Goal: Task Accomplishment & Management: Manage account settings

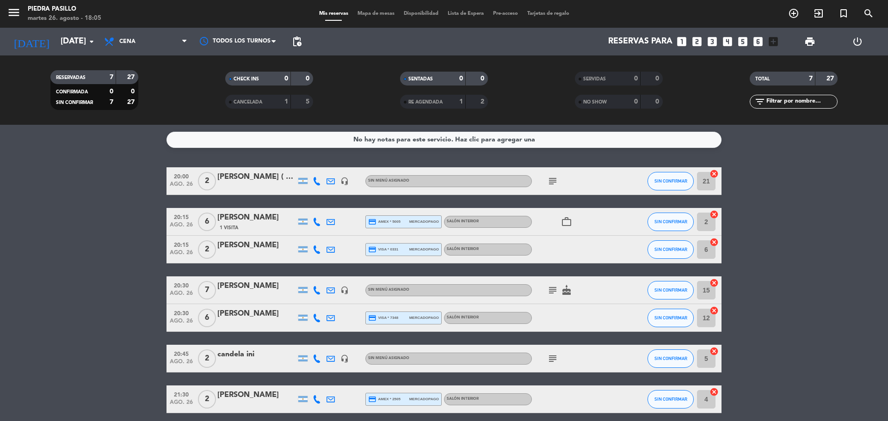
click at [363, 11] on span "Mapa de mesas" at bounding box center [376, 13] width 46 height 5
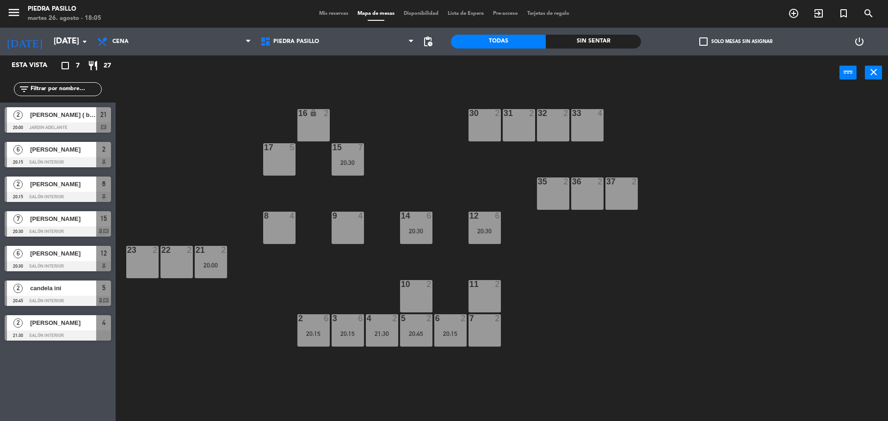
click at [451, 155] on div "16 lock 2 30 2 31 2 32 2 33 4 17 5 15 7 20:30 35 2 36 2 37 2 8 4 9 4 14 6 20:30…" at bounding box center [505, 257] width 763 height 331
click at [383, 128] on div "16 lock 2 30 2 31 2 32 2 33 4 17 5 15 7 20:30 35 2 36 2 37 2 8 4 9 4 14 6 20:30…" at bounding box center [505, 257] width 763 height 331
click at [435, 95] on div "power_input close 16 lock 2 30 2 31 2 32 2 33 4 17 5 15 7 20:30 35 2 36 2 37 2 …" at bounding box center [444, 239] width 888 height 368
click at [217, 260] on div "21 2 20:00" at bounding box center [211, 262] width 32 height 32
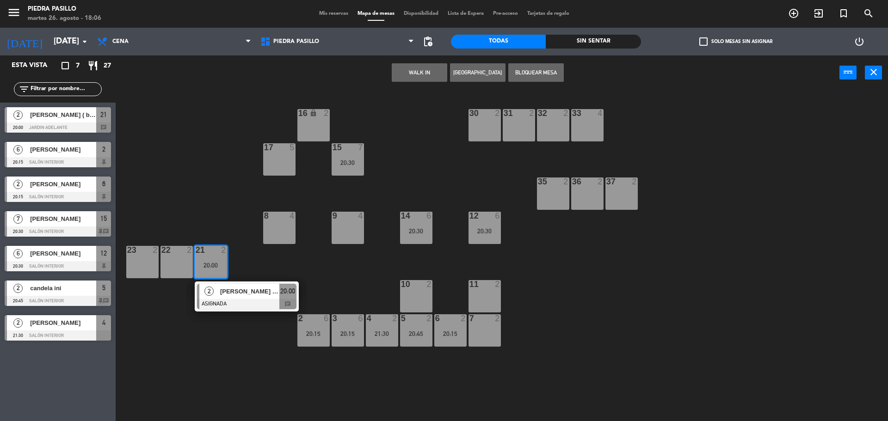
click at [258, 298] on div "[PERSON_NAME] ( big box bar )" at bounding box center [249, 291] width 60 height 15
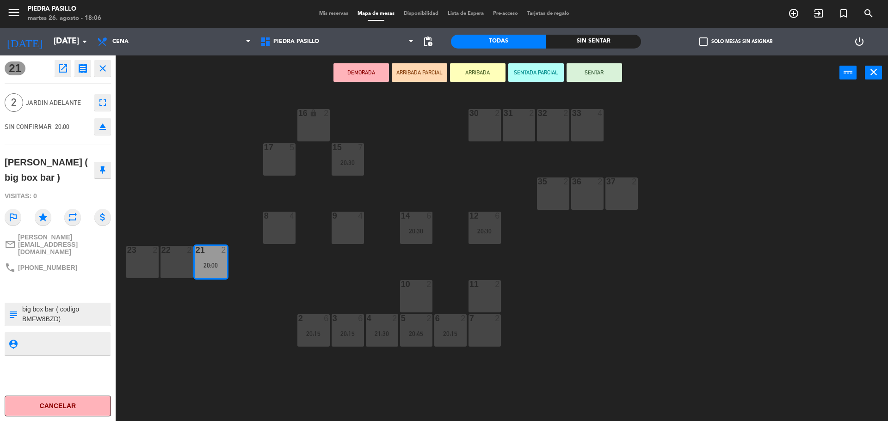
click at [221, 182] on div "16 lock 2 30 2 31 2 32 2 33 4 17 5 15 7 20:30 35 2 36 2 37 2 8 4 9 4 14 6 20:30…" at bounding box center [505, 257] width 763 height 331
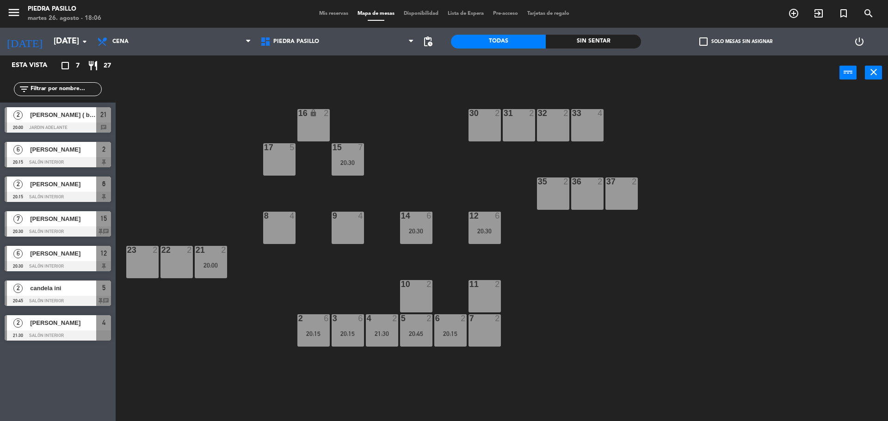
click at [421, 130] on div "16 lock 2 30 2 31 2 32 2 33 4 17 5 15 7 20:30 35 2 36 2 37 2 8 4 9 4 14 6 20:30…" at bounding box center [505, 257] width 763 height 331
click at [405, 126] on div "16 lock 2 30 2 31 2 32 2 33 4 17 5 15 7 20:30 35 2 36 2 37 2 8 4 9 4 14 6 20:30…" at bounding box center [505, 257] width 763 height 331
click at [64, 46] on input "[DATE] ago." at bounding box center [102, 41] width 107 height 18
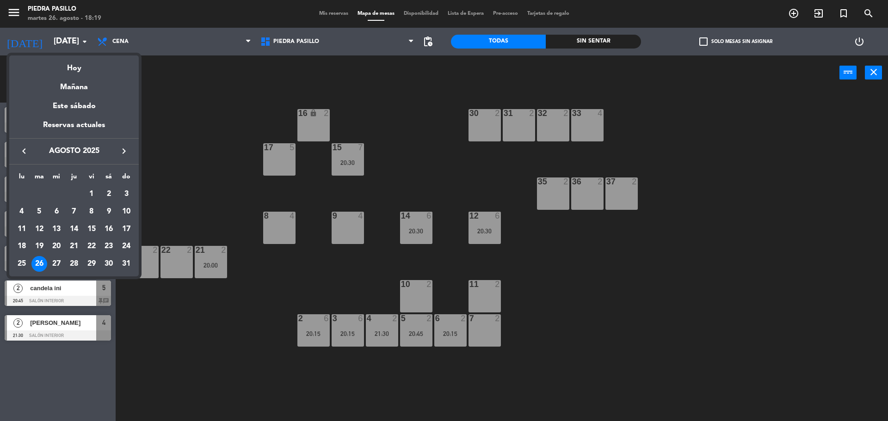
click at [126, 149] on icon "keyboard_arrow_right" at bounding box center [123, 151] width 11 height 11
click at [19, 212] on div "1" at bounding box center [22, 212] width 16 height 16
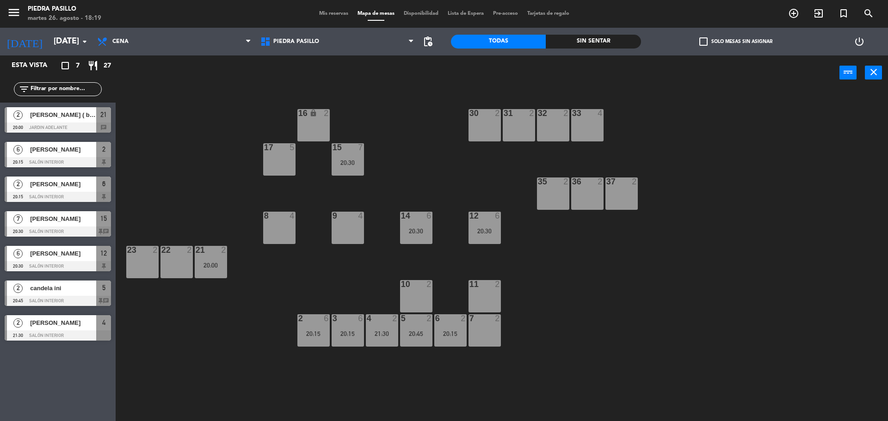
type input "lun. 1 sep."
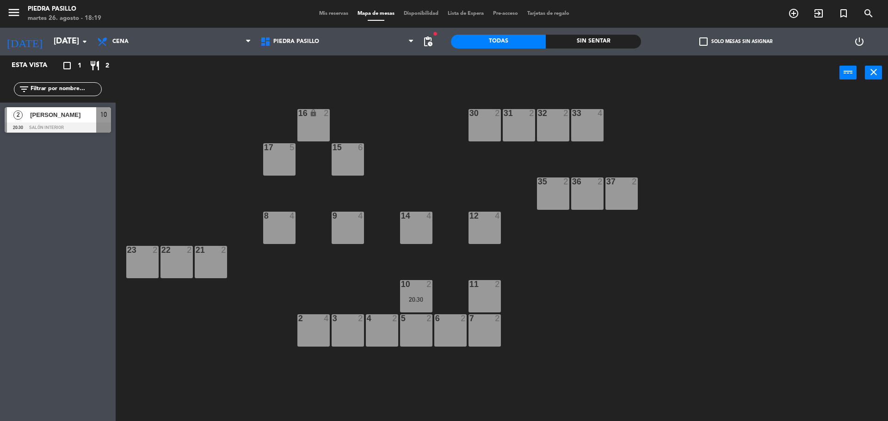
click at [319, 12] on span "Mis reservas" at bounding box center [333, 13] width 38 height 5
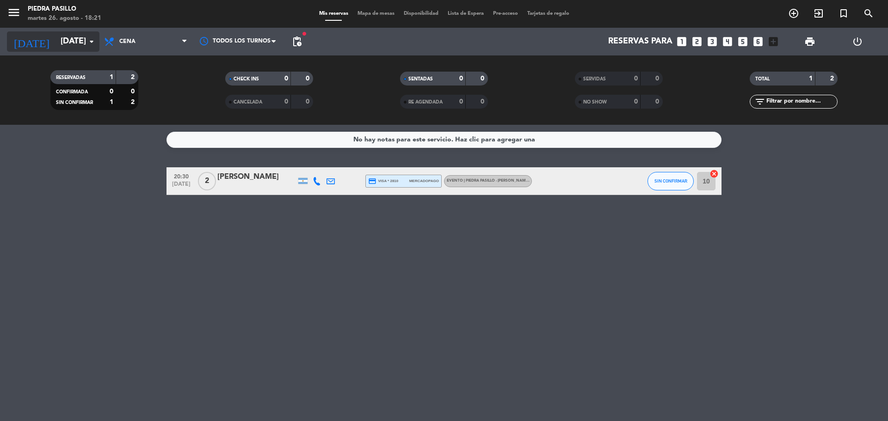
click at [56, 44] on input "lun. 1 sep." at bounding box center [109, 41] width 107 height 18
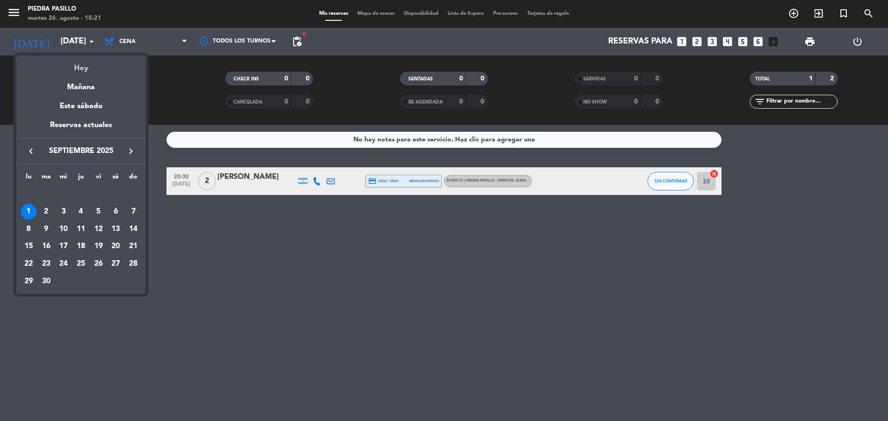
click at [86, 68] on div "Hoy" at bounding box center [80, 64] width 129 height 19
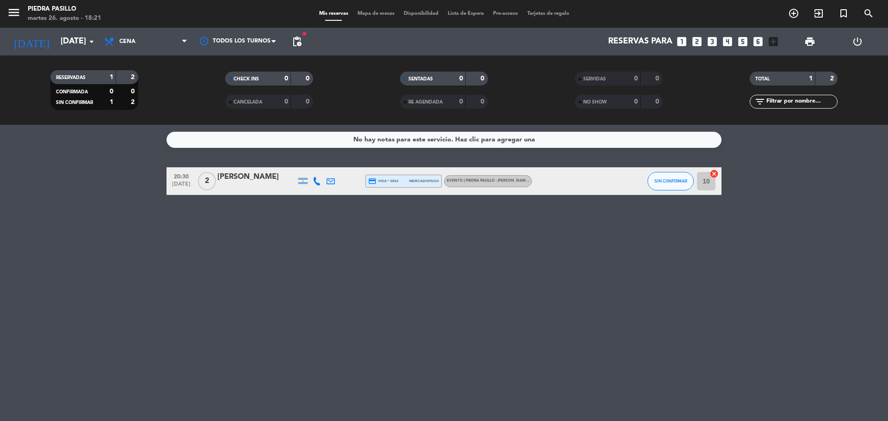
type input "[DATE] ago."
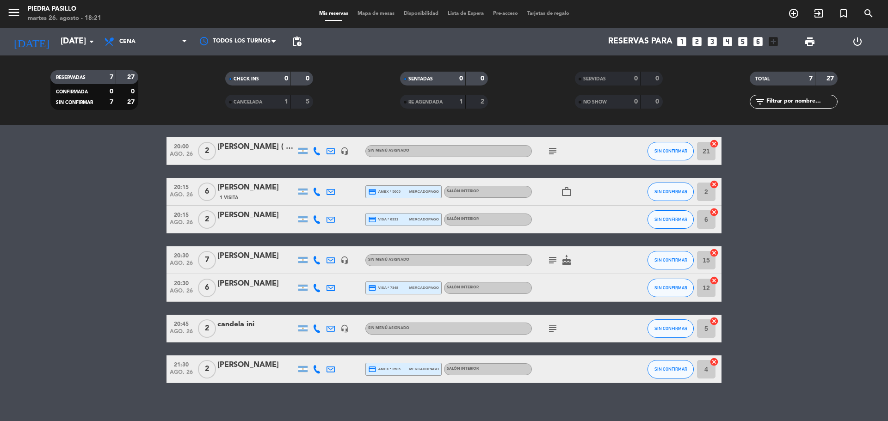
scroll to position [38, 0]
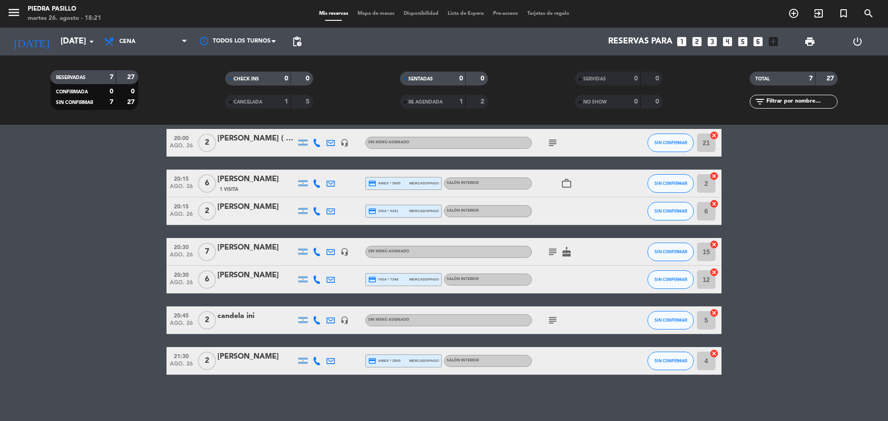
click at [552, 252] on icon "subject" at bounding box center [552, 251] width 11 height 11
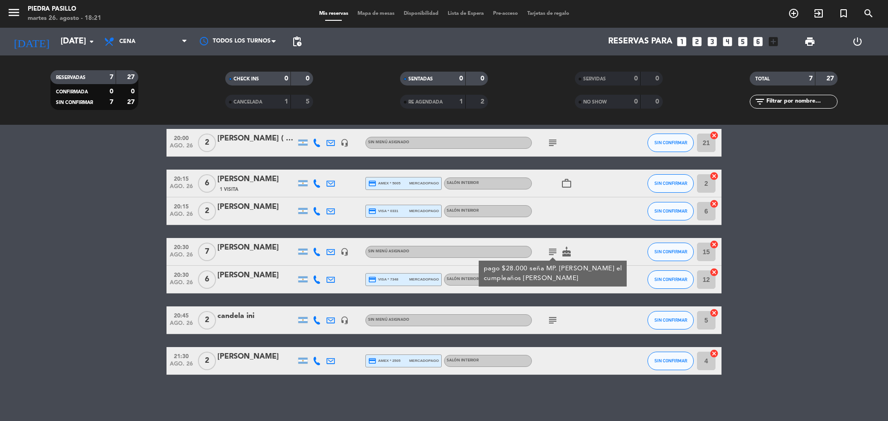
click at [25, 269] on bookings-row "20:00 ago. 26 2 alex munichor ( big box bar ) headset_mic Sin menú asignado sub…" at bounding box center [444, 252] width 888 height 246
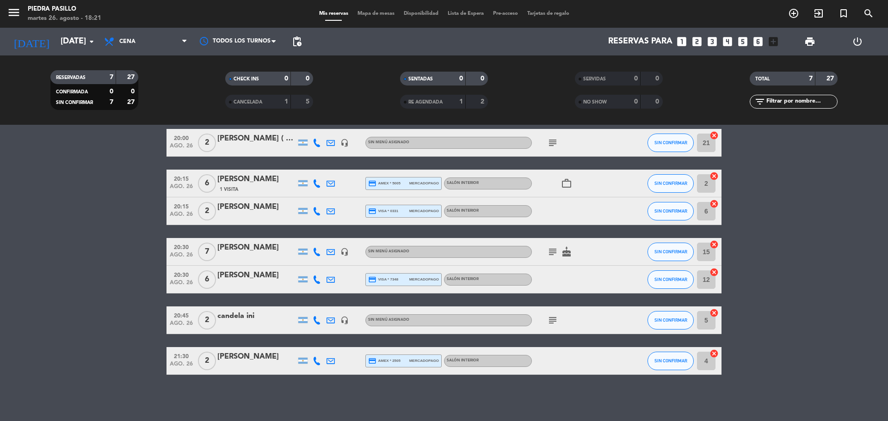
click at [387, 12] on span "Mapa de mesas" at bounding box center [376, 13] width 46 height 5
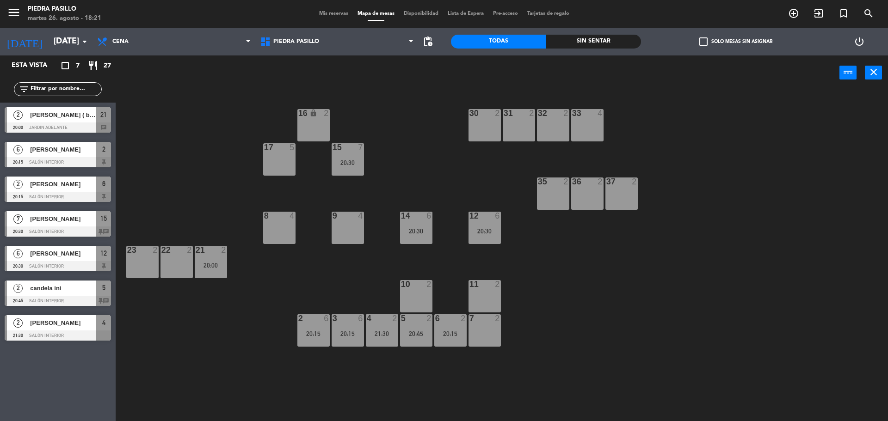
click at [357, 174] on div "15 7 20:30" at bounding box center [348, 159] width 32 height 32
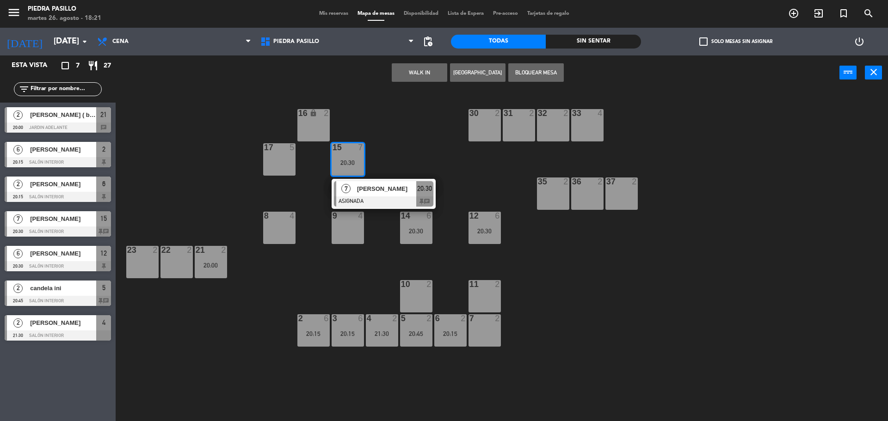
click at [423, 152] on div "16 lock 2 30 2 31 2 32 2 33 4 17 5 15 7 20:30 7 gabriela larraburu ASIGNADA 20:…" at bounding box center [505, 257] width 763 height 331
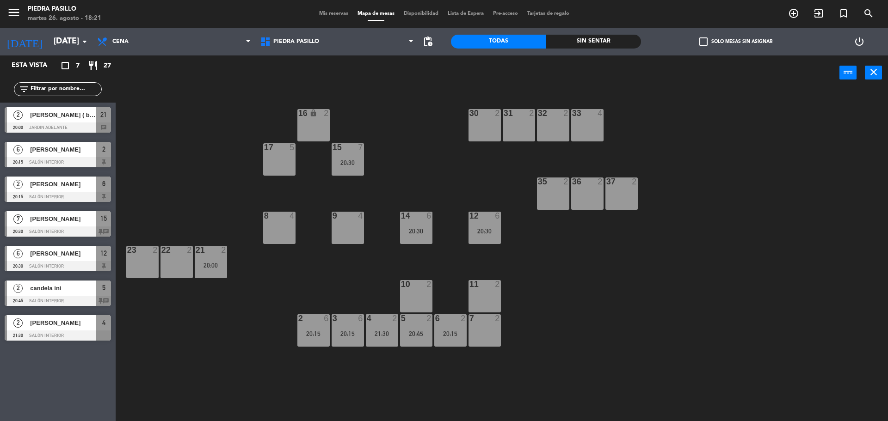
click at [344, 161] on div "20:30" at bounding box center [348, 163] width 32 height 6
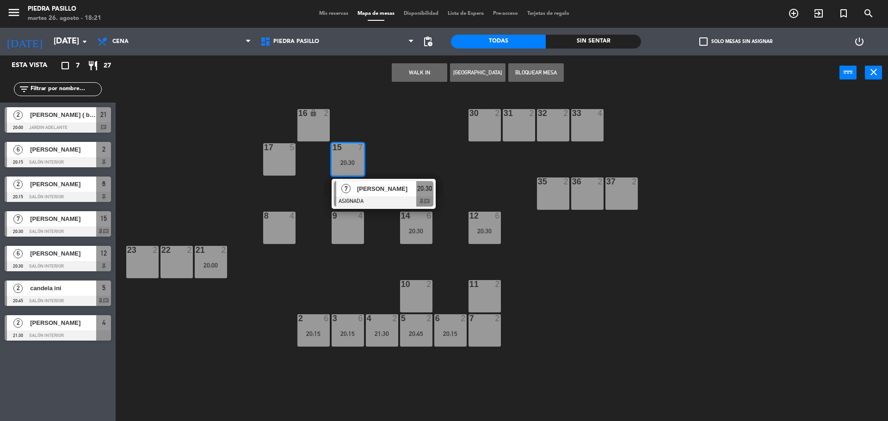
click at [402, 144] on div "16 lock 2 30 2 31 2 32 2 33 4 17 5 15 7 20:30 7 gabriela larraburu ASIGNADA 20:…" at bounding box center [505, 257] width 763 height 331
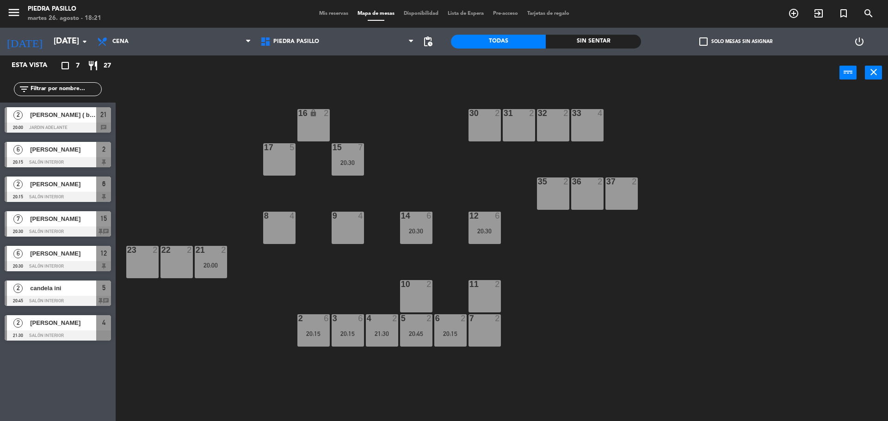
click at [328, 14] on span "Mis reservas" at bounding box center [333, 13] width 38 height 5
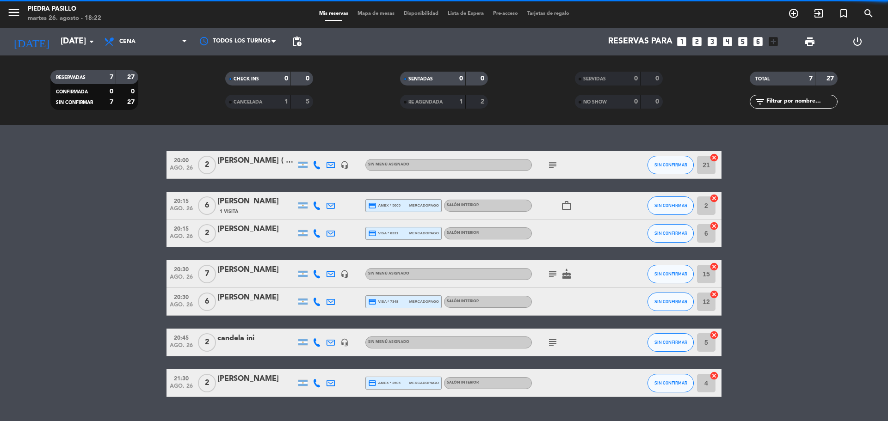
click at [367, 15] on span "Mapa de mesas" at bounding box center [376, 13] width 46 height 5
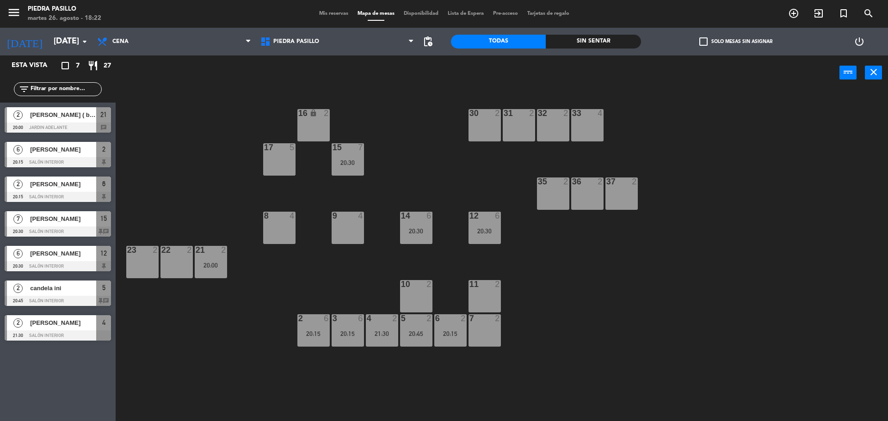
click at [333, 9] on div "menu Piedra Pasillo martes 26. agosto - 18:22 Mis reservas Mapa de mesas Dispon…" at bounding box center [444, 14] width 888 height 28
click at [440, 135] on div "16 lock 2 30 2 31 2 32 2 33 4 17 5 15 7 20:30 35 2 36 2 37 2 8 4 9 4 14 6 20:30…" at bounding box center [505, 257] width 763 height 331
click at [437, 141] on div "16 lock 2 30 2 31 2 32 2 33 4 17 5 15 7 20:30 35 2 36 2 37 2 8 4 9 4 14 6 20:30…" at bounding box center [505, 257] width 763 height 331
click at [49, 40] on input "[DATE] ago." at bounding box center [102, 41] width 107 height 18
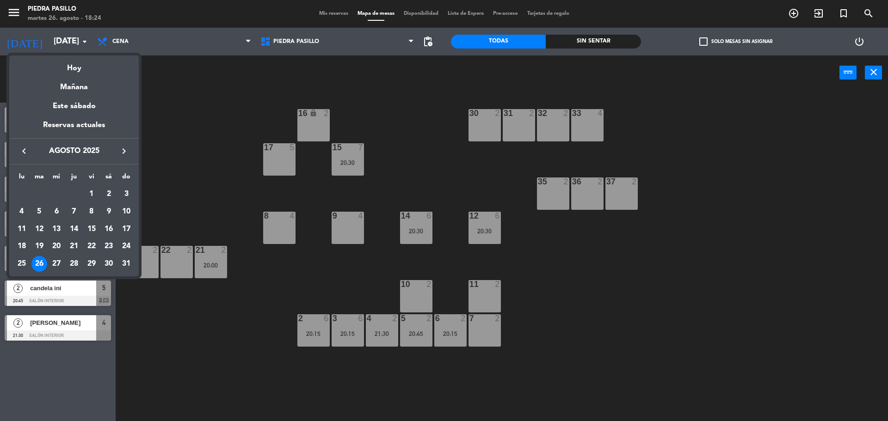
click at [127, 145] on button "keyboard_arrow_right" at bounding box center [124, 151] width 17 height 12
click at [20, 210] on div "1" at bounding box center [22, 212] width 16 height 16
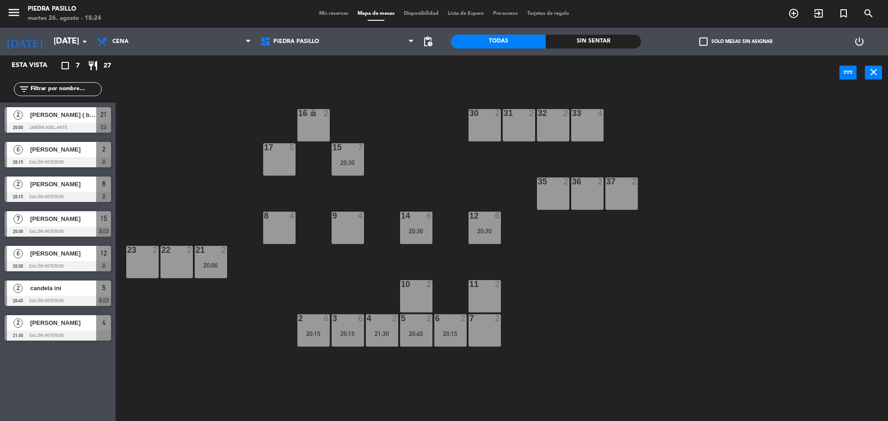
type input "lun. 1 sep."
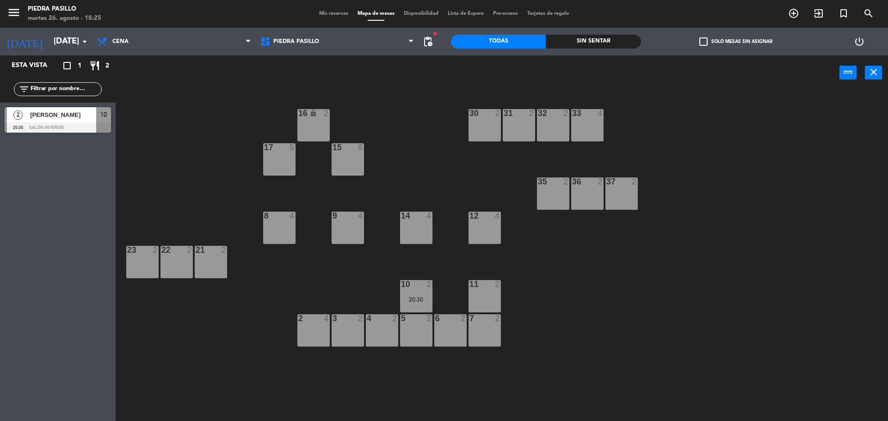
click at [338, 14] on span "Mis reservas" at bounding box center [333, 13] width 38 height 5
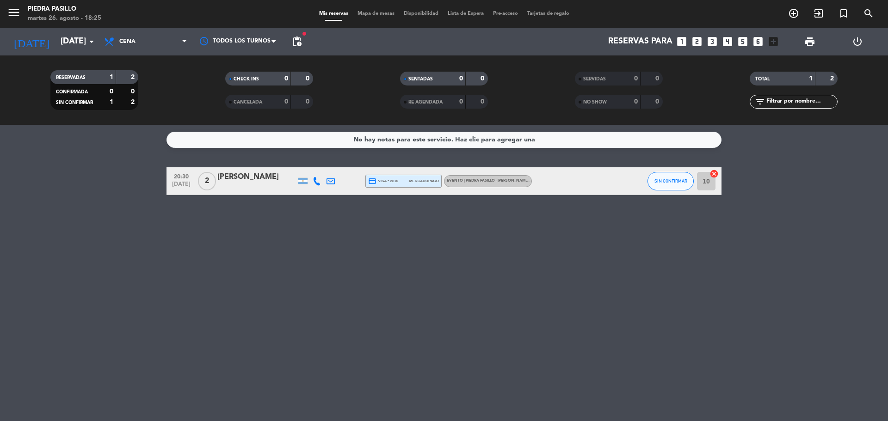
click at [489, 184] on div "EVENTO | Piedra Pasillo - Martin Rosberg toma nuestra cocina" at bounding box center [489, 181] width 85 height 6
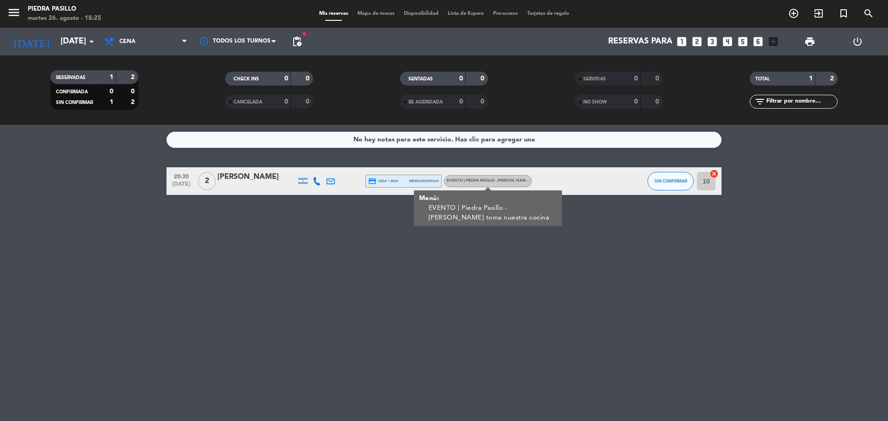
click at [397, 179] on span "credit_card visa * 2810" at bounding box center [383, 181] width 30 height 8
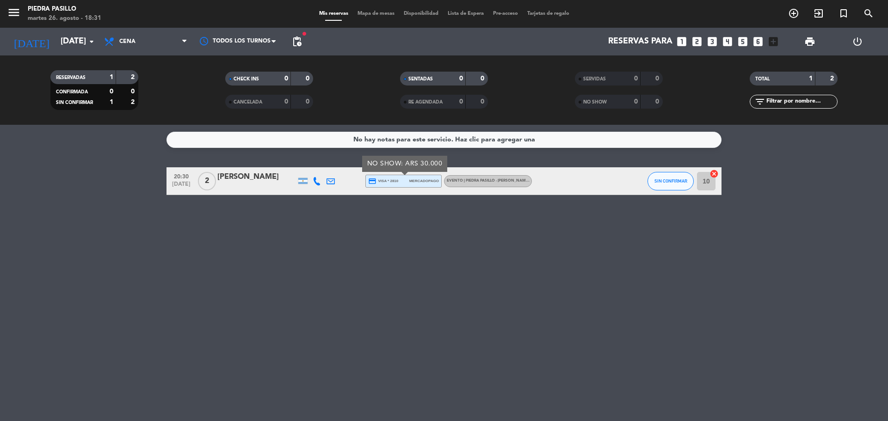
click at [690, 325] on div "No hay notas para este servicio. Haz clic para agregar una 20:30 sep. 1 2 Ignac…" at bounding box center [444, 273] width 888 height 296
click at [56, 48] on input "lun. 1 sep." at bounding box center [109, 41] width 107 height 18
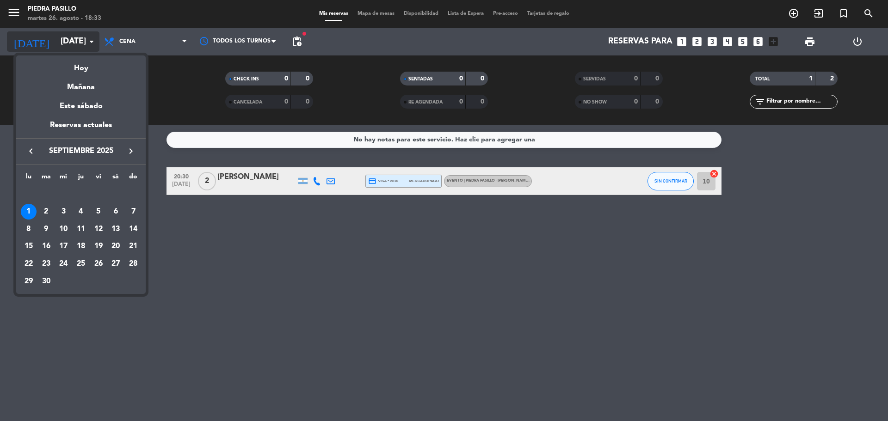
click at [72, 70] on div "Hoy" at bounding box center [80, 64] width 129 height 19
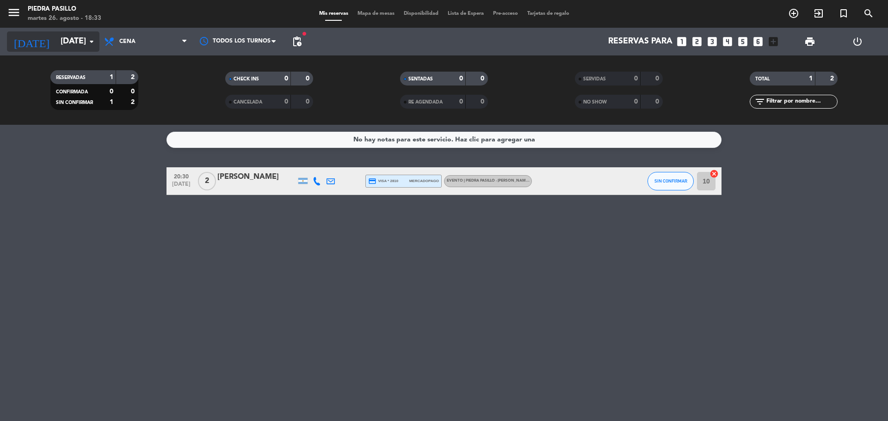
type input "[DATE] ago."
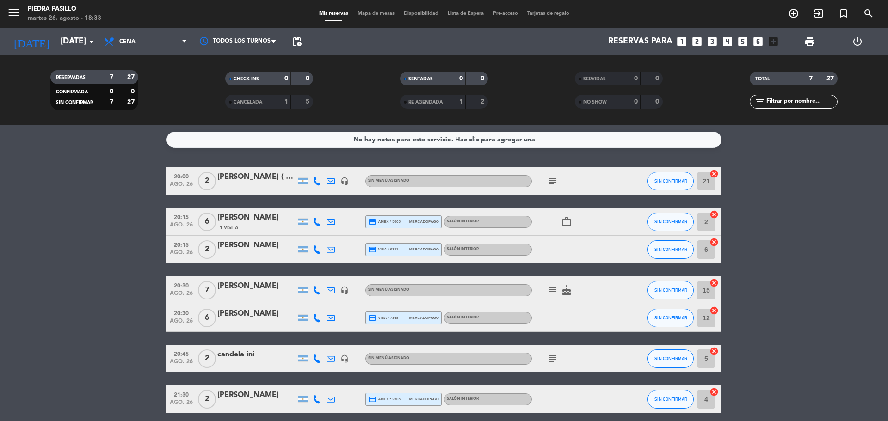
click at [378, 13] on span "Mapa de mesas" at bounding box center [376, 13] width 46 height 5
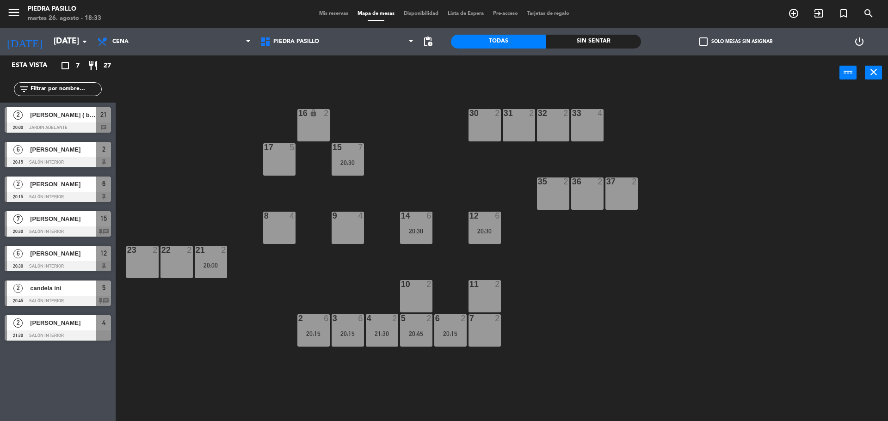
click at [462, 179] on div "16 lock 2 30 2 31 2 32 2 33 4 17 5 15 7 20:30 35 2 36 2 37 2 8 4 9 4 14 6 20:30…" at bounding box center [505, 257] width 763 height 331
click at [453, 176] on div "16 lock 2 30 2 31 2 32 2 33 4 17 5 15 7 20:30 35 2 36 2 37 2 8 4 9 4 14 6 20:30…" at bounding box center [505, 257] width 763 height 331
click at [456, 175] on div "16 lock 2 30 2 31 2 32 2 33 4 17 5 15 7 20:30 35 2 36 2 37 2 8 4 9 4 14 6 20:30…" at bounding box center [505, 257] width 763 height 331
click at [387, 141] on div "16 lock 2 30 2 31 2 32 2 33 4 17 5 15 7 20:30 35 2 36 2 37 2 8 4 9 4 14 6 20:30…" at bounding box center [505, 257] width 763 height 331
click at [409, 223] on div "14 6 20:30" at bounding box center [416, 228] width 32 height 32
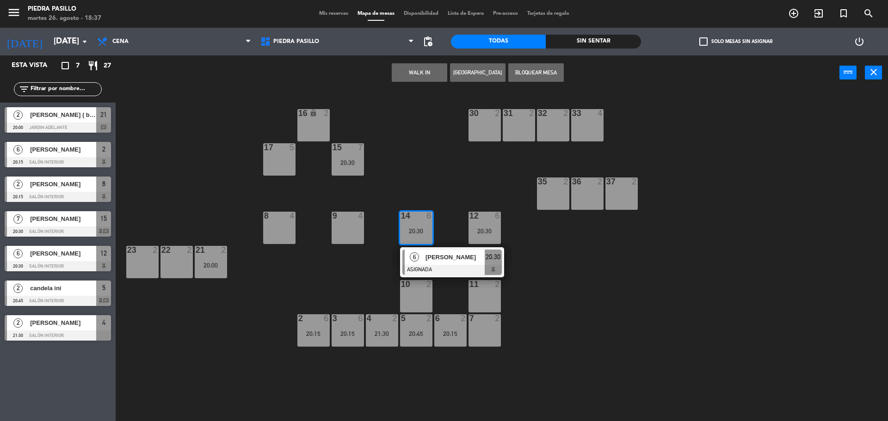
click at [357, 164] on div "20:30" at bounding box center [348, 163] width 32 height 6
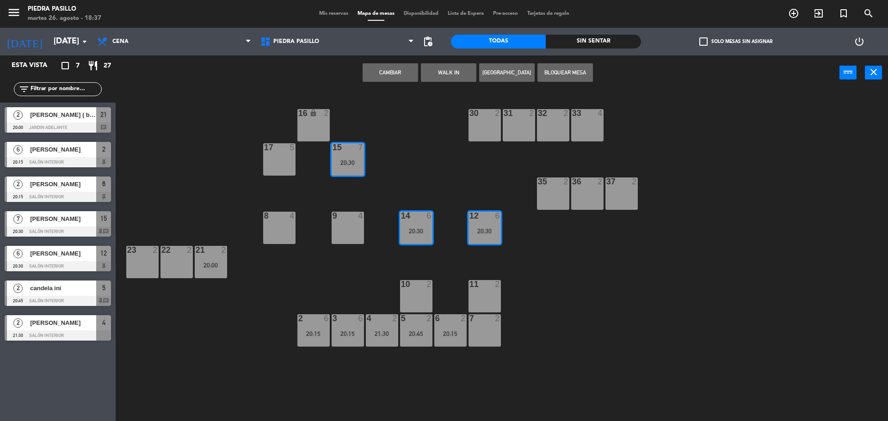
click at [379, 68] on button "Cambiar" at bounding box center [389, 72] width 55 height 18
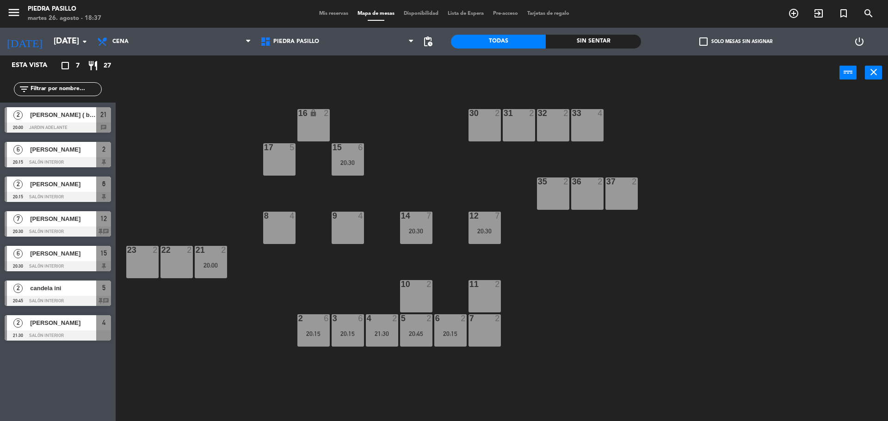
click at [460, 190] on div "16 lock 2 30 2 31 2 32 2 33 4 17 5 15 6 20:30 35 2 36 2 37 2 8 4 9 4 14 7 20:30…" at bounding box center [505, 257] width 763 height 331
click at [672, 314] on div "16 lock 2 30 2 31 2 32 2 33 4 17 5 15 6 20:30 35 2 36 2 37 2 8 4 9 4 14 7 20:30…" at bounding box center [505, 257] width 763 height 331
click at [408, 148] on div "16 lock 2 30 2 31 2 32 2 33 4 17 5 15 6 20:30 35 2 36 2 37 2 8 4 9 4 14 7 20:30…" at bounding box center [505, 257] width 763 height 331
click at [669, 238] on div "16 lock 2 30 2 31 2 32 2 33 4 17 5 15 6 20:30 35 2 36 2 37 2 8 4 9 4 14 7 20:30…" at bounding box center [505, 257] width 763 height 331
click at [562, 306] on div "16 lock 2 30 2 31 2 32 2 33 4 17 5 15 6 20:30 35 2 36 2 37 2 8 4 9 4 14 7 20:30…" at bounding box center [505, 257] width 763 height 331
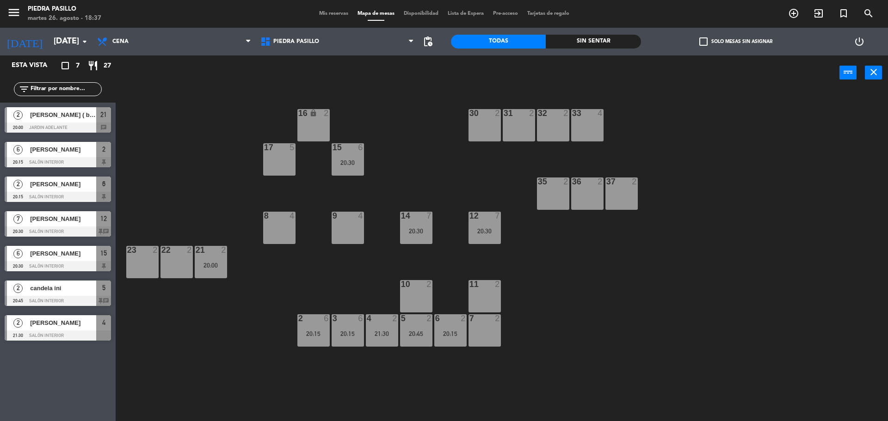
click at [331, 12] on span "Mis reservas" at bounding box center [333, 13] width 38 height 5
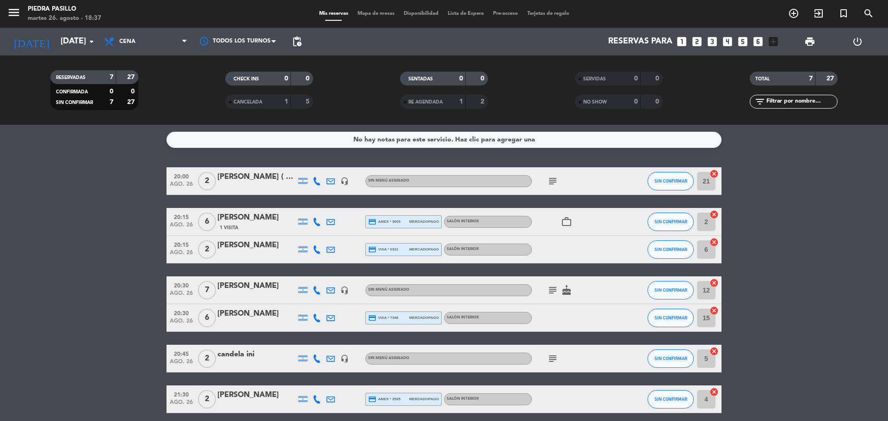
click at [555, 184] on icon "subject" at bounding box center [552, 181] width 11 height 11
click at [317, 181] on icon at bounding box center [317, 181] width 8 height 8
click at [417, 156] on div "No hay notas para este servicio. Haz clic para agregar una 20:00 ago. 26 2 alex…" at bounding box center [444, 273] width 888 height 296
click at [552, 179] on icon "subject" at bounding box center [552, 181] width 11 height 11
click at [519, 157] on div "No hay notas para este servicio. Haz clic para agregar una 20:00 ago. 26 2 alex…" at bounding box center [444, 273] width 888 height 296
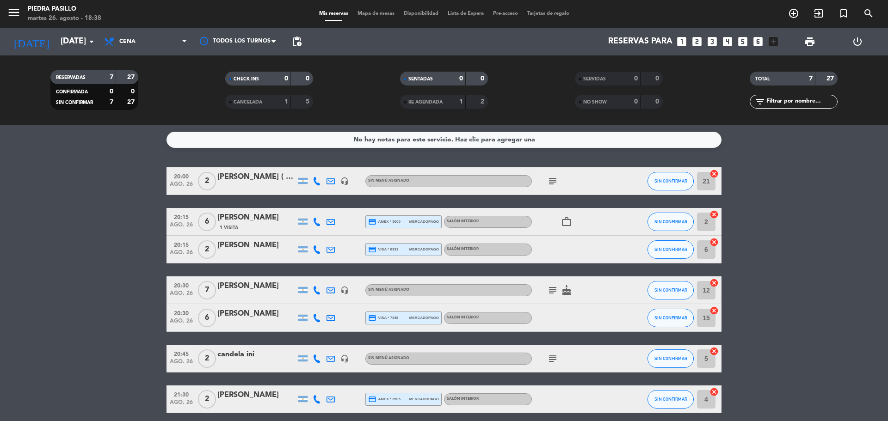
click at [552, 181] on icon "subject" at bounding box center [552, 181] width 11 height 11
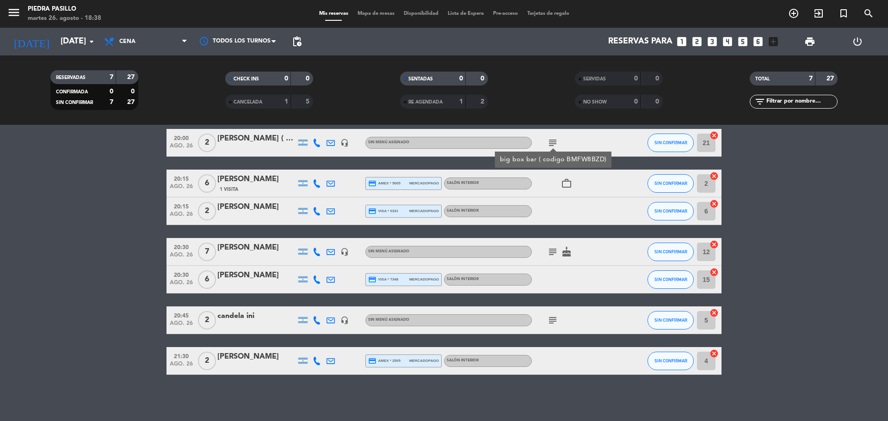
click at [554, 324] on icon "subject" at bounding box center [552, 320] width 11 height 11
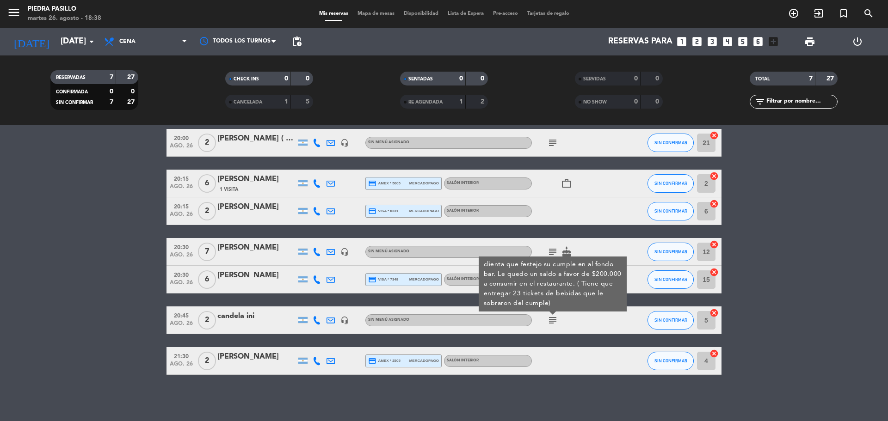
click at [551, 321] on icon "subject" at bounding box center [552, 320] width 11 height 11
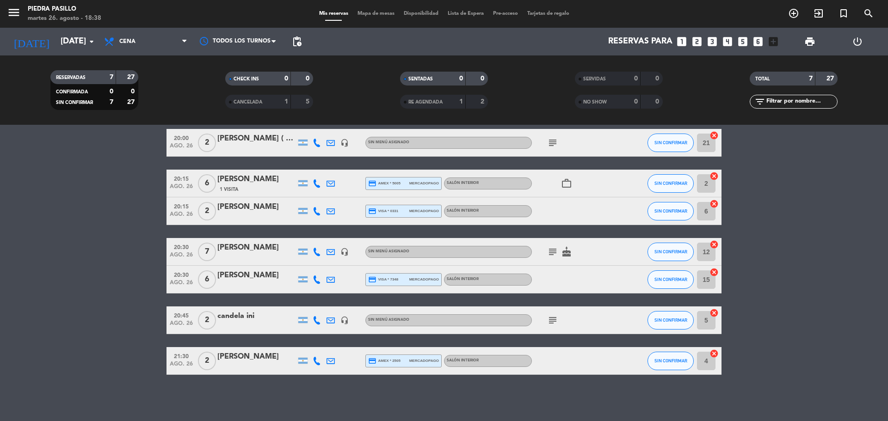
click at [551, 321] on icon "subject" at bounding box center [552, 320] width 11 height 11
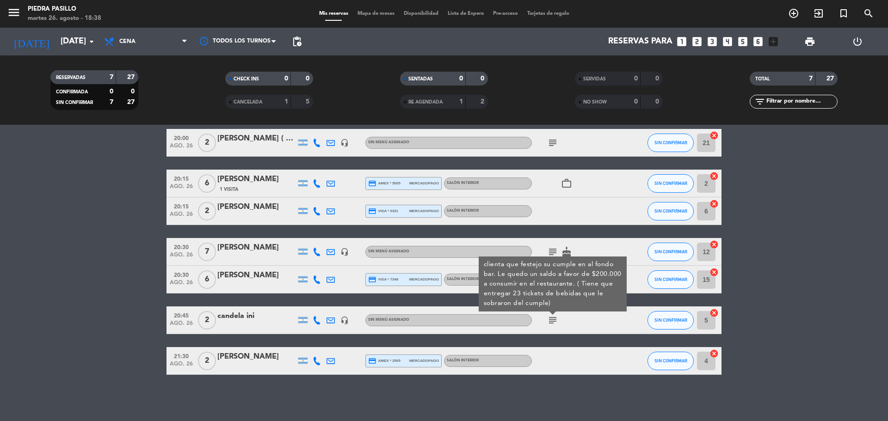
click at [273, 320] on div "candela ini" at bounding box center [256, 316] width 79 height 12
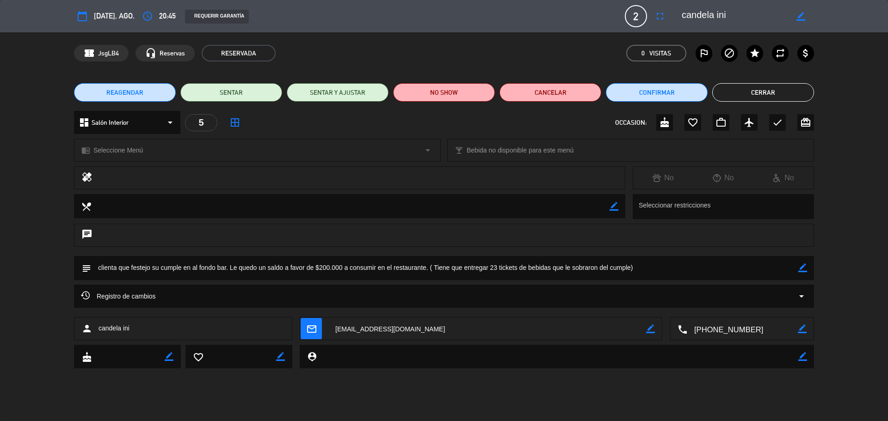
click at [749, 90] on button "Cerrar" at bounding box center [763, 92] width 102 height 18
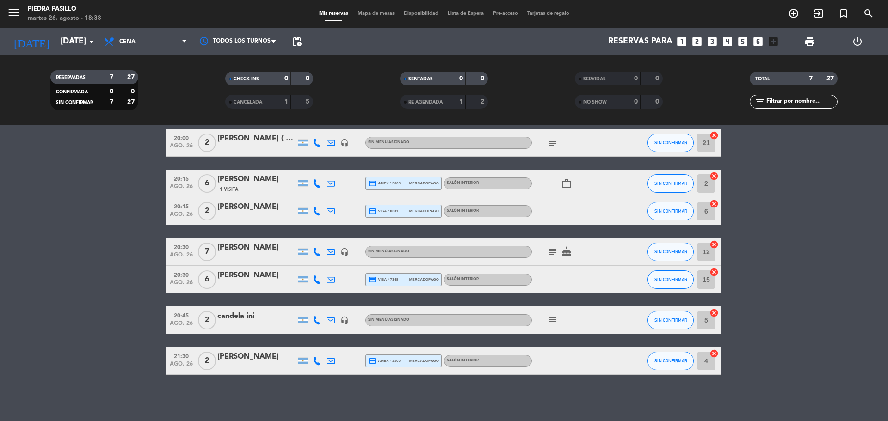
click at [562, 250] on icon "cake" at bounding box center [566, 251] width 11 height 11
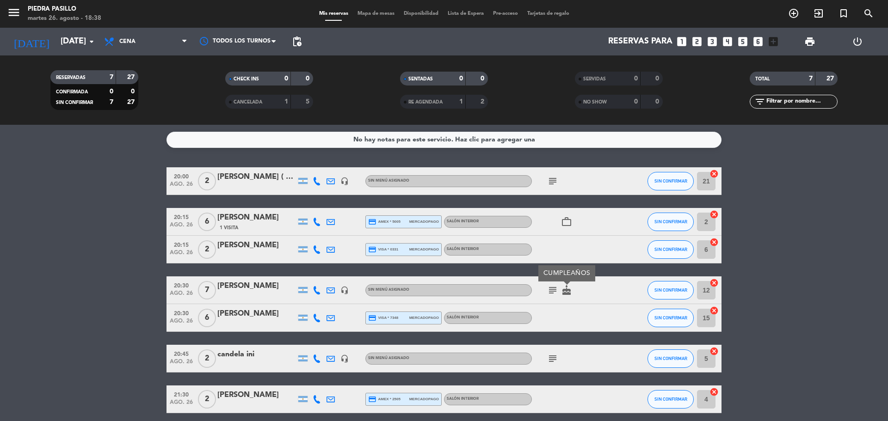
click at [547, 289] on icon "subject" at bounding box center [552, 290] width 11 height 11
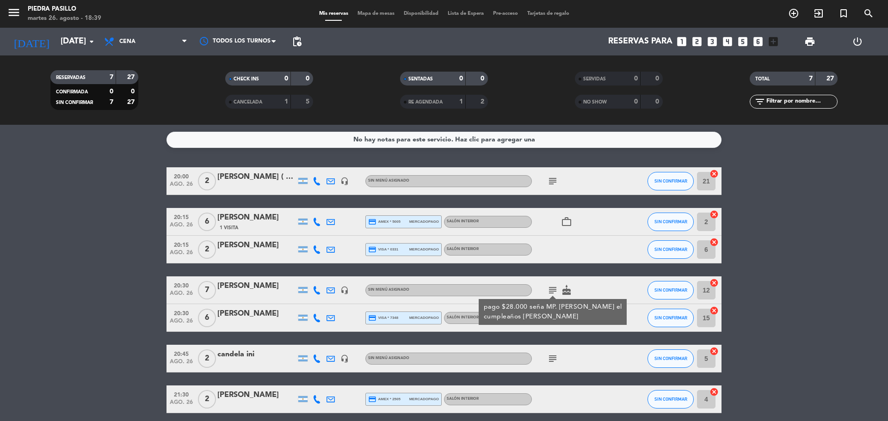
click at [815, 240] on bookings-row "20:00 ago. 26 2 alex munichor ( big box bar ) headset_mic Sin menú asignado sub…" at bounding box center [444, 290] width 888 height 246
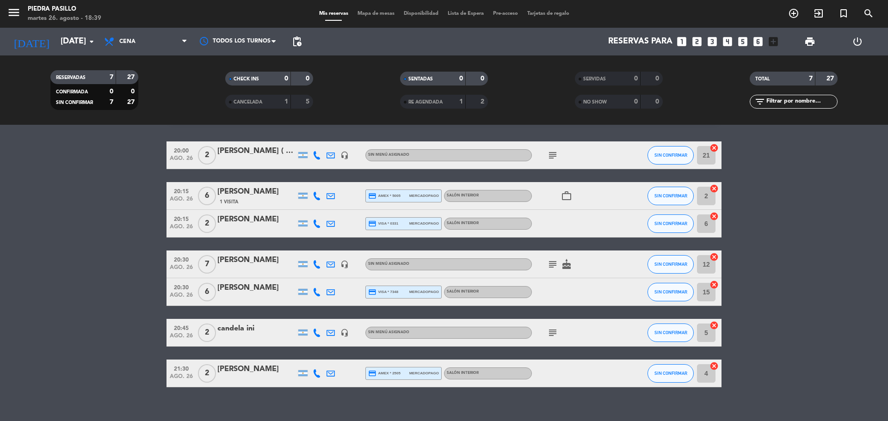
scroll to position [38, 0]
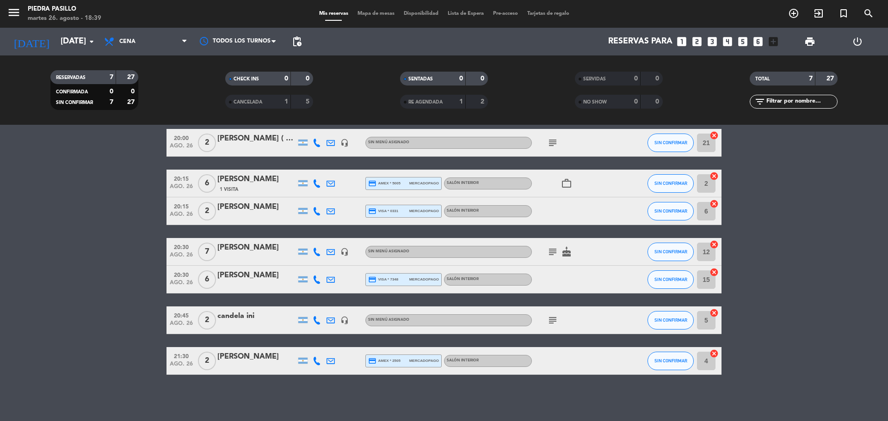
click at [553, 321] on icon "subject" at bounding box center [552, 320] width 11 height 11
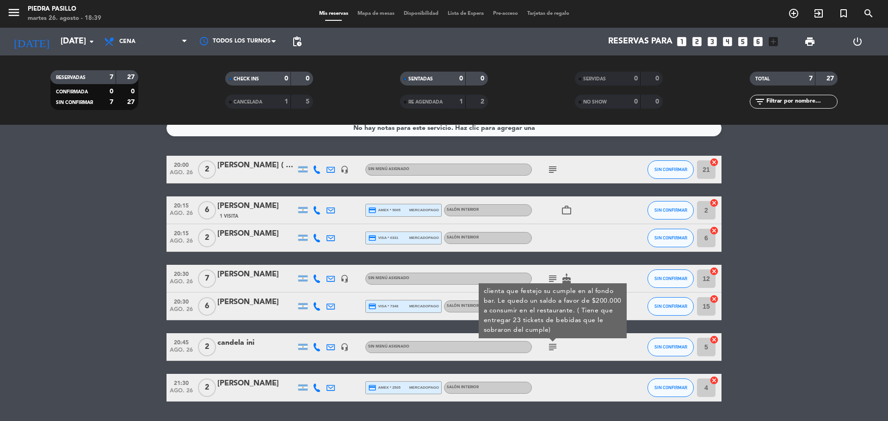
scroll to position [0, 0]
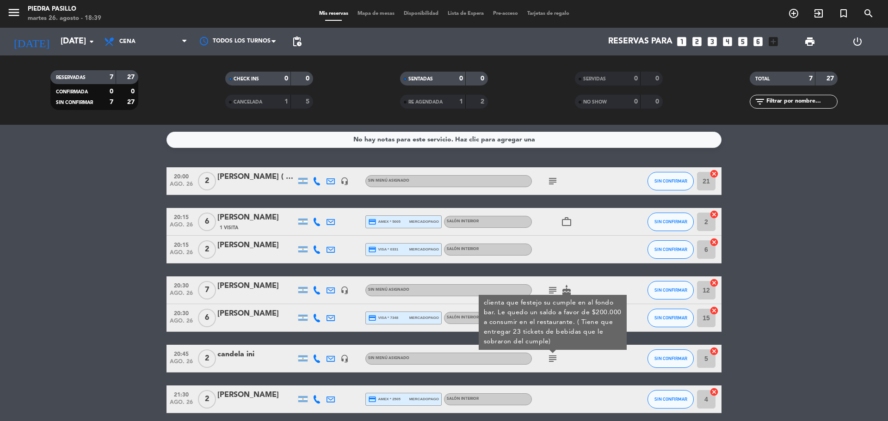
click at [553, 179] on icon "subject" at bounding box center [552, 181] width 11 height 11
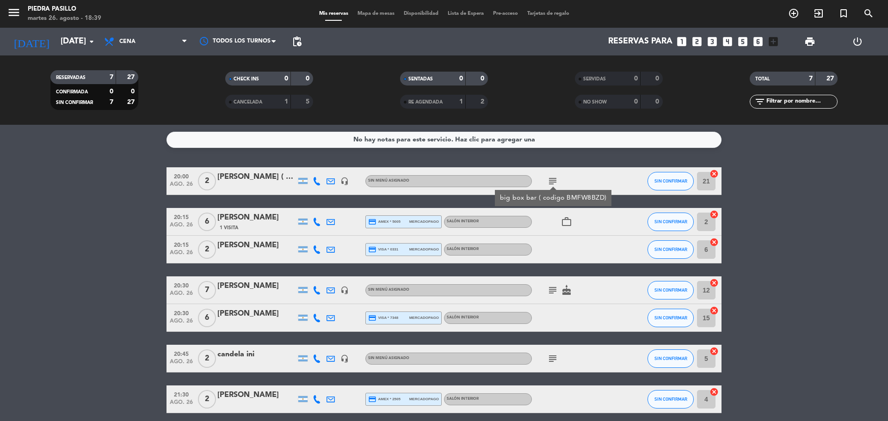
click at [645, 159] on div "No hay notas para este servicio. Haz clic para agregar una 20:00 ago. 26 2 alex…" at bounding box center [444, 273] width 888 height 296
click at [362, 10] on div "Mis reservas Mapa de mesas Disponibilidad Lista de Espera Pre-acceso Tarjetas d…" at bounding box center [443, 14] width 259 height 8
click at [364, 14] on span "Mapa de mesas" at bounding box center [376, 13] width 46 height 5
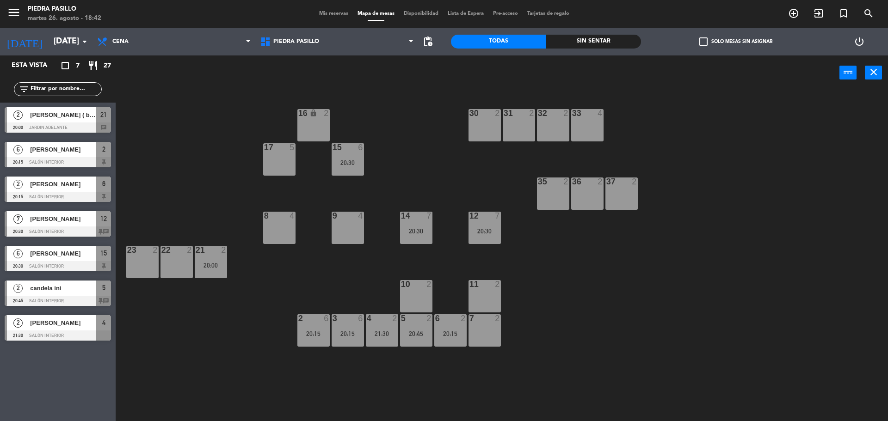
click at [713, 279] on div "16 lock 2 30 2 31 2 32 2 33 4 17 5 15 6 20:30 35 2 36 2 37 2 8 4 9 4 14 7 20:30…" at bounding box center [505, 257] width 763 height 331
click at [523, 389] on div "16 lock 2 30 2 31 2 32 2 33 4 17 5 15 6 20:30 35 2 36 2 37 2 8 4 9 4 14 7 20:30…" at bounding box center [505, 257] width 763 height 331
click at [821, 109] on div "16 lock 2 30 2 31 2 32 2 33 4 17 5 15 6 20:30 35 2 36 2 37 2 8 4 9 4 14 7 20:30…" at bounding box center [505, 257] width 763 height 331
click at [397, 120] on div "16 lock 2 30 2 31 2 32 2 33 4 17 5 15 6 20:30 35 2 36 2 37 2 8 4 9 4 14 7 20:30…" at bounding box center [505, 257] width 763 height 331
click at [199, 264] on div "20:00" at bounding box center [211, 265] width 32 height 6
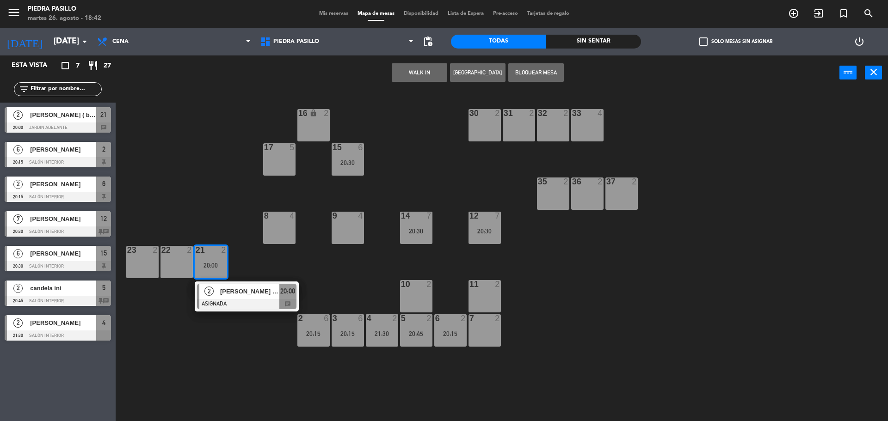
click at [219, 180] on div "16 lock 2 30 2 31 2 32 2 33 4 17 5 15 6 20:30 35 2 36 2 37 2 8 4 9 4 14 7 20:30…" at bounding box center [505, 257] width 763 height 331
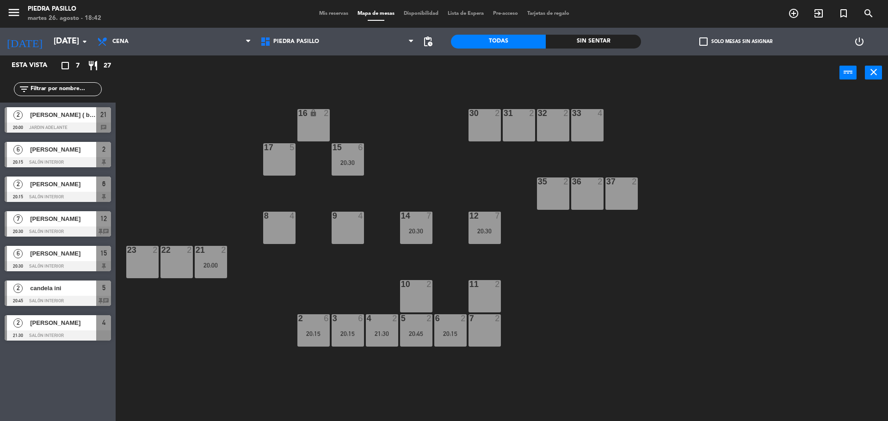
click at [683, 295] on div "16 lock 2 30 2 31 2 32 2 33 4 17 5 15 6 20:30 35 2 36 2 37 2 8 4 9 4 14 7 20:30…" at bounding box center [505, 257] width 763 height 331
click at [575, 245] on div "16 lock 2 30 2 31 2 32 2 33 4 17 5 15 6 20:30 35 2 36 2 37 2 8 4 9 4 14 7 20:30…" at bounding box center [505, 257] width 763 height 331
click at [589, 245] on div "16 lock 2 30 2 31 2 32 2 33 4 17 5 15 6 20:30 35 2 36 2 37 2 8 4 9 4 14 7 20:30…" at bounding box center [505, 257] width 763 height 331
click at [588, 246] on div "16 lock 2 30 2 31 2 32 2 33 4 17 5 15 6 20:30 35 2 36 2 37 2 8 4 9 4 14 7 20:30…" at bounding box center [505, 257] width 763 height 331
click at [377, 170] on div "16 lock 2 30 2 31 2 32 2 33 4 17 5 15 6 20:30 35 2 36 2 37 2 8 4 9 4 14 7 20:30…" at bounding box center [505, 257] width 763 height 331
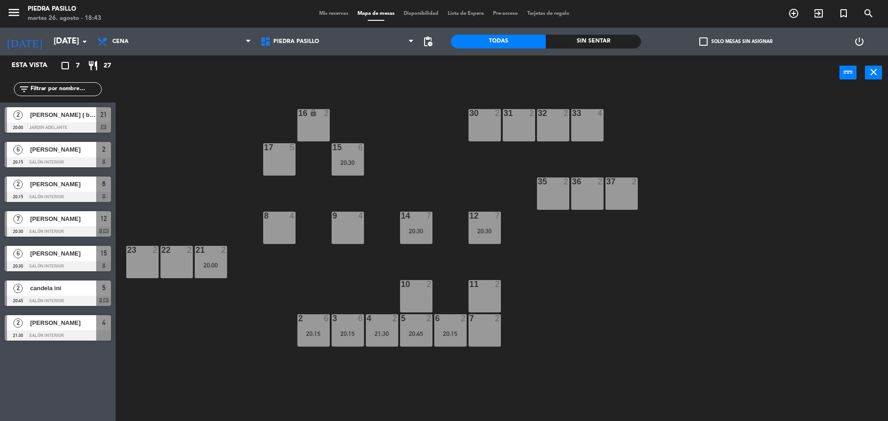
click at [351, 155] on div "15 6 20:30" at bounding box center [348, 159] width 32 height 32
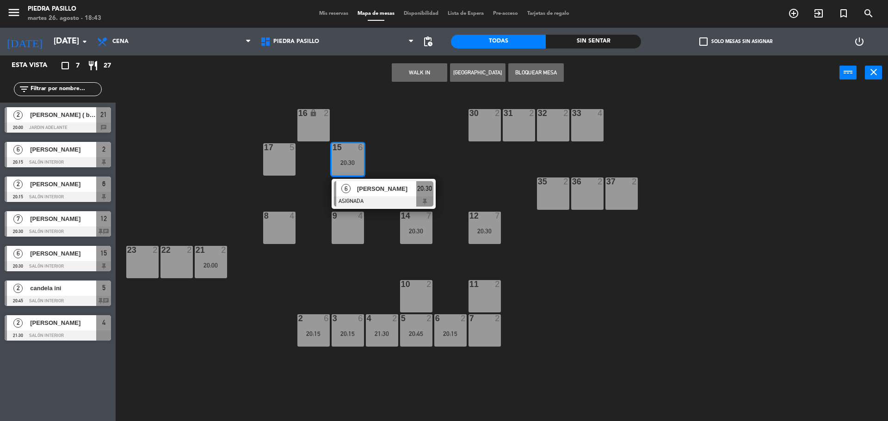
click at [375, 184] on div "6 Lucila Cardona ASIGNADA 20:30" at bounding box center [384, 194] width 118 height 30
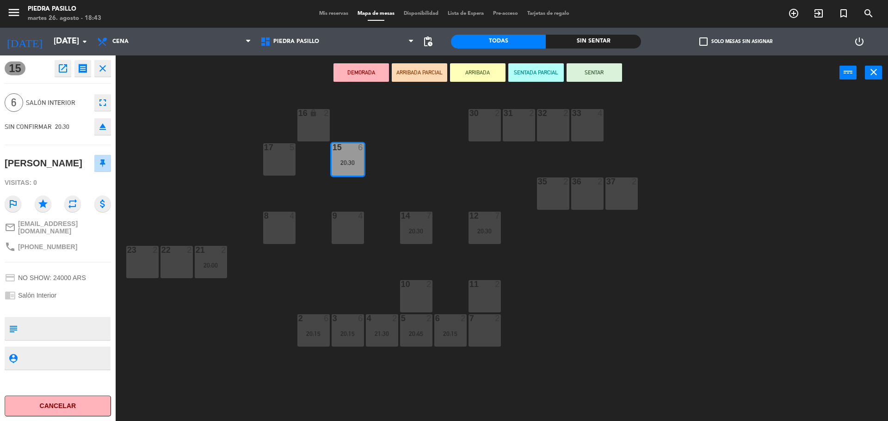
click at [347, 329] on div "3 6 20:15" at bounding box center [348, 330] width 32 height 32
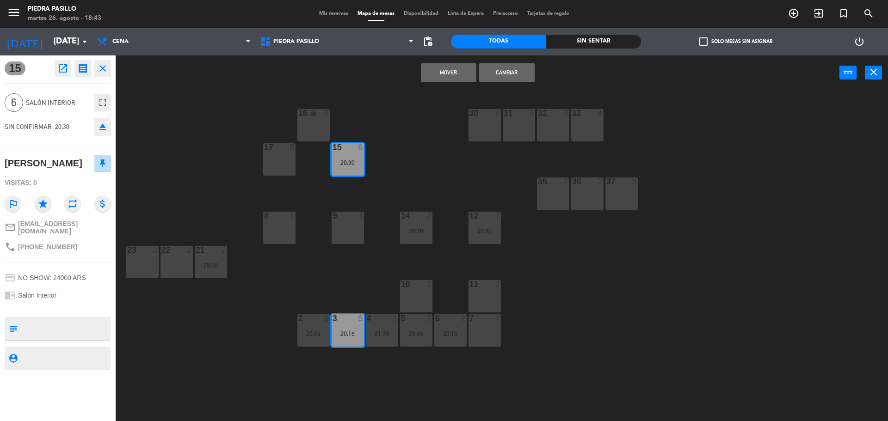
click at [503, 75] on button "Cambiar" at bounding box center [506, 72] width 55 height 18
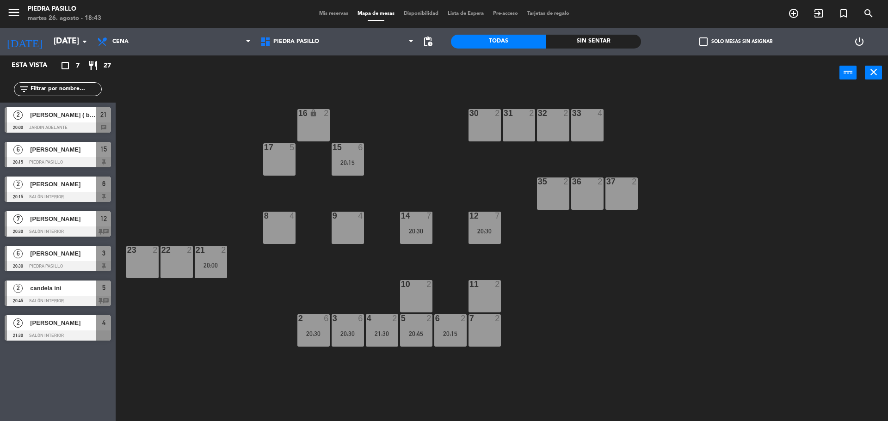
click at [447, 104] on div "16 lock 2 30 2 31 2 32 2 33 4 17 5 15 6 20:15 35 2 36 2 37 2 8 4 9 4 14 7 20:30…" at bounding box center [505, 257] width 763 height 331
click at [620, 266] on div "16 lock 2 30 2 31 2 32 2 33 4 17 5 15 6 20:15 35 2 36 2 37 2 8 4 9 4 14 7 20:30…" at bounding box center [505, 257] width 763 height 331
click at [424, 148] on div "16 lock 2 30 2 31 2 32 2 33 4 17 5 15 6 20:15 35 2 36 2 37 2 8 4 9 4 14 7 20:30…" at bounding box center [505, 257] width 763 height 331
click at [323, 14] on span "Mis reservas" at bounding box center [333, 13] width 38 height 5
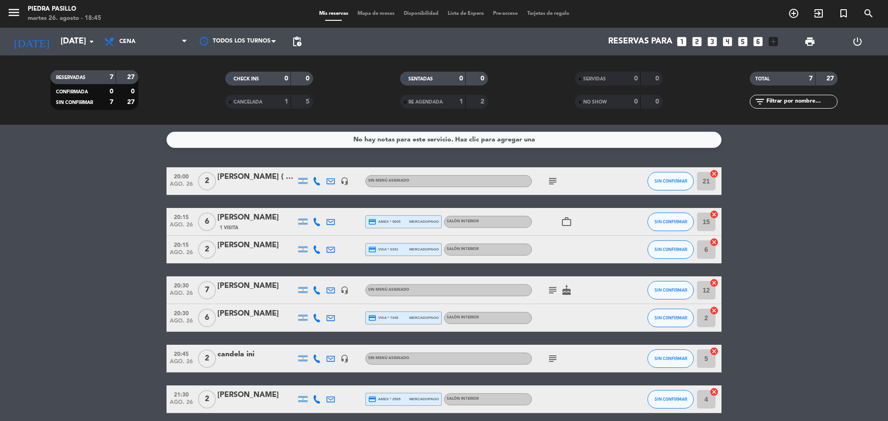
click at [549, 358] on icon "subject" at bounding box center [552, 358] width 11 height 11
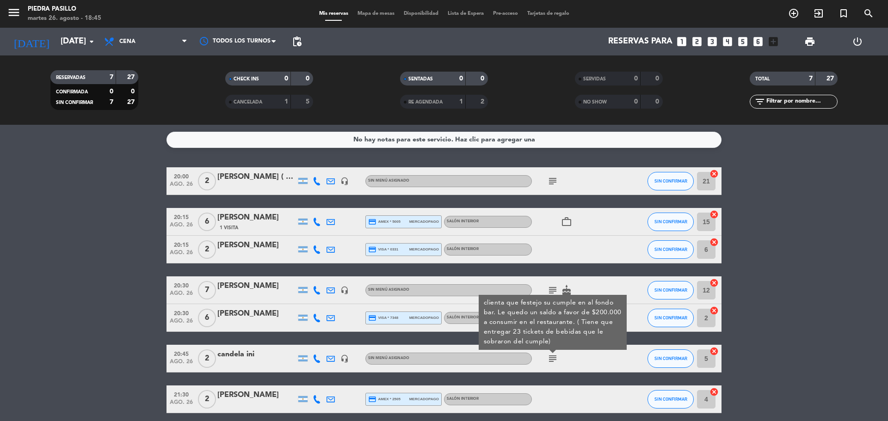
click at [566, 286] on icon "cake" at bounding box center [566, 290] width 11 height 11
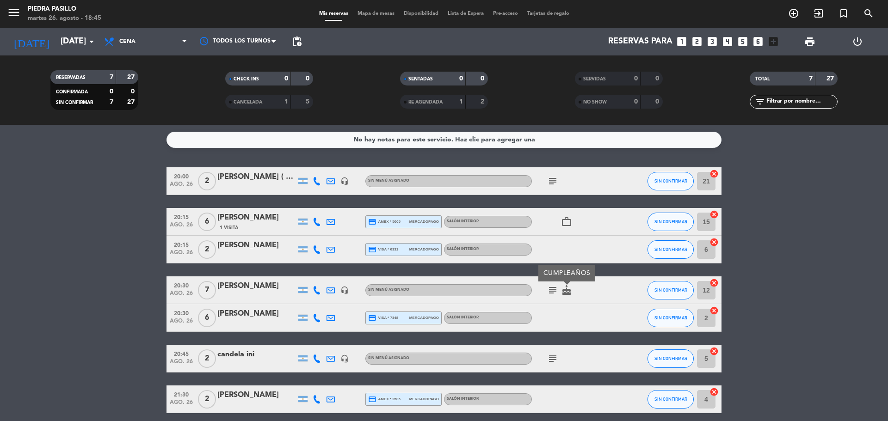
click at [570, 225] on icon "work_outline" at bounding box center [566, 221] width 11 height 11
click at [552, 290] on icon "subject" at bounding box center [552, 290] width 11 height 11
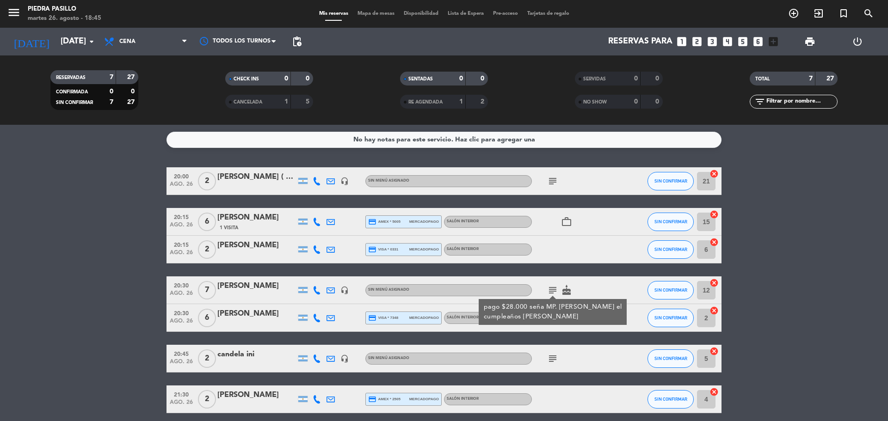
click at [552, 290] on icon "subject" at bounding box center [552, 290] width 11 height 11
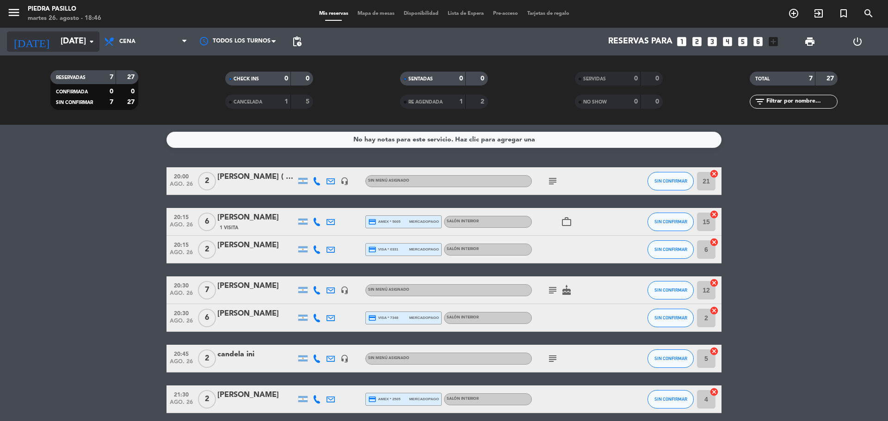
click at [84, 42] on input "[DATE] ago." at bounding box center [109, 41] width 107 height 18
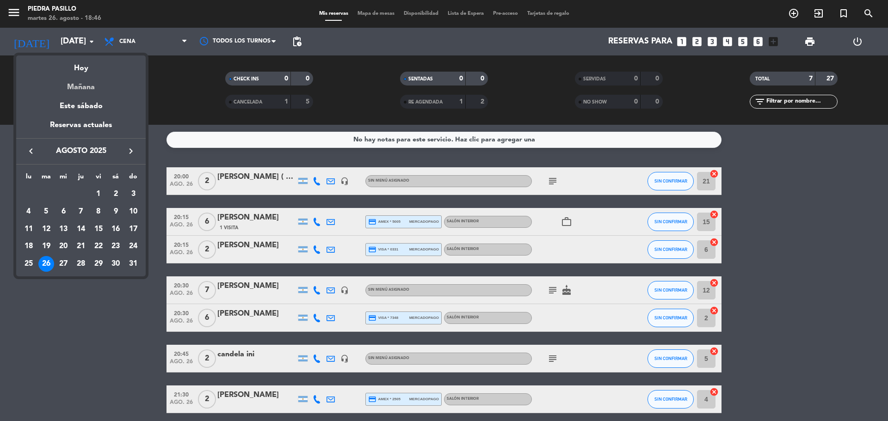
click at [92, 85] on div "Mañana" at bounding box center [80, 83] width 129 height 19
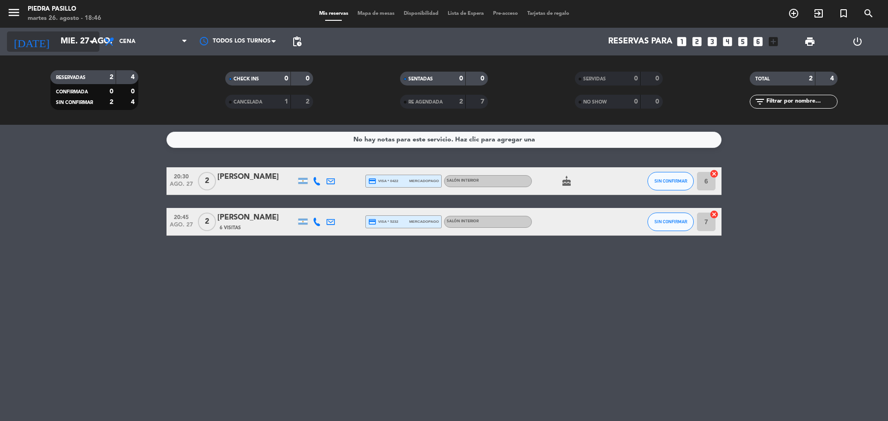
drag, startPoint x: 319, startPoint y: 17, endPoint x: 67, endPoint y: 44, distance: 253.5
click at [67, 44] on input "mié. 27 ago." at bounding box center [109, 41] width 107 height 18
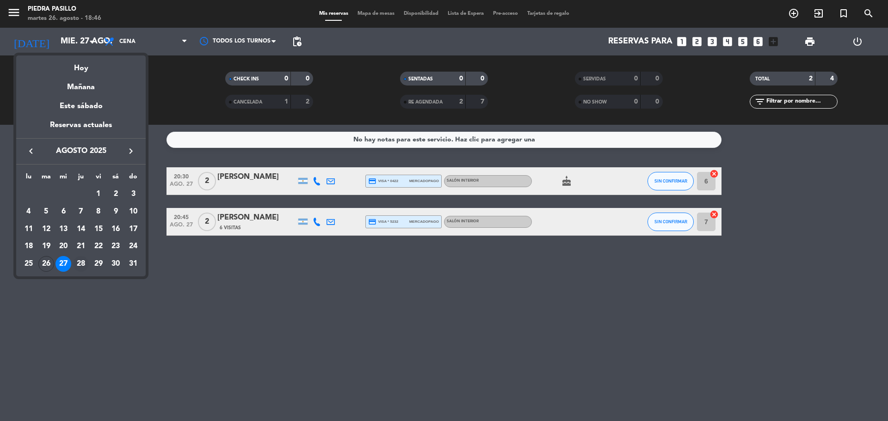
click at [86, 266] on div "28" at bounding box center [81, 264] width 16 height 16
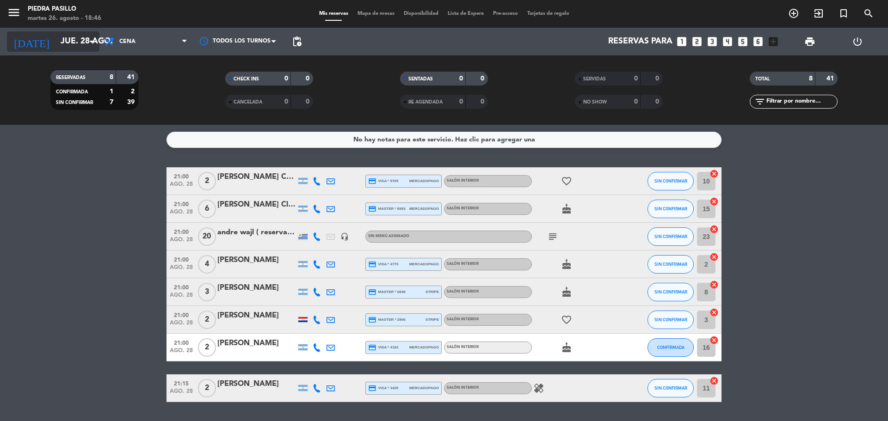
click at [80, 42] on input "jue. 28 ago." at bounding box center [109, 41] width 107 height 18
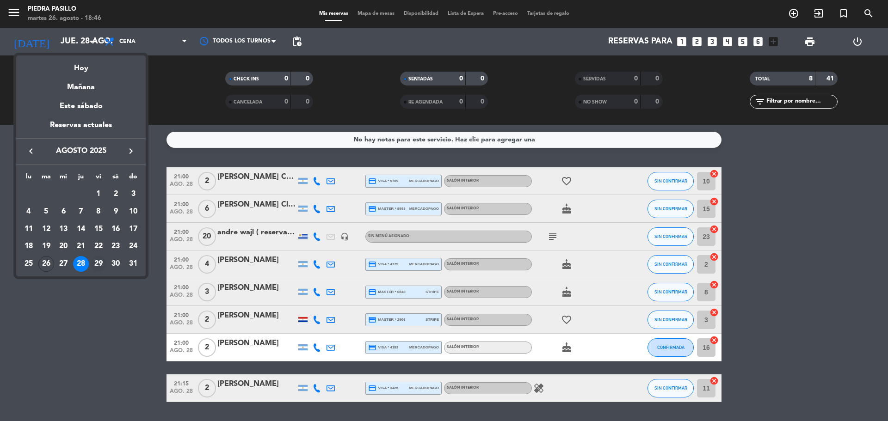
click at [100, 264] on div "29" at bounding box center [99, 264] width 16 height 16
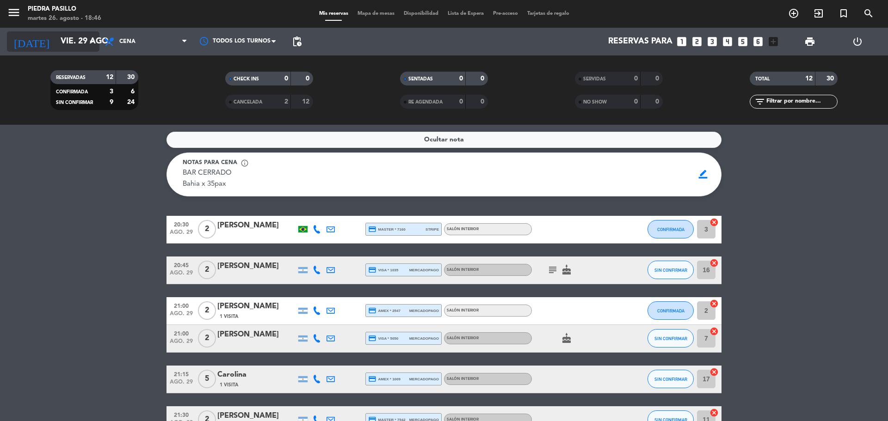
click at [59, 47] on input "vie. 29 ago." at bounding box center [109, 41] width 107 height 18
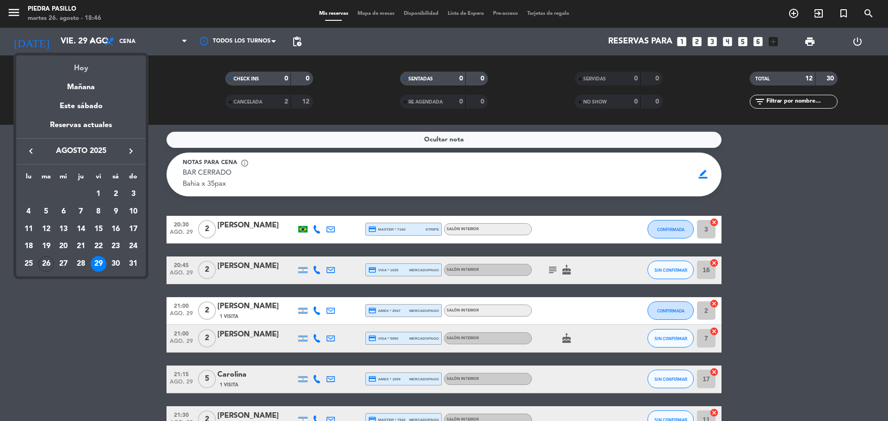
click at [75, 69] on div "Hoy" at bounding box center [80, 64] width 129 height 19
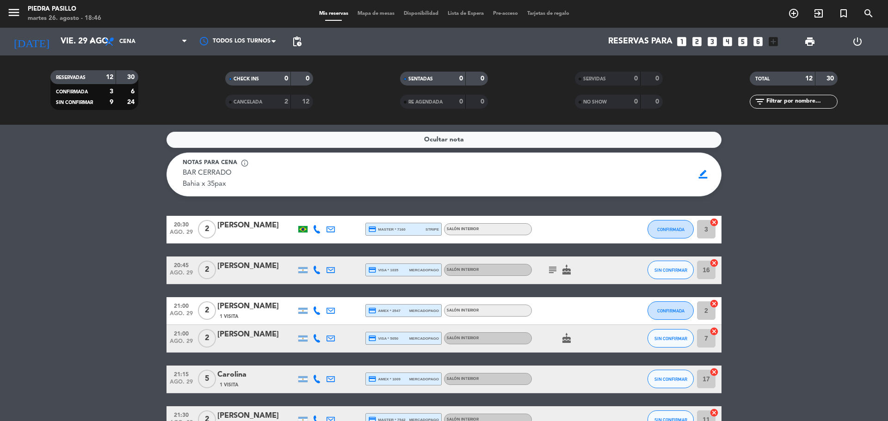
type input "[DATE] ago."
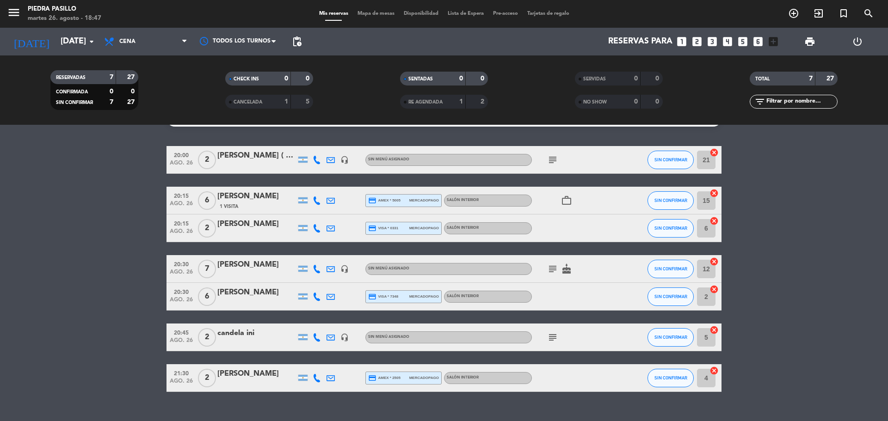
scroll to position [38, 0]
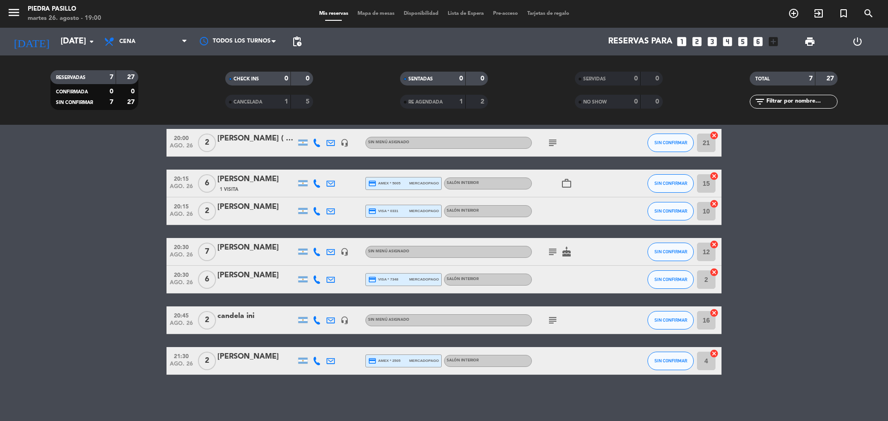
drag, startPoint x: 799, startPoint y: 234, endPoint x: 798, endPoint y: 228, distance: 6.5
click at [801, 230] on bookings-row "20:00 ago. 26 2 [PERSON_NAME] ( big box bar ) headset_mic Sin menú asignado sub…" at bounding box center [444, 252] width 888 height 246
click at [795, 229] on bookings-row "20:00 ago. 26 2 [PERSON_NAME] ( big box bar ) headset_mic Sin menú asignado sub…" at bounding box center [444, 252] width 888 height 246
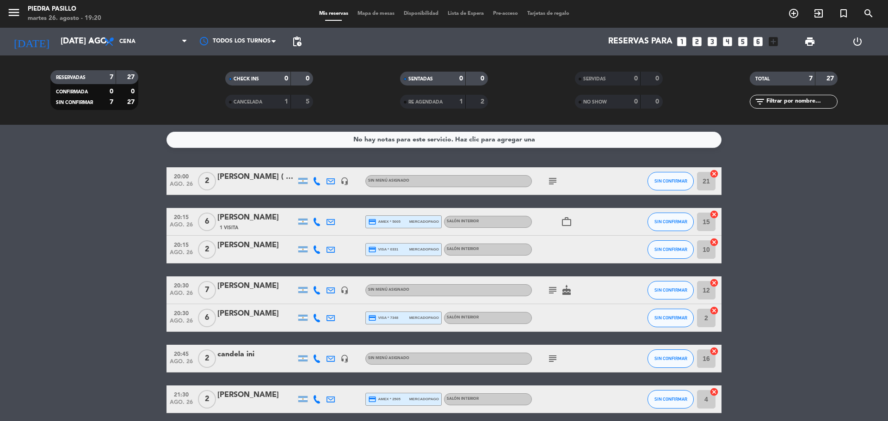
click at [3, 227] on bookings-row "20:00 ago. 26 2 [PERSON_NAME] ( big box bar ) headset_mic Sin menú asignado sub…" at bounding box center [444, 290] width 888 height 246
click at [89, 40] on icon "arrow_drop_down" at bounding box center [91, 41] width 11 height 11
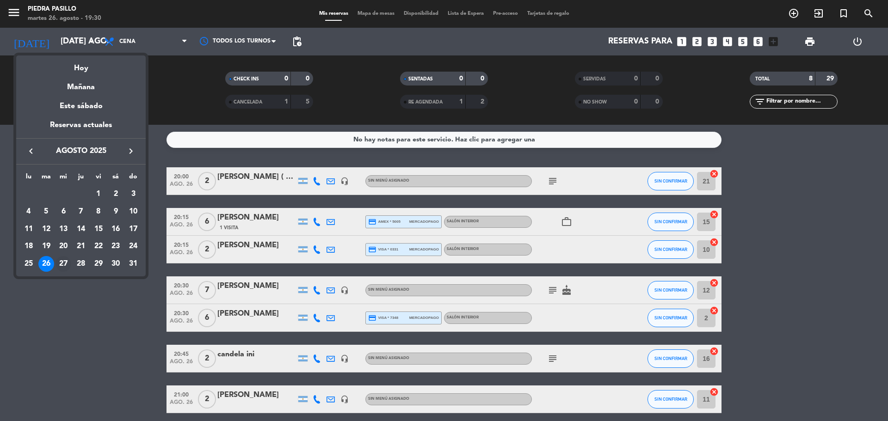
click at [65, 261] on div "27" at bounding box center [63, 264] width 16 height 16
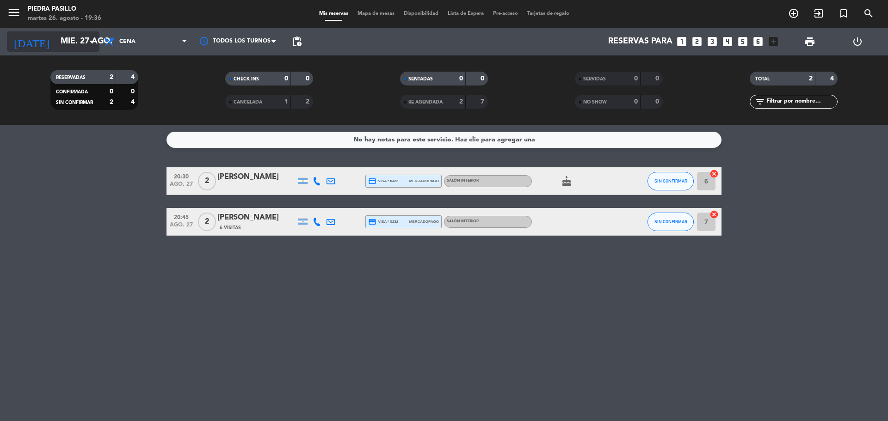
click at [67, 39] on input "mié. 27 ago." at bounding box center [109, 41] width 107 height 18
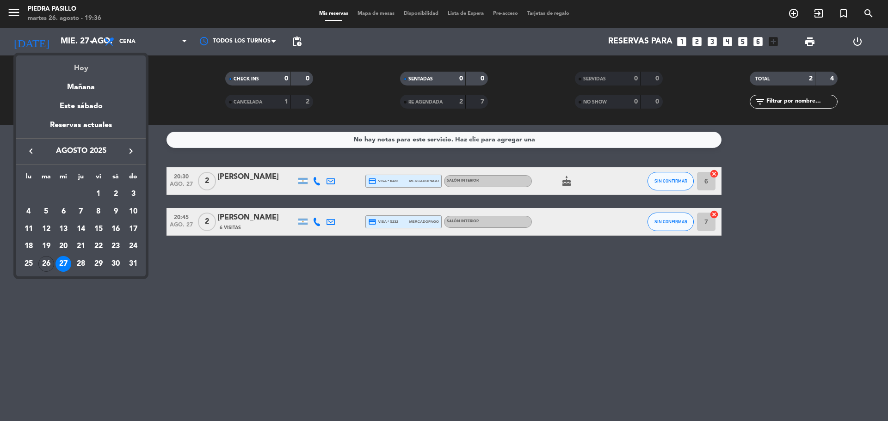
click at [74, 57] on div "Hoy" at bounding box center [80, 64] width 129 height 19
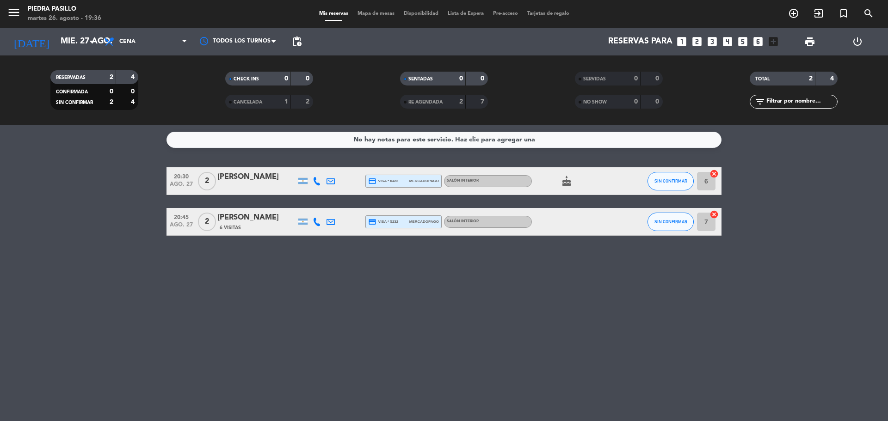
type input "[DATE] ago."
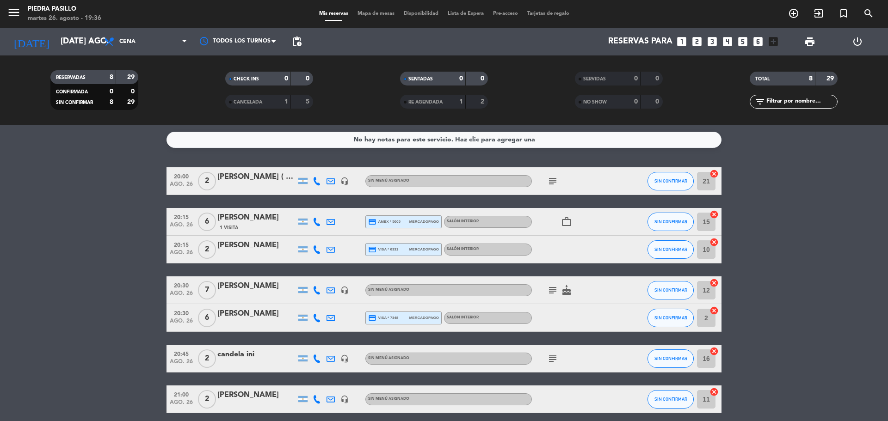
click at [381, 11] on span "Mapa de mesas" at bounding box center [376, 13] width 46 height 5
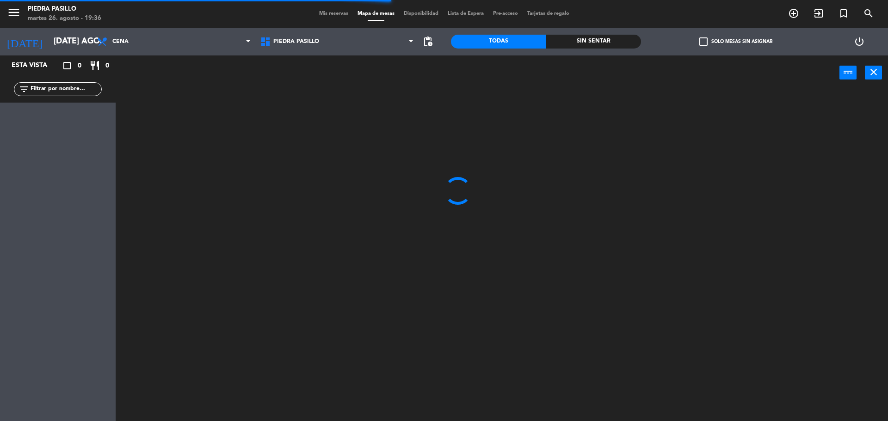
click at [328, 13] on span "Mis reservas" at bounding box center [333, 13] width 38 height 5
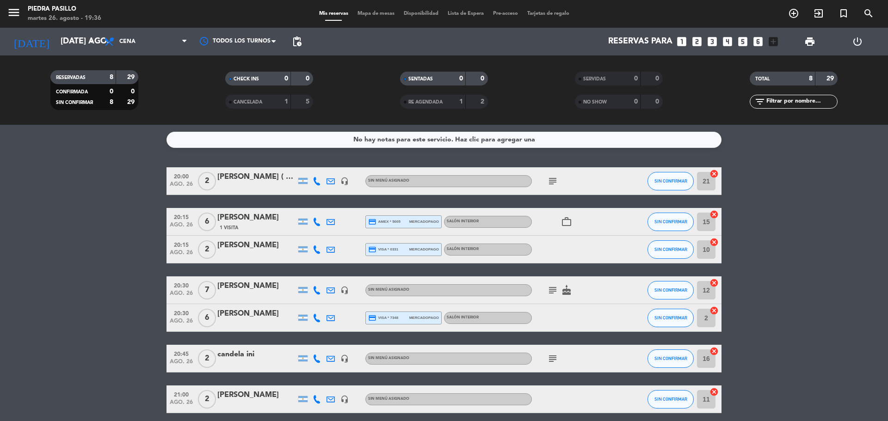
click at [576, 149] on div "No hay notas para este servicio. Haz clic para agregar una 20:00 ago. 26 2 [PER…" at bounding box center [444, 273] width 888 height 296
click at [539, 86] on div "SERVIDAS 0 0" at bounding box center [618, 83] width 175 height 23
click at [143, 74] on filter-checkbox "RESERVADAS 8 29 CONFIRMADA 0 0 SIN CONFIRMAR 8 29" at bounding box center [94, 90] width 175 height 40
click at [846, 206] on bookings-row "20:00 ago. 26 2 [PERSON_NAME] ( big box bar ) headset_mic Sin menú asignado sub…" at bounding box center [444, 310] width 888 height 287
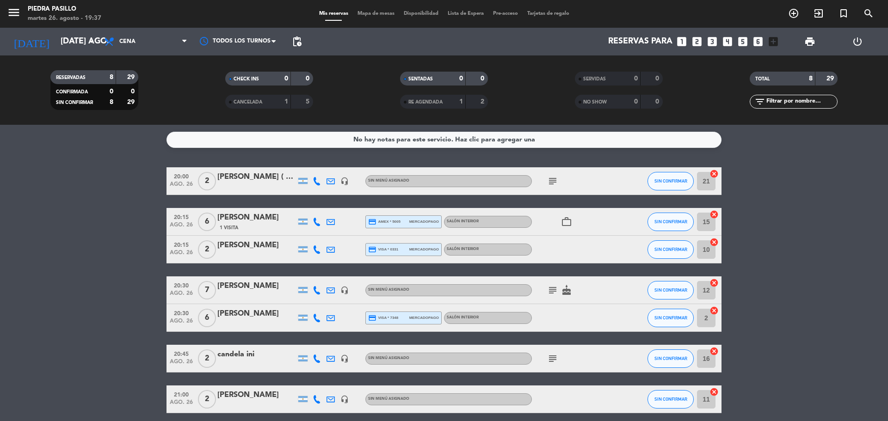
click at [340, 70] on div "CHECK INS 0 0 CANCELADA 1 5" at bounding box center [269, 90] width 175 height 51
click at [559, 92] on div "SERVIDAS 0 0" at bounding box center [618, 83] width 175 height 23
click at [56, 34] on input "[DATE] ago." at bounding box center [109, 41] width 107 height 18
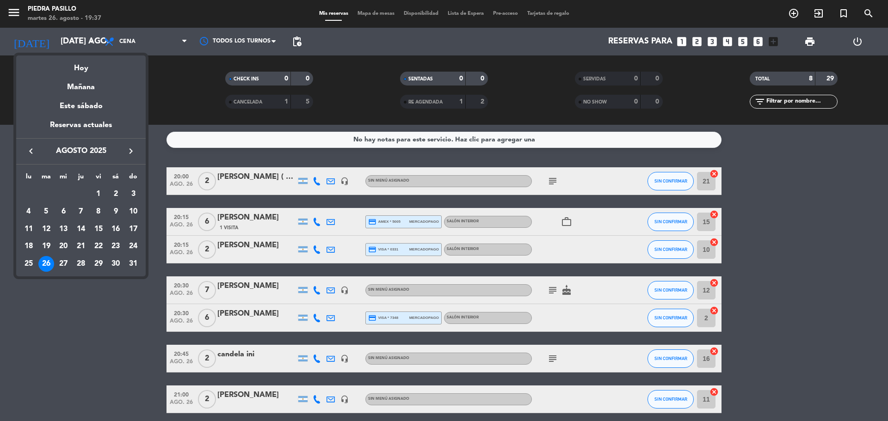
click at [80, 67] on div "Hoy" at bounding box center [80, 64] width 129 height 19
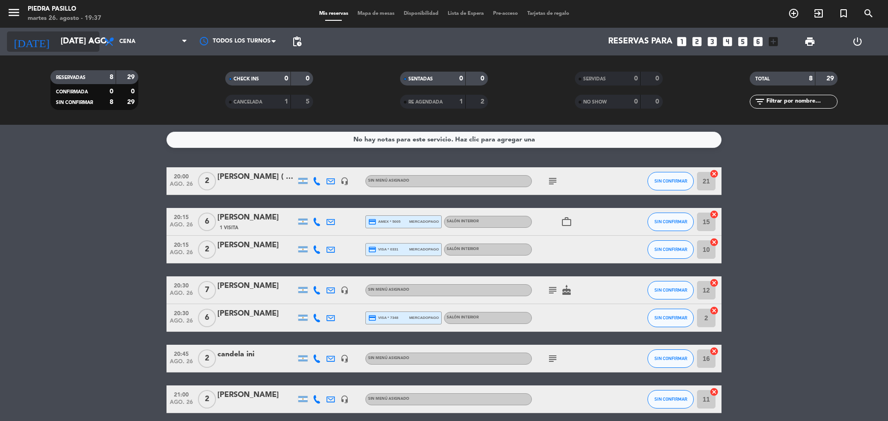
click at [78, 40] on input "[DATE] ago." at bounding box center [109, 41] width 107 height 18
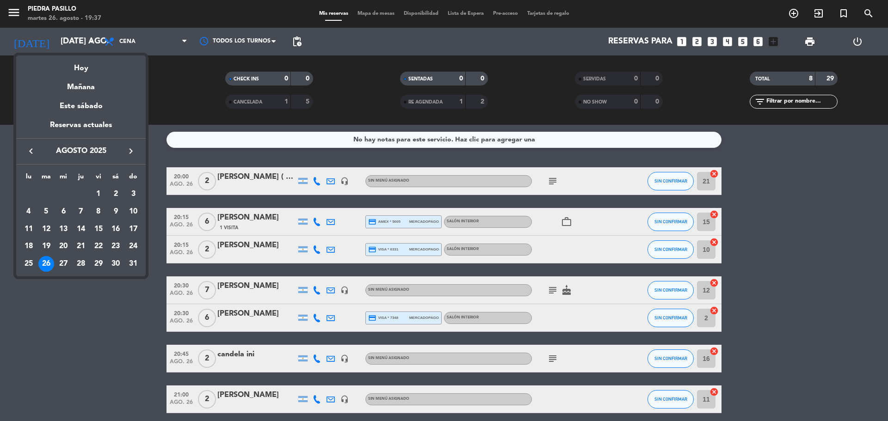
click at [234, 93] on div at bounding box center [444, 210] width 888 height 421
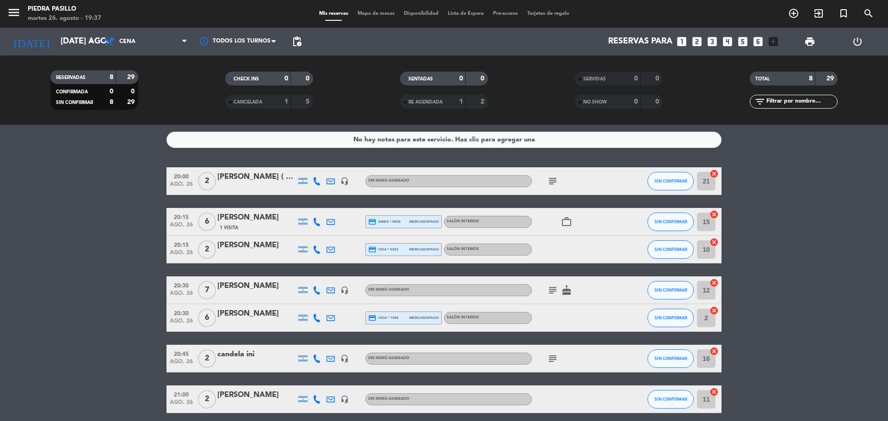
click at [196, 93] on div "CHECK INS 0 0" at bounding box center [269, 83] width 175 height 23
click at [86, 38] on icon "arrow_drop_down" at bounding box center [91, 41] width 11 height 11
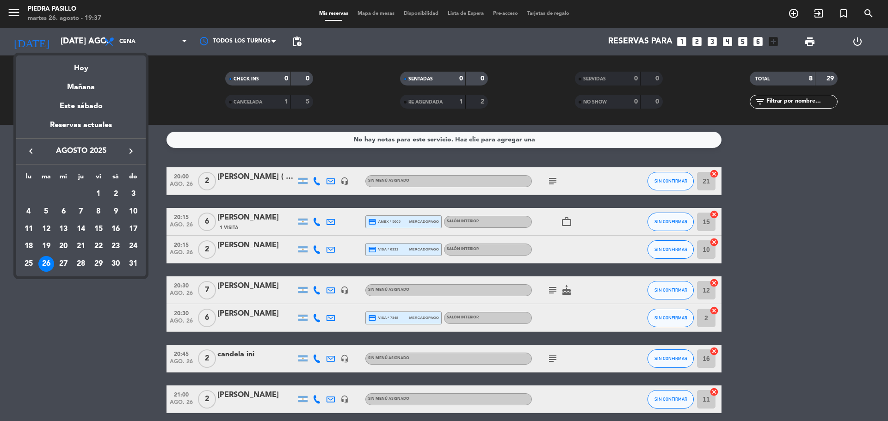
click at [169, 65] on div at bounding box center [444, 210] width 888 height 421
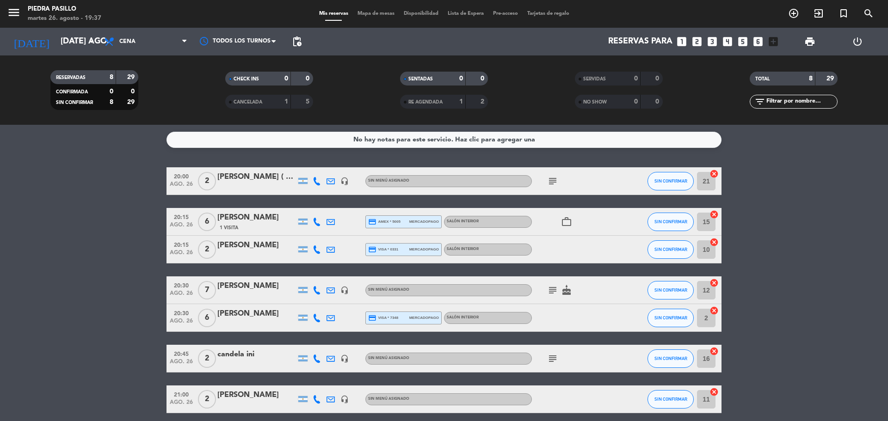
click at [799, 199] on bookings-row "20:00 ago. 26 2 [PERSON_NAME] ( big box bar ) headset_mic Sin menú asignado sub…" at bounding box center [444, 310] width 888 height 287
click at [886, 195] on bookings-row "20:00 ago. 26 2 [PERSON_NAME] ( big box bar ) headset_mic Sin menú asignado sub…" at bounding box center [444, 310] width 888 height 287
click at [56, 43] on input "[DATE] ago." at bounding box center [109, 41] width 107 height 18
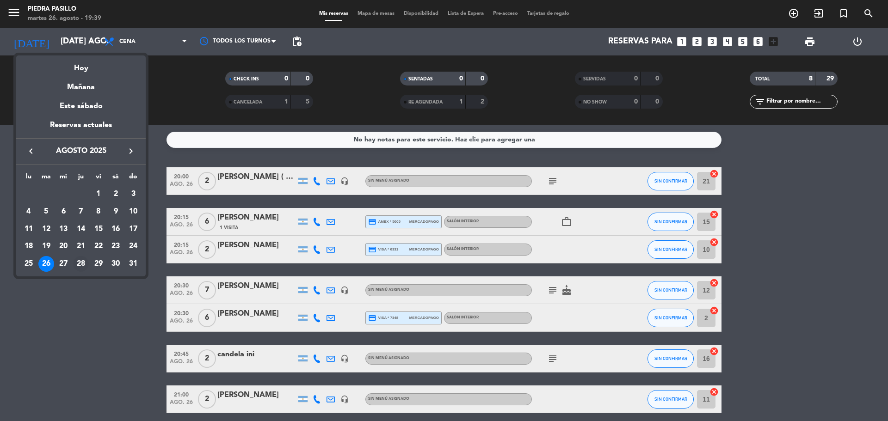
click at [75, 264] on div "28" at bounding box center [81, 264] width 16 height 16
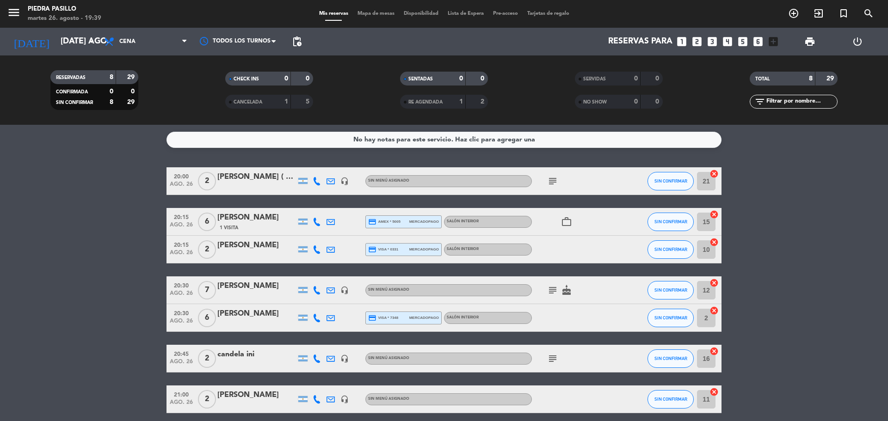
type input "jue. 28 ago."
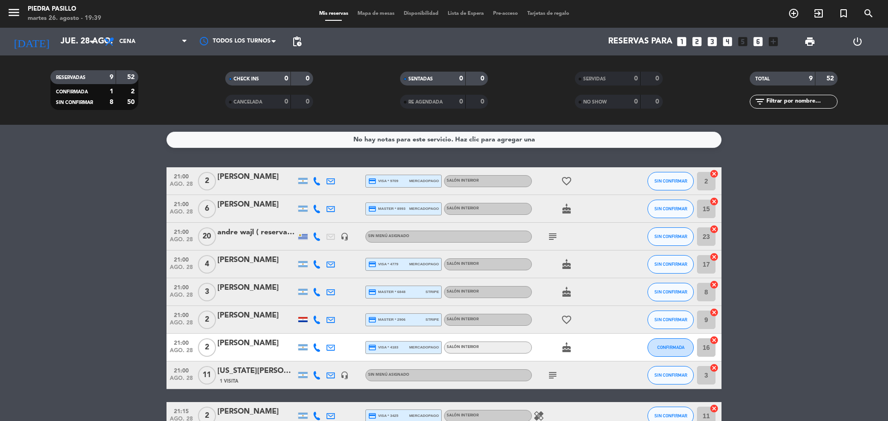
click at [374, 13] on span "Mapa de mesas" at bounding box center [376, 13] width 46 height 5
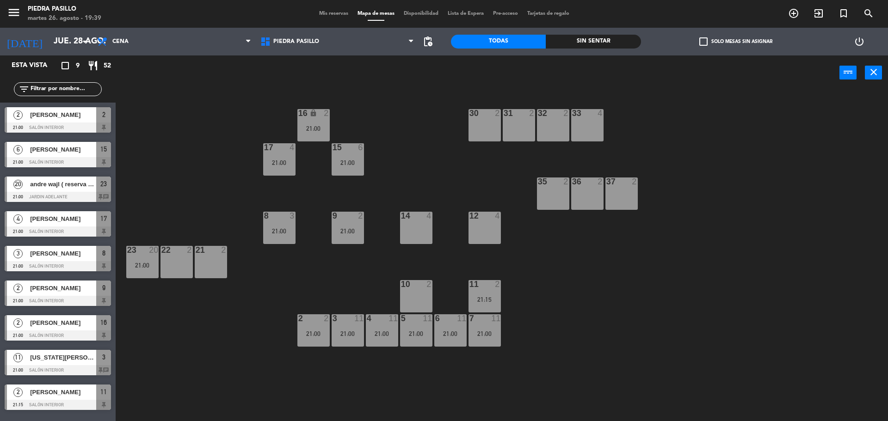
click at [444, 147] on div "16 lock 2 21:00 30 2 31 2 32 2 33 4 17 4 21:00 15 6 21:00 35 2 36 2 37 2 8 3 21…" at bounding box center [505, 257] width 763 height 331
click at [349, 286] on div "16 lock 2 21:00 30 2 31 2 32 2 33 4 17 4 21:00 15 6 21:00 35 2 36 2 37 2 8 3 21…" at bounding box center [505, 257] width 763 height 331
click at [371, 329] on div "4 11 21:00" at bounding box center [382, 330] width 32 height 32
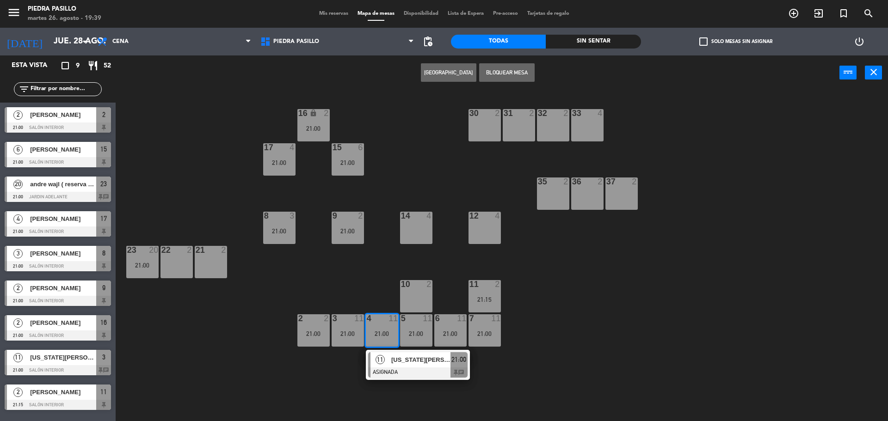
click at [403, 363] on span "[US_STATE][PERSON_NAME]" at bounding box center [420, 360] width 59 height 10
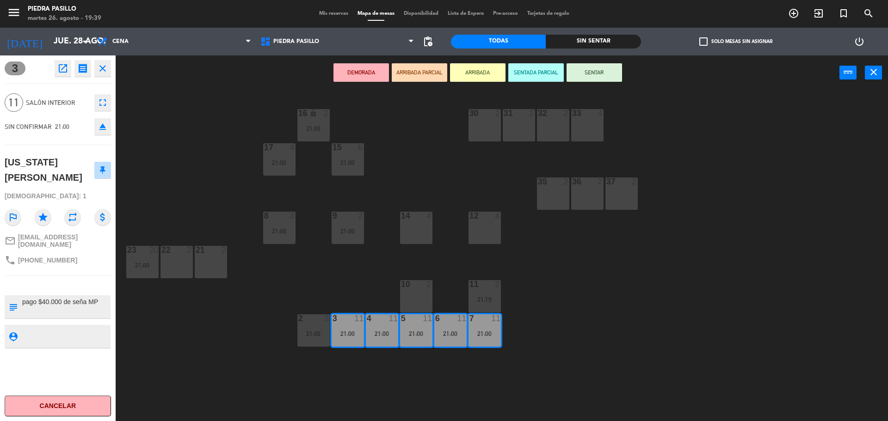
click at [603, 289] on div "16 lock 2 21:00 30 2 31 2 32 2 33 4 17 4 21:00 15 6 21:00 35 2 36 2 37 2 8 3 21…" at bounding box center [505, 257] width 763 height 331
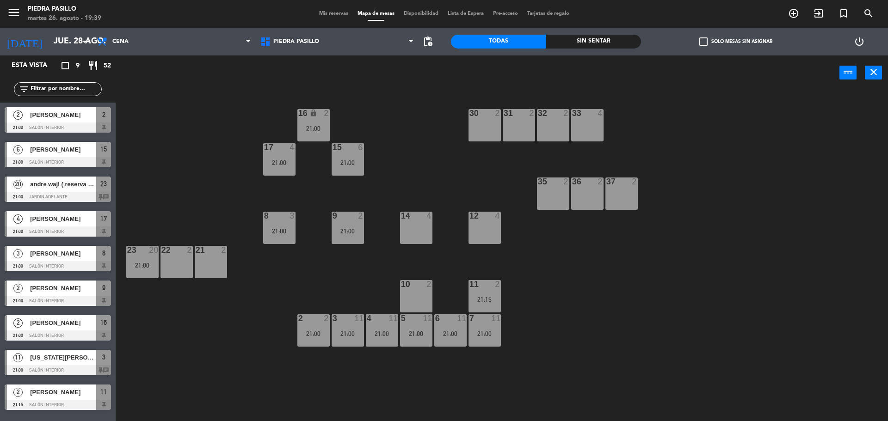
click at [602, 284] on div "16 lock 2 21:00 30 2 31 2 32 2 33 4 17 4 21:00 15 6 21:00 35 2 36 2 37 2 8 3 21…" at bounding box center [505, 257] width 763 height 331
click at [602, 280] on div "16 lock 2 21:00 30 2 31 2 32 2 33 4 17 4 21:00 15 6 21:00 35 2 36 2 37 2 8 3 21…" at bounding box center [505, 257] width 763 height 331
drag, startPoint x: 588, startPoint y: 286, endPoint x: 589, endPoint y: 295, distance: 8.8
click at [589, 295] on div "16 lock 2 21:00 30 2 31 2 32 2 33 4 17 4 21:00 15 6 21:00 35 2 36 2 37 2 8 3 21…" at bounding box center [505, 257] width 763 height 331
click at [591, 289] on div "16 lock 2 21:00 30 2 31 2 32 2 33 4 17 4 21:00 15 6 21:00 35 2 36 2 37 2 8 3 21…" at bounding box center [505, 257] width 763 height 331
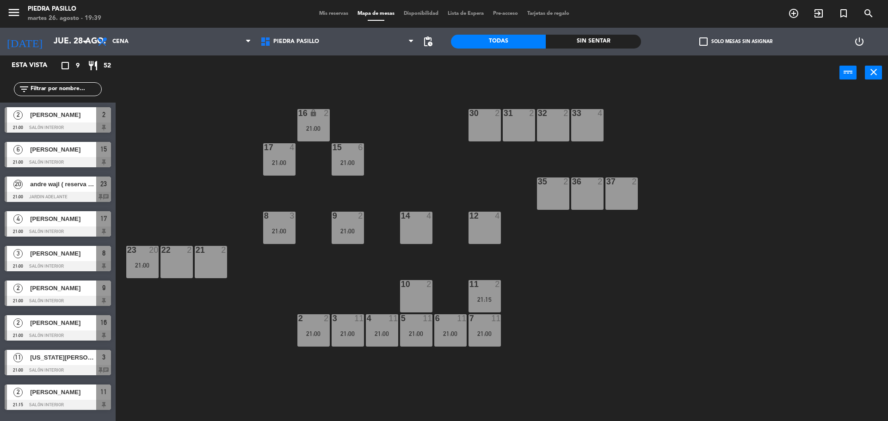
drag, startPoint x: 595, startPoint y: 289, endPoint x: 646, endPoint y: 280, distance: 52.5
click at [614, 291] on div "16 lock 2 21:00 30 2 31 2 32 2 33 4 17 4 21:00 15 6 21:00 35 2 36 2 37 2 8 3 21…" at bounding box center [505, 257] width 763 height 331
click at [800, 201] on div "16 lock 2 21:00 30 2 31 2 32 2 33 4 17 4 21:00 15 6 21:00 35 2 36 2 37 2 8 3 21…" at bounding box center [505, 257] width 763 height 331
click at [408, 95] on div "16 lock 2 21:00 30 2 31 2 32 2 33 4 17 4 21:00 15 6 21:00 35 2 36 2 37 2 8 3 21…" at bounding box center [505, 257] width 763 height 331
click at [400, 102] on div "16 lock 2 21:00 30 2 31 2 32 2 33 4 17 4 21:00 15 6 21:00 35 2 36 2 37 2 8 3 21…" at bounding box center [505, 257] width 763 height 331
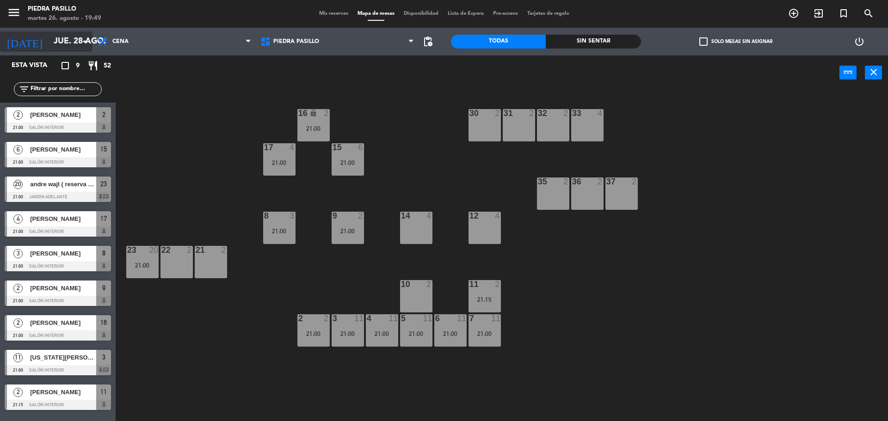
click at [54, 35] on input "jue. 28 ago." at bounding box center [102, 41] width 107 height 18
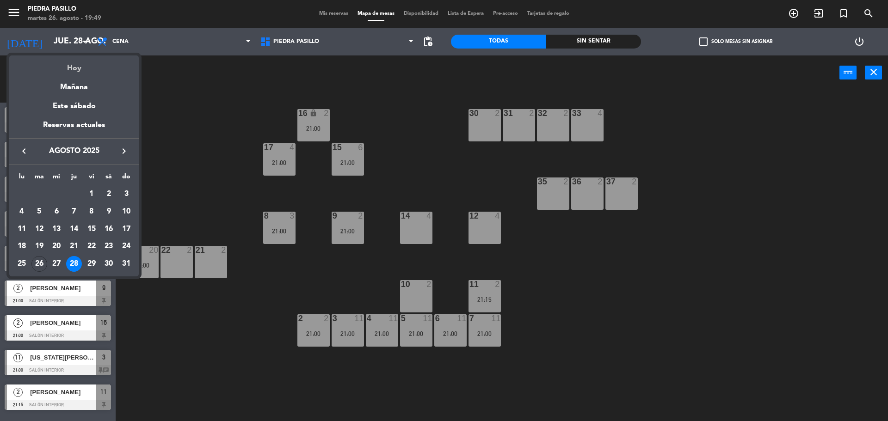
click at [81, 70] on div "Hoy" at bounding box center [73, 64] width 129 height 19
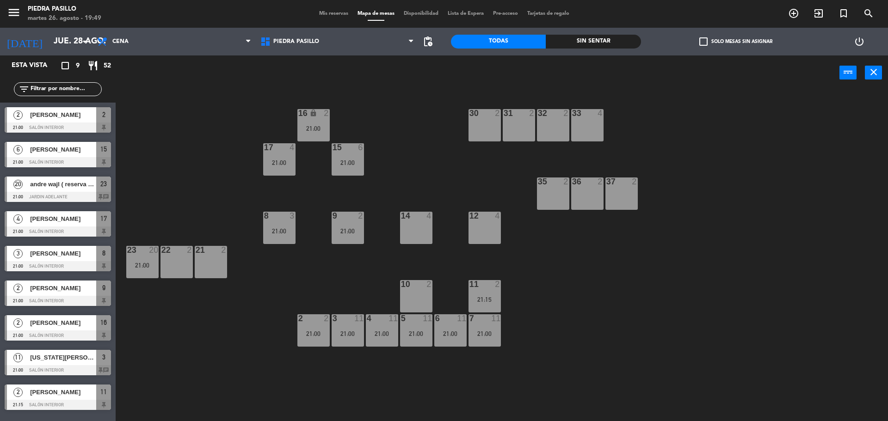
type input "[DATE] ago."
click at [393, 111] on div "16 lock 2 20:45 30 2 31 2 32 2 33 4 17 5 15 6 20:15 35 2 36 2 37 2 8 4 9 4 14 7…" at bounding box center [505, 257] width 763 height 331
click at [70, 47] on input "[DATE] ago." at bounding box center [102, 41] width 107 height 18
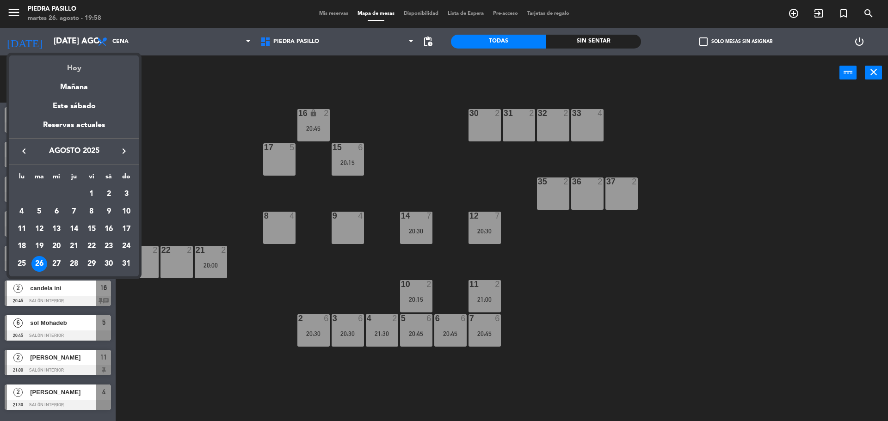
click at [97, 68] on div "Hoy" at bounding box center [73, 64] width 129 height 19
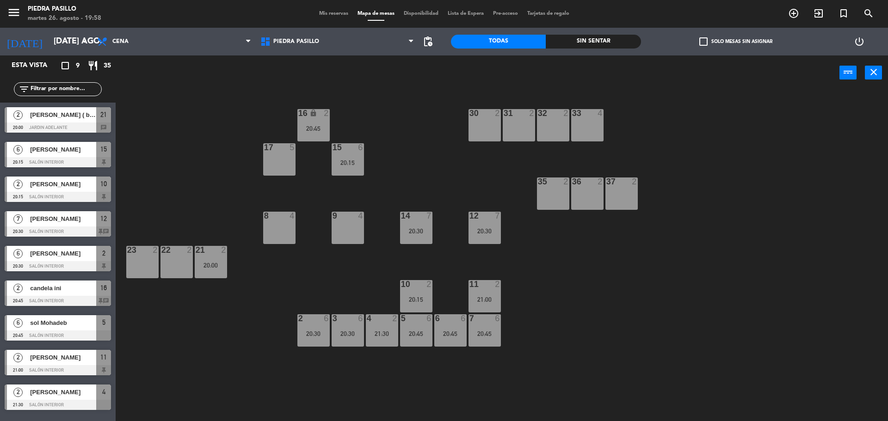
click at [381, 123] on div "16 lock 2 20:45 30 2 31 2 32 2 33 4 17 5 15 6 20:15 35 2 36 2 37 2 8 4 9 4 14 7…" at bounding box center [505, 257] width 763 height 331
click at [412, 145] on div "16 lock 2 20:45 30 2 31 2 32 2 33 4 17 5 15 6 20:15 35 2 36 2 37 2 8 4 9 4 14 7…" at bounding box center [505, 257] width 763 height 331
click at [415, 151] on div "16 lock 2 20:45 30 2 31 2 32 2 33 4 17 5 15 6 20:15 35 2 36 2 37 2 8 4 9 4 14 7…" at bounding box center [505, 257] width 763 height 331
click at [334, 12] on span "Mis reservas" at bounding box center [333, 13] width 38 height 5
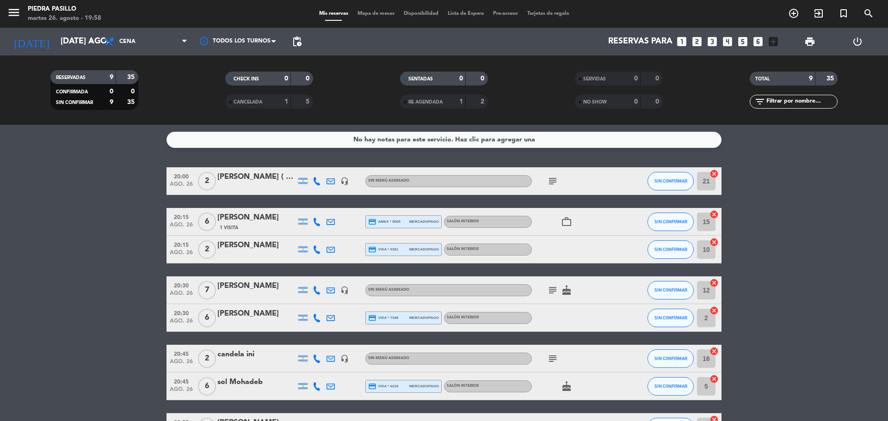
click at [375, 9] on div "menu Piedra Pasillo martes 26. agosto - 19:58 Mis reservas Mapa de mesas Dispon…" at bounding box center [444, 14] width 888 height 28
click at [377, 16] on span "Mapa de mesas" at bounding box center [376, 13] width 46 height 5
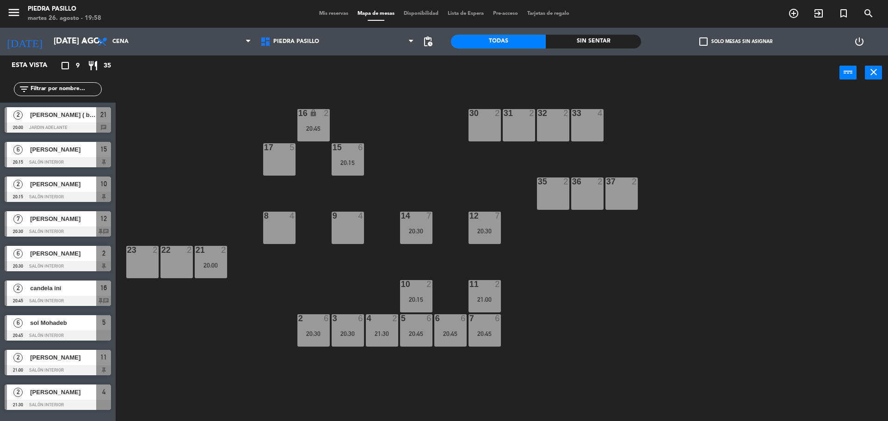
click at [625, 283] on div "16 lock 2 20:45 30 2 31 2 32 2 33 4 17 5 15 6 20:15 35 2 36 2 37 2 8 4 9 4 14 7…" at bounding box center [505, 257] width 763 height 331
click at [437, 166] on div "16 lock 2 20:45 30 2 31 2 32 2 33 4 17 5 15 6 20:15 35 2 36 2 37 2 8 4 9 4 14 7…" at bounding box center [505, 257] width 763 height 331
click at [437, 179] on div "16 lock 2 20:45 30 2 31 2 32 2 33 4 17 5 15 6 20:15 35 2 36 2 37 2 8 4 9 4 14 7…" at bounding box center [505, 257] width 763 height 331
click at [745, 296] on div "16 lock 2 20:45 30 2 31 2 32 2 33 4 17 5 15 6 20:15 35 2 36 2 37 2 8 4 9 4 14 7…" at bounding box center [505, 257] width 763 height 331
click at [416, 289] on div "10 2" at bounding box center [416, 284] width 32 height 9
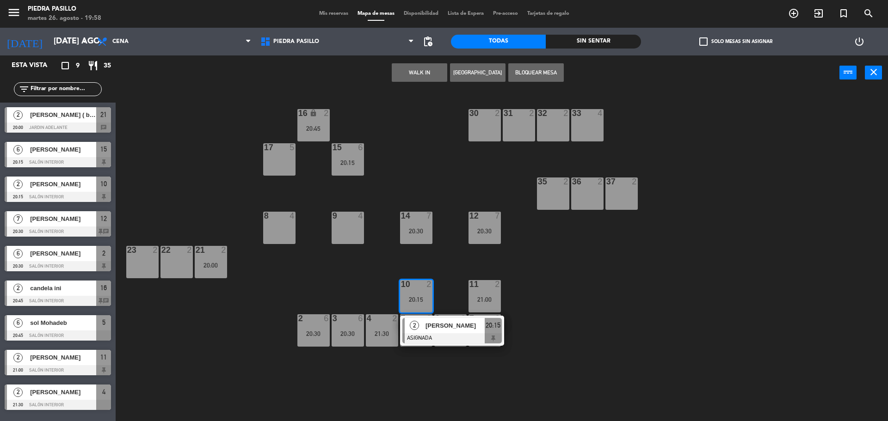
click at [435, 334] on div at bounding box center [451, 338] width 99 height 10
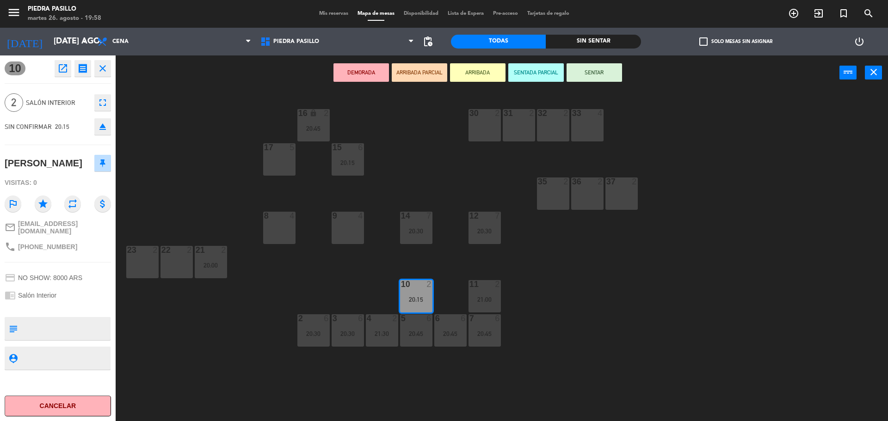
click at [380, 334] on div "21:30" at bounding box center [382, 334] width 32 height 6
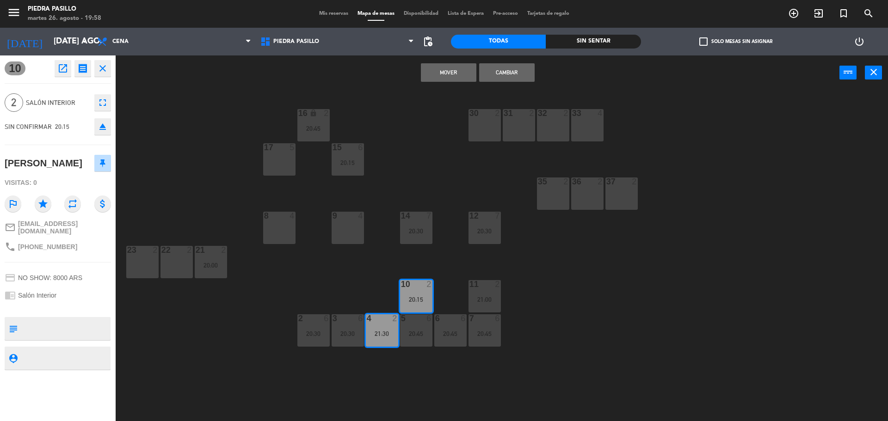
click at [497, 78] on button "Cambiar" at bounding box center [506, 72] width 55 height 18
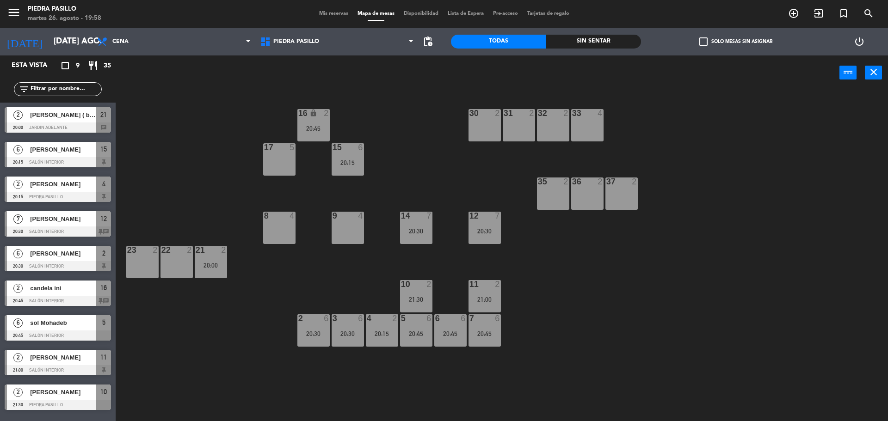
click at [446, 111] on div "16 lock 2 20:45 30 2 31 2 32 2 33 4 17 5 15 6 20:15 35 2 36 2 37 2 8 4 9 4 14 7…" at bounding box center [505, 257] width 763 height 331
click at [577, 278] on div "16 lock 2 20:45 30 2 31 2 32 2 33 4 17 5 15 6 20:15 35 2 36 2 37 2 8 4 9 4 14 7…" at bounding box center [505, 257] width 763 height 331
click at [413, 166] on div "16 lock 2 20:45 30 2 31 2 32 2 33 4 17 5 15 6 20:15 35 2 36 2 37 2 8 4 9 4 14 7…" at bounding box center [505, 257] width 763 height 331
click at [451, 172] on div "16 lock 2 20:45 30 2 31 2 32 2 33 4 17 5 15 6 20:15 35 2 36 2 37 2 8 4 9 4 14 7…" at bounding box center [505, 257] width 763 height 331
click at [416, 176] on div "16 lock 2 20:45 30 2 31 2 32 2 33 4 17 5 15 6 20:15 35 2 36 2 37 2 8 4 9 4 14 7…" at bounding box center [505, 257] width 763 height 331
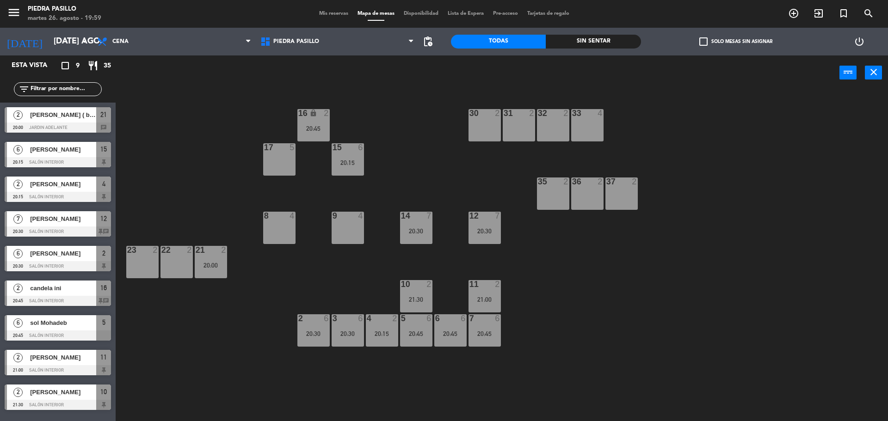
click at [316, 134] on div "16 lock 2 20:45" at bounding box center [313, 125] width 32 height 32
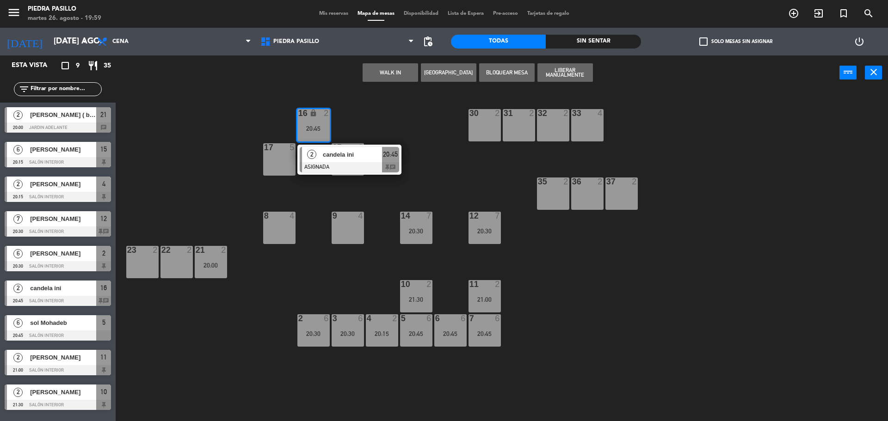
click at [329, 165] on div "2 candela ini ASIGNADA 20:45 chat" at bounding box center [349, 160] width 118 height 30
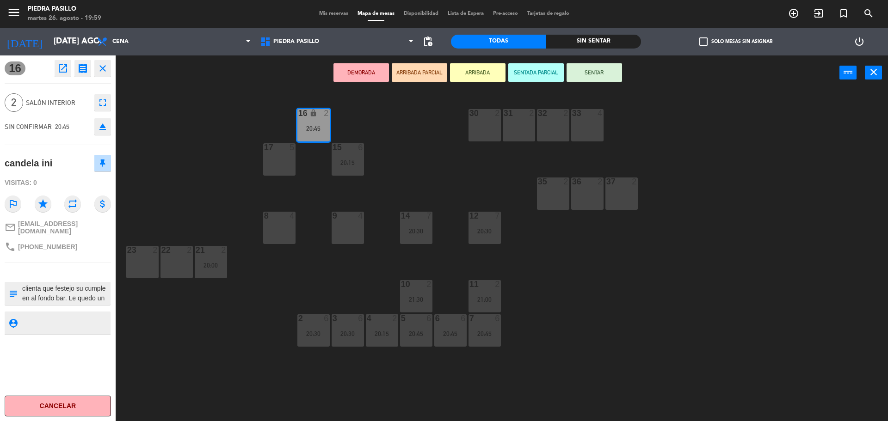
click at [352, 240] on div "9 4" at bounding box center [348, 228] width 32 height 32
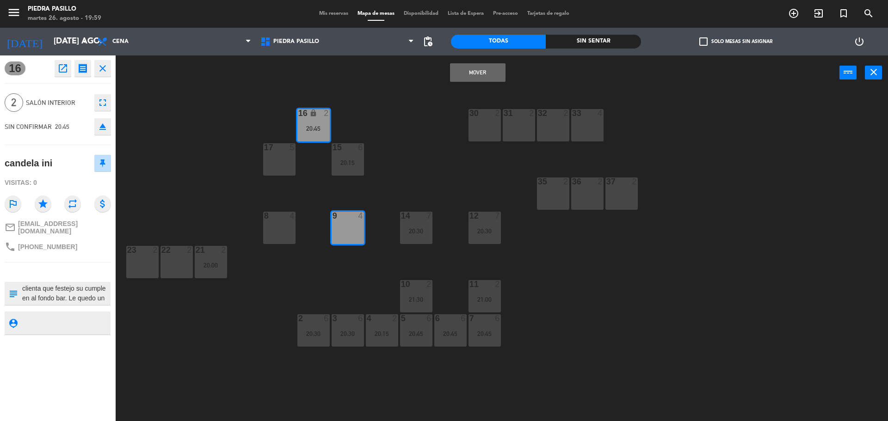
click at [490, 71] on button "Mover" at bounding box center [477, 72] width 55 height 18
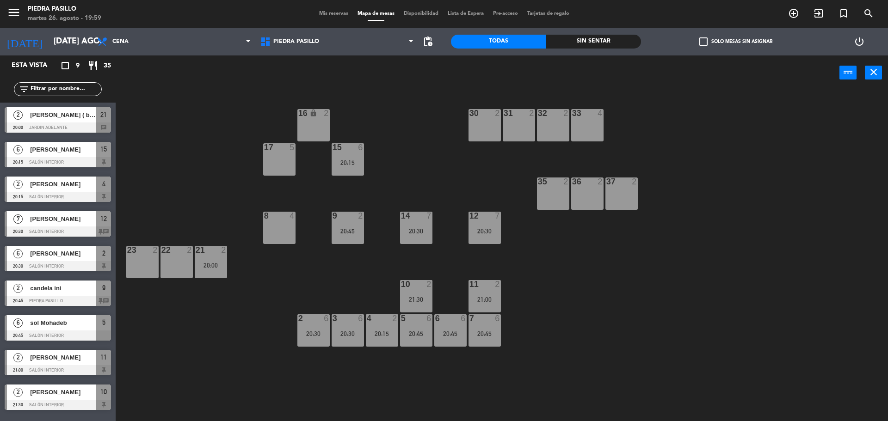
click at [429, 131] on div "16 lock 2 30 2 31 2 32 2 33 4 17 5 15 6 20:15 35 2 36 2 37 2 8 4 9 2 20:45 14 7…" at bounding box center [505, 257] width 763 height 331
click at [345, 228] on div "20:45" at bounding box center [348, 231] width 32 height 6
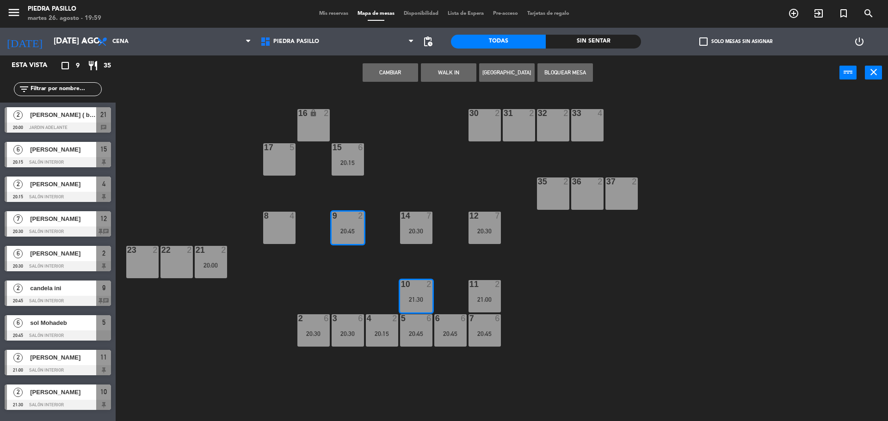
click at [398, 76] on button "Cambiar" at bounding box center [389, 72] width 55 height 18
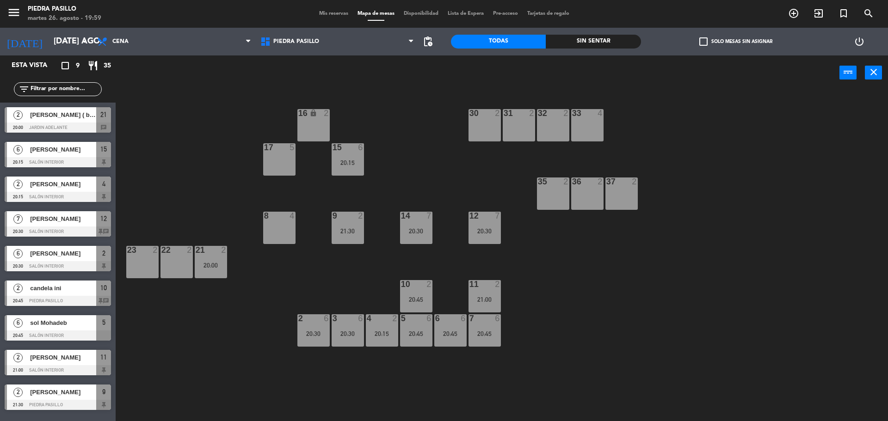
click at [397, 126] on div "16 lock 2 30 2 31 2 32 2 33 4 17 5 15 6 20:15 35 2 36 2 37 2 8 4 9 2 21:30 14 7…" at bounding box center [505, 257] width 763 height 331
click at [534, 277] on div "16 lock 2 30 2 31 2 32 2 33 4 17 5 15 6 20:15 35 2 36 2 37 2 8 4 9 2 21:30 14 7…" at bounding box center [505, 257] width 763 height 331
click at [407, 297] on div "20:45" at bounding box center [416, 299] width 32 height 6
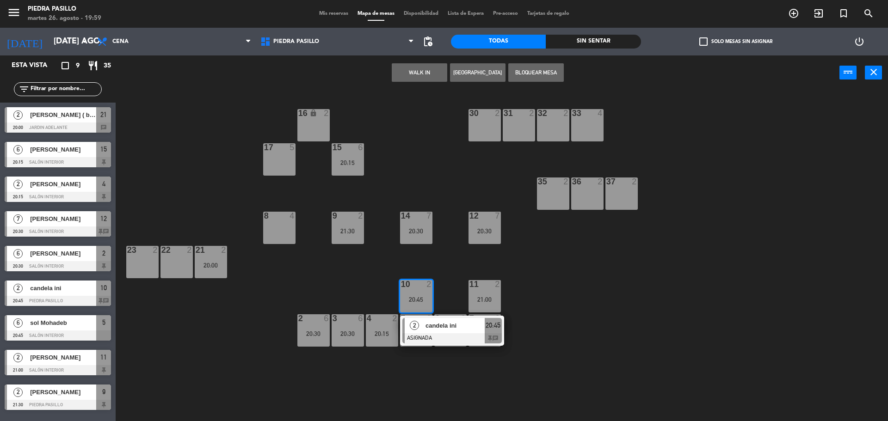
click at [605, 290] on div "16 lock 2 30 2 31 2 32 2 33 4 17 5 15 6 20:15 35 2 36 2 37 2 8 4 9 2 21:30 14 7…" at bounding box center [505, 257] width 763 height 331
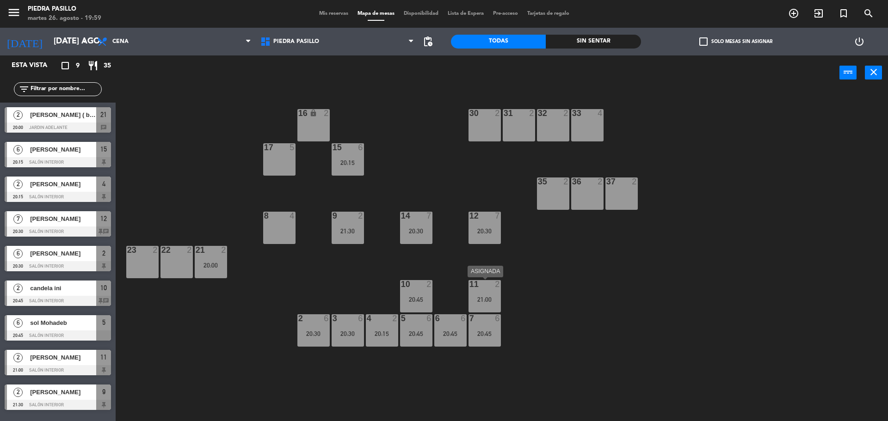
click at [500, 289] on div "11 2 21:00" at bounding box center [484, 296] width 32 height 32
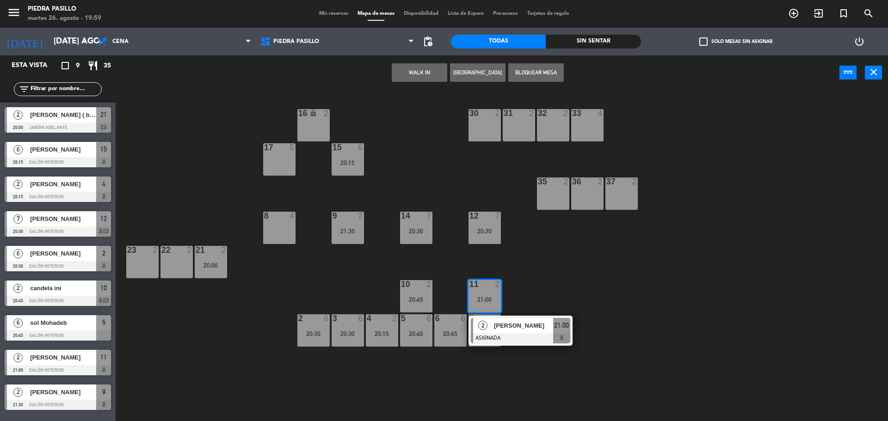
click at [608, 279] on div "16 lock 2 30 2 31 2 32 2 33 4 17 5 15 6 20:15 35 2 36 2 37 2 8 4 9 2 21:30 14 7…" at bounding box center [505, 257] width 763 height 331
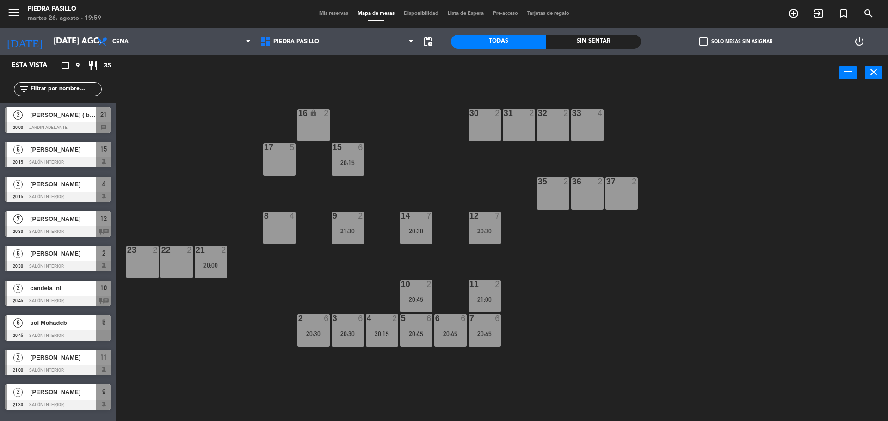
click at [526, 290] on div "16 lock 2 30 2 31 2 32 2 33 4 17 5 15 6 20:15 35 2 36 2 37 2 8 4 9 2 21:30 14 7…" at bounding box center [505, 257] width 763 height 331
click at [481, 297] on div "21:00" at bounding box center [484, 299] width 32 height 6
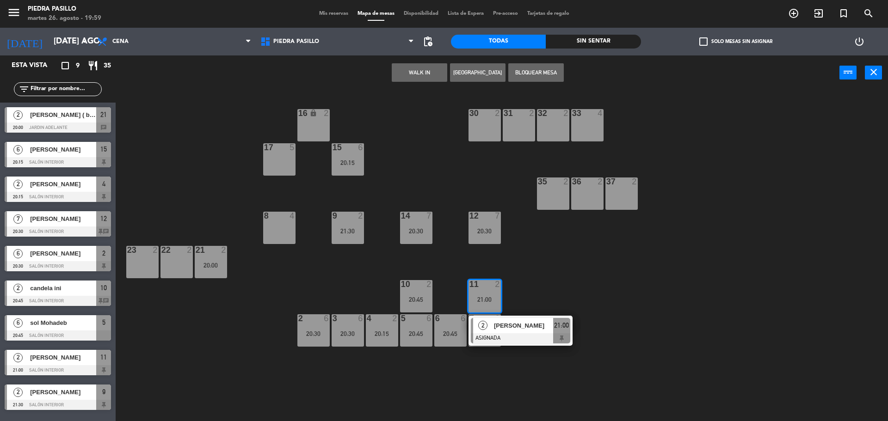
click at [595, 289] on div "16 lock 2 30 2 31 2 32 2 33 4 17 5 15 6 20:15 35 2 36 2 37 2 8 4 9 2 21:30 14 7…" at bounding box center [505, 257] width 763 height 331
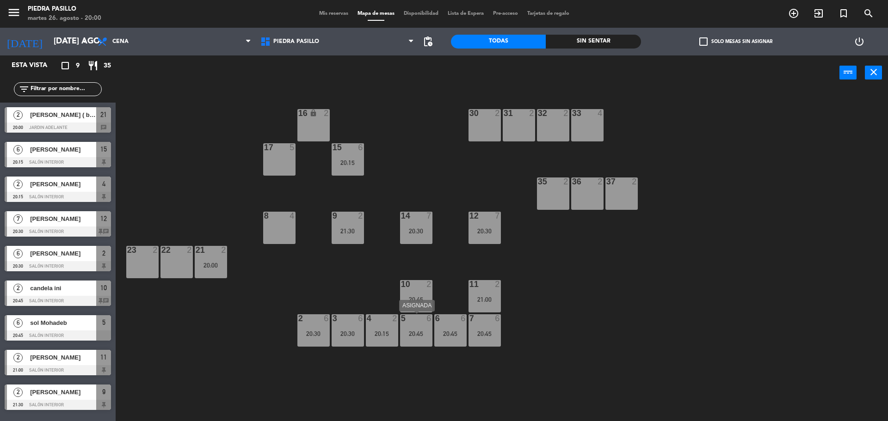
click at [419, 332] on div "20:45" at bounding box center [416, 334] width 32 height 6
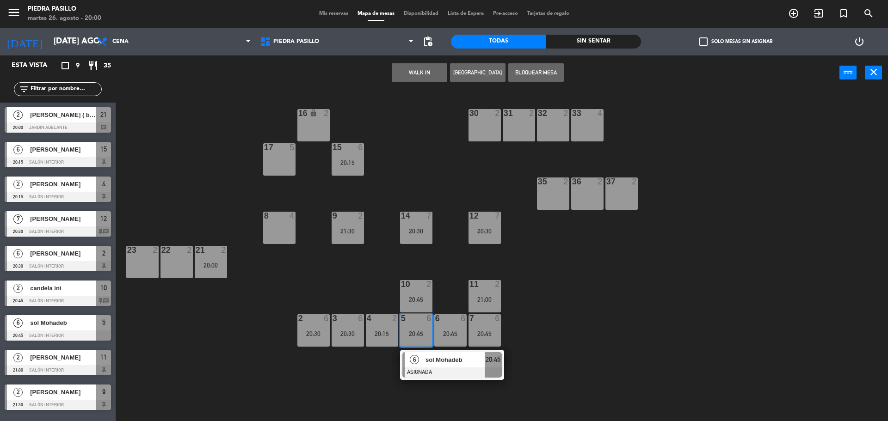
click at [374, 294] on div "16 lock 2 30 2 31 2 32 2 33 4 17 5 15 6 20:15 35 2 36 2 37 2 8 4 9 2 21:30 14 7…" at bounding box center [505, 257] width 763 height 331
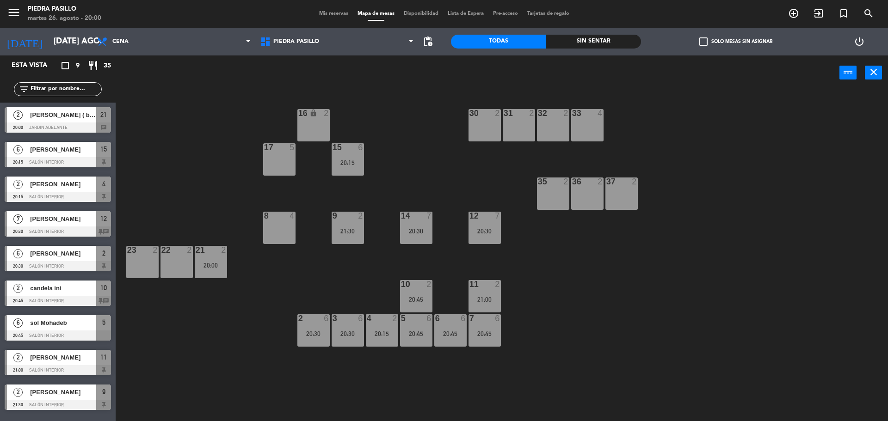
click at [378, 337] on div "20:15" at bounding box center [382, 334] width 32 height 6
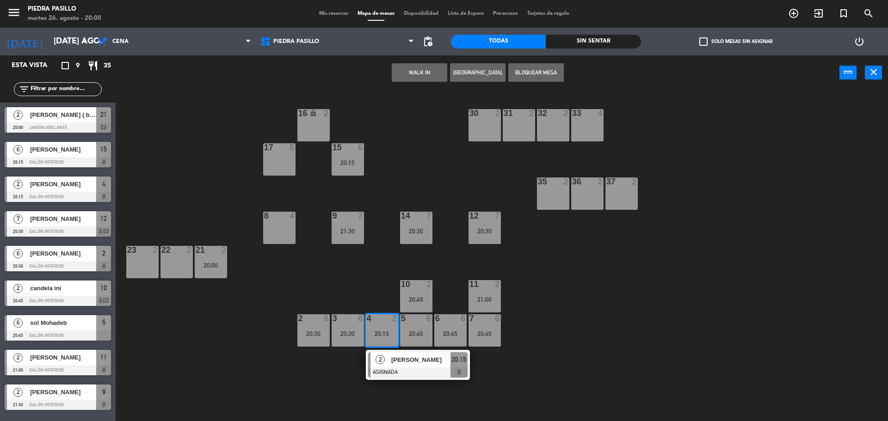
click at [408, 289] on div "10 2 20:45" at bounding box center [416, 296] width 32 height 32
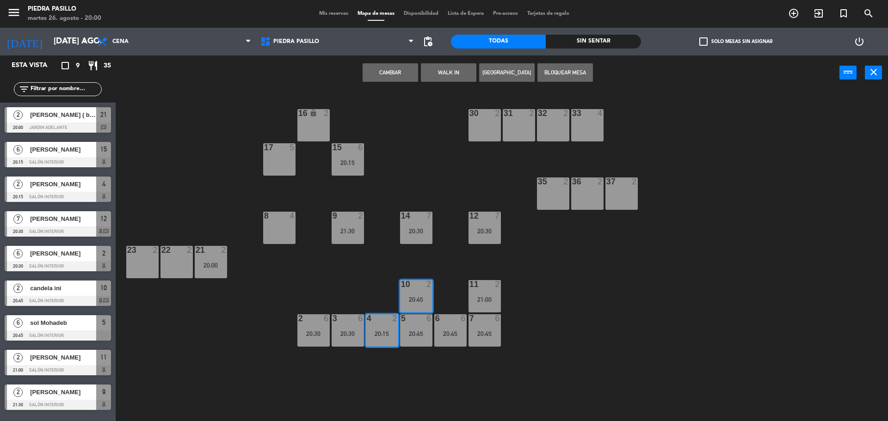
click at [391, 67] on button "Cambiar" at bounding box center [389, 72] width 55 height 18
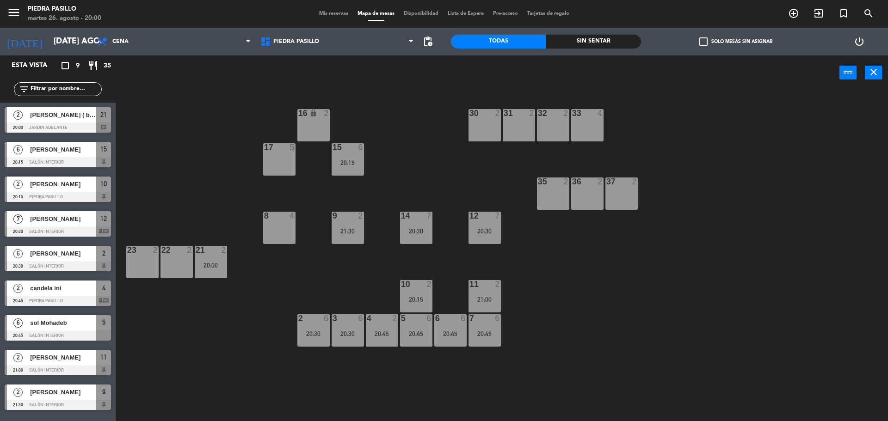
click at [414, 338] on div "5 6 20:45" at bounding box center [416, 330] width 32 height 32
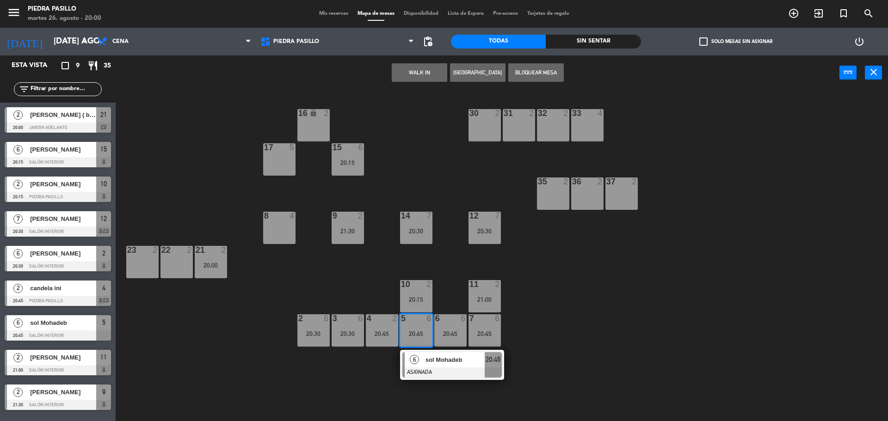
click at [369, 298] on div "16 lock 2 30 2 31 2 32 2 33 4 17 5 15 6 20:15 35 2 36 2 37 2 8 4 9 2 21:30 14 7…" at bounding box center [505, 257] width 763 height 331
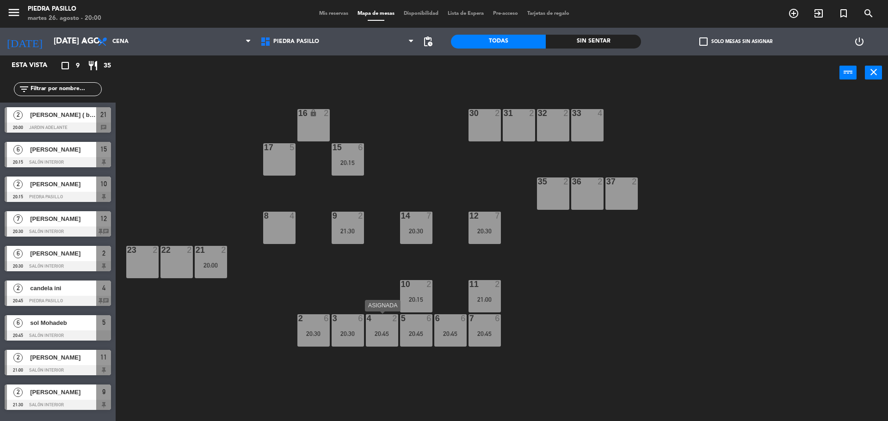
click at [381, 324] on div "4 2 20:45" at bounding box center [382, 330] width 32 height 32
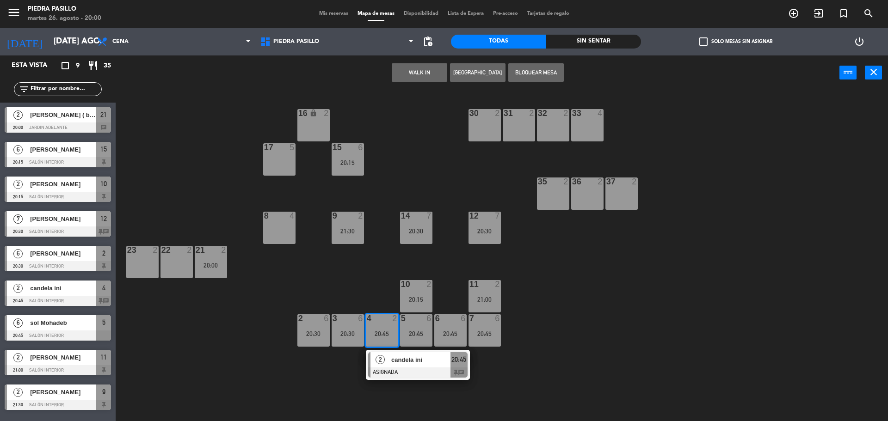
click at [182, 270] on div "22 2" at bounding box center [176, 262] width 32 height 32
click at [439, 71] on button "Mover" at bounding box center [448, 72] width 55 height 18
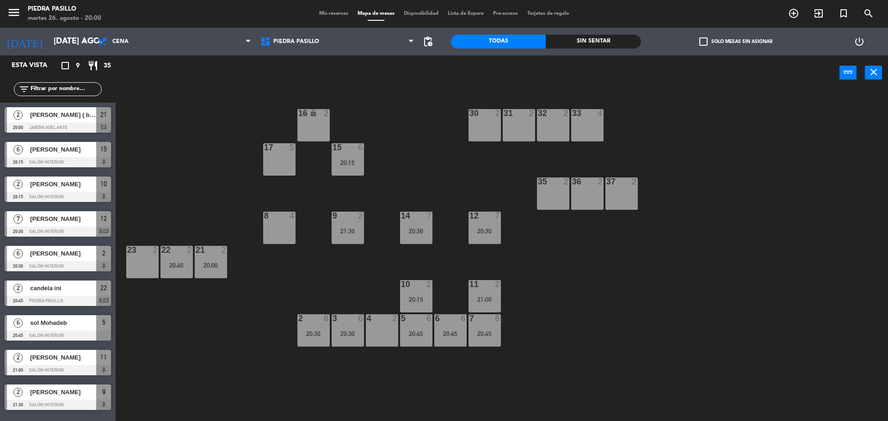
click at [416, 327] on div "5 6 20:45" at bounding box center [416, 330] width 32 height 32
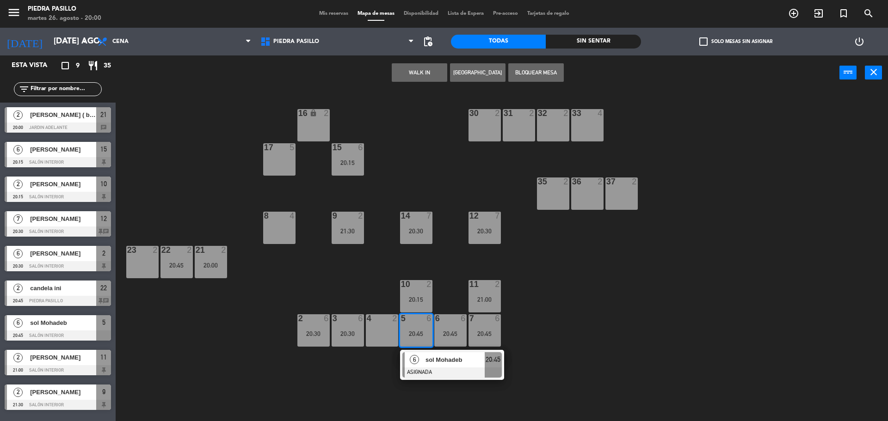
click at [378, 326] on div "4 2" at bounding box center [382, 330] width 32 height 32
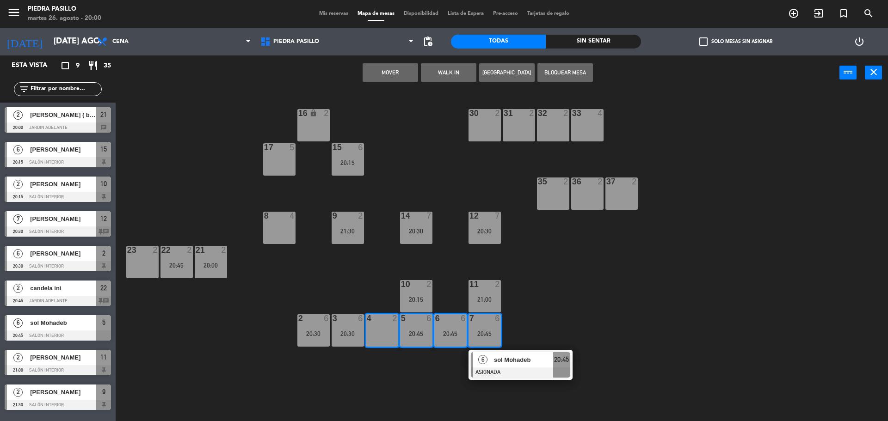
click at [395, 68] on button "Mover" at bounding box center [389, 72] width 55 height 18
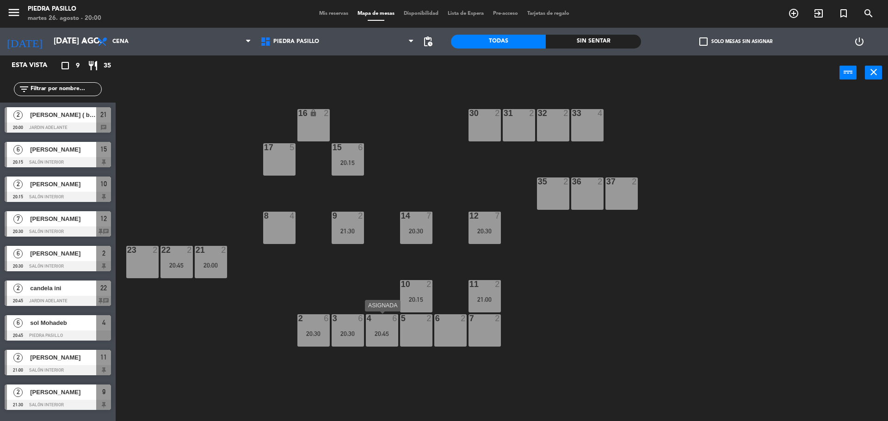
click at [386, 324] on div "4 6 20:45" at bounding box center [382, 330] width 32 height 32
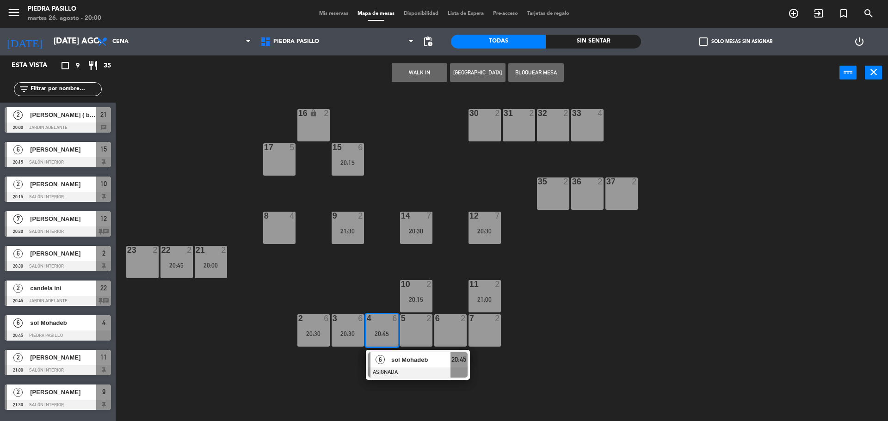
click at [402, 355] on span "sol Mohadeb" at bounding box center [420, 360] width 59 height 10
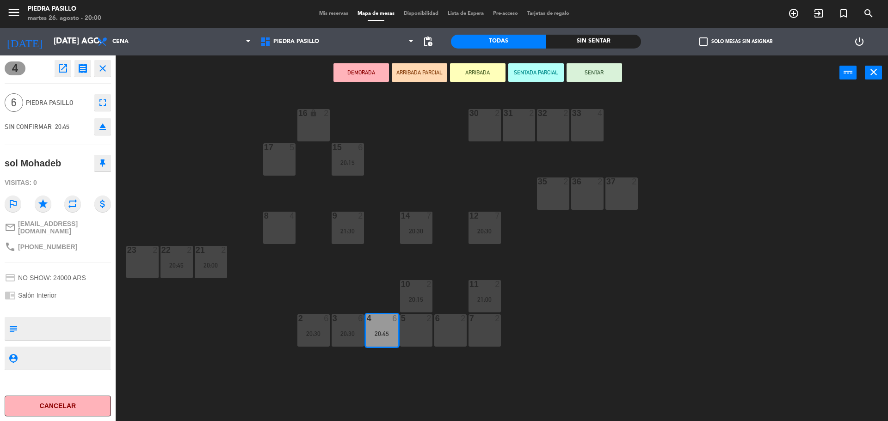
click at [415, 331] on div "5 2" at bounding box center [416, 330] width 32 height 32
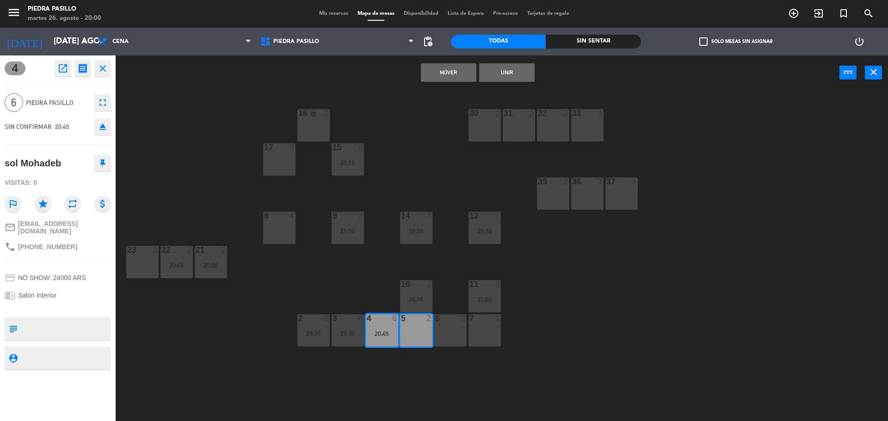
click at [451, 328] on div "6 2" at bounding box center [450, 330] width 32 height 32
click at [510, 79] on button "Unir" at bounding box center [506, 72] width 55 height 18
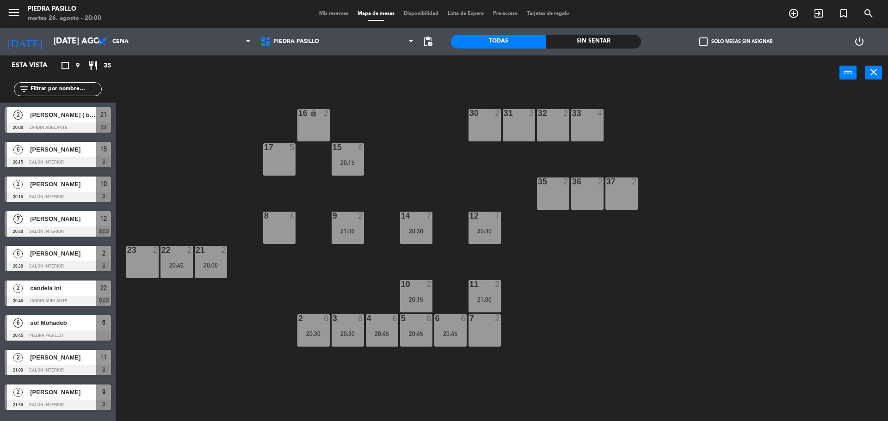
click at [224, 262] on div "20:00" at bounding box center [211, 265] width 32 height 7
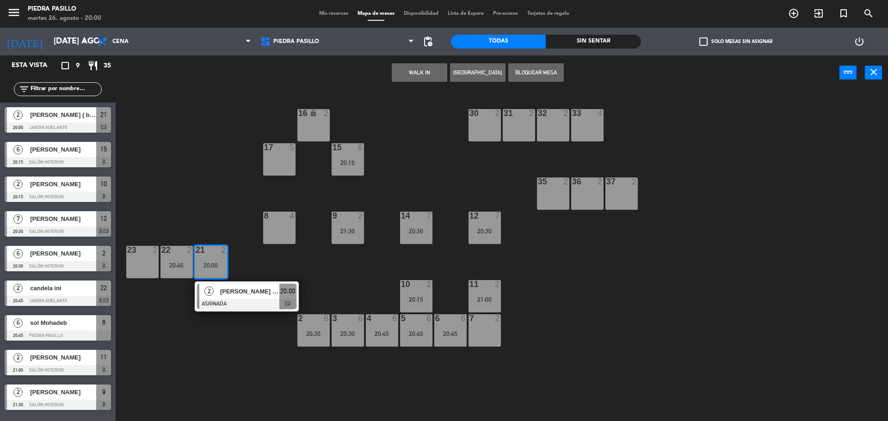
click at [190, 199] on div "16 lock 2 30 2 31 2 32 2 33 4 17 5 15 6 20:15 35 2 36 2 37 2 8 4 9 2 21:30 14 7…" at bounding box center [505, 257] width 763 height 331
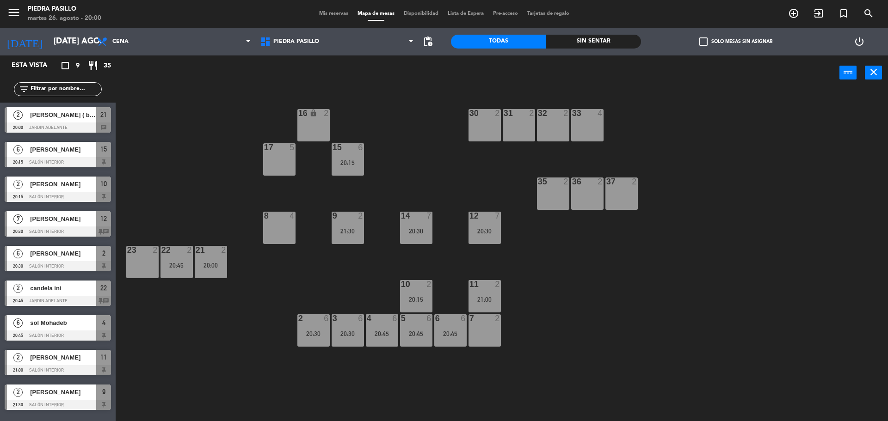
click at [176, 261] on div "22 2 20:45" at bounding box center [176, 262] width 32 height 32
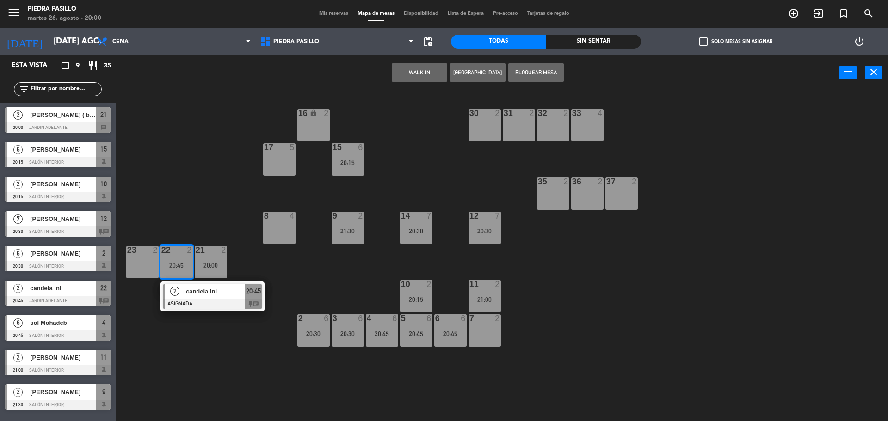
click at [195, 299] on div at bounding box center [212, 304] width 99 height 10
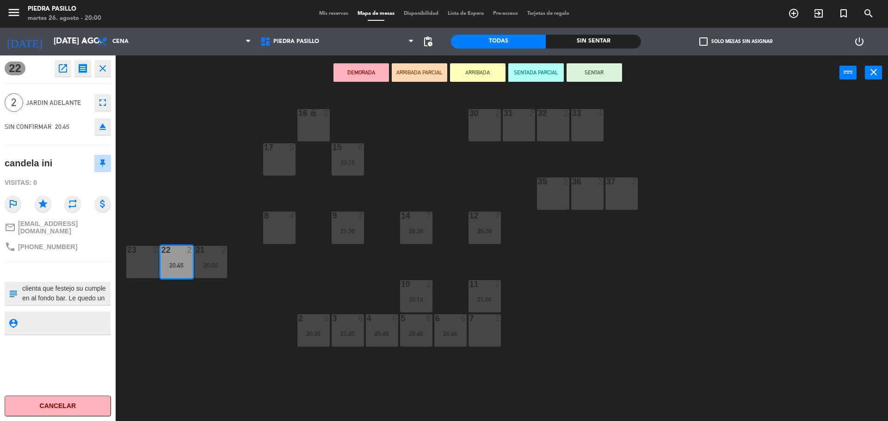
click at [488, 334] on div "7 2" at bounding box center [484, 330] width 32 height 32
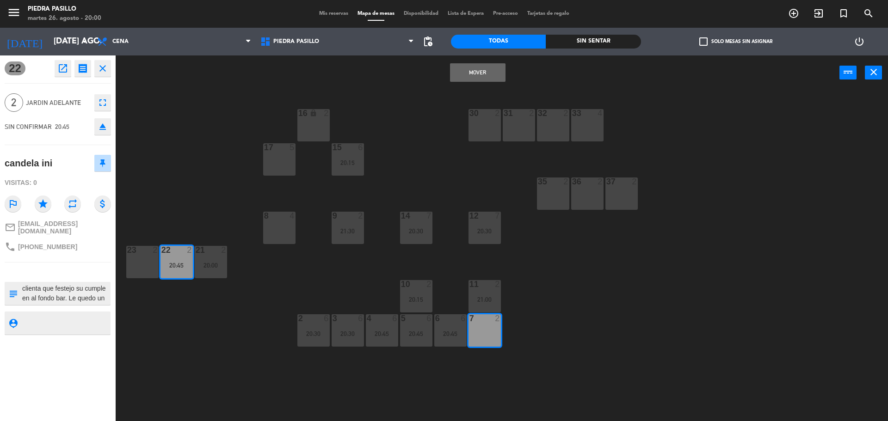
drag, startPoint x: 468, startPoint y: 75, endPoint x: 464, endPoint y: 84, distance: 9.1
click at [468, 75] on button "Mover" at bounding box center [477, 72] width 55 height 18
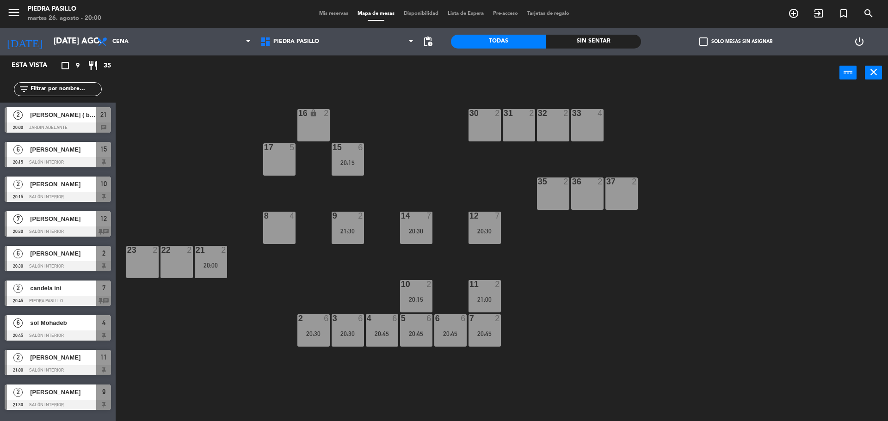
click at [443, 104] on div "16 lock 2 30 2 31 2 32 2 33 4 17 5 15 6 20:15 35 2 36 2 37 2 8 4 9 2 21:30 14 7…" at bounding box center [505, 257] width 763 height 331
click at [632, 294] on div "16 lock 2 30 2 31 2 32 2 33 4 17 5 15 6 20:15 35 2 36 2 37 2 8 4 9 2 21:30 14 7…" at bounding box center [505, 257] width 763 height 331
click at [65, 161] on div at bounding box center [58, 162] width 106 height 10
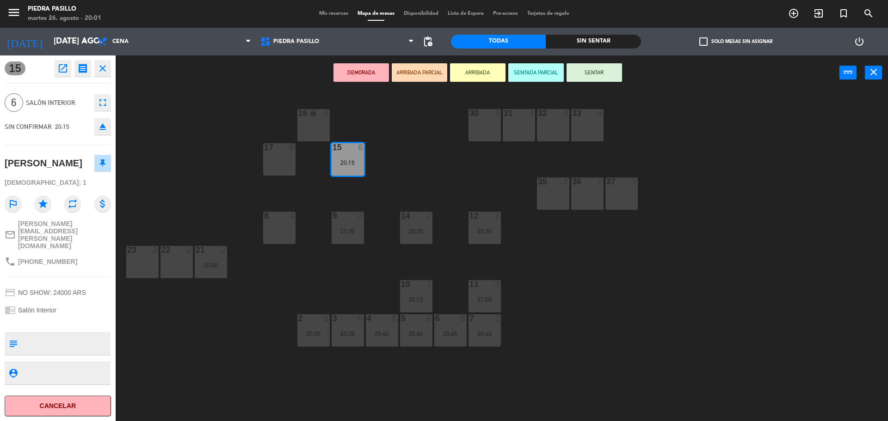
click at [476, 68] on button "ARRIBADA" at bounding box center [477, 72] width 55 height 18
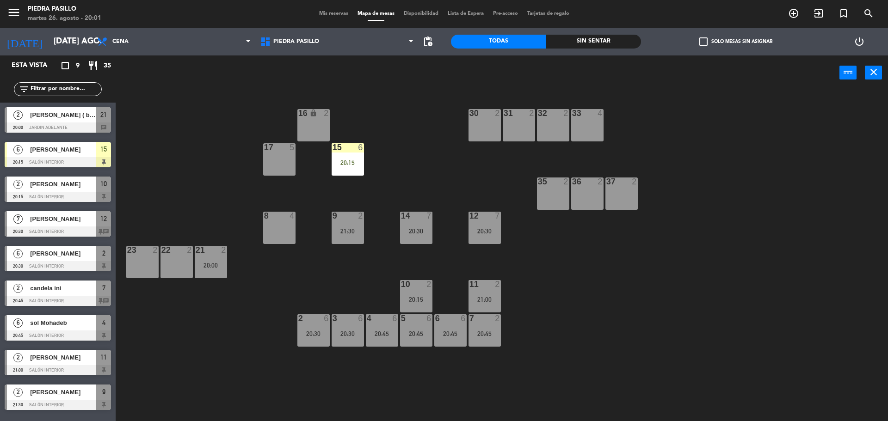
click at [424, 110] on div "16 lock 2 30 2 31 2 32 2 33 4 17 5 15 6 20:15 35 2 36 2 37 2 8 4 9 2 21:30 14 7…" at bounding box center [505, 257] width 763 height 331
drag, startPoint x: 794, startPoint y: 289, endPoint x: 878, endPoint y: 277, distance: 85.0
click at [826, 282] on div "16 lock 2 30 2 31 2 32 2 33 4 17 5 15 6 20:15 35 2 36 2 37 2 8 4 9 2 21:30 14 7…" at bounding box center [505, 257] width 763 height 331
click at [322, 12] on span "Mis reservas" at bounding box center [333, 13] width 38 height 5
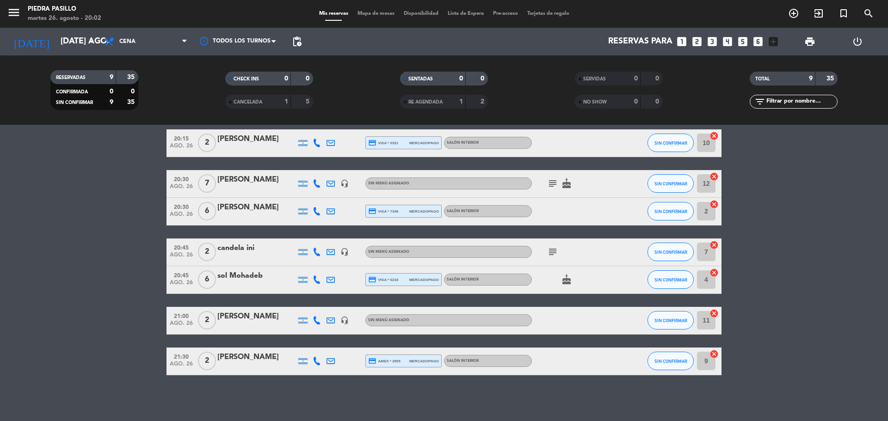
scroll to position [190, 0]
click at [549, 251] on icon "subject" at bounding box center [552, 251] width 11 height 11
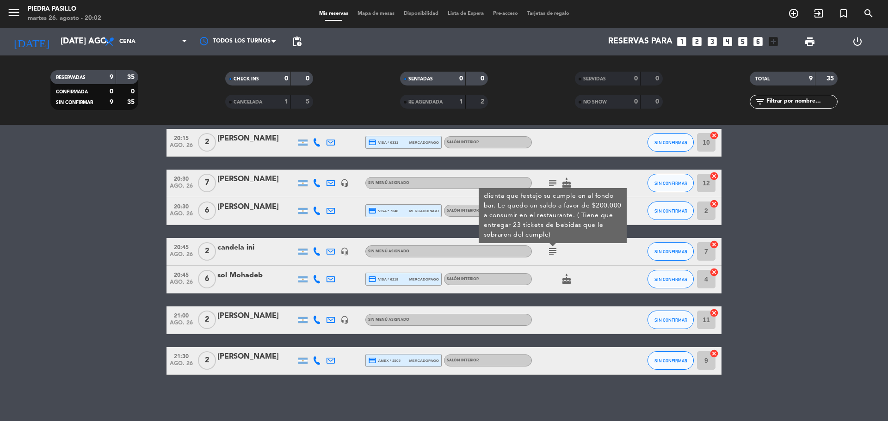
click at [315, 251] on icon at bounding box center [317, 251] width 8 height 8
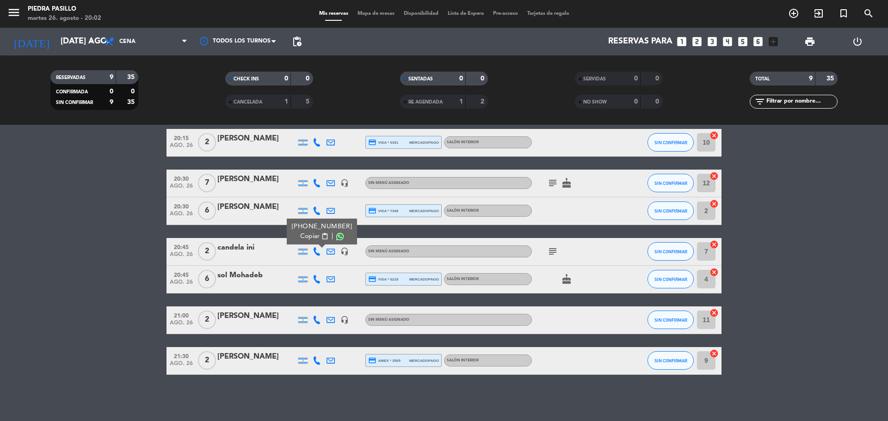
click at [336, 235] on span at bounding box center [339, 236] width 7 height 7
click at [847, 300] on bookings-row "20:00 ago. 26 2 [PERSON_NAME] ( big box bar ) headset_mic Sin menú asignado sub…" at bounding box center [444, 231] width 888 height 287
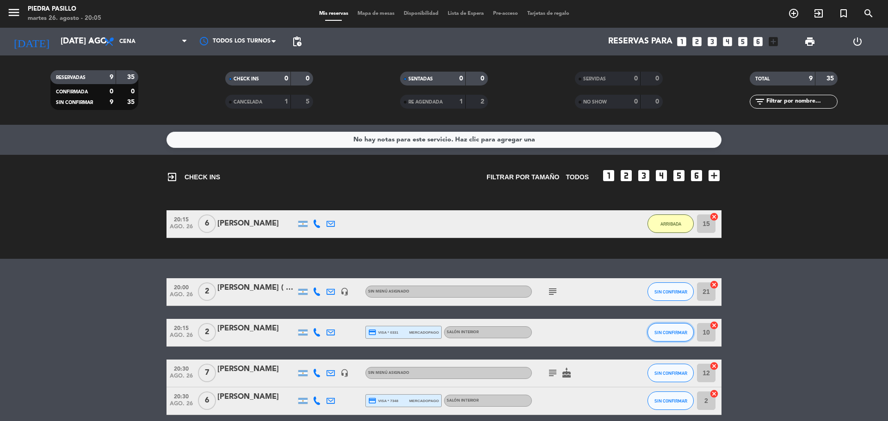
click at [666, 336] on button "SIN CONFIRMAR" at bounding box center [670, 332] width 46 height 18
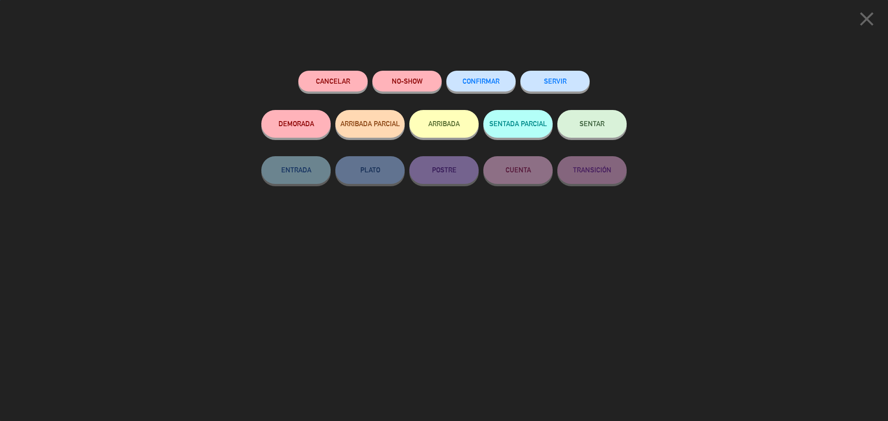
click at [605, 117] on button "SENTAR" at bounding box center [591, 124] width 69 height 28
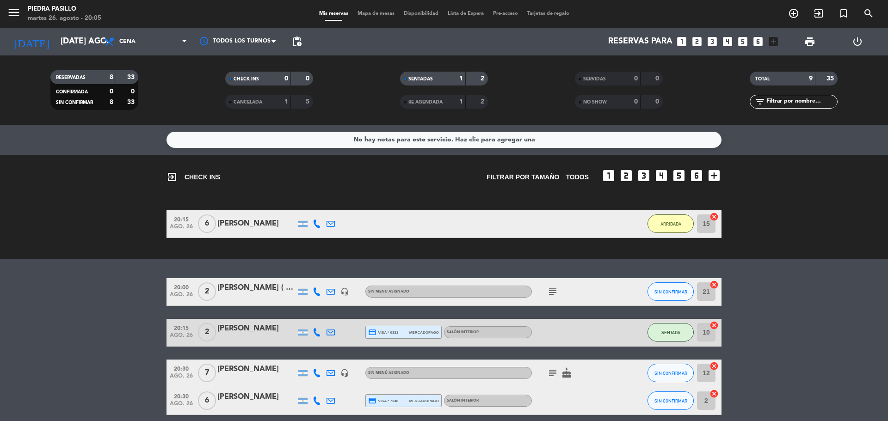
click at [836, 255] on div "exit_to_app CHECK INS Filtrar por tamaño TODOS looks_one looks_two looks_3 look…" at bounding box center [444, 207] width 888 height 104
click at [371, 8] on div "menu Piedra Pasillo martes 26. agosto - 20:06 Mis reservas Mapa de mesas Dispon…" at bounding box center [444, 14] width 888 height 28
click at [372, 10] on div "Mis reservas Mapa de mesas Disponibilidad Lista de Espera Pre-acceso Tarjetas d…" at bounding box center [443, 14] width 259 height 8
click at [374, 11] on span "Mapa de mesas" at bounding box center [376, 13] width 46 height 5
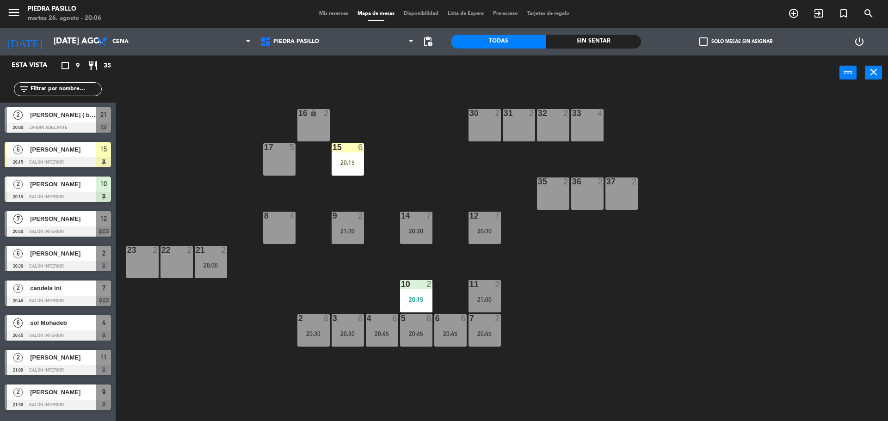
click at [438, 163] on div "16 lock 2 30 2 31 2 32 2 33 4 17 5 15 6 20:15 35 2 36 2 37 2 8 4 9 2 21:30 14 7…" at bounding box center [505, 257] width 763 height 331
click at [668, 315] on div "16 lock 2 30 2 31 2 32 2 33 4 17 5 15 6 20:15 35 2 36 2 37 2 8 4 9 2 21:30 14 7…" at bounding box center [505, 257] width 763 height 331
click at [440, 117] on div "16 lock 2 30 2 31 2 32 2 33 4 17 5 15 6 20:15 35 2 36 2 37 2 8 4 9 2 21:30 14 7…" at bounding box center [505, 257] width 763 height 331
click at [564, 216] on div "16 lock 2 30 2 31 2 32 2 33 4 17 5 15 6 20:15 35 2 36 2 37 2 8 4 9 2 21:30 14 7…" at bounding box center [505, 257] width 763 height 331
click at [458, 159] on div "16 lock 2 30 2 31 2 32 2 33 4 17 5 15 6 20:15 35 2 36 2 37 2 8 4 9 2 21:30 14 7…" at bounding box center [505, 257] width 763 height 331
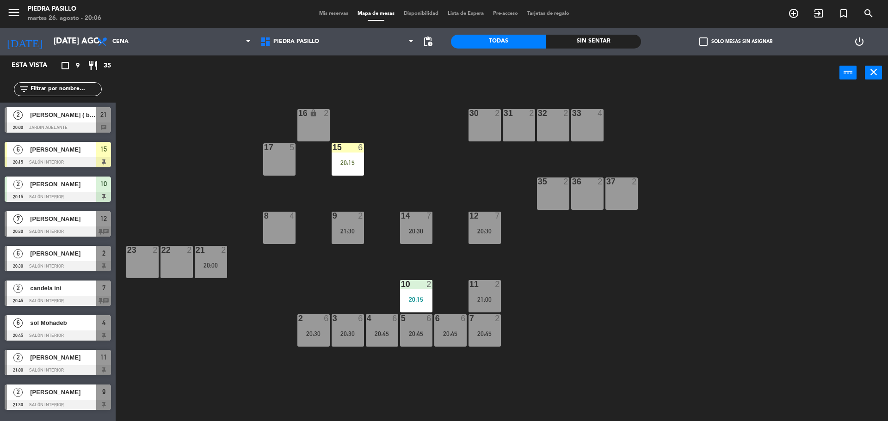
click at [477, 226] on div "12 7 20:30" at bounding box center [484, 228] width 32 height 32
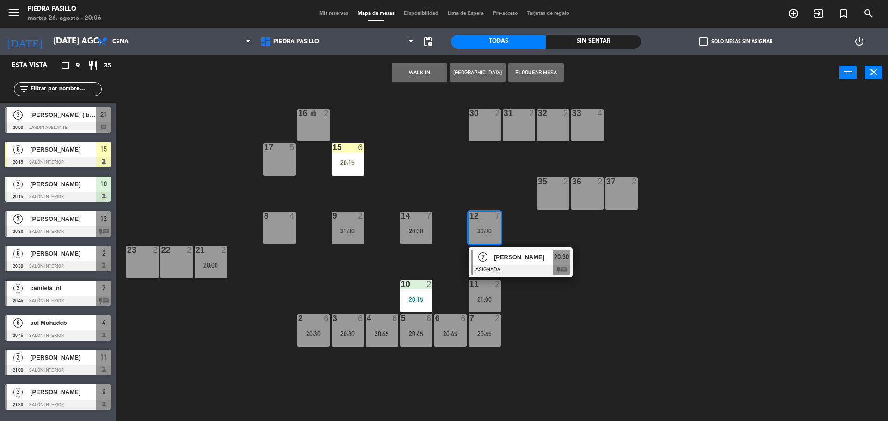
click at [439, 221] on div "16 lock 2 30 2 31 2 32 2 33 4 17 5 15 6 20:15 35 2 36 2 37 2 8 4 9 2 21:30 14 7…" at bounding box center [505, 257] width 763 height 331
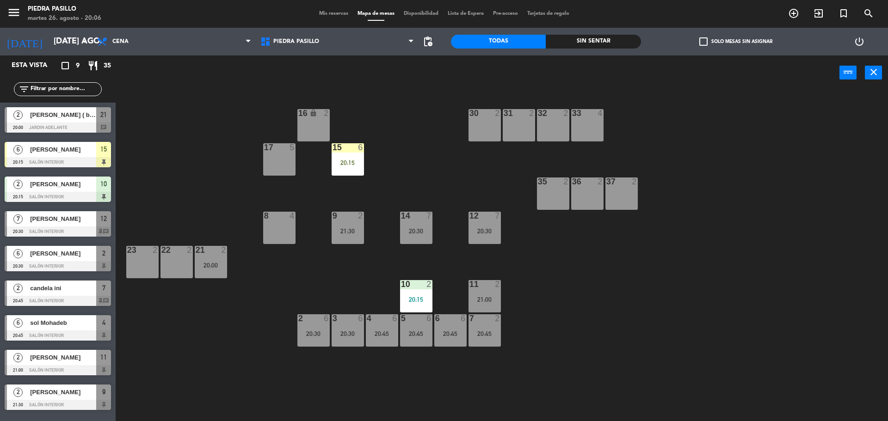
click at [471, 231] on div "20:30" at bounding box center [484, 231] width 32 height 6
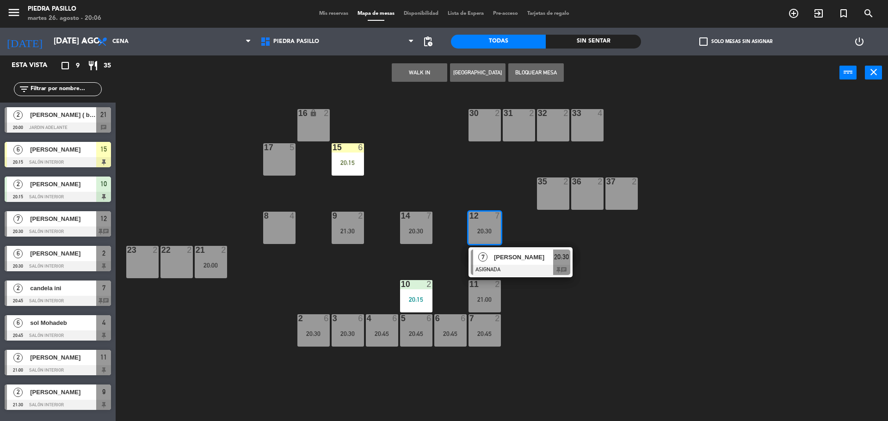
click at [426, 139] on div "16 lock 2 30 2 31 2 32 2 33 4 17 5 15 6 20:15 35 2 36 2 37 2 8 4 9 2 21:30 14 7…" at bounding box center [505, 257] width 763 height 331
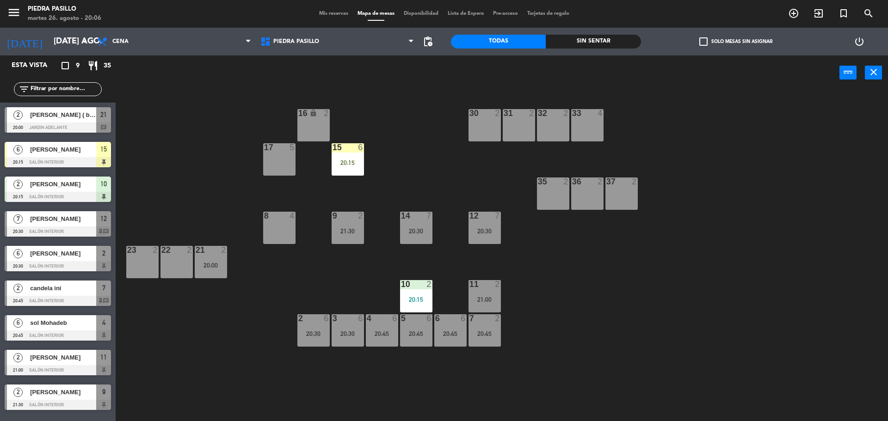
click at [412, 160] on div "16 lock 2 30 2 31 2 32 2 33 4 17 5 15 6 20:15 35 2 36 2 37 2 8 4 9 2 21:30 14 7…" at bounding box center [505, 257] width 763 height 331
click at [65, 49] on input "[DATE] ago." at bounding box center [102, 41] width 107 height 18
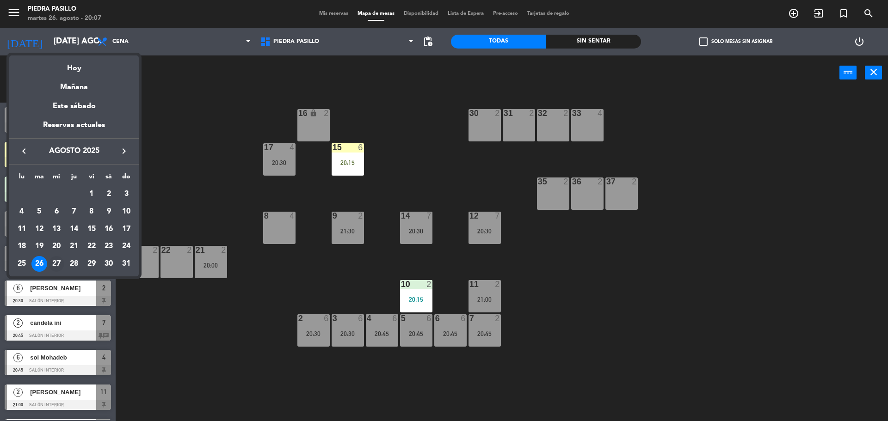
click at [53, 259] on div "27" at bounding box center [57, 264] width 16 height 16
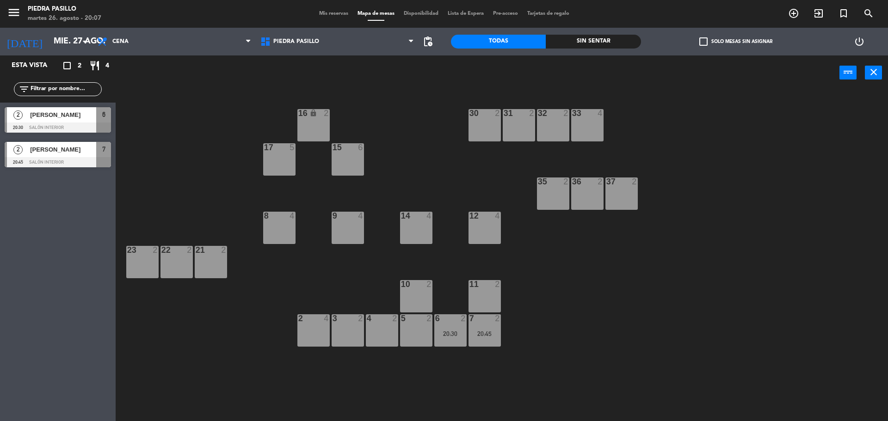
click at [184, 134] on div "16 lock 2 30 2 31 2 32 2 33 4 17 5 15 6 35 2 36 2 37 2 8 4 9 4 14 4 12 4 21 2 2…" at bounding box center [505, 257] width 763 height 331
click at [85, 39] on icon "arrow_drop_down" at bounding box center [84, 41] width 11 height 11
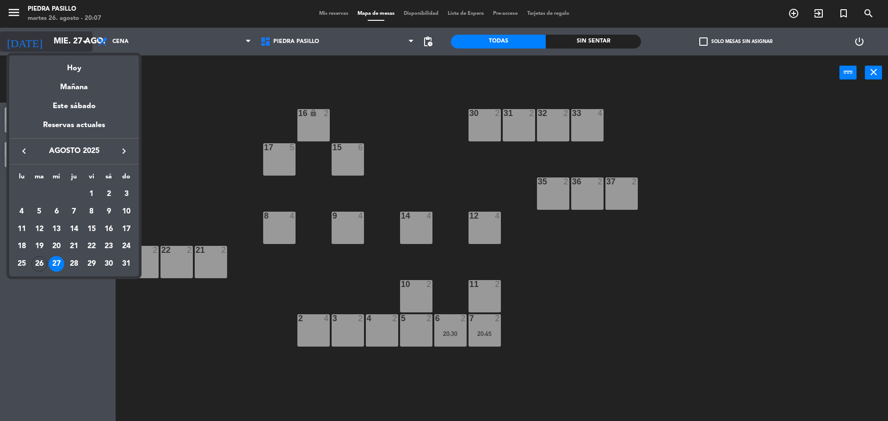
click at [75, 61] on div "Hoy" at bounding box center [73, 64] width 129 height 19
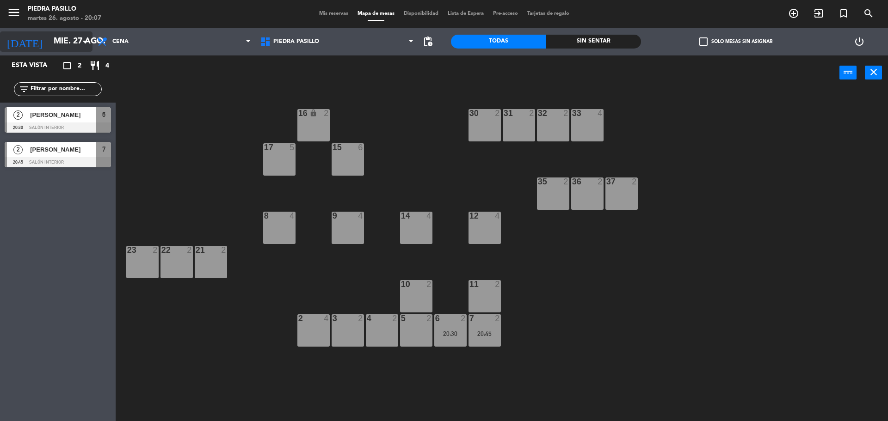
type input "[DATE] ago."
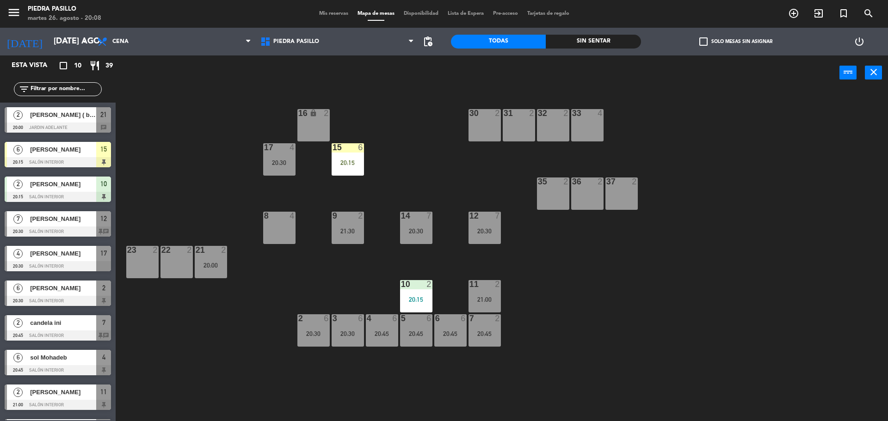
click at [743, 370] on div "16 lock 2 30 2 31 2 32 2 33 4 17 4 20:30 15 6 20:15 35 2 36 2 37 2 8 4 9 2 21:3…" at bounding box center [505, 257] width 763 height 331
click at [816, 173] on div "16 lock 2 30 2 31 2 32 2 33 4 17 4 20:30 15 6 20:15 35 2 36 2 37 2 8 4 9 2 21:3…" at bounding box center [505, 257] width 763 height 331
click at [740, 165] on div "16 lock 2 30 2 31 2 32 2 33 4 17 4 20:30 15 6 20:15 35 2 36 2 37 2 8 4 9 2 21:3…" at bounding box center [505, 257] width 763 height 331
click at [418, 128] on div "16 lock 2 30 2 31 2 32 2 33 4 17 4 20:30 15 6 20:15 35 2 36 2 37 2 8 4 9 2 21:3…" at bounding box center [505, 257] width 763 height 331
click at [417, 125] on div "16 lock 2 30 2 31 2 32 2 33 4 17 4 20:30 15 6 20:15 35 2 36 2 37 2 8 4 9 2 21:3…" at bounding box center [505, 257] width 763 height 331
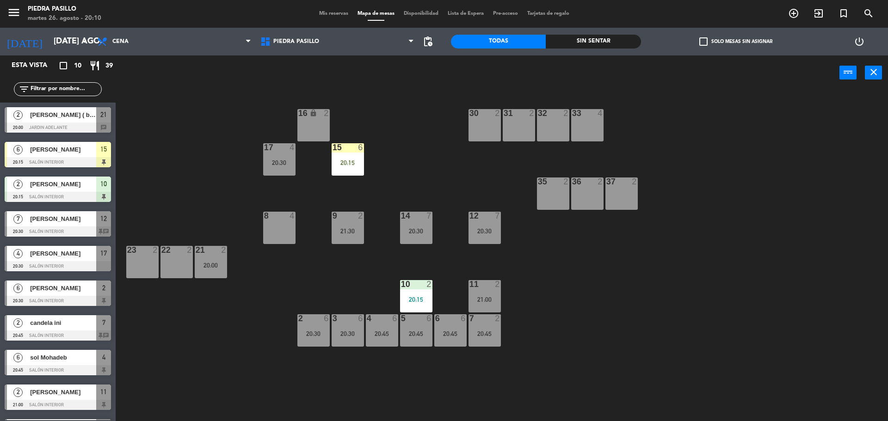
click at [395, 147] on div "16 lock 2 30 2 31 2 32 2 33 4 17 4 20:30 15 6 20:15 35 2 36 2 37 2 8 4 9 2 21:3…" at bounding box center [505, 257] width 763 height 331
click at [399, 160] on div "16 lock 2 30 2 31 2 32 2 33 4 17 4 20:30 15 6 20:15 35 2 36 2 37 2 8 4 9 2 21:3…" at bounding box center [505, 257] width 763 height 331
click at [410, 153] on div "16 lock 2 30 2 31 2 32 2 33 4 17 4 20:30 15 6 20:15 35 2 36 2 37 2 8 4 9 2 21:3…" at bounding box center [505, 257] width 763 height 331
click at [600, 329] on div "16 lock 2 30 2 31 2 32 2 33 4 17 4 20:30 15 6 20:15 35 2 36 2 37 2 8 4 9 2 21:3…" at bounding box center [505, 257] width 763 height 331
click at [368, 118] on div "16 lock 2 30 2 31 2 32 2 33 4 17 4 20:30 15 6 20:15 35 2 36 2 37 2 8 4 9 2 21:3…" at bounding box center [505, 257] width 763 height 331
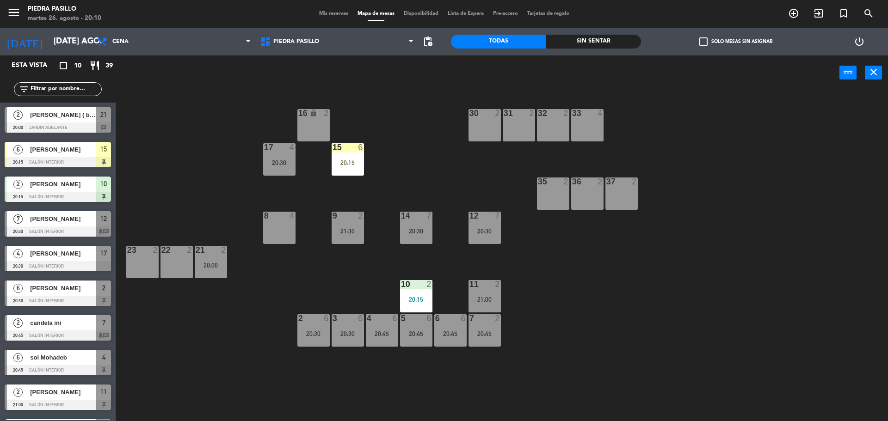
click at [425, 160] on div "16 lock 2 30 2 31 2 32 2 33 4 17 4 20:30 15 6 20:15 35 2 36 2 37 2 8 4 9 2 21:3…" at bounding box center [505, 257] width 763 height 331
click at [352, 333] on div "20:30" at bounding box center [348, 334] width 32 height 6
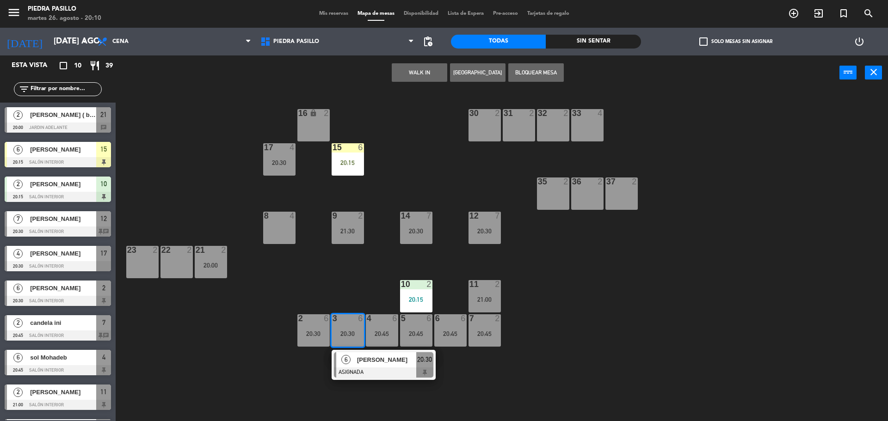
click at [360, 283] on div "16 lock 2 30 2 31 2 32 2 33 4 17 4 20:30 15 6 20:15 35 2 36 2 37 2 8 4 9 2 21:3…" at bounding box center [505, 257] width 763 height 331
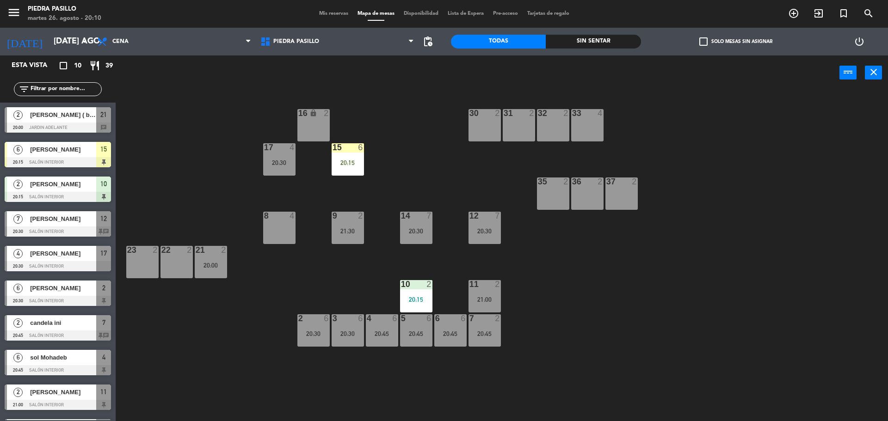
click at [382, 328] on div "4 6 20:45" at bounding box center [382, 330] width 32 height 32
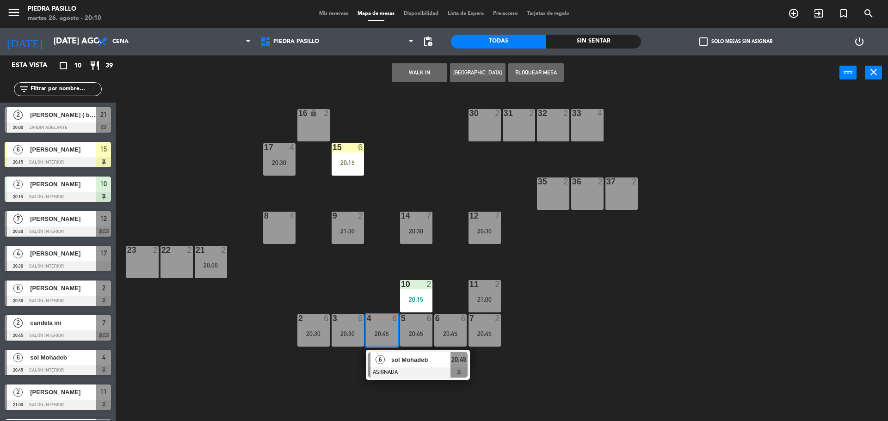
click at [378, 280] on div "16 lock 2 30 2 31 2 32 2 33 4 17 4 20:30 15 6 20:15 35 2 36 2 37 2 8 4 9 2 21:3…" at bounding box center [505, 257] width 763 height 331
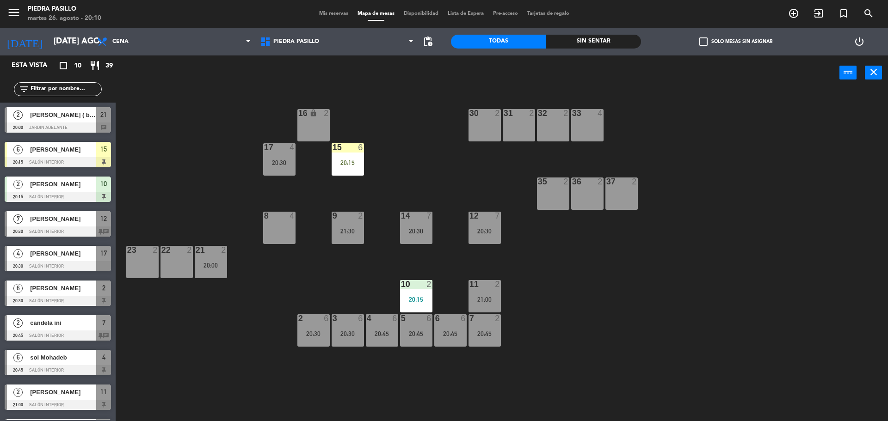
click at [591, 259] on div "16 lock 2 30 2 31 2 32 2 33 4 17 4 20:30 15 6 20:15 35 2 36 2 37 2 8 4 9 2 21:3…" at bounding box center [505, 257] width 763 height 331
click at [95, 92] on input "text" at bounding box center [66, 89] width 72 height 10
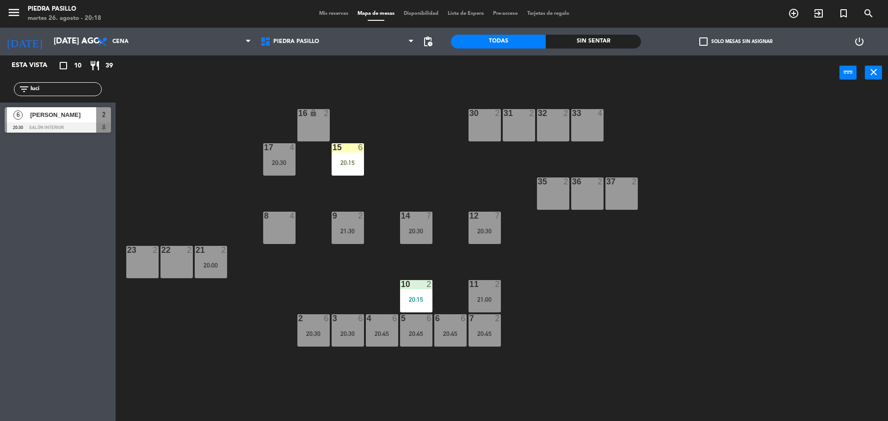
type input "luci"
click at [187, 86] on div "power_input close" at bounding box center [478, 72] width 724 height 35
click at [61, 121] on div "[PERSON_NAME]" at bounding box center [62, 114] width 67 height 15
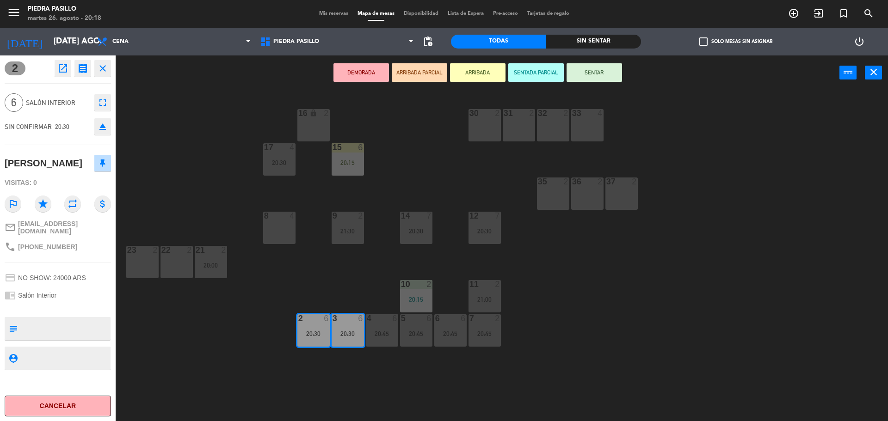
click at [630, 117] on div "16 lock 2 30 2 31 2 32 2 33 4 17 4 20:30 15 6 20:15 35 2 36 2 37 2 8 4 9 2 21:3…" at bounding box center [505, 257] width 763 height 331
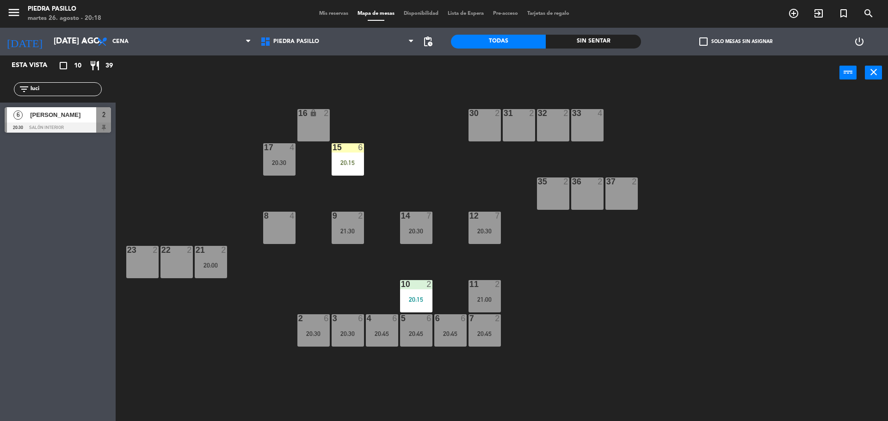
click at [373, 157] on div "16 lock 2 30 2 31 2 32 2 33 4 17 4 20:30 15 6 20:15 35 2 36 2 37 2 8 4 9 2 21:3…" at bounding box center [505, 257] width 763 height 331
click at [339, 358] on div "16 lock 2 30 2 31 2 32 2 33 4 17 4 20:30 15 6 20:15 35 2 36 2 37 2 8 4 9 2 21:3…" at bounding box center [505, 257] width 763 height 331
click at [341, 341] on div "3 6 20:30" at bounding box center [348, 330] width 32 height 32
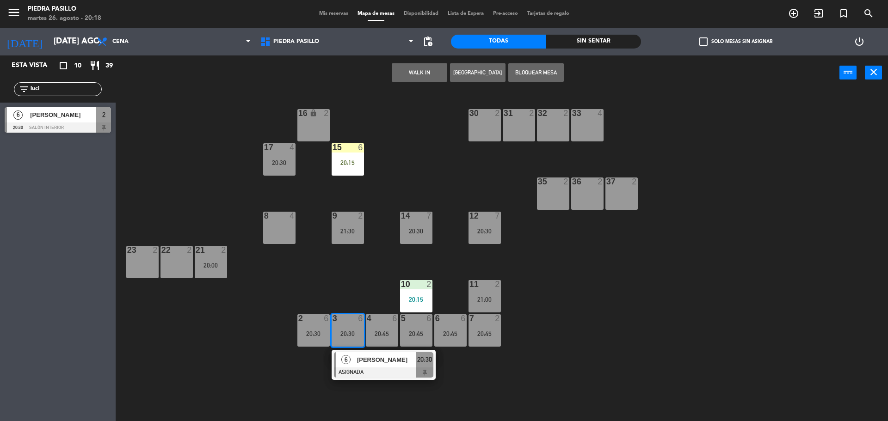
click at [411, 141] on div "16 lock 2 30 2 31 2 32 2 33 4 17 4 20:30 15 6 20:15 35 2 36 2 37 2 8 4 9 2 21:3…" at bounding box center [505, 257] width 763 height 331
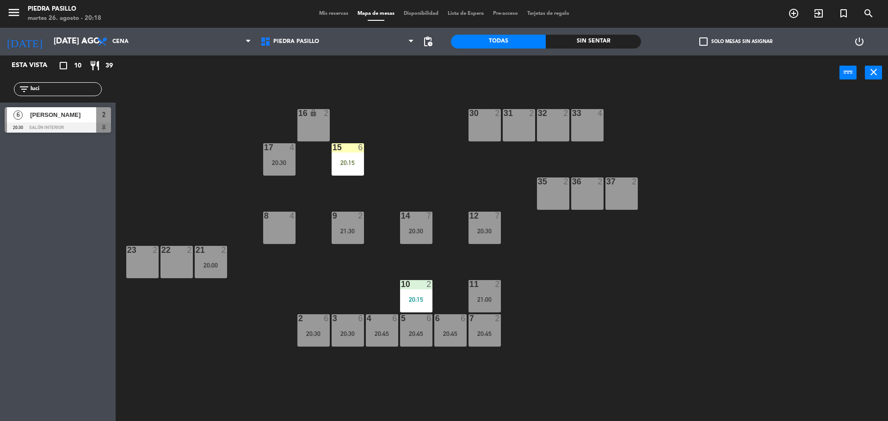
drag, startPoint x: 410, startPoint y: 132, endPoint x: 332, endPoint y: 298, distance: 183.1
click at [410, 133] on div "16 lock 2 30 2 31 2 32 2 33 4 17 4 20:30 15 6 20:15 35 2 36 2 37 2 8 4 9 2 21:3…" at bounding box center [505, 257] width 763 height 331
click at [356, 330] on div "20:30" at bounding box center [348, 333] width 32 height 7
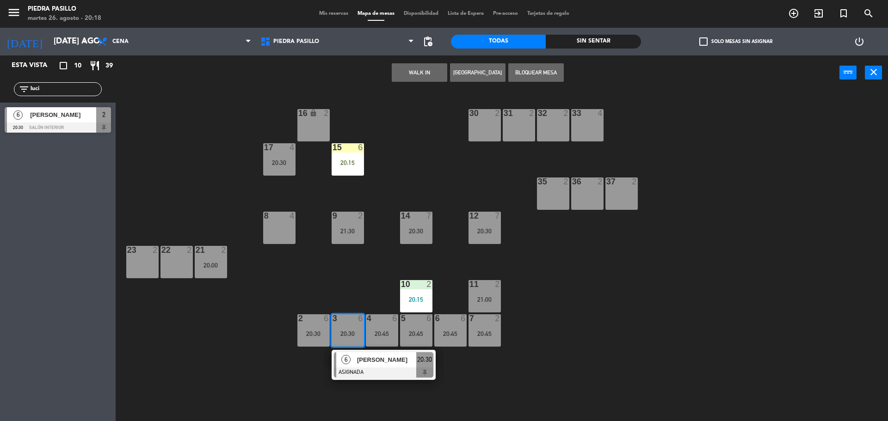
click at [377, 368] on div at bounding box center [383, 373] width 99 height 10
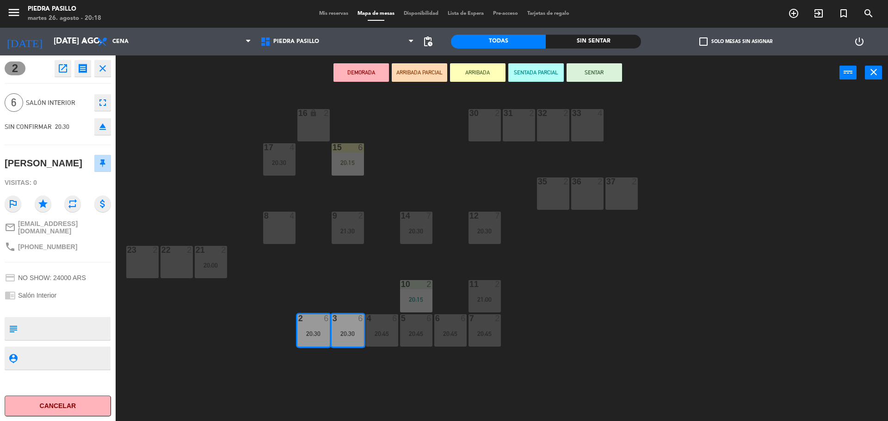
click at [593, 74] on button "SENTAR" at bounding box center [593, 72] width 55 height 18
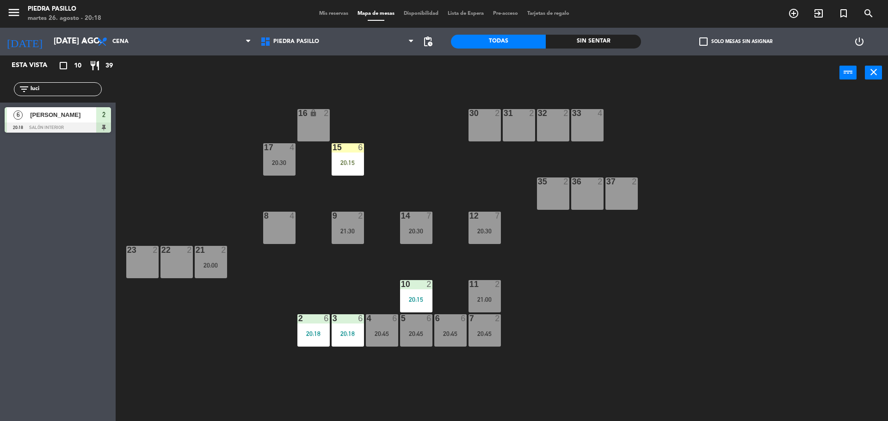
click at [413, 118] on div "16 lock 2 30 2 31 2 32 2 33 4 17 4 20:30 15 6 20:15 35 2 36 2 37 2 8 4 9 2 21:3…" at bounding box center [505, 257] width 763 height 331
click at [280, 160] on div "20:30" at bounding box center [279, 163] width 32 height 6
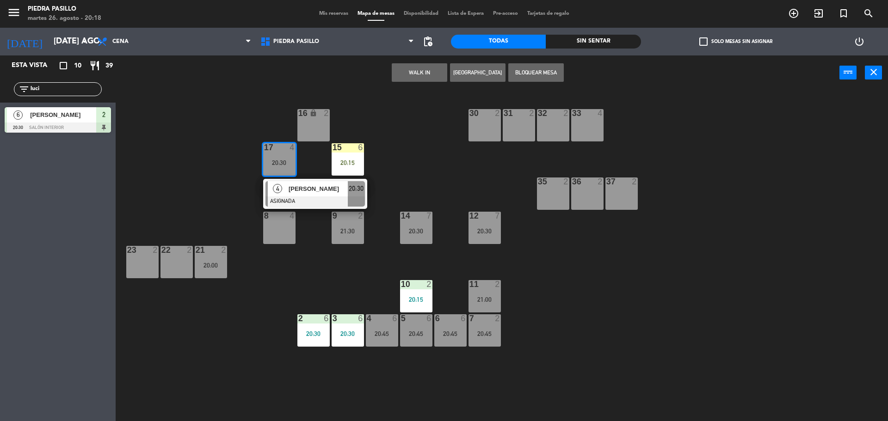
click at [405, 133] on div "16 lock 2 30 2 31 2 32 2 33 4 17 4 20:30 4 [PERSON_NAME] 20:30 15 6 20:15 35 2 …" at bounding box center [505, 257] width 763 height 331
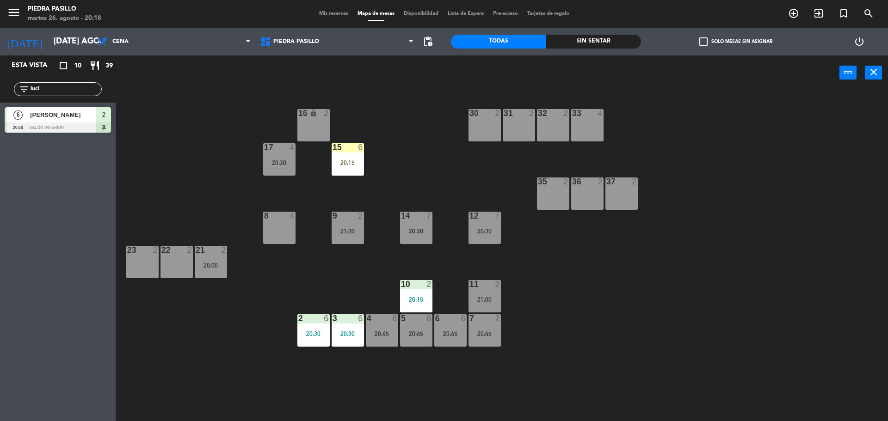
click at [407, 186] on div "16 lock 2 30 2 31 2 32 2 33 4 17 4 20:30 15 6 20:15 35 2 36 2 37 2 8 4 9 2 21:3…" at bounding box center [505, 257] width 763 height 331
click at [357, 225] on div "9 2 21:30" at bounding box center [348, 228] width 32 height 32
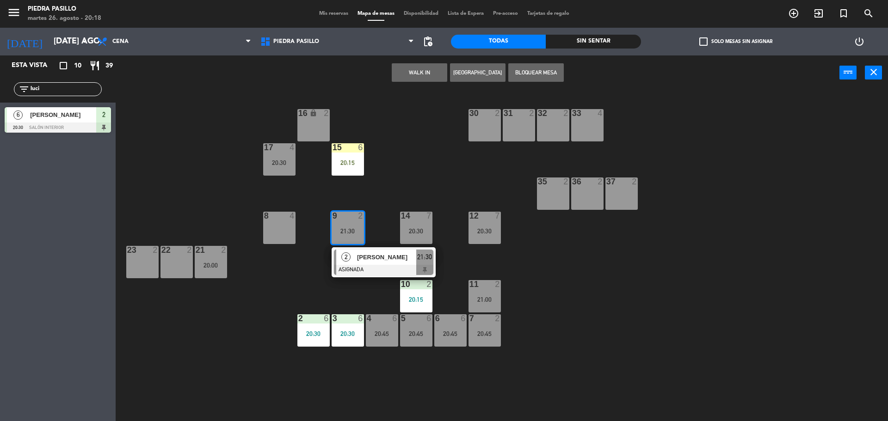
click at [290, 226] on div "8 4" at bounding box center [279, 228] width 32 height 32
click at [393, 73] on button "Mover" at bounding box center [389, 72] width 55 height 18
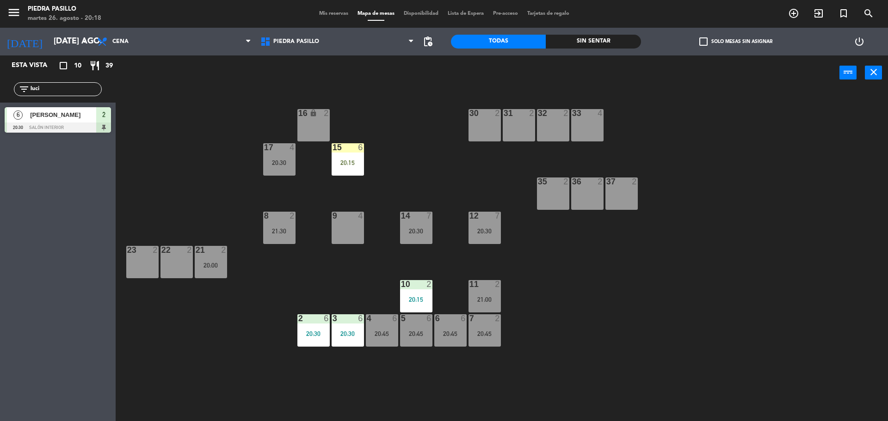
click at [277, 151] on div at bounding box center [278, 147] width 15 height 8
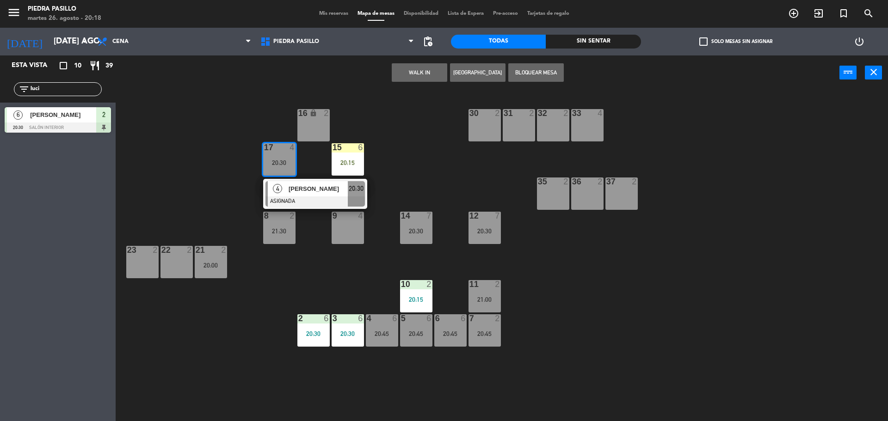
click at [301, 179] on div "4 [PERSON_NAME] ASIGNADA 20:30" at bounding box center [315, 194] width 104 height 30
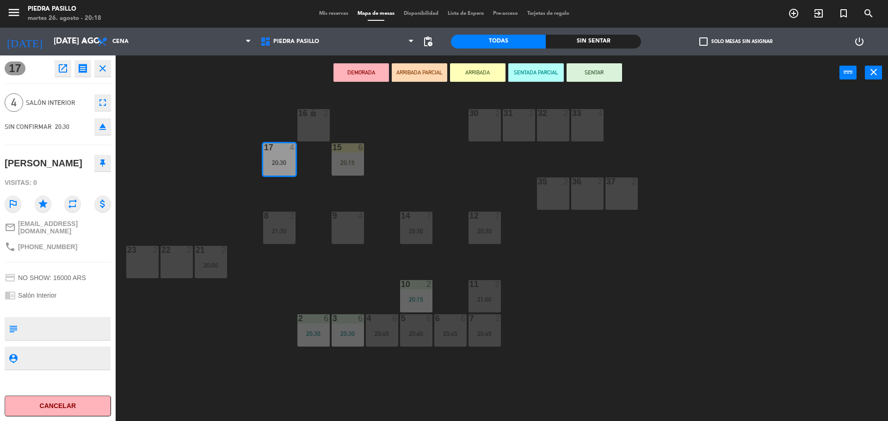
click at [346, 232] on div "9 4" at bounding box center [348, 228] width 32 height 32
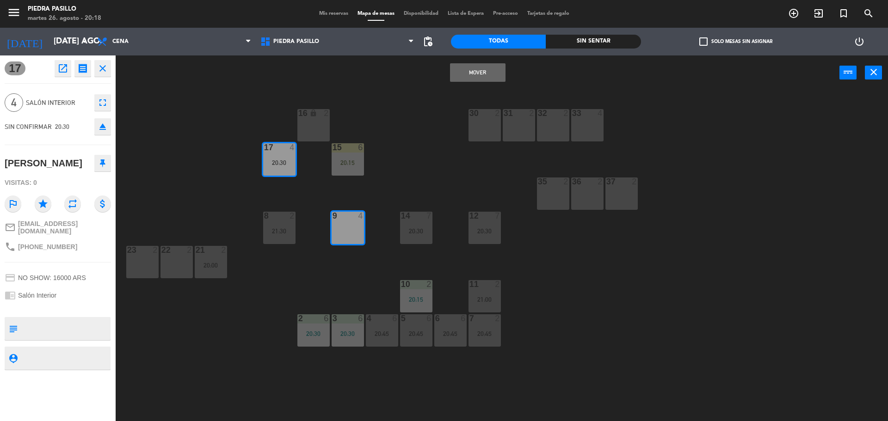
click at [491, 69] on button "Mover" at bounding box center [477, 72] width 55 height 18
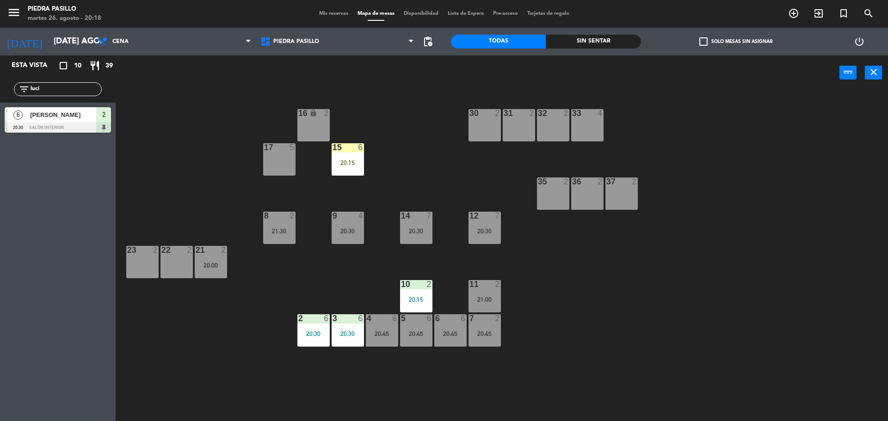
click at [425, 98] on div "16 lock 2 30 2 31 2 32 2 33 4 17 5 15 6 20:15 35 2 36 2 37 2 8 2 21:30 9 4 20:3…" at bounding box center [505, 257] width 763 height 331
click at [400, 162] on div "16 lock 2 30 2 31 2 32 2 33 4 17 5 15 6 20:15 35 2 36 2 37 2 8 2 21:30 9 4 20:3…" at bounding box center [505, 257] width 763 height 331
click at [409, 156] on div "16 lock 2 30 2 31 2 32 2 33 4 17 5 15 6 20:15 35 2 36 2 37 2 8 2 21:30 9 4 20:3…" at bounding box center [505, 257] width 763 height 331
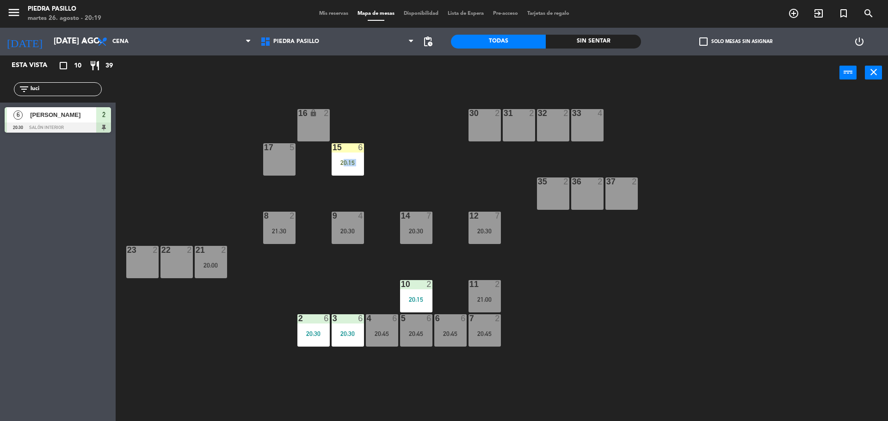
click at [409, 156] on div "16 lock 2 30 2 31 2 32 2 33 4 17 5 15 6 20:15 35 2 36 2 37 2 8 2 21:30 9 4 20:3…" at bounding box center [505, 257] width 763 height 331
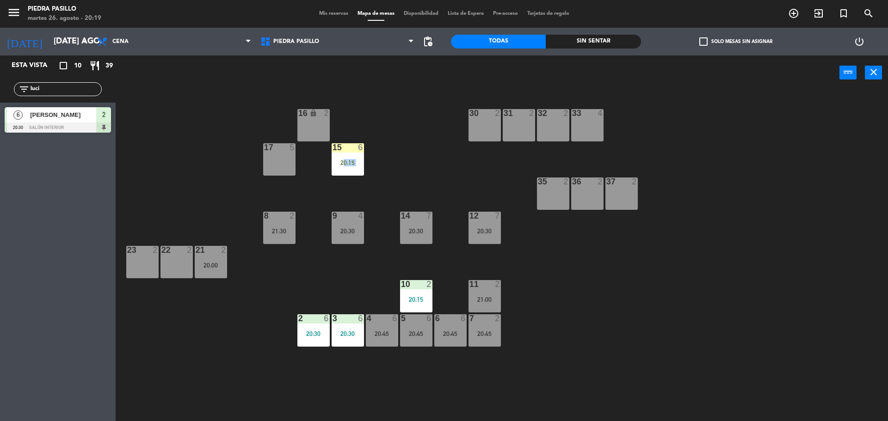
click at [409, 156] on div "16 lock 2 30 2 31 2 32 2 33 4 17 5 15 6 20:15 35 2 36 2 37 2 8 2 21:30 9 4 20:3…" at bounding box center [505, 257] width 763 height 331
click at [436, 146] on div "16 lock 2 30 2 31 2 32 2 33 4 17 5 15 6 20:15 35 2 36 2 37 2 8 2 21:30 9 4 20:3…" at bounding box center [505, 257] width 763 height 331
click at [419, 152] on div "16 lock 2 30 2 31 2 32 2 33 4 17 5 15 6 20:15 35 2 36 2 37 2 8 2 21:30 9 4 20:3…" at bounding box center [505, 257] width 763 height 331
click at [455, 179] on div "16 lock 2 30 2 31 2 32 2 33 4 17 5 15 6 20:15 35 2 36 2 37 2 8 2 21:30 9 4 20:3…" at bounding box center [505, 257] width 763 height 331
click at [325, 15] on span "Mis reservas" at bounding box center [333, 13] width 38 height 5
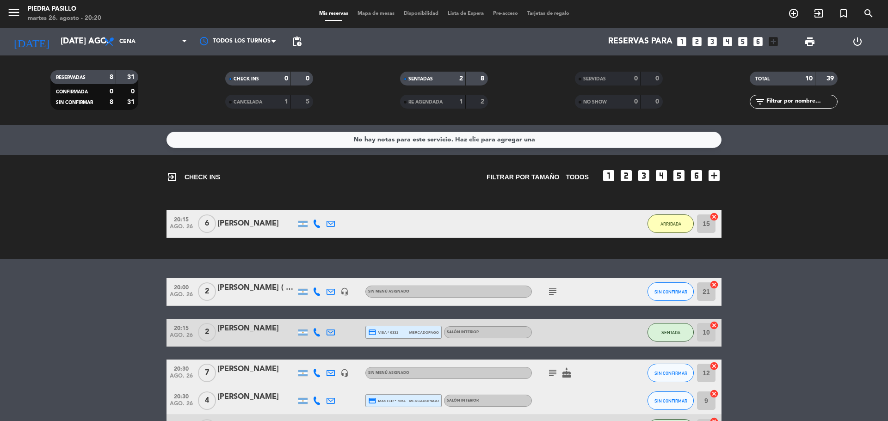
click at [354, 206] on div "exit_to_app CHECK INS Filtrar por tamaño TODOS looks_one looks_two looks_3 look…" at bounding box center [444, 207] width 888 height 104
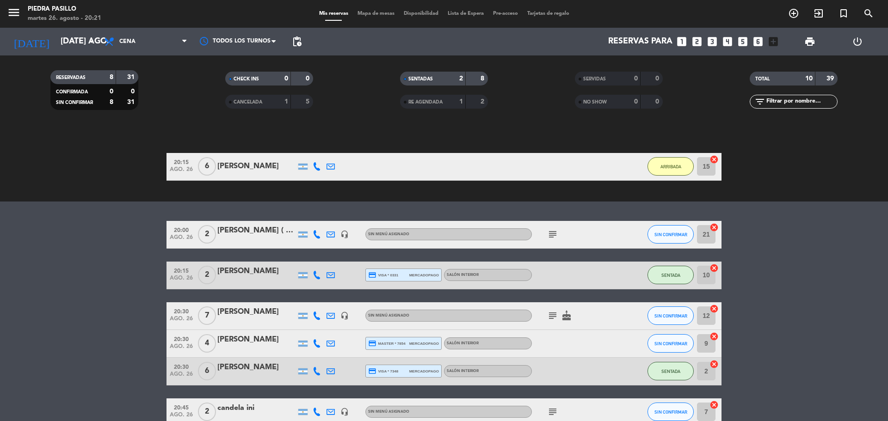
scroll to position [77, 0]
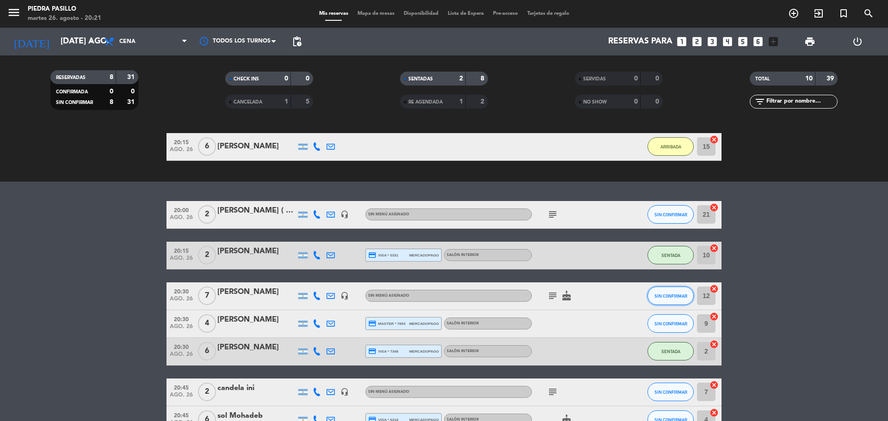
click at [660, 294] on span "SIN CONFIRMAR" at bounding box center [670, 296] width 33 height 5
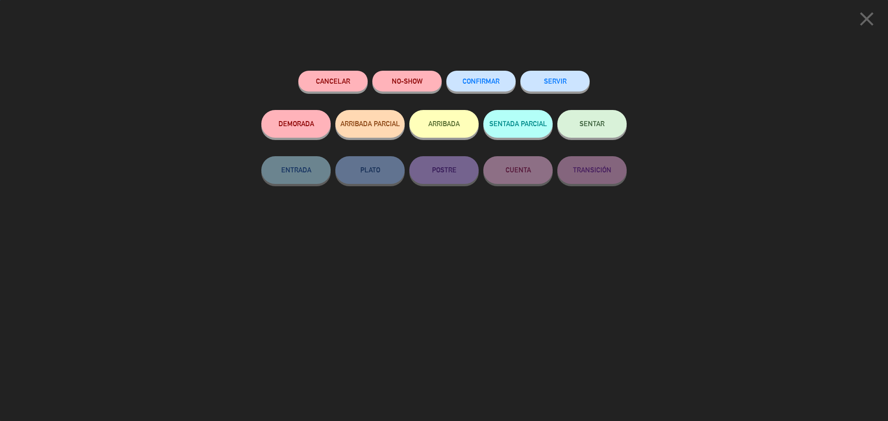
click at [590, 127] on span "SENTAR" at bounding box center [591, 124] width 25 height 8
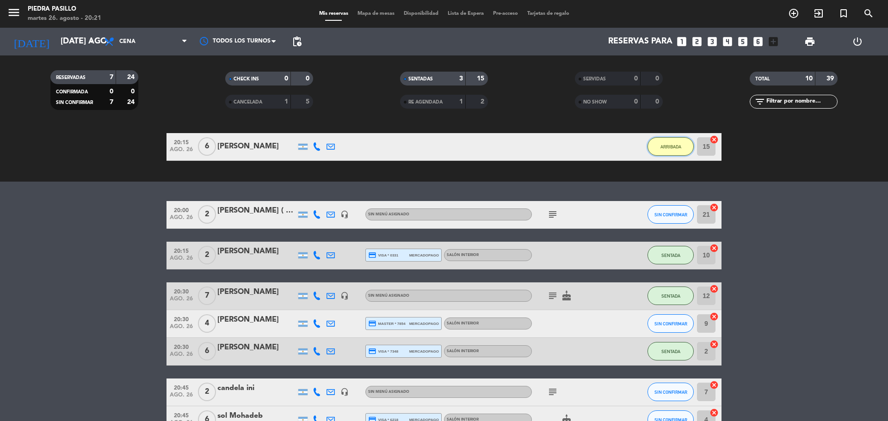
click at [669, 142] on button "ARRIBADA" at bounding box center [670, 146] width 46 height 18
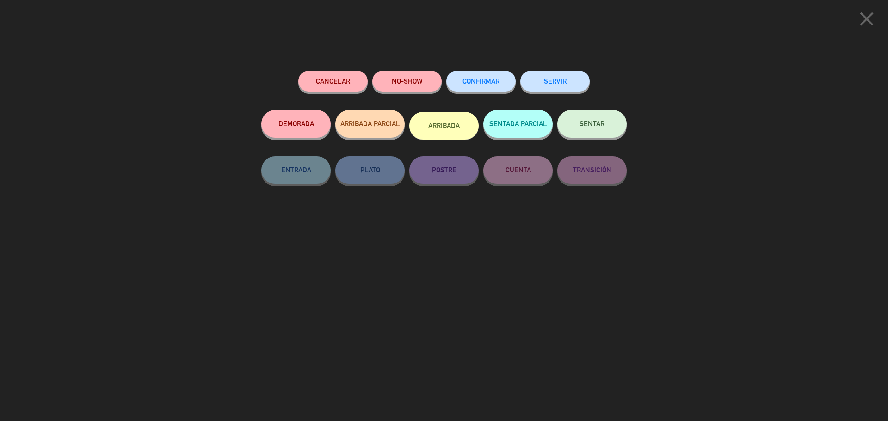
click at [606, 132] on button "SENTAR" at bounding box center [591, 124] width 69 height 28
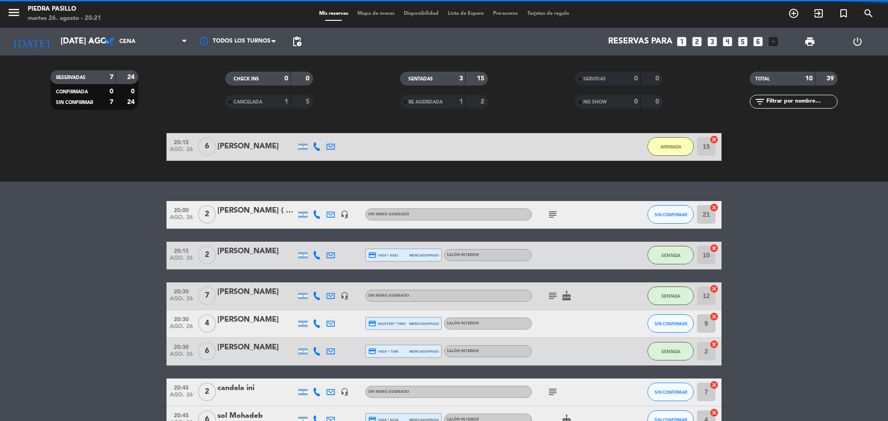
scroll to position [0, 0]
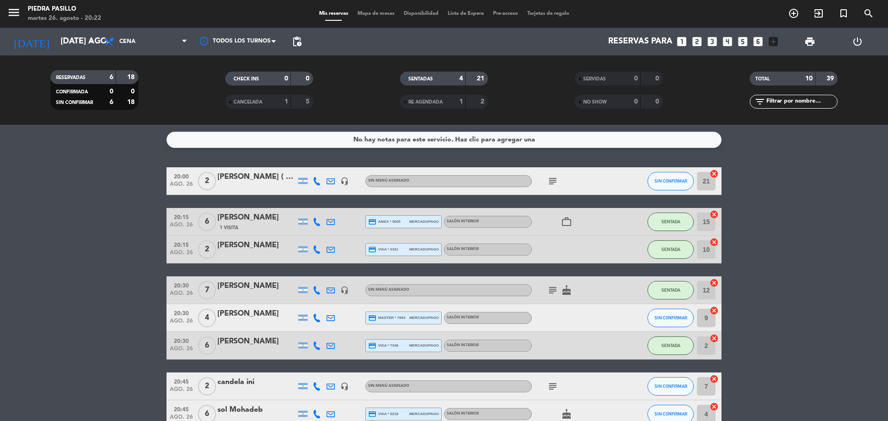
click at [780, 177] on bookings-row "20:00 ago. 26 2 [PERSON_NAME] ( big box bar ) headset_mic Sin menú asignado sub…" at bounding box center [444, 338] width 888 height 342
click at [569, 293] on icon "cake" at bounding box center [566, 290] width 11 height 11
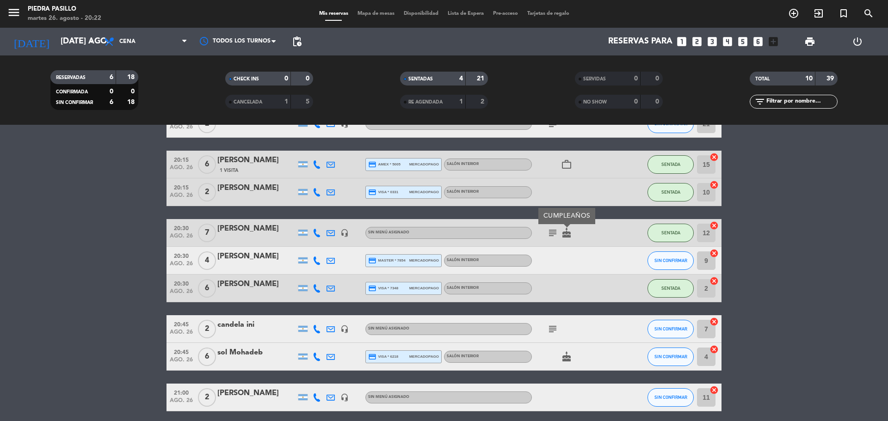
scroll to position [77, 0]
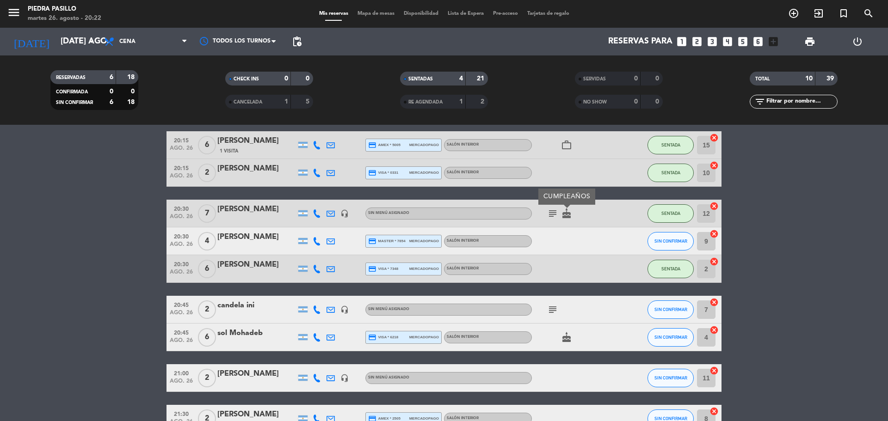
click at [552, 212] on icon "subject" at bounding box center [552, 213] width 11 height 11
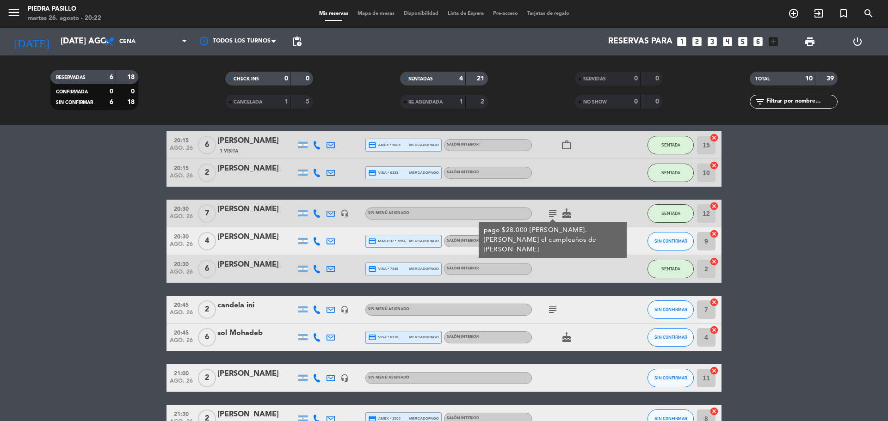
click at [766, 223] on bookings-row "20:00 ago. 26 2 [PERSON_NAME] ( big box bar ) headset_mic Sin menú asignado sub…" at bounding box center [444, 262] width 888 height 342
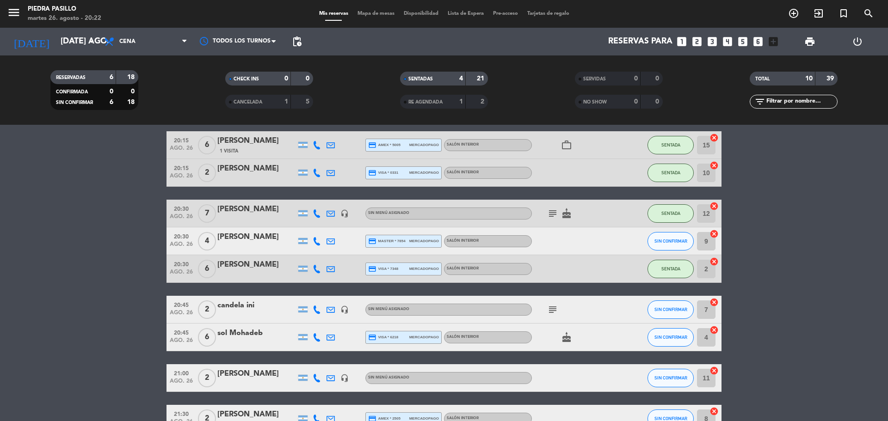
click at [552, 312] on icon "subject" at bounding box center [552, 309] width 11 height 11
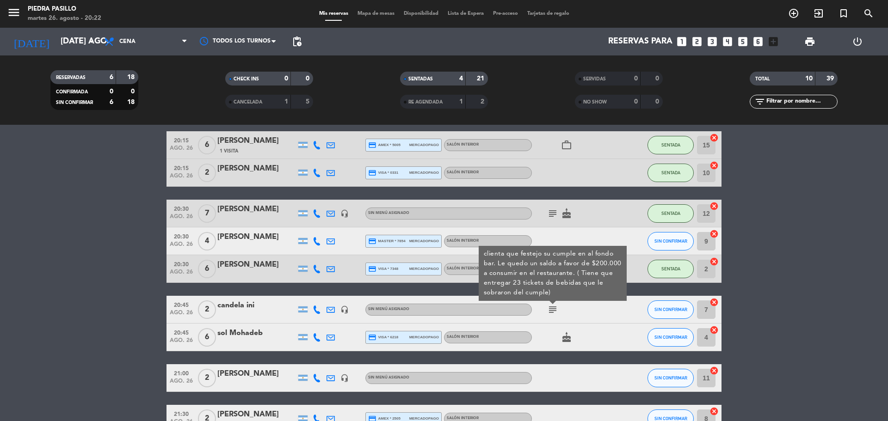
scroll to position [135, 0]
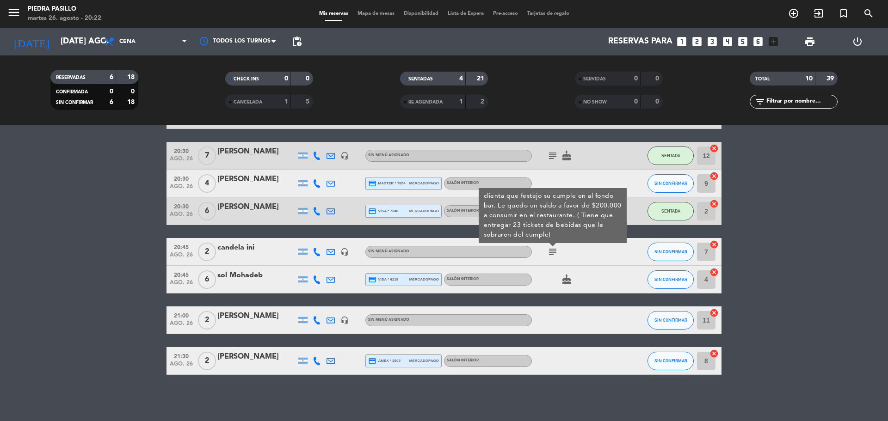
click at [567, 284] on icon "cake" at bounding box center [566, 279] width 11 height 11
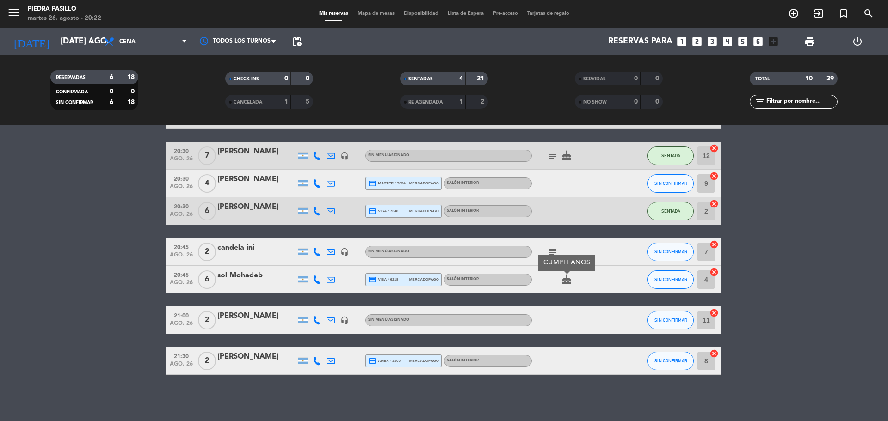
click at [829, 232] on bookings-row "20:00 ago. 26 2 [PERSON_NAME] ( big box bar ) headset_mic Sin menú asignado sub…" at bounding box center [444, 204] width 888 height 342
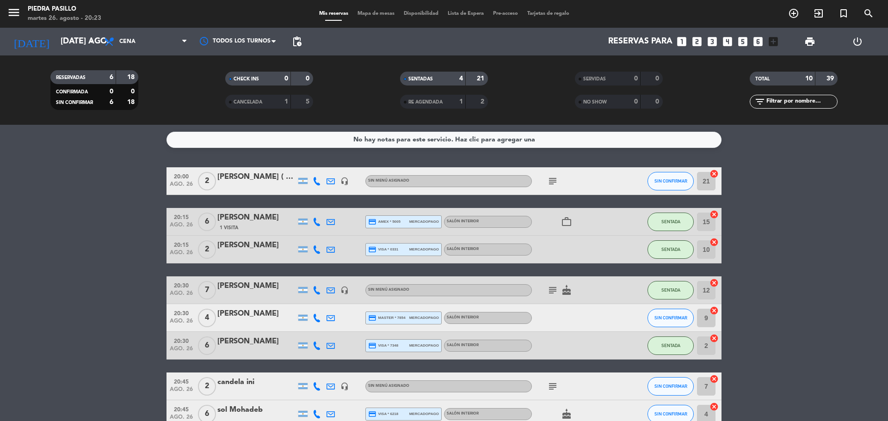
click at [75, 202] on bookings-row "20:00 ago. 26 2 [PERSON_NAME] ( big box bar ) headset_mic Sin menú asignado sub…" at bounding box center [444, 338] width 888 height 342
click at [879, 257] on bookings-row "20:00 ago. 26 2 [PERSON_NAME] ( big box bar ) headset_mic Sin menú asignado sub…" at bounding box center [444, 338] width 888 height 342
click at [368, 103] on filter-checkbox "RE AGENDADA 1 2" at bounding box center [443, 102] width 175 height 14
click at [120, 221] on bookings-row "20:00 ago. 26 2 [PERSON_NAME] ( big box bar ) headset_mic Sin menú asignado sub…" at bounding box center [444, 338] width 888 height 342
click at [367, 88] on div "SENTADAS 4 21" at bounding box center [443, 83] width 175 height 23
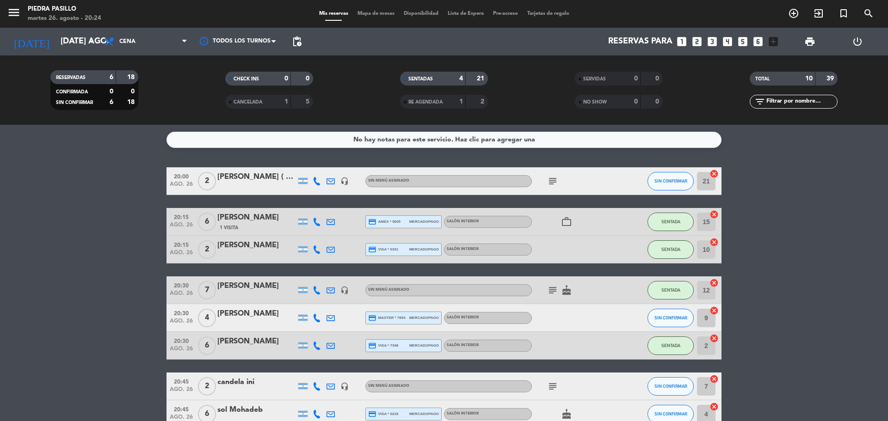
click at [506, 62] on div "RESERVADAS 6 18 CONFIRMADA 0 0 SIN CONFIRMAR 6 18 CHECK INS 0 0 CANCELADA 1 5 S…" at bounding box center [444, 89] width 888 height 69
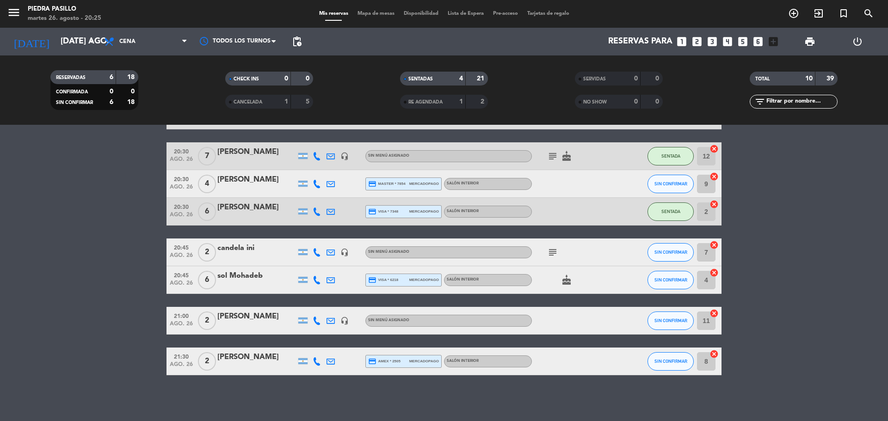
scroll to position [135, 0]
drag, startPoint x: 444, startPoint y: 190, endPoint x: 444, endPoint y: 184, distance: 5.1
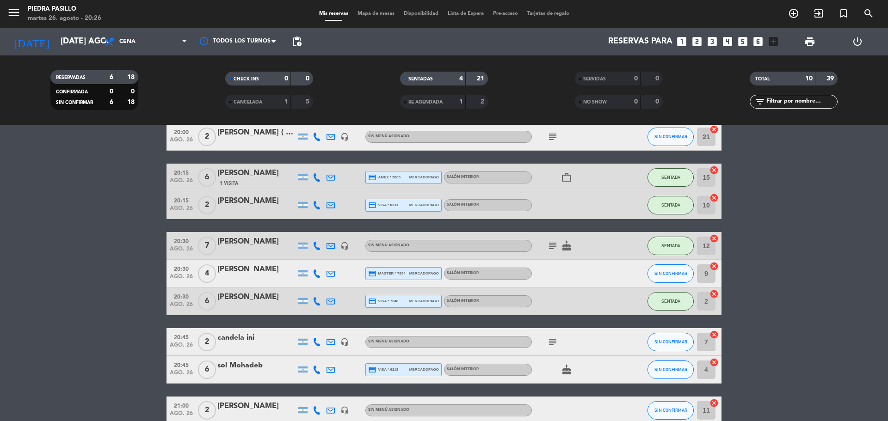
scroll to position [0, 0]
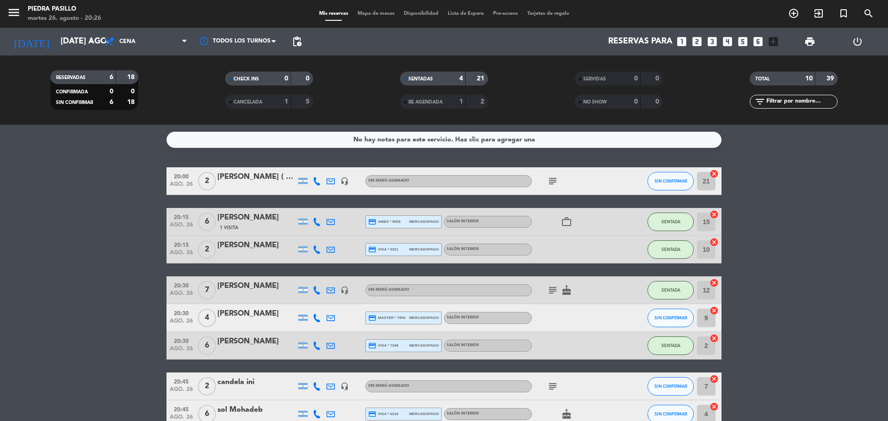
drag, startPoint x: 444, startPoint y: 184, endPoint x: 116, endPoint y: 183, distance: 328.3
click at [107, 185] on bookings-row "20:00 ago. 26 2 [PERSON_NAME] ( big box bar ) headset_mic Sin menú asignado sub…" at bounding box center [444, 338] width 888 height 342
click at [661, 183] on span "SIN CONFIRMAR" at bounding box center [670, 180] width 33 height 5
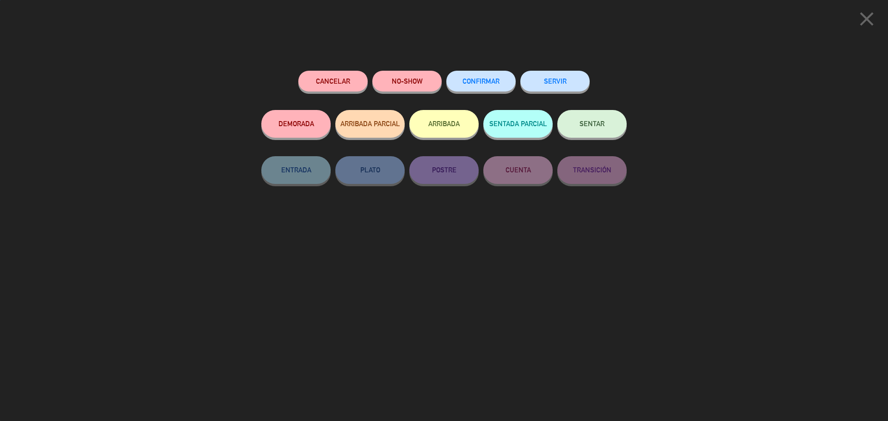
click at [591, 125] on span "SENTAR" at bounding box center [591, 124] width 25 height 8
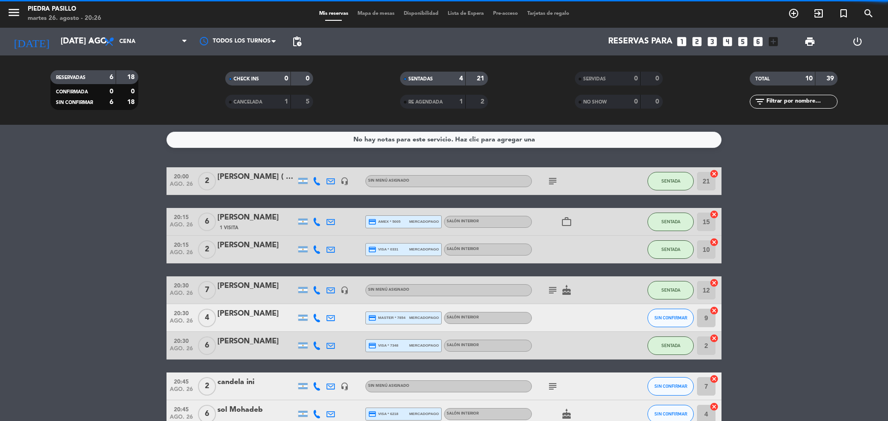
click at [841, 261] on bookings-row "20:00 ago. 26 2 [PERSON_NAME] ( big box bar ) headset_mic Sin menú asignado sub…" at bounding box center [444, 338] width 888 height 342
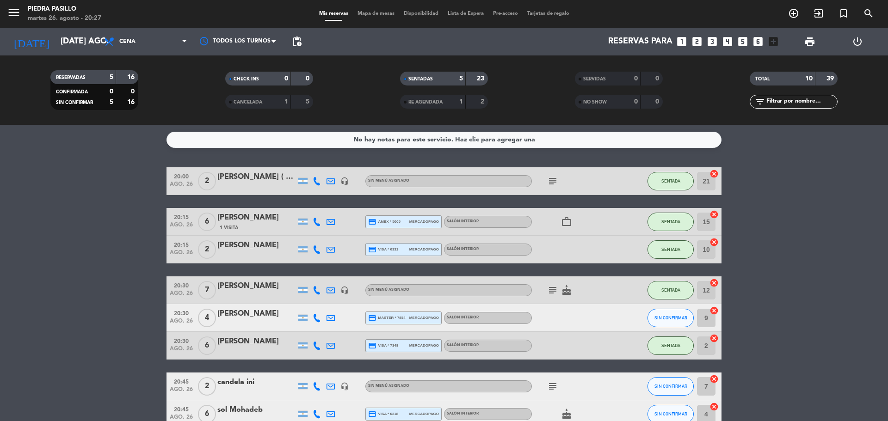
click at [772, 199] on bookings-row "20:00 ago. 26 2 [PERSON_NAME] ( big box bar ) headset_mic Sin menú asignado sub…" at bounding box center [444, 338] width 888 height 342
click at [886, 257] on bookings-row "20:00 ago. 26 2 [PERSON_NAME] ( big box bar ) headset_mic Sin menú asignado sub…" at bounding box center [444, 338] width 888 height 342
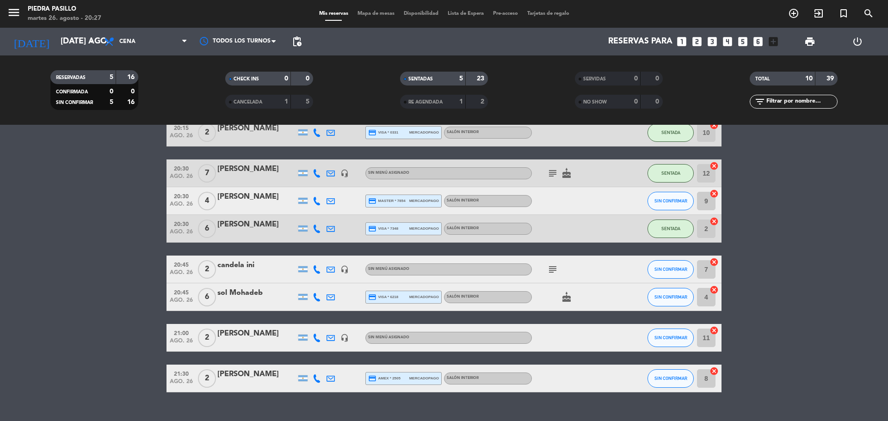
scroll to position [135, 0]
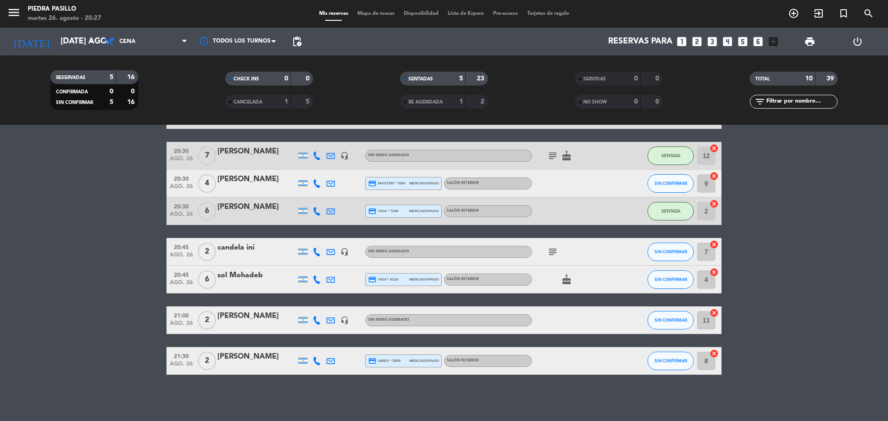
click at [91, 244] on bookings-row "20:00 ago. 26 2 [PERSON_NAME] ( big box bar ) headset_mic Sin menú asignado sub…" at bounding box center [444, 204] width 888 height 342
click at [478, 236] on div "20:00 ago. 26 2 [PERSON_NAME] ( big box bar ) headset_mic Sin menú asignado sub…" at bounding box center [443, 204] width 555 height 342
click at [651, 318] on button "SIN CONFIRMAR" at bounding box center [670, 320] width 46 height 18
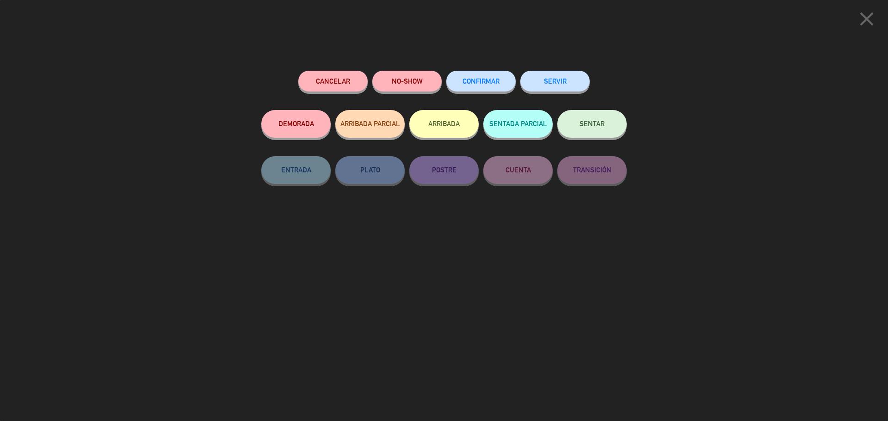
click at [595, 126] on span "SENTAR" at bounding box center [591, 124] width 25 height 8
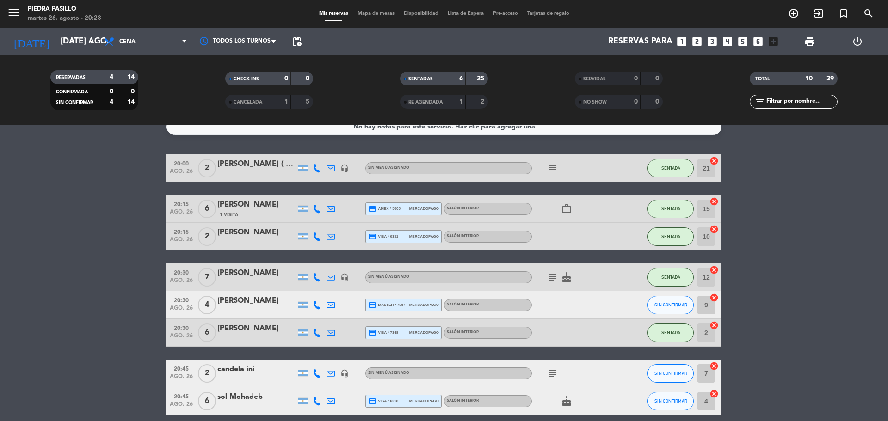
scroll to position [0, 0]
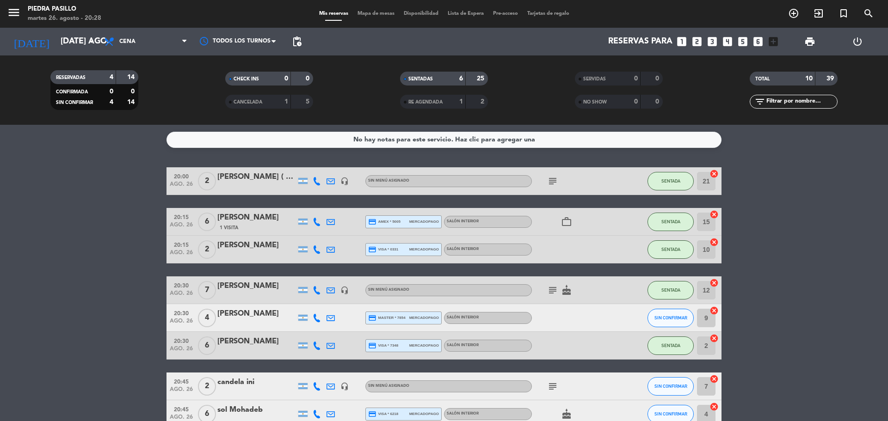
click at [554, 179] on icon "subject" at bounding box center [552, 181] width 11 height 11
click at [382, 12] on span "Mapa de mesas" at bounding box center [376, 13] width 46 height 5
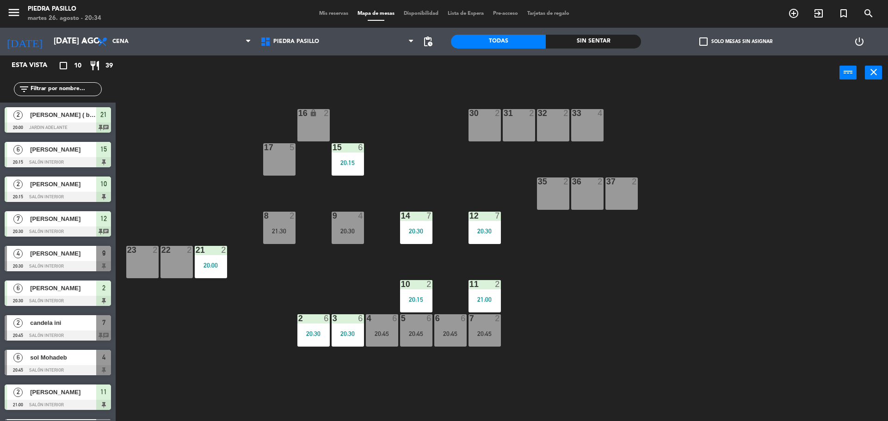
click at [524, 276] on div "16 lock 2 30 2 31 2 32 2 33 4 17 5 15 6 20:15 35 2 36 2 37 2 8 2 21:30 9 4 20:3…" at bounding box center [505, 257] width 763 height 331
click at [425, 194] on div "16 lock 2 30 2 31 2 32 2 33 4 17 5 15 6 20:15 35 2 36 2 37 2 8 2 21:30 9 4 20:3…" at bounding box center [505, 257] width 763 height 331
click at [349, 225] on div "9 4 20:30" at bounding box center [348, 228] width 32 height 32
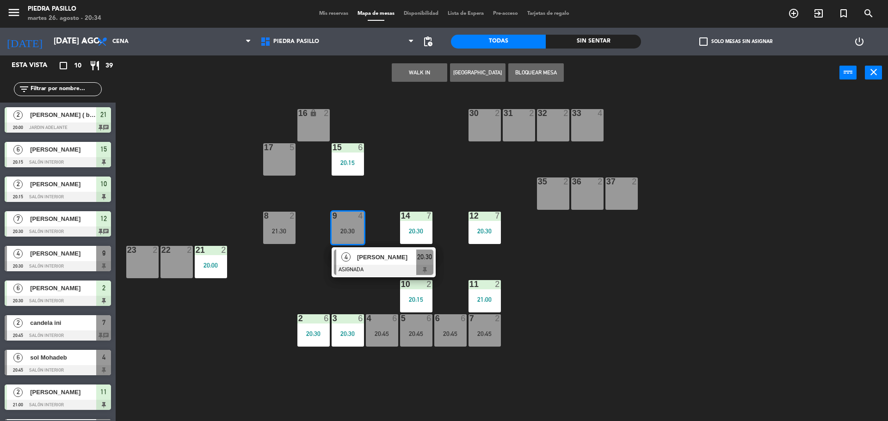
drag, startPoint x: 391, startPoint y: 255, endPoint x: 375, endPoint y: 244, distance: 18.9
click at [390, 255] on div "4 [PERSON_NAME] ASIGNADA 20:30" at bounding box center [384, 262] width 118 height 30
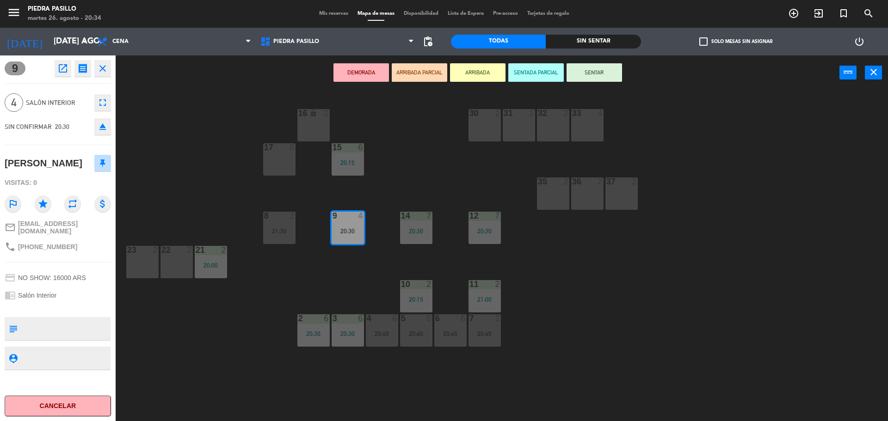
click at [273, 169] on div "17 5" at bounding box center [279, 159] width 32 height 32
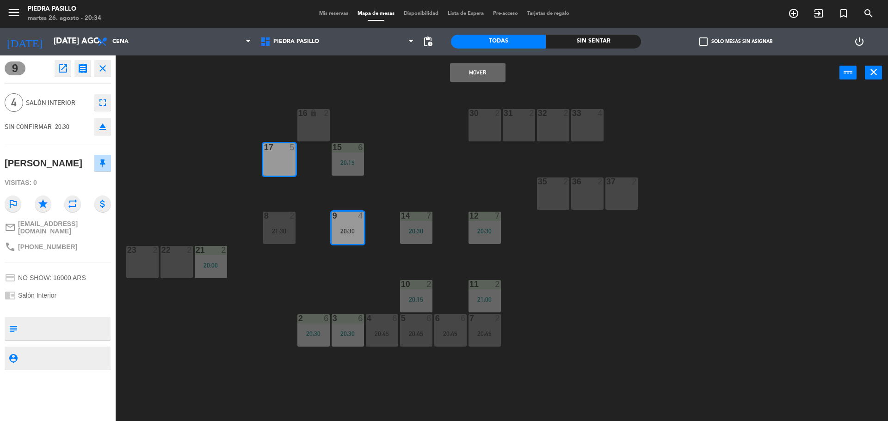
click at [484, 74] on button "Mover" at bounding box center [477, 72] width 55 height 18
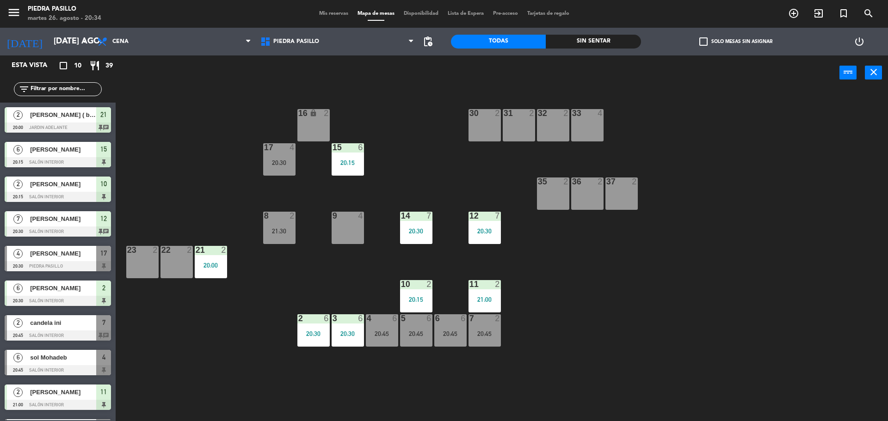
click at [343, 231] on div "9 4" at bounding box center [348, 228] width 32 height 32
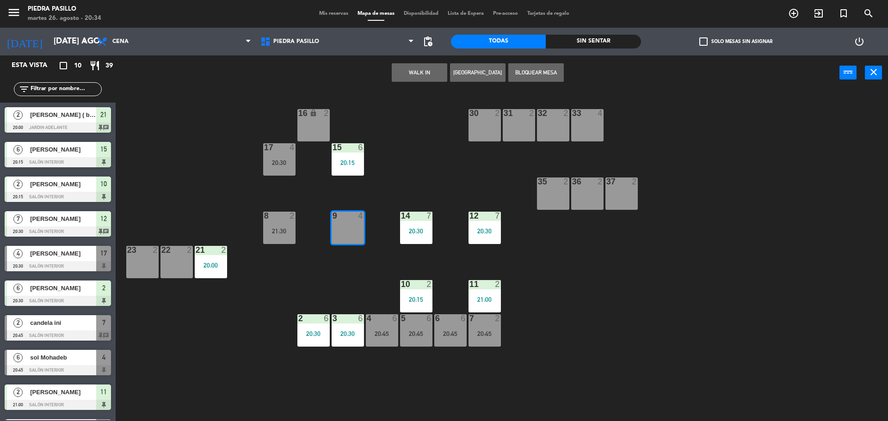
click at [417, 76] on button "WALK IN" at bounding box center [419, 72] width 55 height 18
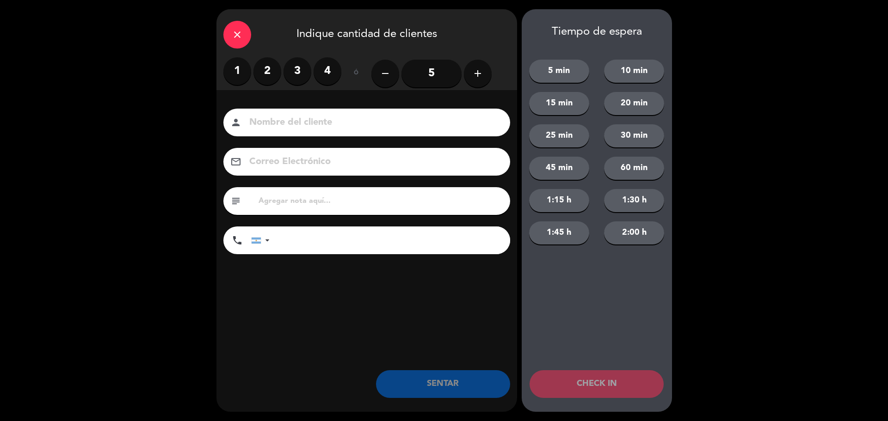
click at [326, 68] on label "4" at bounding box center [327, 71] width 28 height 28
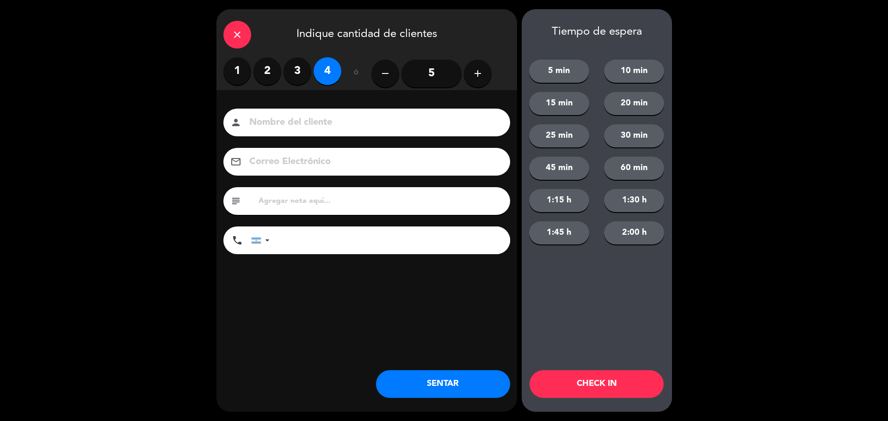
click at [459, 390] on button "SENTAR" at bounding box center [443, 384] width 134 height 28
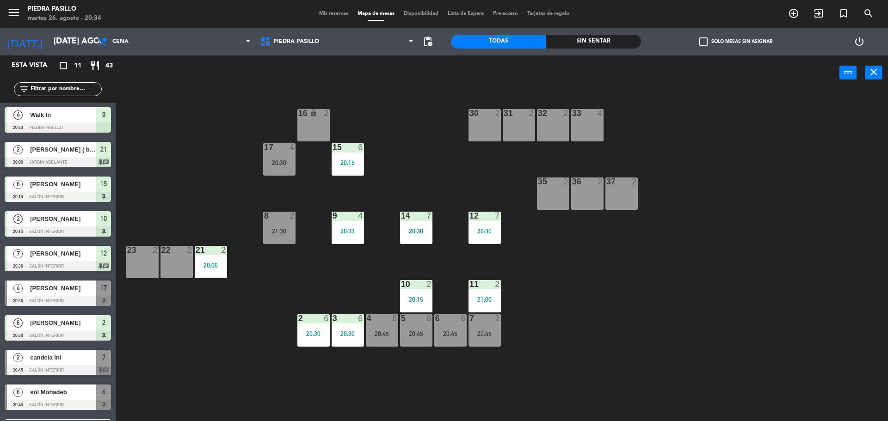
click at [775, 279] on div "16 lock 2 30 2 31 2 32 2 33 4 17 4 20:30 15 6 20:15 35 2 36 2 37 2 8 2 21:30 9 …" at bounding box center [505, 257] width 763 height 331
click at [771, 252] on div "16 lock 2 30 2 31 2 32 2 33 4 17 4 20:30 15 6 20:15 35 2 36 2 37 2 8 2 21:30 9 …" at bounding box center [505, 257] width 763 height 331
click at [417, 131] on div "16 lock 2 30 2 31 2 32 2 33 4 17 4 20:30 15 6 20:15 35 2 36 2 37 2 8 2 21:30 9 …" at bounding box center [505, 257] width 763 height 331
click at [668, 240] on div "16 lock 2 30 2 31 2 32 2 33 4 17 4 20:30 15 6 20:15 35 2 36 2 37 2 8 2 21:30 9 …" at bounding box center [505, 257] width 763 height 331
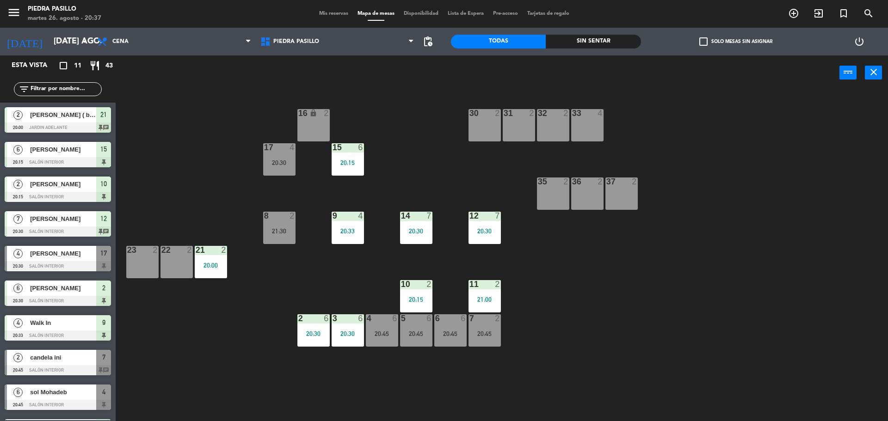
click at [74, 91] on input "text" at bounding box center [66, 89] width 72 height 10
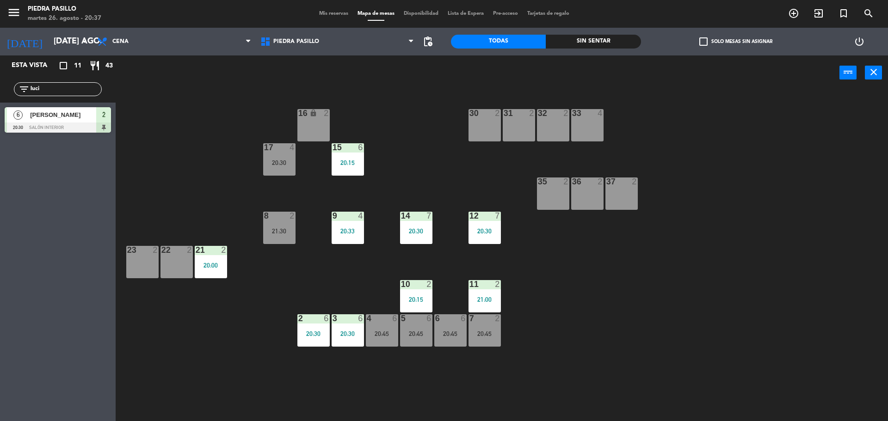
type input "luci"
click at [29, 123] on div "6 [PERSON_NAME] 20:30 Salón Interior 2" at bounding box center [58, 120] width 116 height 35
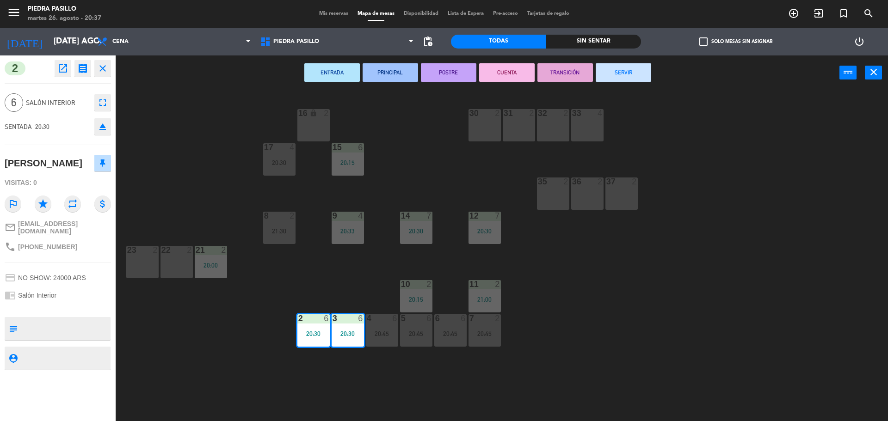
click at [669, 356] on div "16 lock 2 30 2 31 2 32 2 33 4 17 4 20:30 15 6 20:15 35 2 36 2 37 2 8 2 21:30 9 …" at bounding box center [505, 257] width 763 height 331
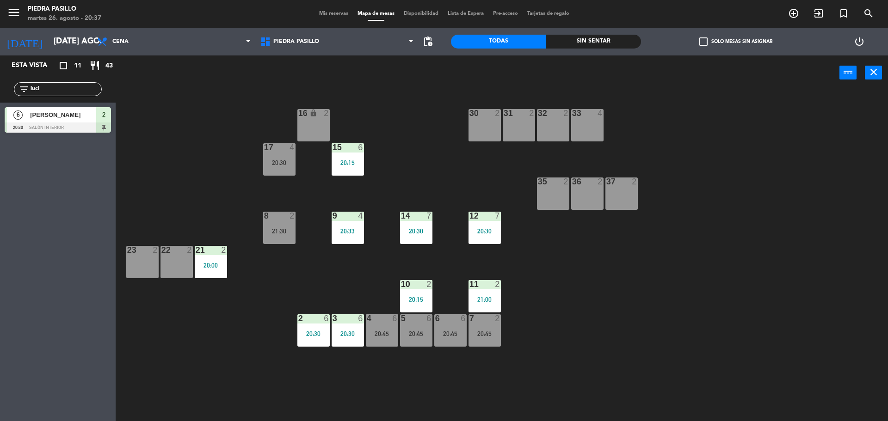
click at [403, 123] on div "16 lock 2 30 2 31 2 32 2 33 4 17 4 20:30 15 6 20:15 35 2 36 2 37 2 8 2 21:30 9 …" at bounding box center [505, 257] width 763 height 331
click at [597, 332] on div "16 lock 2 30 2 31 2 32 2 33 4 17 4 20:30 15 6 20:15 35 2 36 2 37 2 8 2 21:30 9 …" at bounding box center [505, 257] width 763 height 331
click at [454, 337] on div "20:45" at bounding box center [450, 334] width 32 height 6
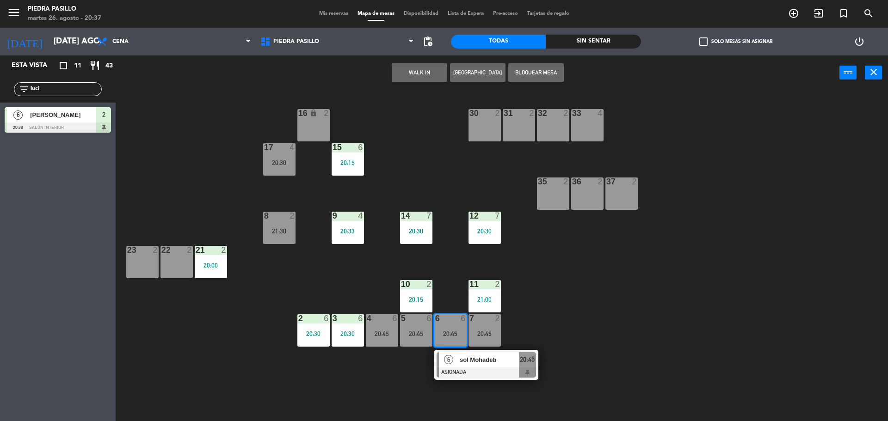
click at [494, 369] on div at bounding box center [485, 373] width 99 height 10
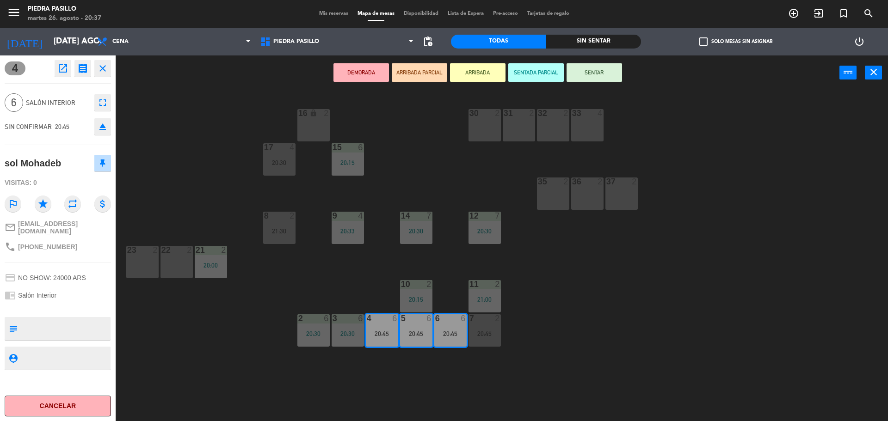
click at [594, 71] on button "SENTAR" at bounding box center [593, 72] width 55 height 18
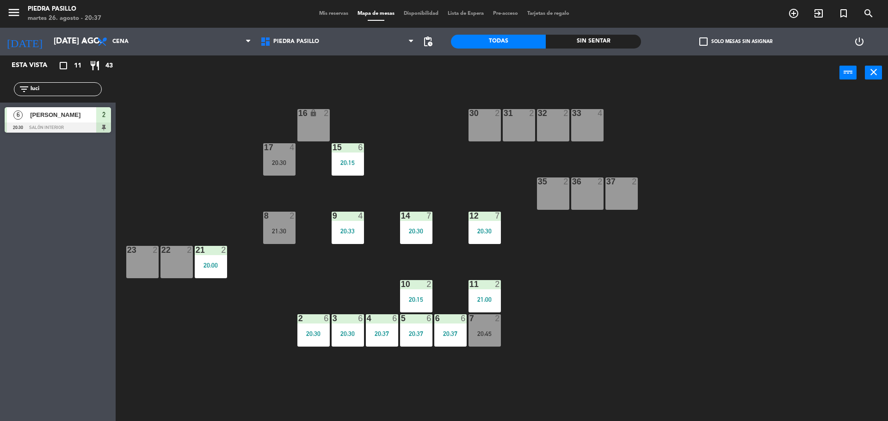
click at [695, 103] on div "16 lock 2 30 2 31 2 32 2 33 4 17 4 20:30 15 6 20:15 35 2 36 2 37 2 8 2 21:30 9 …" at bounding box center [505, 257] width 763 height 331
click at [430, 156] on div "16 lock 2 30 2 31 2 32 2 33 4 17 4 20:30 15 6 20:15 35 2 36 2 37 2 8 2 21:30 9 …" at bounding box center [505, 257] width 763 height 331
click at [673, 342] on div "16 lock 2 30 2 31 2 32 2 33 4 17 4 20:30 15 6 20:15 35 2 36 2 37 2 8 2 21:30 9 …" at bounding box center [505, 257] width 763 height 331
click at [673, 337] on div "16 lock 2 30 2 31 2 32 2 33 4 17 4 20:30 15 6 20:15 35 2 36 2 37 2 8 2 21:30 9 …" at bounding box center [505, 257] width 763 height 331
click at [586, 329] on div "16 lock 2 30 2 31 2 32 2 33 4 17 4 20:30 15 6 20:15 35 2 36 2 37 2 8 2 21:30 9 …" at bounding box center [505, 257] width 763 height 331
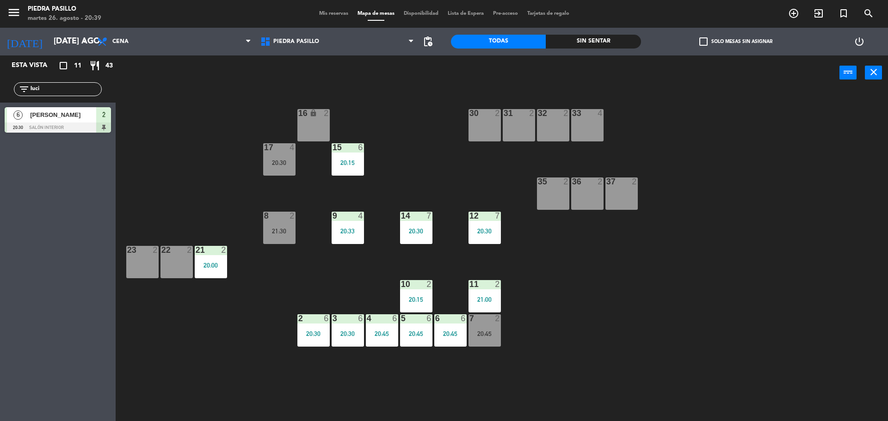
click at [400, 142] on div "16 lock 2 30 2 31 2 32 2 33 4 17 4 20:30 15 6 20:15 35 2 36 2 37 2 8 2 21:30 9 …" at bounding box center [505, 257] width 763 height 331
click at [540, 257] on div "16 lock 2 30 2 31 2 32 2 33 4 17 4 20:30 15 6 20:15 35 2 36 2 37 2 8 2 21:30 9 …" at bounding box center [505, 257] width 763 height 331
click at [414, 160] on div "16 lock 2 30 2 31 2 32 2 33 4 17 4 20:30 15 6 20:15 35 2 36 2 37 2 8 2 21:30 9 …" at bounding box center [505, 257] width 763 height 331
click at [600, 309] on div "16 lock 2 30 2 31 2 32 2 33 4 17 4 20:30 15 6 20:15 35 2 36 2 37 2 8 2 21:30 9 …" at bounding box center [505, 257] width 763 height 331
click at [459, 326] on div "6 6 20:45" at bounding box center [450, 330] width 32 height 32
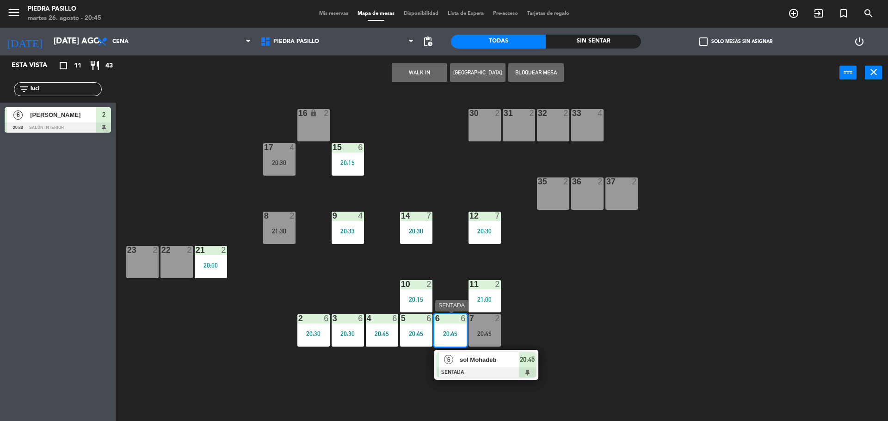
drag, startPoint x: 487, startPoint y: 362, endPoint x: 499, endPoint y: 355, distance: 14.5
click at [487, 361] on div "6 sol Mohadeb SENTADA 20:45" at bounding box center [486, 365] width 118 height 30
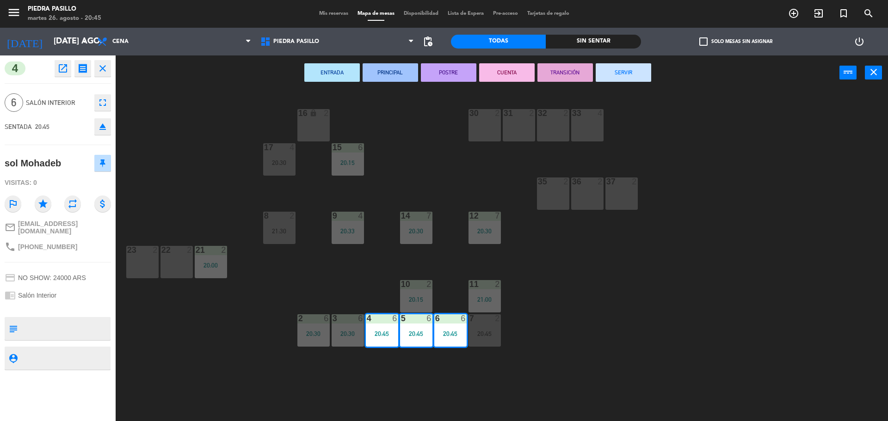
click at [609, 298] on div "16 lock 2 30 2 31 2 32 2 33 4 17 4 20:30 15 6 20:15 35 2 36 2 37 2 8 2 21:30 9 …" at bounding box center [505, 257] width 763 height 331
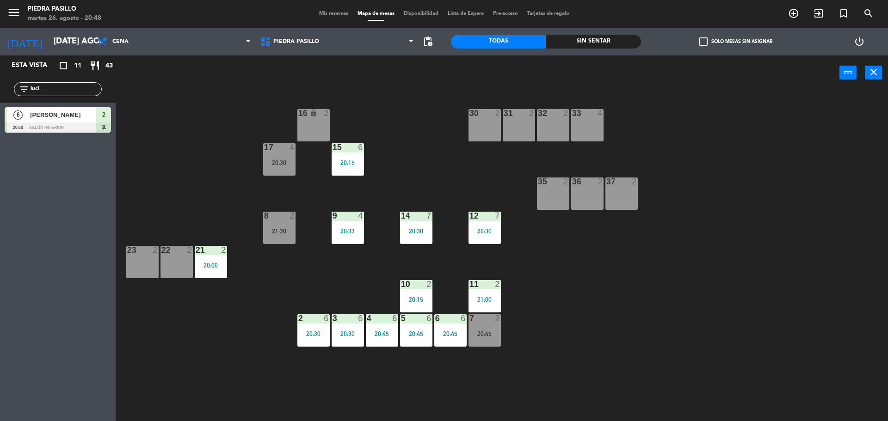
click at [71, 94] on div "filter_list luci" at bounding box center [58, 89] width 88 height 14
click at [69, 92] on input "luci" at bounding box center [66, 89] width 72 height 10
click at [69, 90] on input "luci" at bounding box center [66, 89] width 72 height 10
type input "luc"
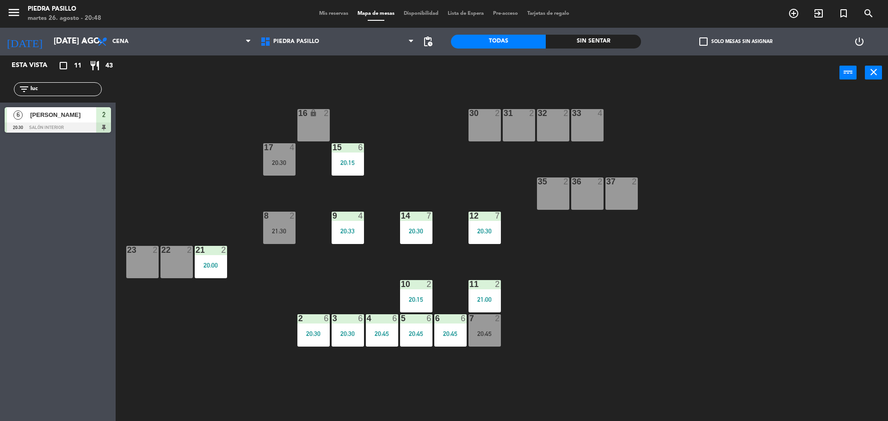
click at [64, 82] on div "filter_list luc" at bounding box center [58, 89] width 116 height 27
click at [65, 88] on input "luc" at bounding box center [66, 89] width 72 height 10
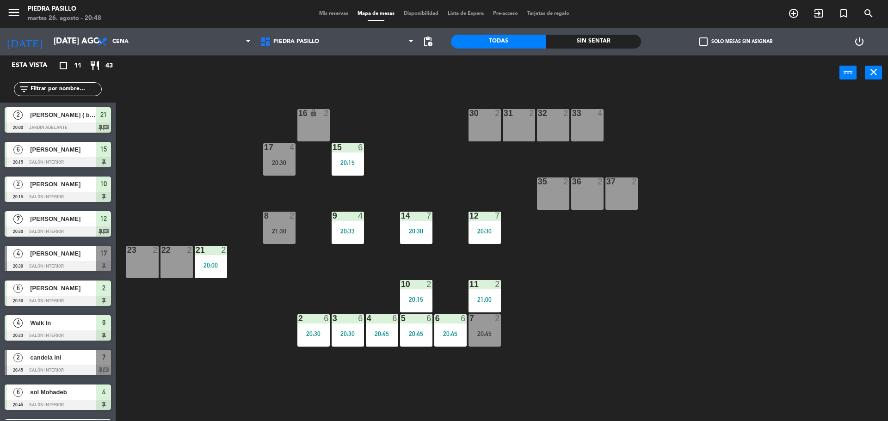
click at [195, 91] on main "16 lock 2 30 2 31 2 32 2 33 4 17 4 20:30 15 6 20:15 35 2 36 2 37 2 8 2 21:30 9 …" at bounding box center [502, 254] width 772 height 340
click at [357, 161] on div "20:15" at bounding box center [348, 163] width 32 height 6
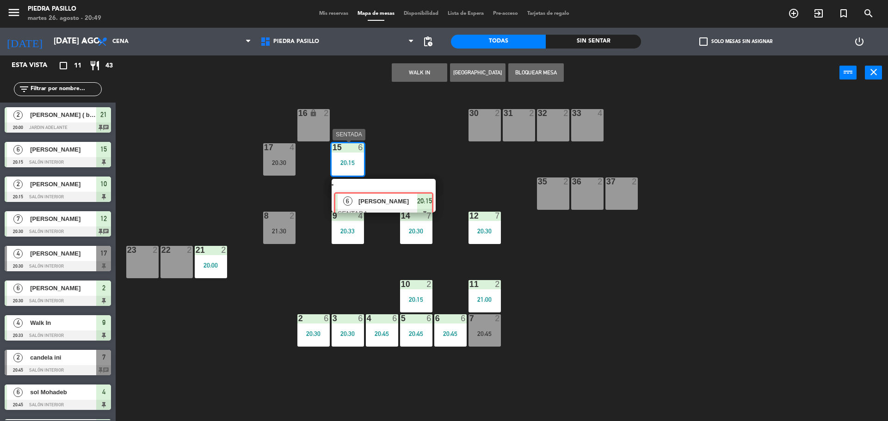
click at [386, 196] on div "6 [PERSON_NAME] SENTADA 20:15" at bounding box center [384, 195] width 118 height 33
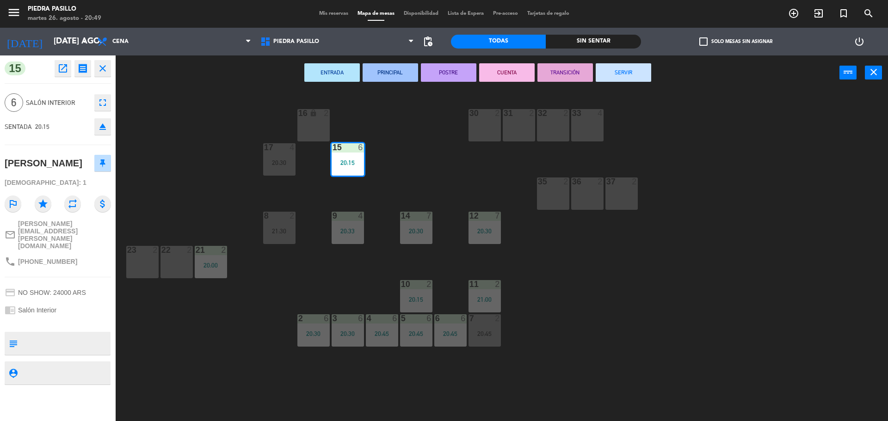
click at [438, 143] on div "16 lock 2 30 2 31 2 32 2 33 4 17 4 20:30 15 6 20:15 35 2 36 2 37 2 8 2 21:30 9 …" at bounding box center [505, 257] width 763 height 331
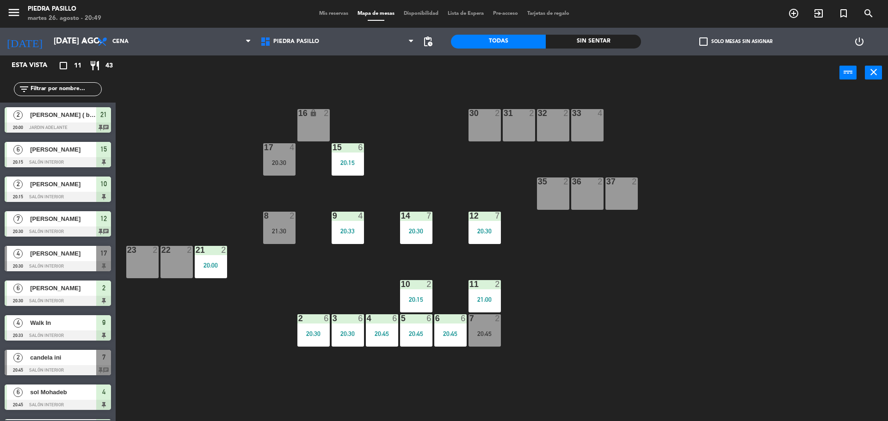
click at [348, 158] on div "15 6 20:15" at bounding box center [348, 159] width 32 height 32
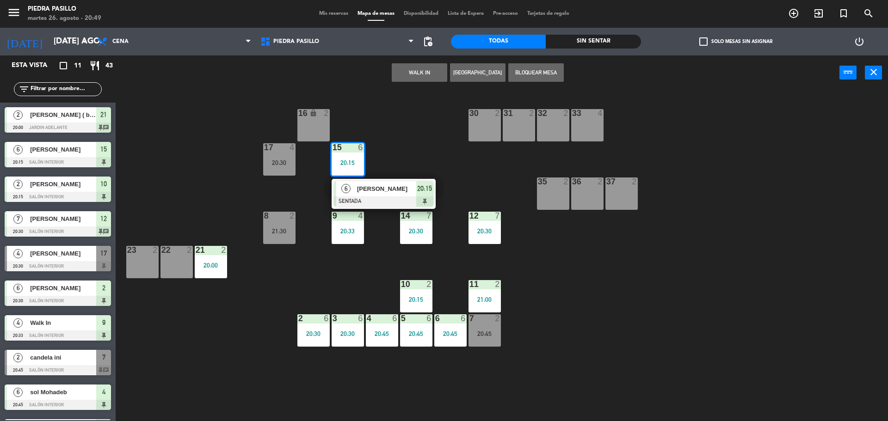
click at [546, 73] on button "Bloquear Mesa" at bounding box center [535, 72] width 55 height 18
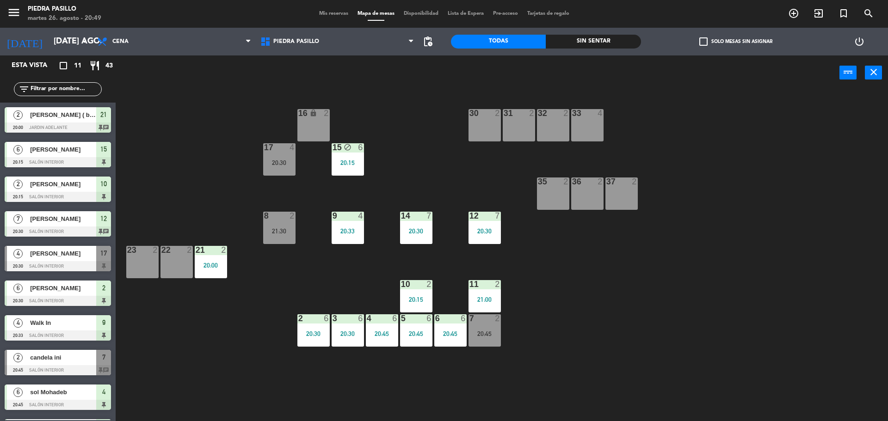
click at [421, 123] on div "16 lock 2 30 2 31 2 32 2 33 4 17 4 20:30 15 block 6 20:15 35 2 36 2 37 2 8 2 21…" at bounding box center [505, 257] width 763 height 331
click at [382, 129] on div "16 lock 2 30 2 31 2 32 2 33 4 17 4 20:30 15 block 6 20:15 35 2 36 2 37 2 8 2 21…" at bounding box center [505, 257] width 763 height 331
click at [386, 130] on div "16 lock 2 30 2 31 2 32 2 33 4 17 4 20:30 15 block 6 20:15 35 2 36 2 37 2 8 2 21…" at bounding box center [505, 257] width 763 height 331
click at [358, 158] on div "15 block 6 20:15" at bounding box center [348, 159] width 32 height 32
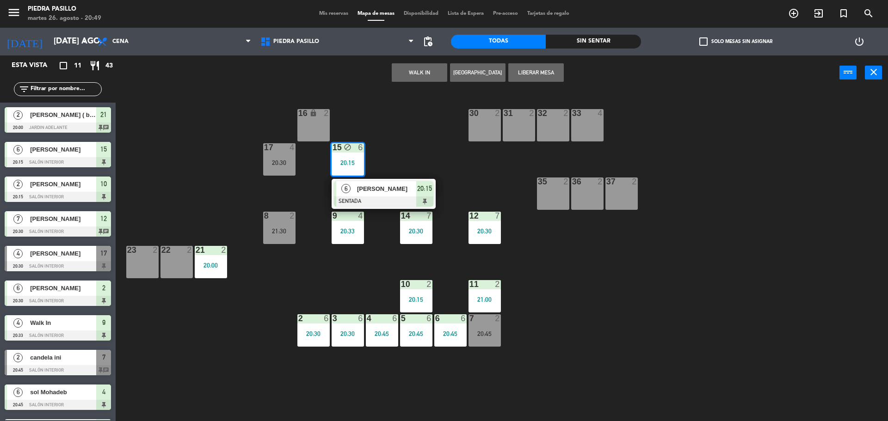
click at [401, 137] on div "16 lock 2 30 2 31 2 32 2 33 4 17 4 20:30 15 block 6 20:15 6 [PERSON_NAME] SENTA…" at bounding box center [505, 257] width 763 height 331
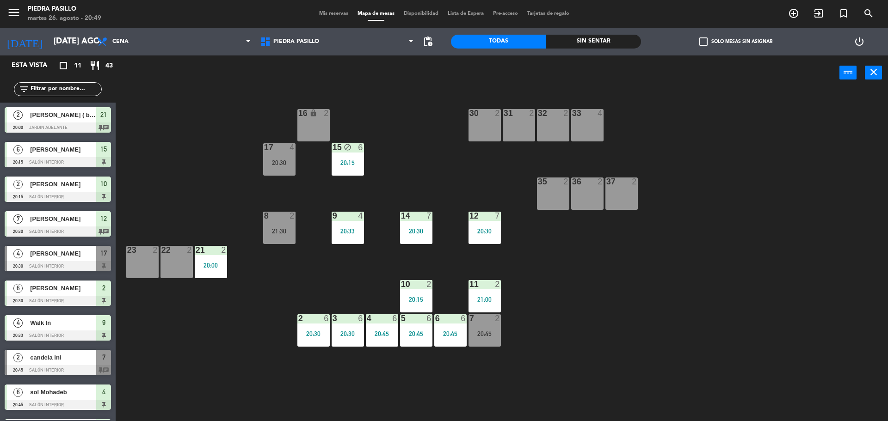
click at [364, 154] on div "16 lock 2 30 2 31 2 32 2 33 4 17 4 20:30 15 block 6 20:15 35 2 36 2 37 2 8 2 21…" at bounding box center [505, 257] width 763 height 331
click at [362, 156] on div "15 block 6 20:15" at bounding box center [348, 159] width 32 height 32
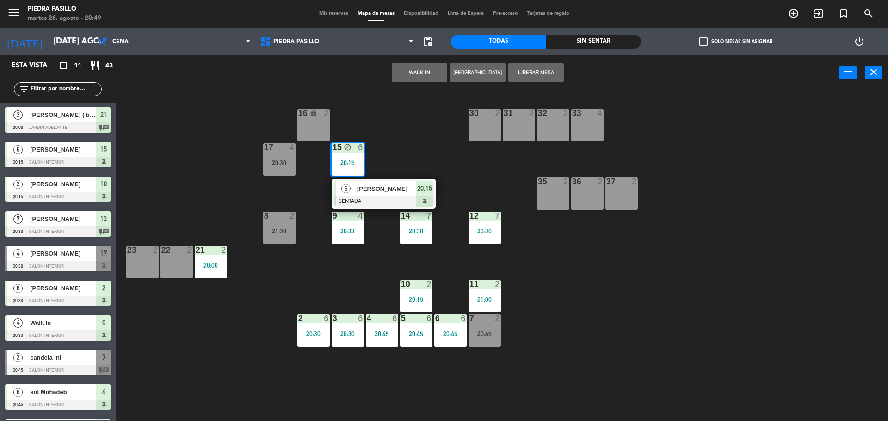
click at [391, 142] on div "16 lock 2 30 2 31 2 32 2 33 4 17 4 20:30 15 block 6 20:15 6 [PERSON_NAME] SENTA…" at bounding box center [505, 257] width 763 height 331
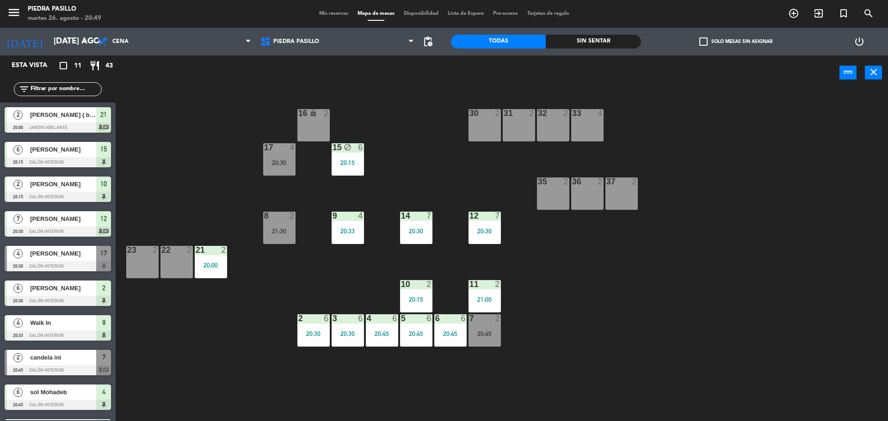
click at [353, 157] on div "15 block 6 20:15" at bounding box center [348, 159] width 32 height 32
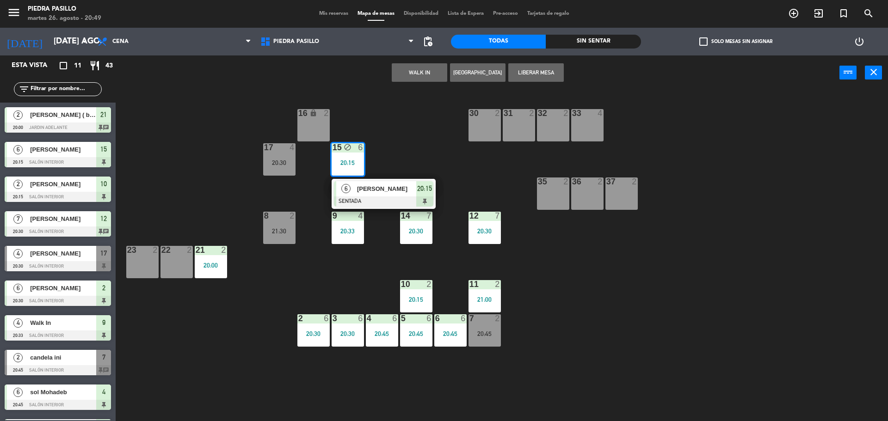
click at [425, 130] on div "16 lock 2 30 2 31 2 32 2 33 4 17 4 20:30 15 block 6 20:15 6 [PERSON_NAME] SENTA…" at bounding box center [505, 257] width 763 height 331
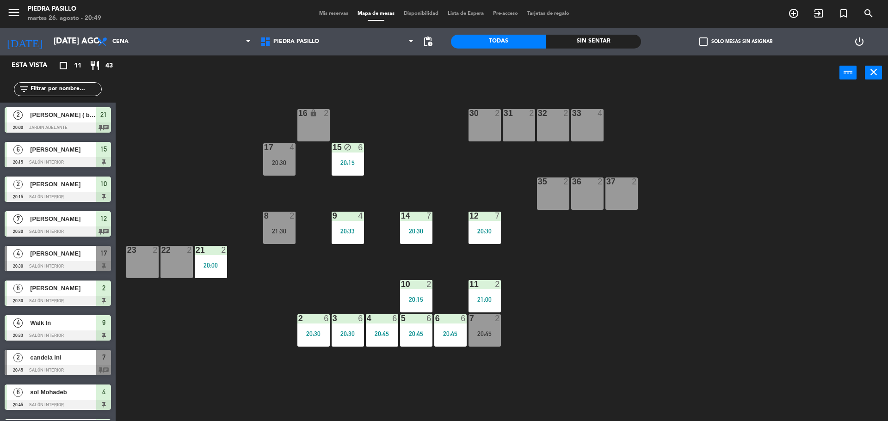
click at [283, 162] on div "20:30" at bounding box center [279, 163] width 32 height 6
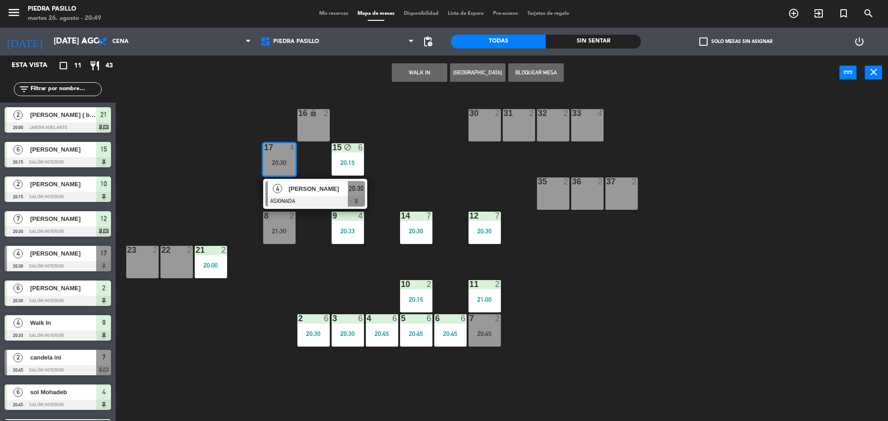
click at [409, 150] on div "16 lock 2 30 2 31 2 32 2 33 4 17 4 20:30 4 [PERSON_NAME] 20:30 15 block 6 20:15…" at bounding box center [505, 257] width 763 height 331
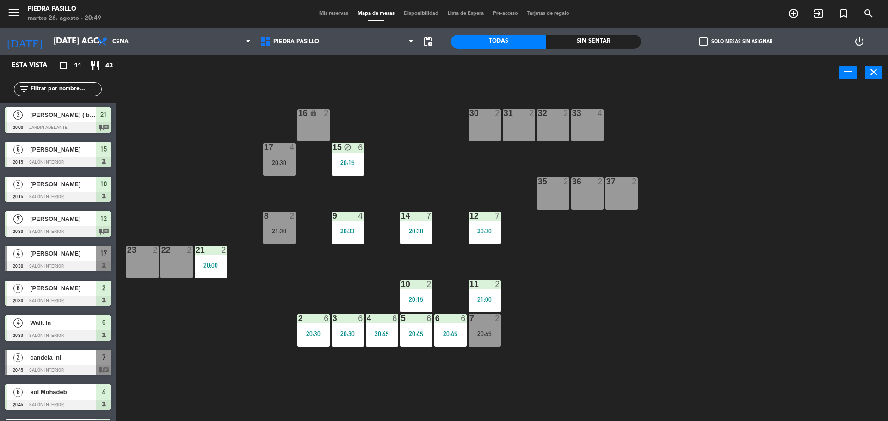
click at [350, 153] on div "15 block 6 20:15" at bounding box center [348, 159] width 32 height 32
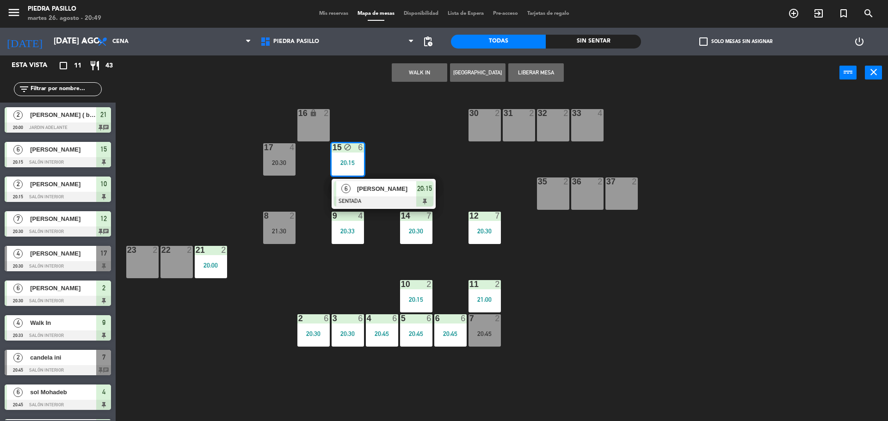
click at [426, 135] on div "16 lock 2 30 2 31 2 32 2 33 4 17 4 20:30 15 block 6 20:15 6 [PERSON_NAME] SENTA…" at bounding box center [505, 257] width 763 height 331
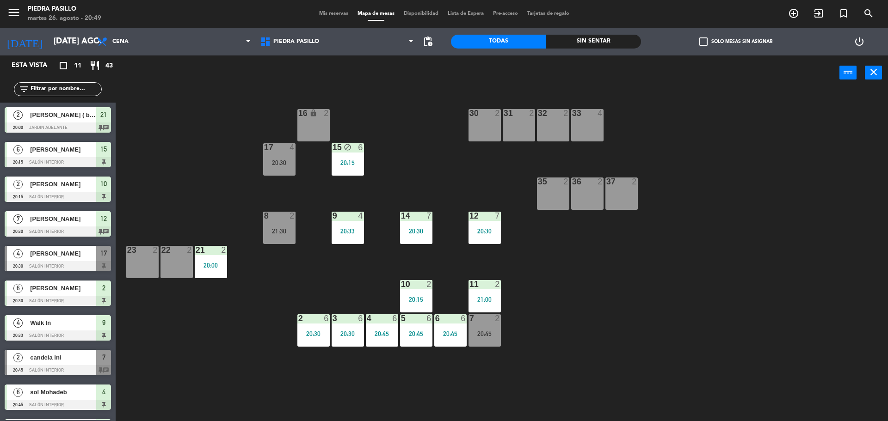
click at [426, 132] on div "16 lock 2 30 2 31 2 32 2 33 4 17 4 20:30 15 block 6 20:15 35 2 36 2 37 2 8 2 21…" at bounding box center [505, 257] width 763 height 331
click at [595, 325] on div "16 lock 2 30 2 31 2 32 2 33 4 17 4 20:30 15 block 6 20:15 35 2 36 2 37 2 8 2 21…" at bounding box center [505, 257] width 763 height 331
click at [670, 224] on div "16 lock 2 30 2 31 2 32 2 33 4 17 4 20:30 15 block 6 20:15 35 2 36 2 37 2 8 2 21…" at bounding box center [505, 257] width 763 height 331
click at [401, 182] on div "16 lock 2 30 2 31 2 32 2 33 4 17 4 20:30 15 block 6 20:15 35 2 36 2 37 2 8 2 21…" at bounding box center [505, 257] width 763 height 331
click at [398, 120] on div "16 lock 2 30 2 31 2 32 2 33 4 17 4 20:30 15 block 6 20:15 35 2 36 2 37 2 8 2 21…" at bounding box center [505, 257] width 763 height 331
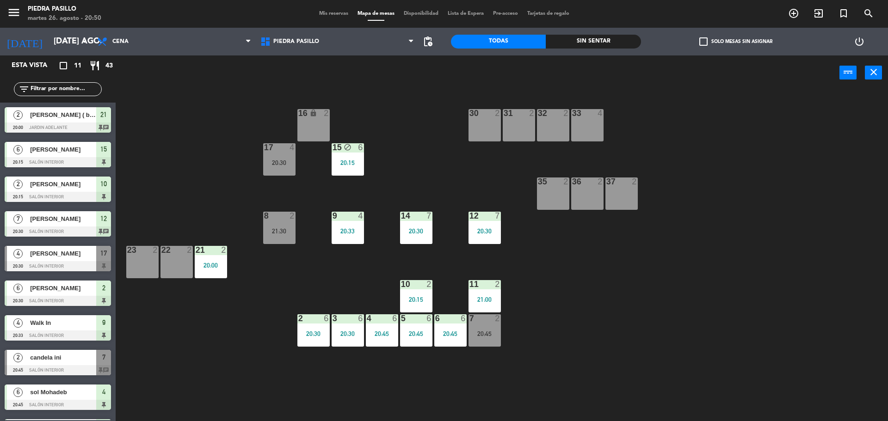
click at [333, 16] on span "Mis reservas" at bounding box center [333, 13] width 38 height 5
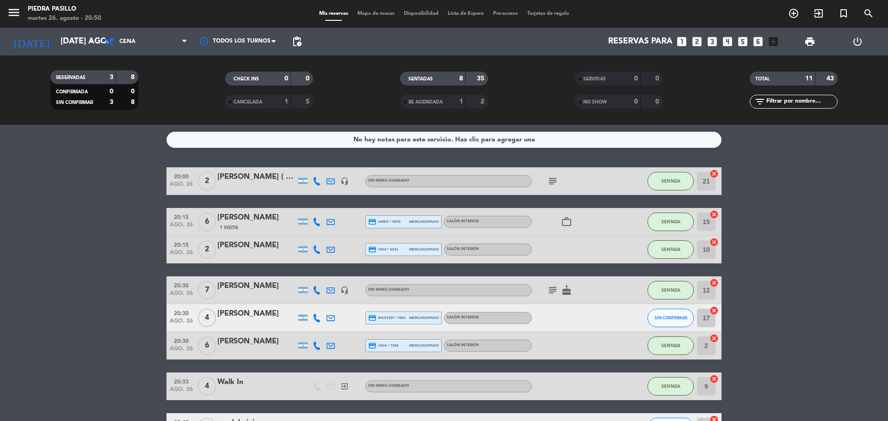
click at [551, 289] on icon "subject" at bounding box center [552, 290] width 11 height 11
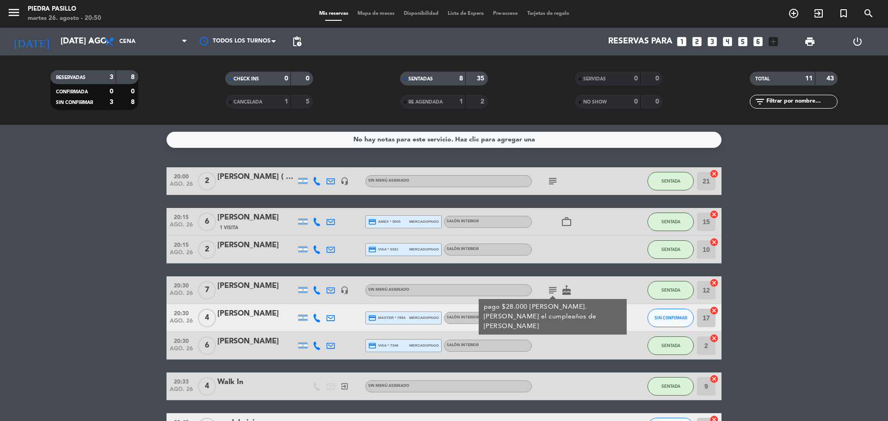
click at [566, 290] on icon "cake" at bounding box center [566, 290] width 11 height 11
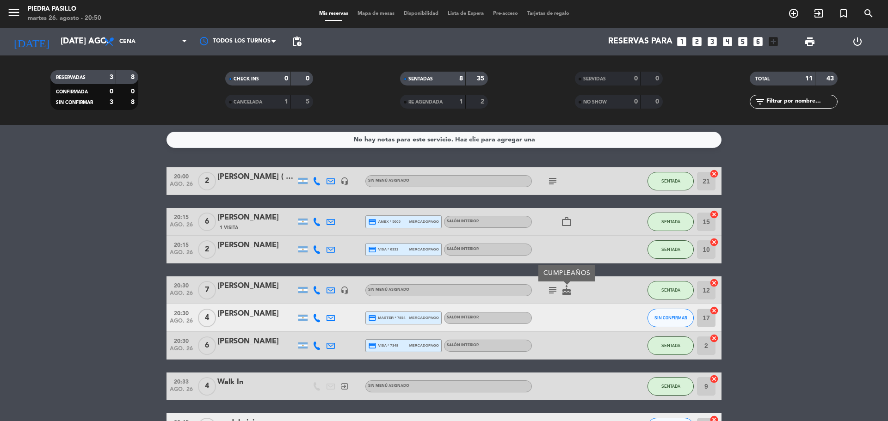
click at [825, 239] on bookings-row "20:00 ago. 26 2 [PERSON_NAME] ( big box bar ) headset_mic Sin menú asignado sub…" at bounding box center [444, 358] width 888 height 383
click at [556, 187] on div "subject" at bounding box center [573, 180] width 83 height 27
click at [556, 179] on icon "subject" at bounding box center [552, 181] width 11 height 11
click at [845, 237] on bookings-row "20:00 ago. 26 2 [PERSON_NAME] ( big box bar ) headset_mic Sin menú asignado sub…" at bounding box center [444, 358] width 888 height 383
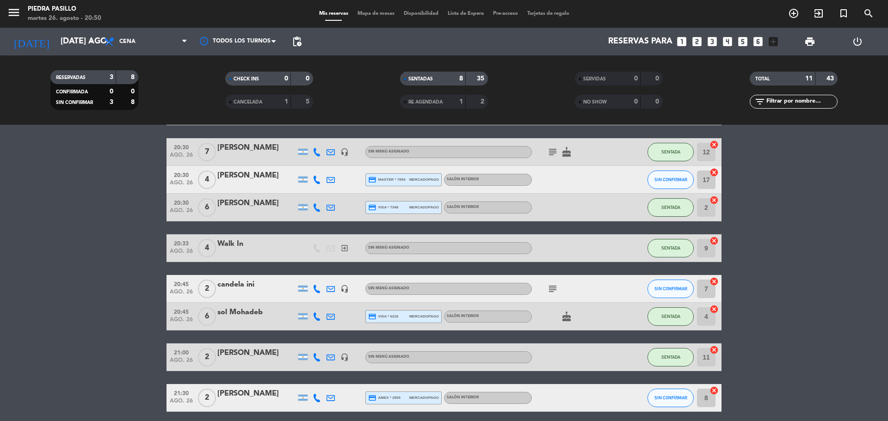
scroll to position [175, 0]
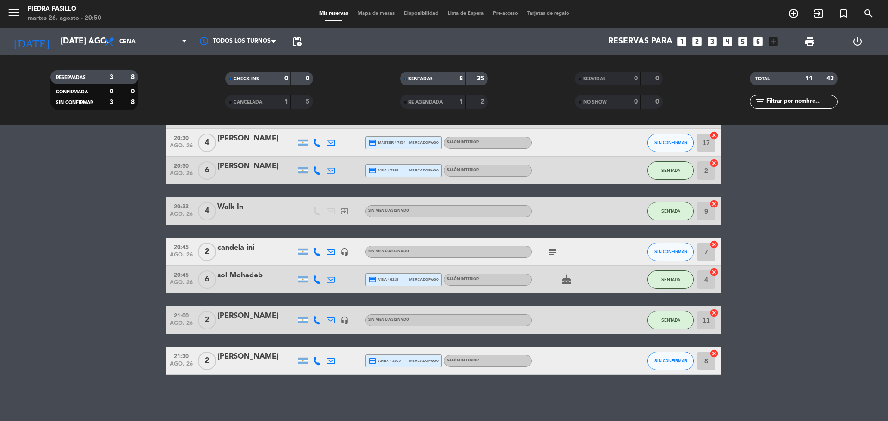
click at [792, 241] on bookings-row "20:00 ago. 26 2 [PERSON_NAME] ( big box bar ) headset_mic Sin menú asignado sub…" at bounding box center [444, 183] width 888 height 383
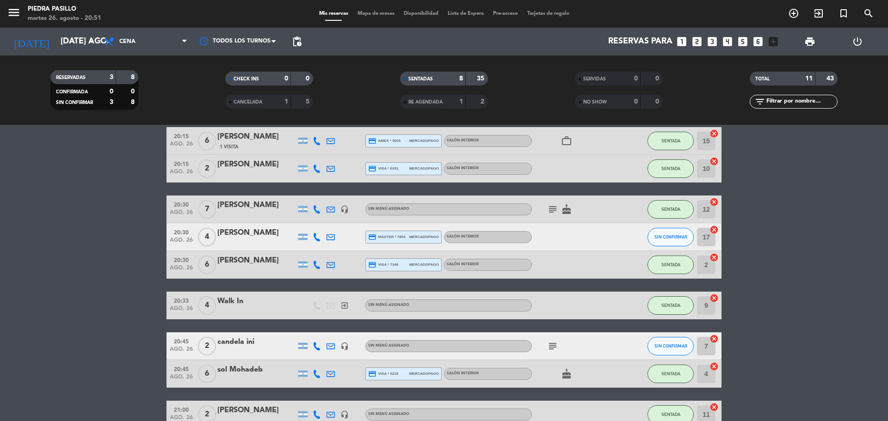
scroll to position [0, 0]
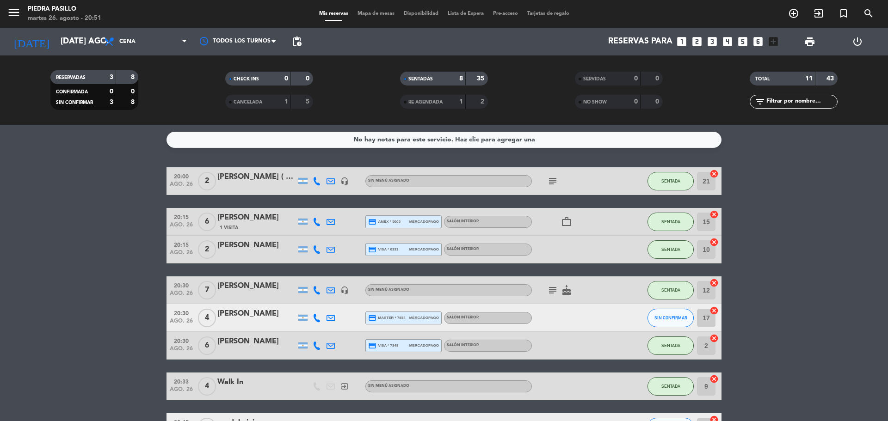
click at [553, 184] on icon "subject" at bounding box center [552, 181] width 11 height 11
click at [867, 233] on bookings-row "20:00 ago. 26 2 [PERSON_NAME] ( big box bar ) headset_mic Sin menú asignado sub…" at bounding box center [444, 358] width 888 height 383
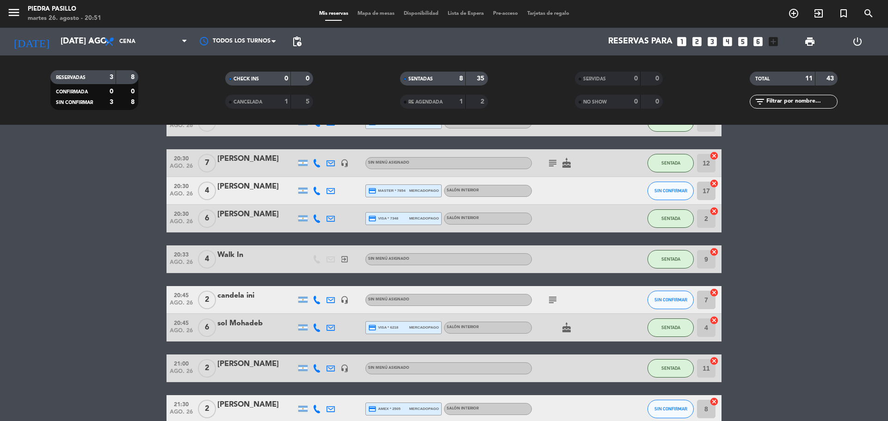
scroll to position [175, 0]
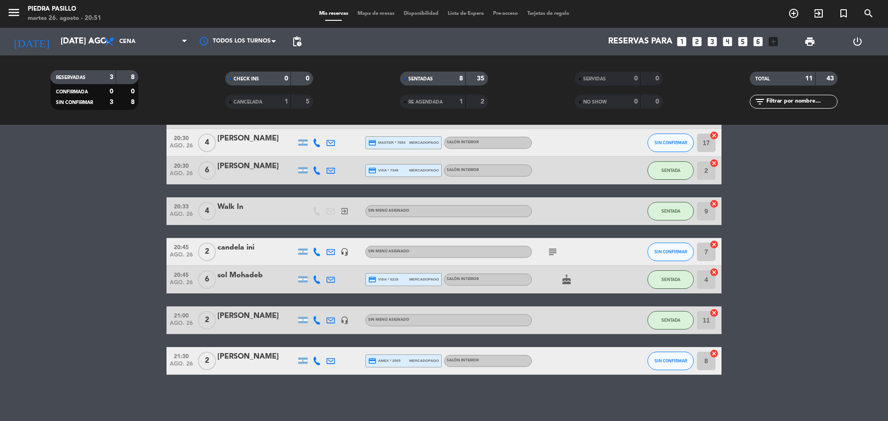
click at [792, 211] on bookings-row "20:00 ago. 26 2 [PERSON_NAME] ( big box bar ) headset_mic Sin menú asignado sub…" at bounding box center [444, 183] width 888 height 383
click at [797, 231] on bookings-row "20:00 ago. 26 2 [PERSON_NAME] ( big box bar ) headset_mic Sin menú asignado sub…" at bounding box center [444, 183] width 888 height 383
click at [794, 236] on bookings-row "20:00 ago. 26 2 [PERSON_NAME] ( big box bar ) headset_mic Sin menú asignado sub…" at bounding box center [444, 183] width 888 height 383
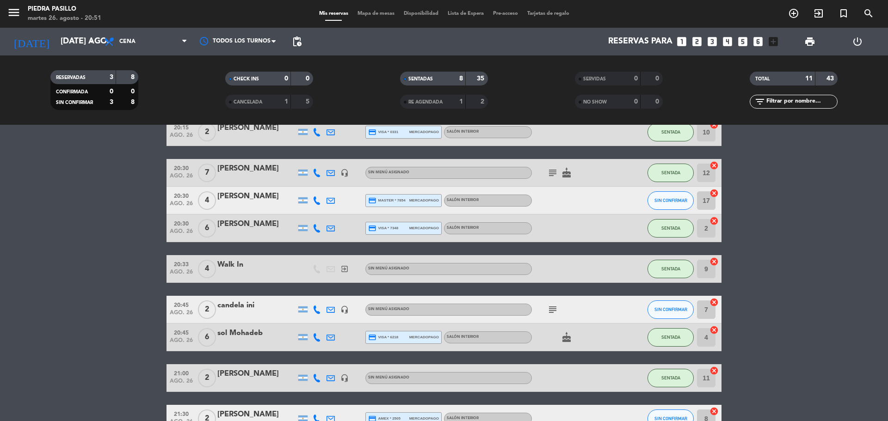
scroll to position [98, 0]
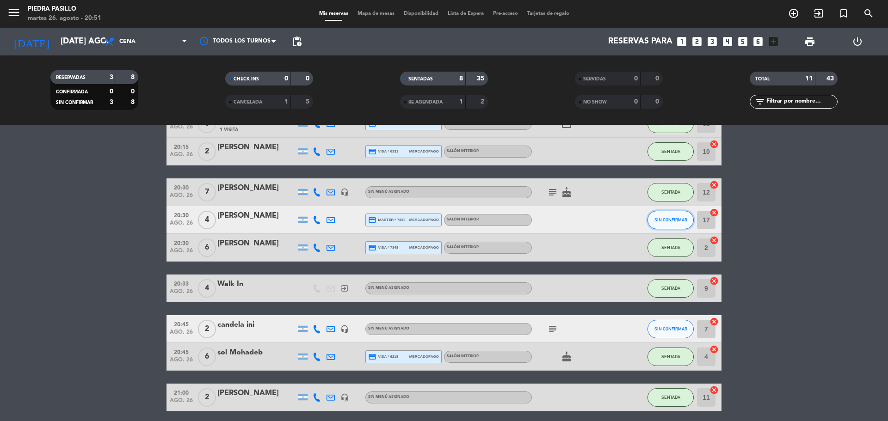
click at [657, 225] on button "SIN CONFIRMAR" at bounding box center [670, 220] width 46 height 18
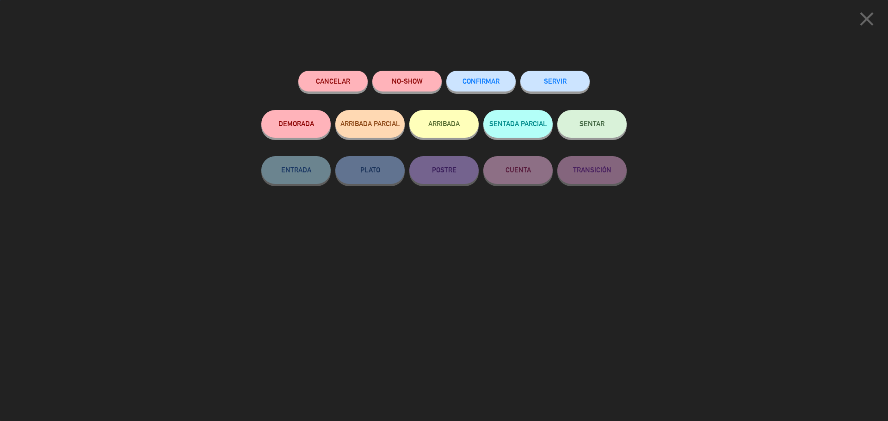
click at [597, 125] on span "SENTAR" at bounding box center [591, 124] width 25 height 8
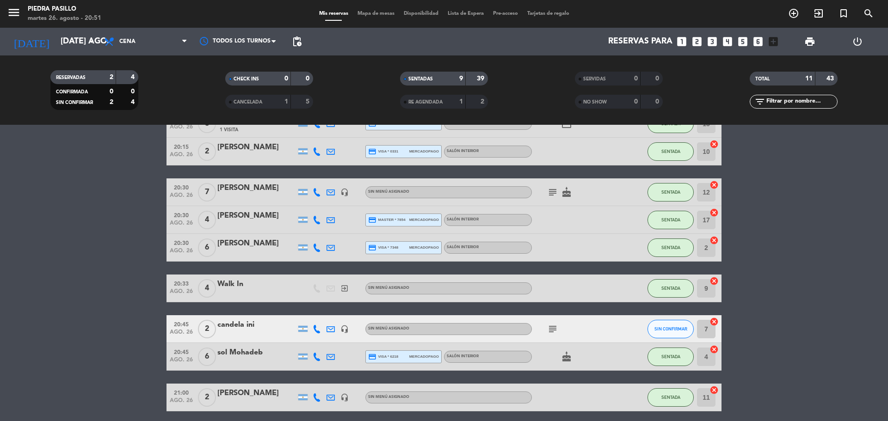
click at [246, 360] on div at bounding box center [256, 362] width 79 height 7
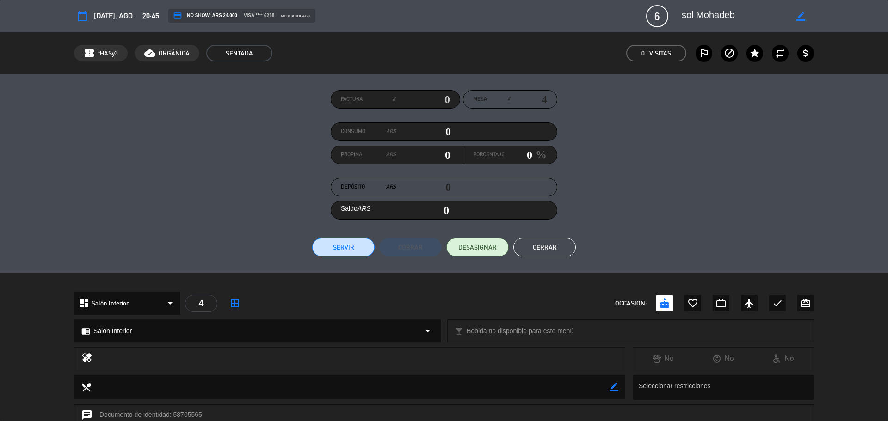
click at [537, 247] on button "Cerrar" at bounding box center [544, 247] width 62 height 18
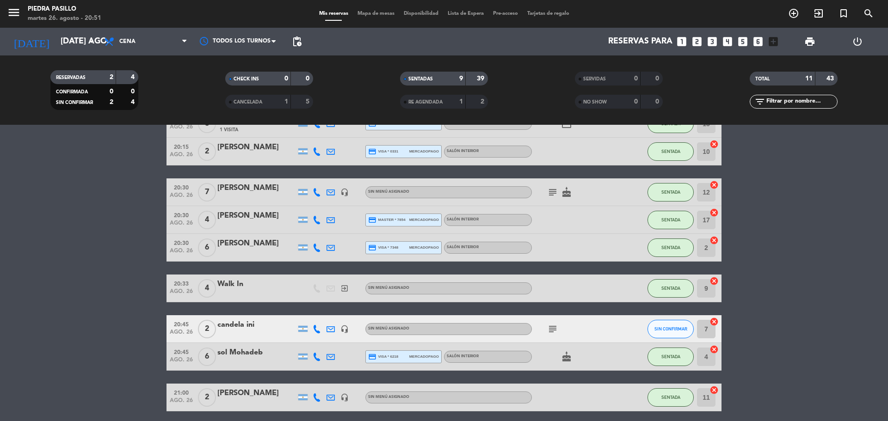
click at [363, 14] on span "Mapa de mesas" at bounding box center [376, 13] width 46 height 5
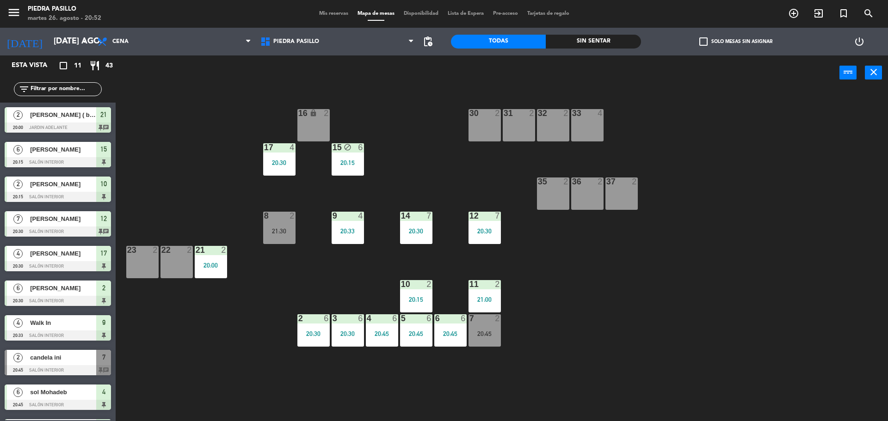
click at [616, 265] on div "16 lock 2 30 2 31 2 32 2 33 4 17 4 20:30 15 block 6 20:15 35 2 36 2 37 2 8 2 21…" at bounding box center [505, 257] width 763 height 331
click at [615, 270] on div "16 lock 2 30 2 31 2 32 2 33 4 17 4 20:30 15 block 6 20:15 35 2 36 2 37 2 8 2 21…" at bounding box center [505, 257] width 763 height 331
click at [564, 322] on div "16 lock 2 30 2 31 2 32 2 33 4 17 4 20:30 15 block 6 20:15 35 2 36 2 37 2 8 2 21…" at bounding box center [505, 257] width 763 height 331
click at [548, 290] on div "16 lock 2 30 2 31 2 32 2 33 4 17 4 20:30 15 block 6 20:15 35 2 36 2 37 2 8 2 21…" at bounding box center [505, 257] width 763 height 331
click at [546, 293] on div "16 lock 2 30 2 31 2 32 2 33 4 17 4 20:30 15 block 6 20:15 35 2 36 2 37 2 8 2 21…" at bounding box center [505, 257] width 763 height 331
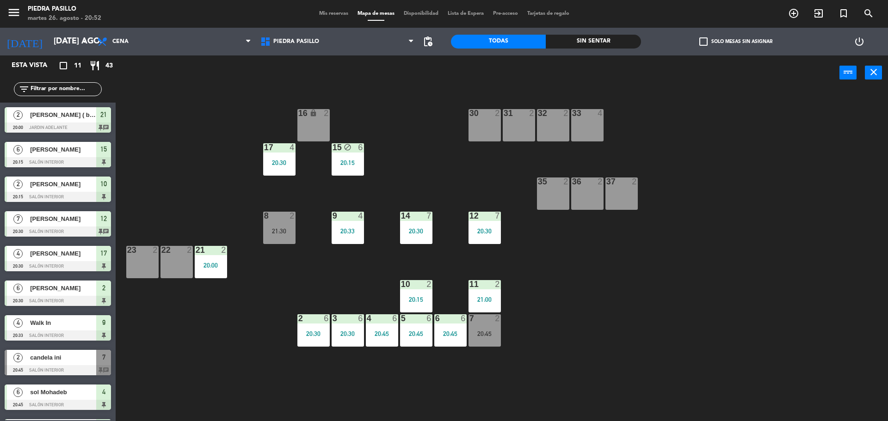
click at [435, 188] on div "16 lock 2 30 2 31 2 32 2 33 4 17 4 20:30 15 block 6 20:15 35 2 36 2 37 2 8 2 21…" at bounding box center [505, 257] width 763 height 331
click at [632, 276] on div "16 lock 2 30 2 31 2 32 2 33 4 17 4 20:30 15 block 6 20:15 35 2 36 2 37 2 8 2 21…" at bounding box center [505, 257] width 763 height 331
click at [332, 17] on div "Mis reservas Mapa de mesas Disponibilidad Lista de Espera Pre-acceso Tarjetas d…" at bounding box center [443, 14] width 259 height 8
click at [333, 13] on span "Mis reservas" at bounding box center [333, 13] width 38 height 5
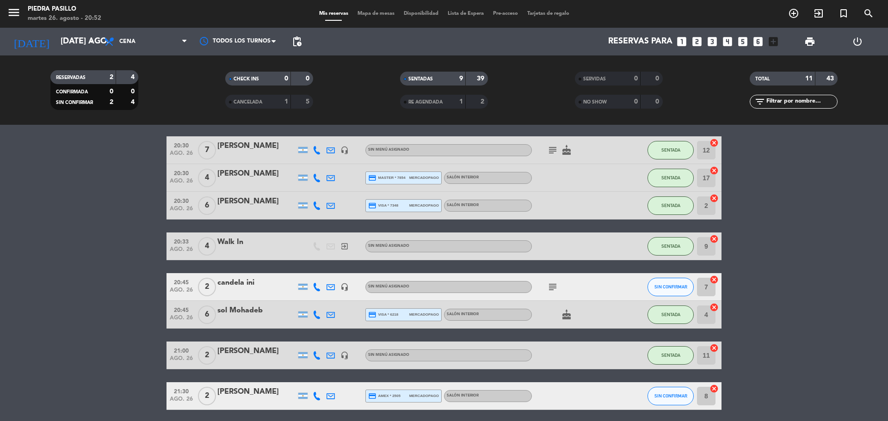
scroll to position [175, 0]
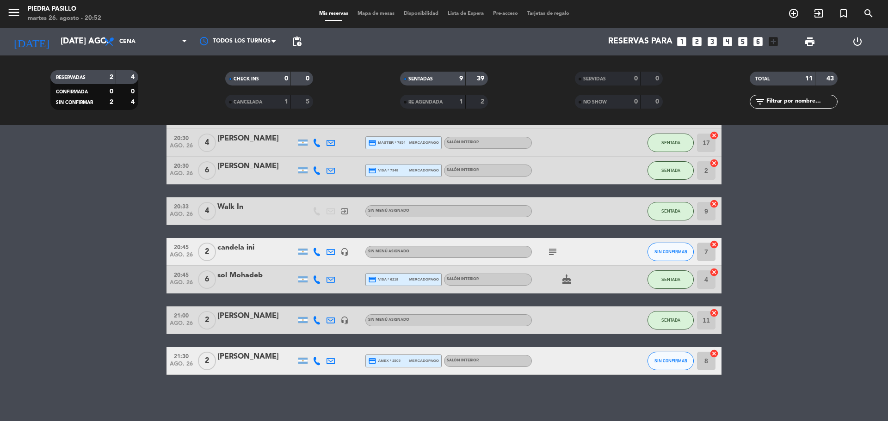
click at [548, 253] on icon "subject" at bounding box center [552, 251] width 11 height 11
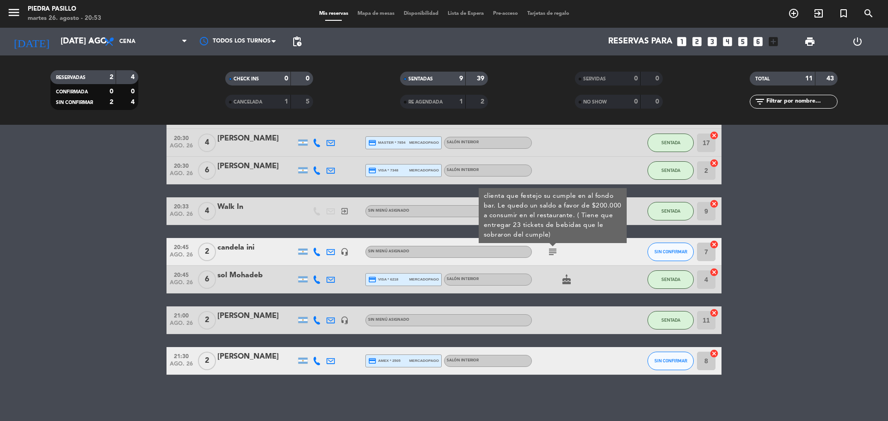
click at [827, 320] on bookings-row "20:00 ago. 26 2 [PERSON_NAME] ( big box bar ) headset_mic Sin menú asignado sub…" at bounding box center [444, 183] width 888 height 383
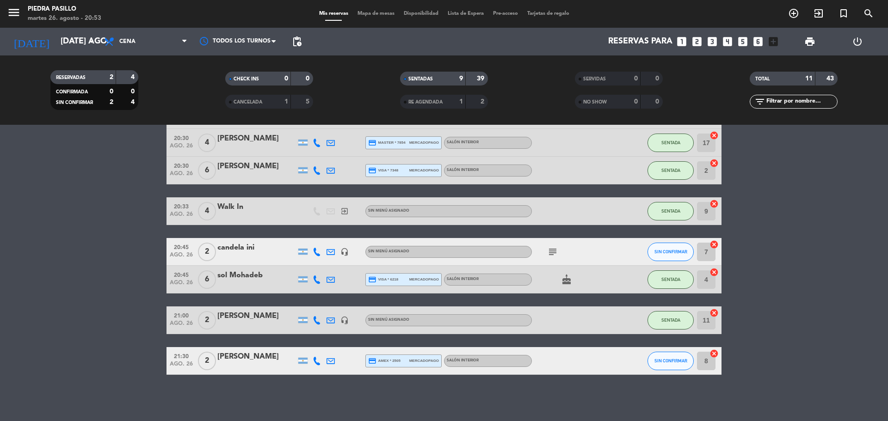
click at [523, 401] on div "No hay notas para este servicio. Haz clic para agregar una 20:00 ago. 26 2 [PER…" at bounding box center [444, 273] width 888 height 296
click at [548, 250] on icon "subject" at bounding box center [552, 251] width 11 height 11
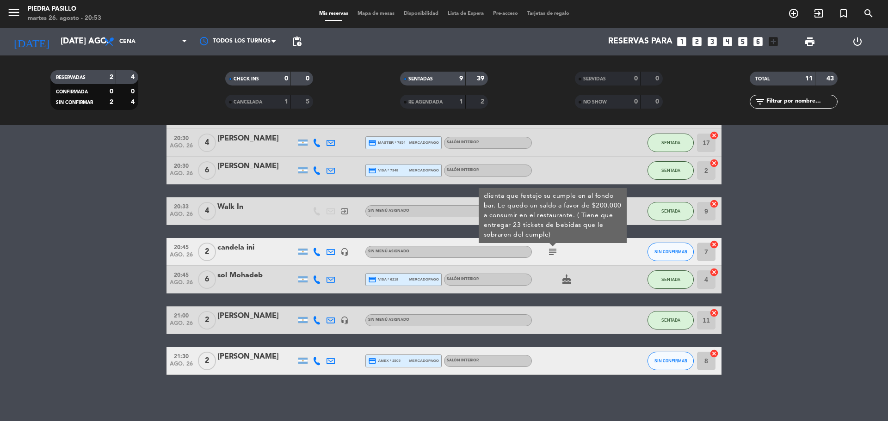
click at [863, 223] on bookings-row "20:00 ago. 26 2 [PERSON_NAME] ( big box bar ) headset_mic Sin menú asignado sub…" at bounding box center [444, 183] width 888 height 383
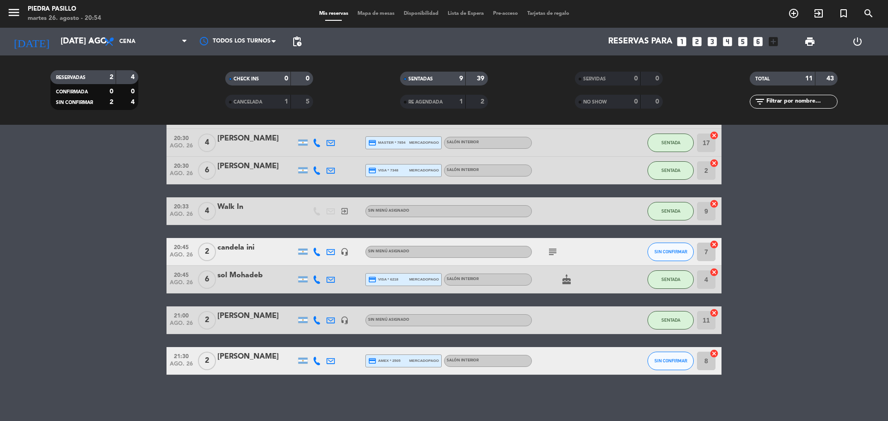
click at [559, 88] on div "SERVIDAS 0 0" at bounding box center [618, 83] width 175 height 23
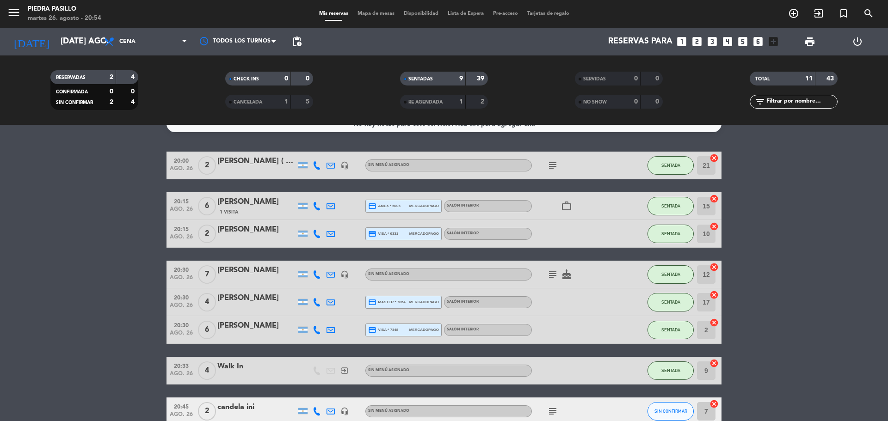
scroll to position [0, 0]
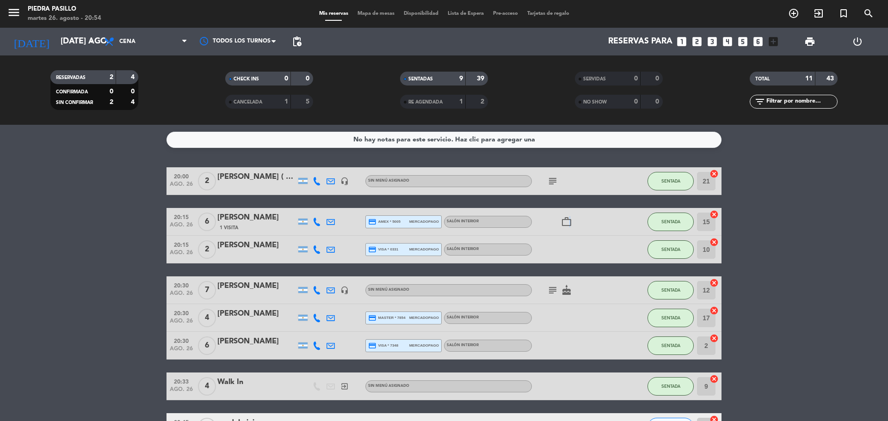
click at [569, 223] on icon "work_outline" at bounding box center [566, 221] width 11 height 11
click at [569, 224] on icon "work_outline" at bounding box center [566, 221] width 11 height 11
click at [710, 224] on input "15" at bounding box center [706, 222] width 18 height 18
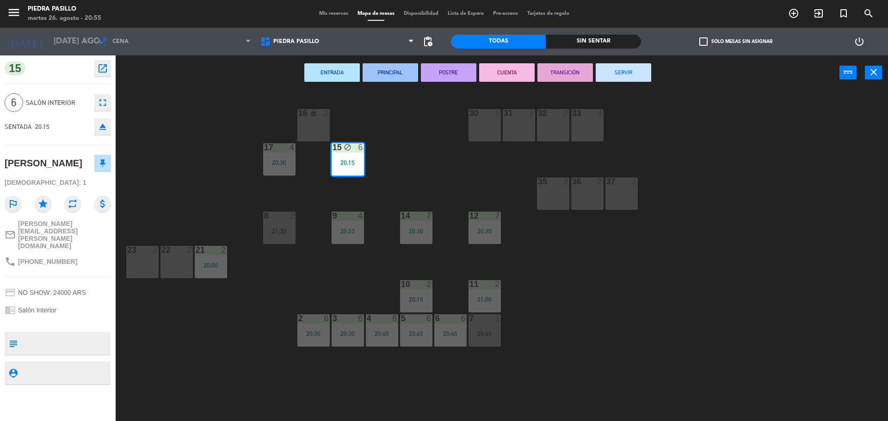
click at [180, 141] on div "16 lock 2 30 2 31 2 32 2 33 4 17 4 20:30 15 block 6 20:15 35 2 36 2 37 2 8 2 21…" at bounding box center [505, 257] width 763 height 331
click at [369, 16] on span "Mapa de mesas" at bounding box center [376, 13] width 46 height 5
click at [338, 14] on span "Mis reservas" at bounding box center [333, 13] width 38 height 5
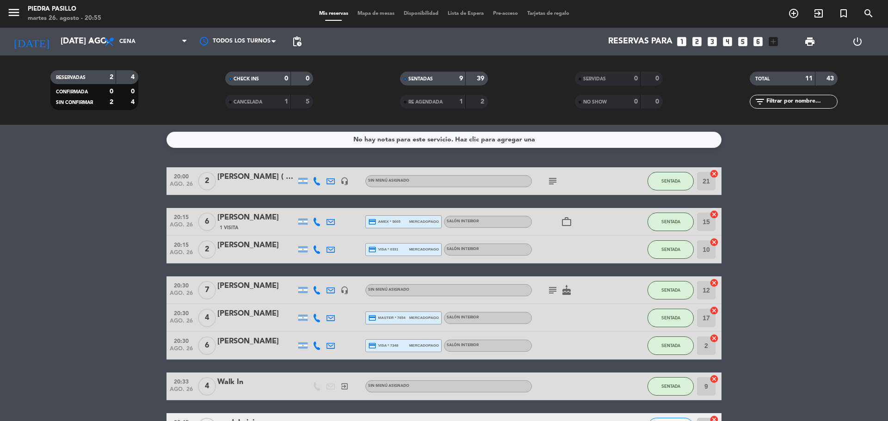
click at [571, 224] on icon "work_outline" at bounding box center [566, 221] width 11 height 11
click at [361, 14] on span "Mapa de mesas" at bounding box center [376, 13] width 46 height 5
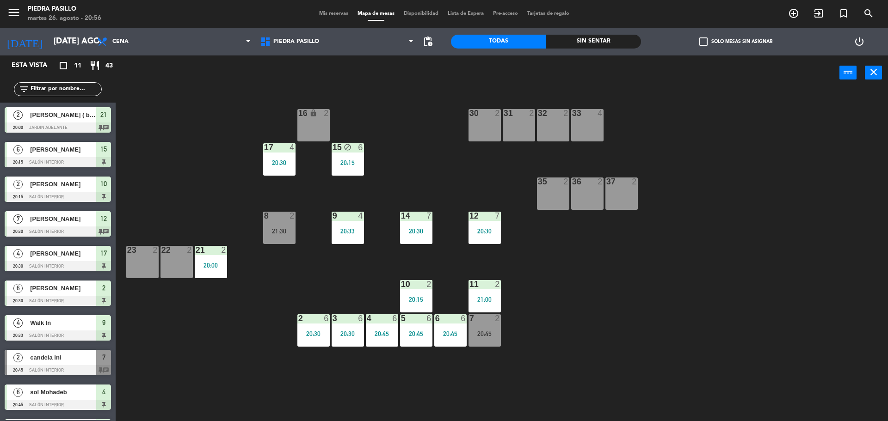
click at [430, 124] on div "16 lock 2 30 2 31 2 32 2 33 4 17 4 20:30 15 block 6 20:15 35 2 36 2 37 2 8 2 21…" at bounding box center [505, 257] width 763 height 331
click at [359, 156] on div "15 block 6 20:15" at bounding box center [348, 159] width 32 height 32
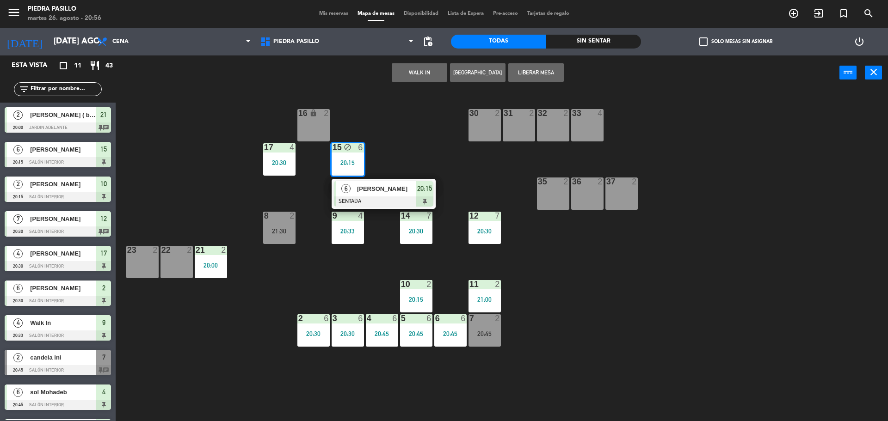
click at [398, 137] on div "16 lock 2 30 2 31 2 32 2 33 4 17 4 20:30 15 block 6 20:15 6 [PERSON_NAME] SENTA…" at bounding box center [505, 257] width 763 height 331
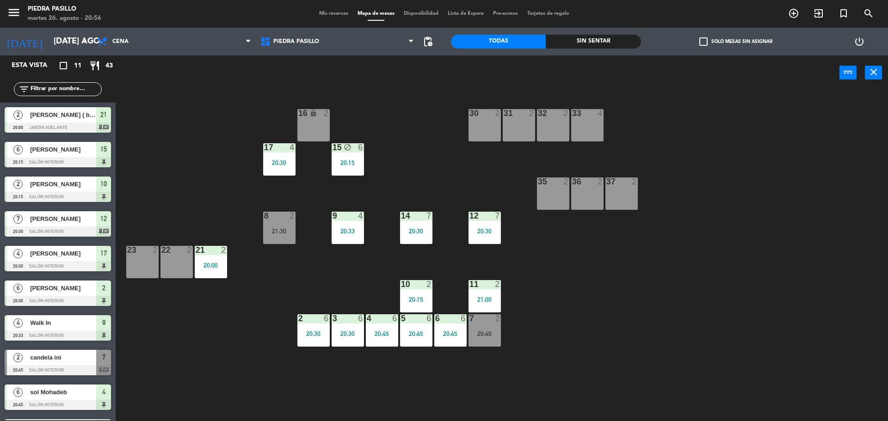
click at [351, 157] on div "15 block 6 20:15" at bounding box center [348, 159] width 32 height 32
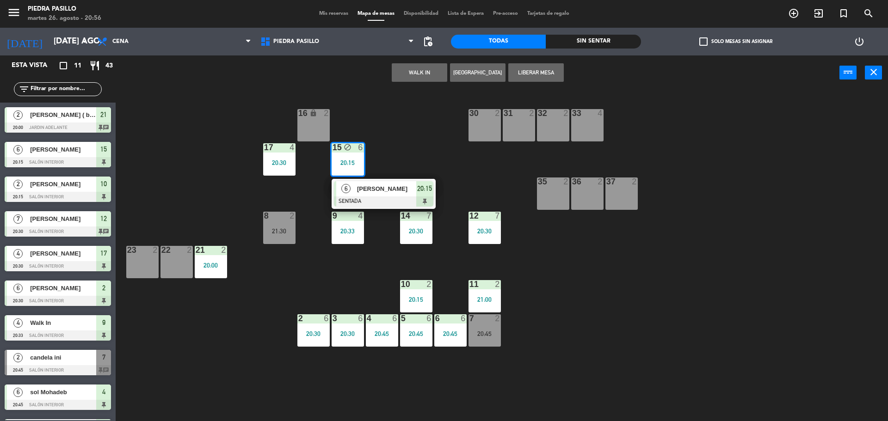
click at [399, 137] on div "16 lock 2 30 2 31 2 32 2 33 4 17 4 20:30 15 block 6 20:15 6 [PERSON_NAME] SENTA…" at bounding box center [505, 257] width 763 height 331
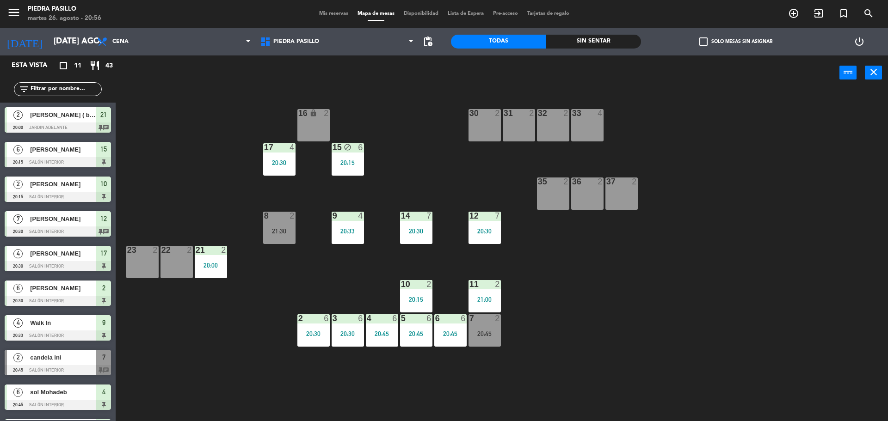
click at [372, 95] on div "16 lock 2 30 2 31 2 32 2 33 4 17 4 20:30 15 block 6 20:15 35 2 36 2 37 2 8 2 21…" at bounding box center [505, 257] width 763 height 331
click at [768, 153] on div "16 lock 2 30 2 31 2 32 2 33 4 17 4 20:30 15 block 6 20:15 35 2 36 2 37 2 8 2 21…" at bounding box center [505, 257] width 763 height 331
click at [483, 331] on div "20:45" at bounding box center [484, 334] width 32 height 6
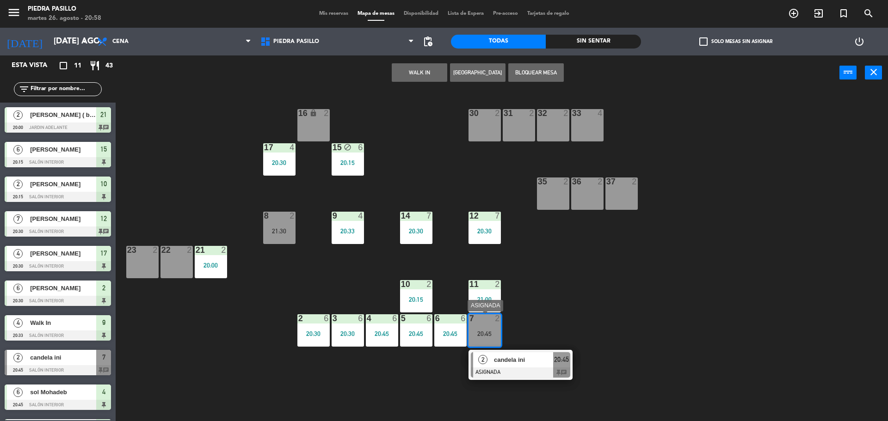
click at [520, 353] on div "candela ini" at bounding box center [523, 359] width 60 height 15
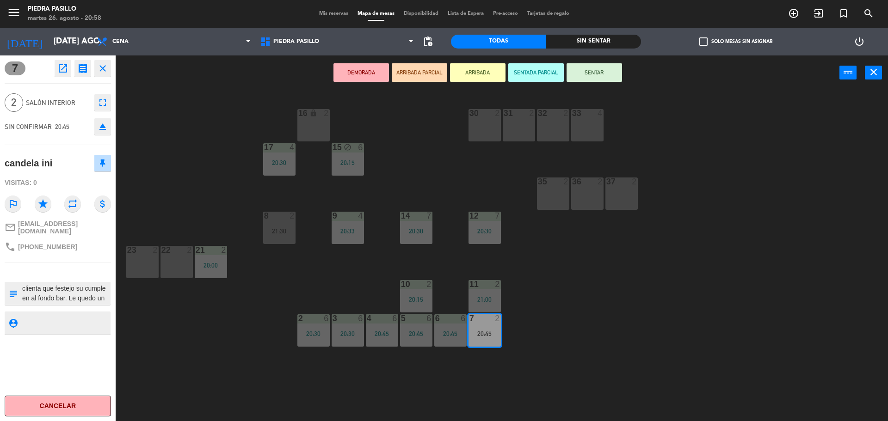
click at [584, 72] on button "SENTAR" at bounding box center [593, 72] width 55 height 18
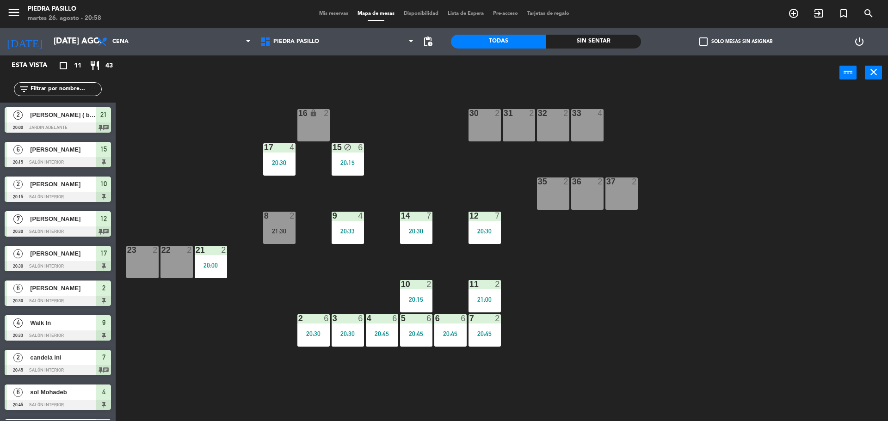
click at [787, 136] on div "16 lock 2 30 2 31 2 32 2 33 4 17 4 20:30 15 block 6 20:15 35 2 36 2 37 2 8 2 21…" at bounding box center [505, 257] width 763 height 331
click at [355, 99] on div "16 lock 2 30 2 31 2 32 2 33 4 17 4 20:30 15 block 6 20:15 35 2 36 2 37 2 8 2 21…" at bounding box center [505, 257] width 763 height 331
click at [386, 94] on div "16 lock 2 30 2 31 2 32 2 33 4 17 4 20:30 15 block 6 20:15 35 2 36 2 37 2 8 2 21…" at bounding box center [505, 257] width 763 height 331
click at [393, 93] on div "16 lock 2 30 2 31 2 32 2 33 4 17 4 20:30 15 block 6 20:15 35 2 36 2 37 2 8 2 21…" at bounding box center [505, 257] width 763 height 331
click at [284, 223] on div "8 2 21:30" at bounding box center [279, 228] width 32 height 32
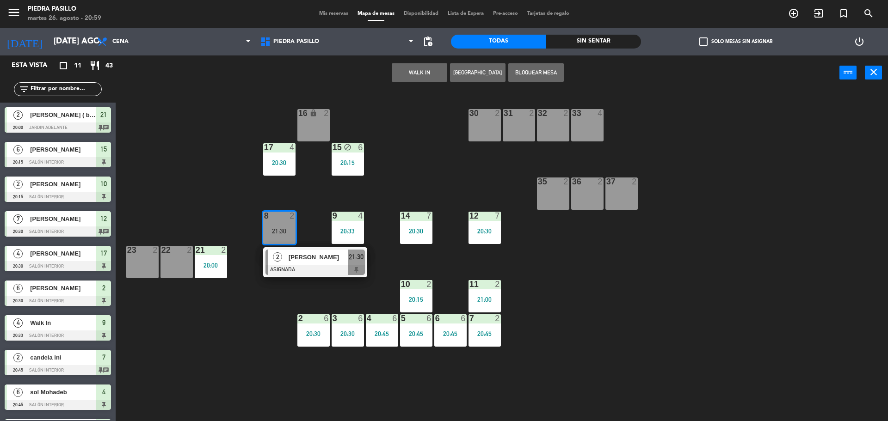
click at [436, 158] on div "16 lock 2 30 2 31 2 32 2 33 4 17 4 20:30 15 block 6 20:15 35 2 36 2 37 2 8 2 21…" at bounding box center [505, 257] width 763 height 331
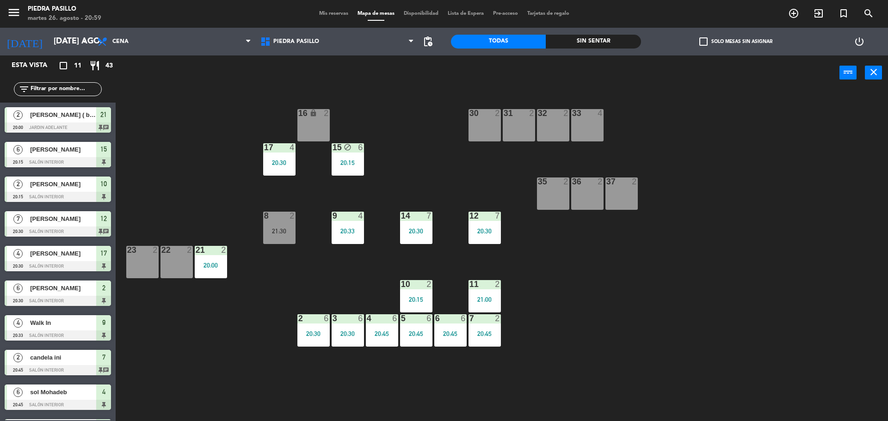
click at [281, 237] on div "8 2 21:30" at bounding box center [279, 228] width 32 height 32
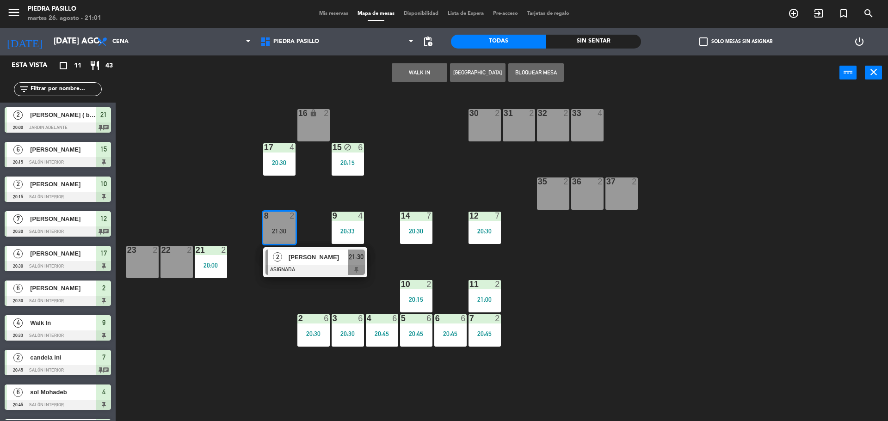
click at [411, 125] on div "16 lock 2 30 2 31 2 32 2 33 4 17 4 20:30 15 block 6 20:15 35 2 36 2 37 2 8 2 21…" at bounding box center [505, 257] width 763 height 331
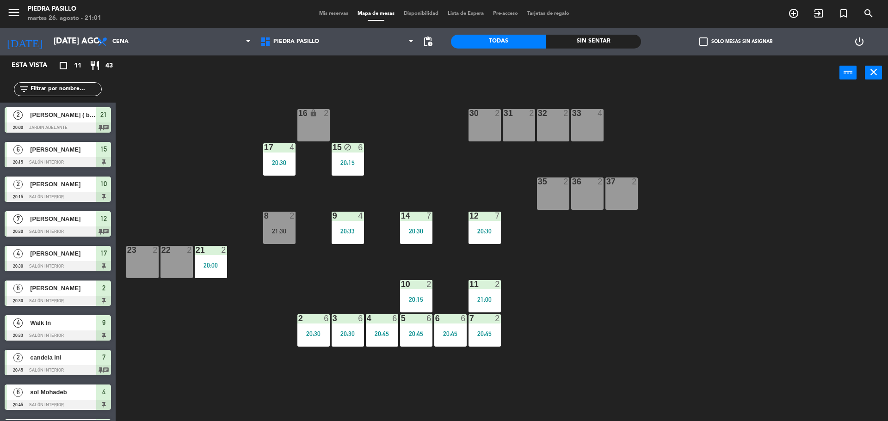
click at [410, 121] on div "16 lock 2 30 2 31 2 32 2 33 4 17 4 20:30 15 block 6 20:15 35 2 36 2 37 2 8 2 21…" at bounding box center [505, 257] width 763 height 331
click at [410, 120] on div "16 lock 2 30 2 31 2 32 2 33 4 17 4 20:30 15 block 6 20:15 35 2 36 2 37 2 8 2 21…" at bounding box center [505, 257] width 763 height 331
click at [410, 118] on div "16 lock 2 30 2 31 2 32 2 33 4 17 4 20:30 15 block 6 20:15 35 2 36 2 37 2 8 2 21…" at bounding box center [505, 257] width 763 height 331
click at [411, 119] on div "16 lock 2 30 2 31 2 32 2 33 4 17 4 20:30 15 block 6 20:15 35 2 36 2 37 2 8 2 21…" at bounding box center [505, 257] width 763 height 331
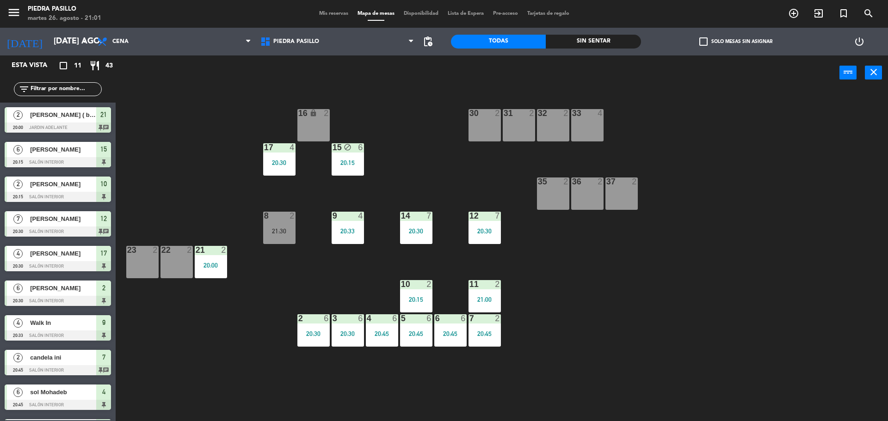
click at [412, 119] on div "16 lock 2 30 2 31 2 32 2 33 4 17 4 20:30 15 block 6 20:15 35 2 36 2 37 2 8 2 21…" at bounding box center [505, 257] width 763 height 331
click at [412, 118] on div "16 lock 2 30 2 31 2 32 2 33 4 17 4 20:30 15 block 6 20:15 35 2 36 2 37 2 8 2 21…" at bounding box center [505, 257] width 763 height 331
click at [411, 118] on div "16 lock 2 30 2 31 2 32 2 33 4 17 4 20:30 15 block 6 20:15 35 2 36 2 37 2 8 2 21…" at bounding box center [505, 257] width 763 height 331
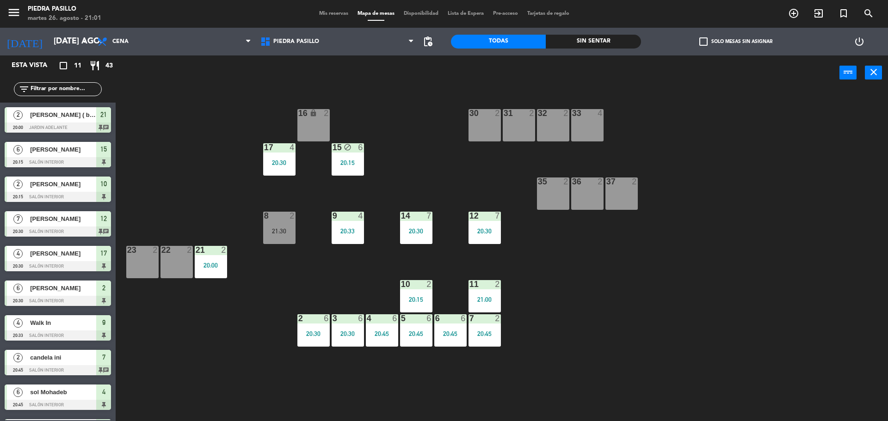
click at [410, 116] on div "16 lock 2 30 2 31 2 32 2 33 4 17 4 20:30 15 block 6 20:15 35 2 36 2 37 2 8 2 21…" at bounding box center [505, 257] width 763 height 331
click at [411, 113] on div "16 lock 2 30 2 31 2 32 2 33 4 17 4 20:30 15 block 6 20:15 35 2 36 2 37 2 8 2 21…" at bounding box center [505, 257] width 763 height 331
click at [414, 113] on div "16 lock 2 30 2 31 2 32 2 33 4 17 4 20:30 15 block 6 20:15 35 2 36 2 37 2 8 2 21…" at bounding box center [505, 257] width 763 height 331
click at [416, 112] on div "16 lock 2 30 2 31 2 32 2 33 4 17 4 20:30 15 block 6 20:15 35 2 36 2 37 2 8 2 21…" at bounding box center [505, 257] width 763 height 331
click at [416, 110] on div "16 lock 2 30 2 31 2 32 2 33 4 17 4 20:30 15 block 6 20:15 35 2 36 2 37 2 8 2 21…" at bounding box center [505, 257] width 763 height 331
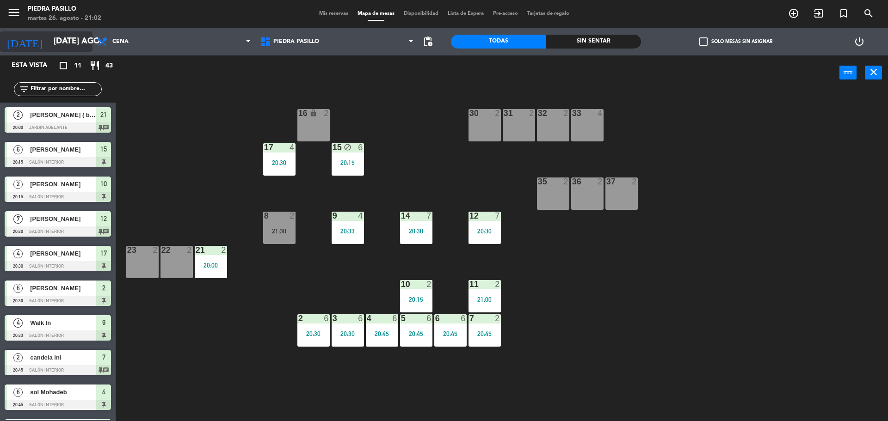
click at [68, 43] on input "[DATE] ago." at bounding box center [102, 41] width 107 height 18
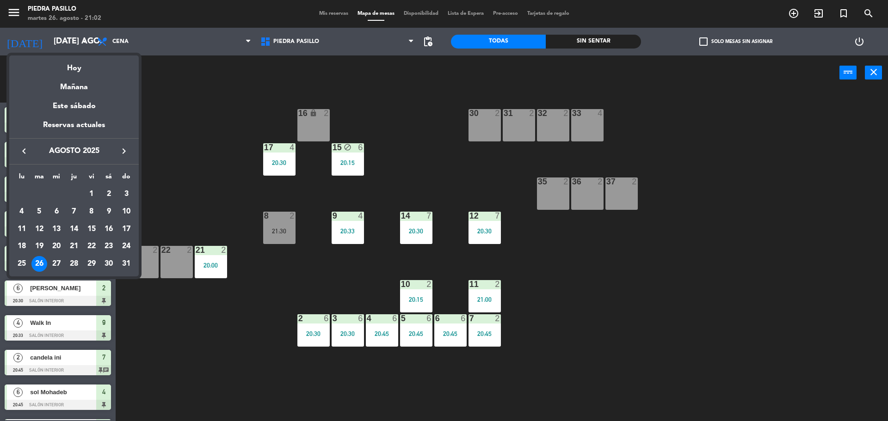
click at [120, 148] on icon "keyboard_arrow_right" at bounding box center [123, 151] width 11 height 11
click at [18, 148] on icon "keyboard_arrow_left" at bounding box center [23, 151] width 11 height 11
click at [112, 263] on div "30" at bounding box center [109, 264] width 16 height 16
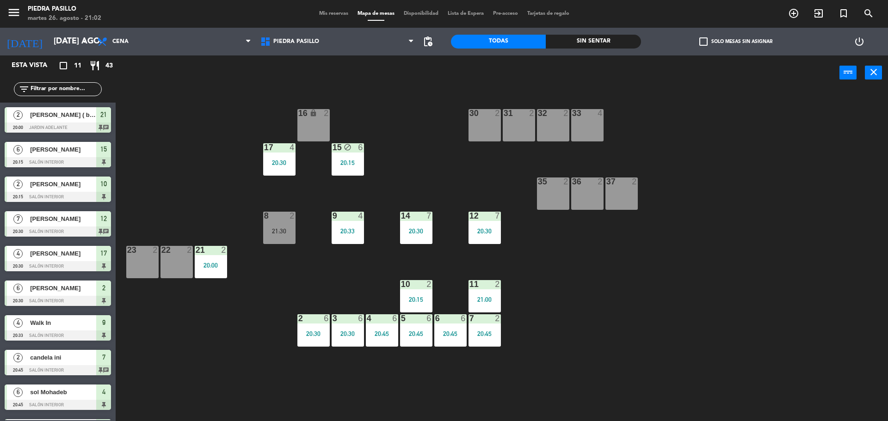
type input "sáb. 30 ago."
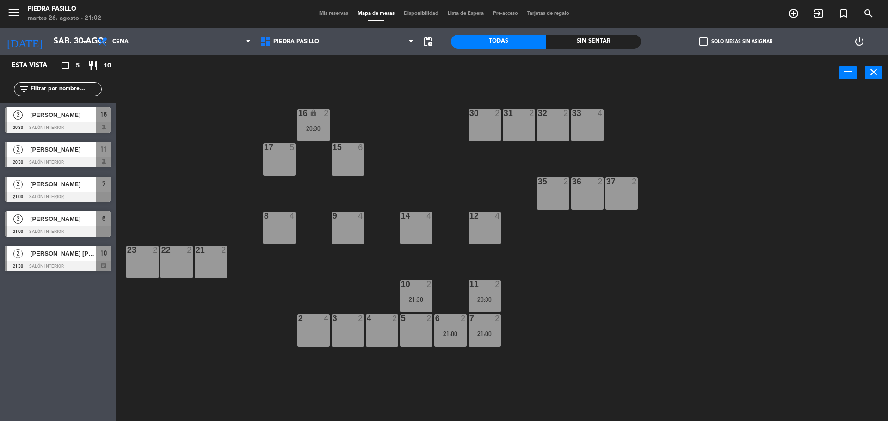
click at [443, 160] on div "16 lock 2 20:30 30 2 31 2 32 2 33 4 17 5 15 6 35 2 36 2 37 2 8 4 9 4 14 4 12 4 …" at bounding box center [505, 257] width 763 height 331
click at [339, 16] on span "Mis reservas" at bounding box center [333, 13] width 38 height 5
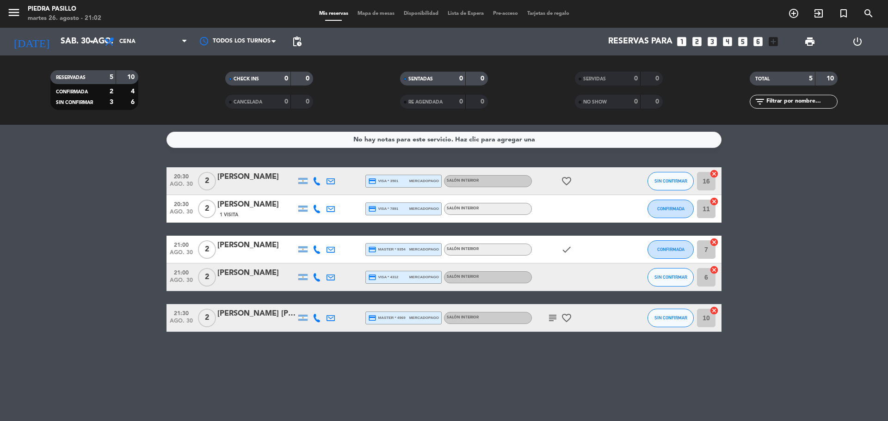
click at [385, 141] on div "No hay notas para este servicio. Haz clic para agregar una" at bounding box center [444, 140] width 182 height 11
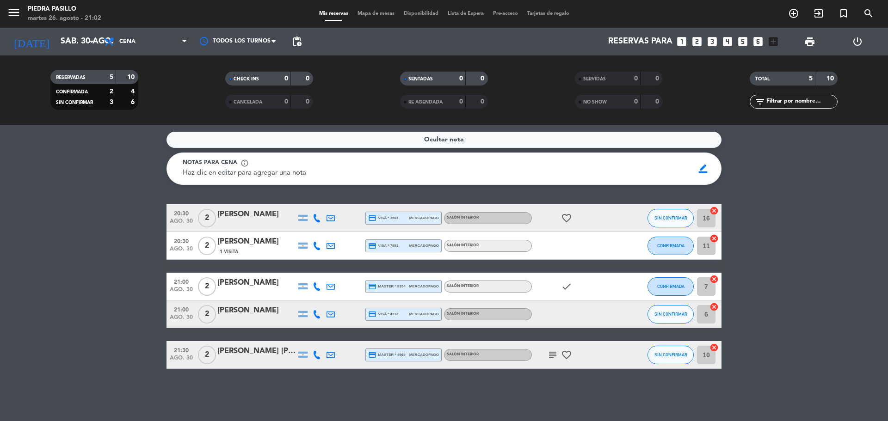
click at [319, 178] on div "Haz clic en editar para agregar una nota" at bounding box center [435, 173] width 505 height 11
click at [707, 166] on span "border_color" at bounding box center [703, 169] width 18 height 18
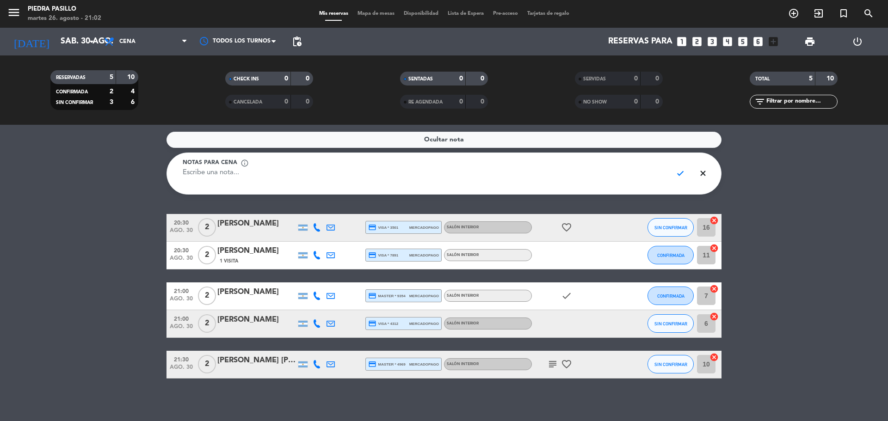
click at [457, 176] on textarea at bounding box center [424, 178] width 482 height 21
type textarea "r"
paste textarea "[PERSON_NAME]"
type textarea "RESERVA AL FONDO [PERSON_NAME] x16 pax"
click at [683, 171] on span "check" at bounding box center [680, 174] width 18 height 18
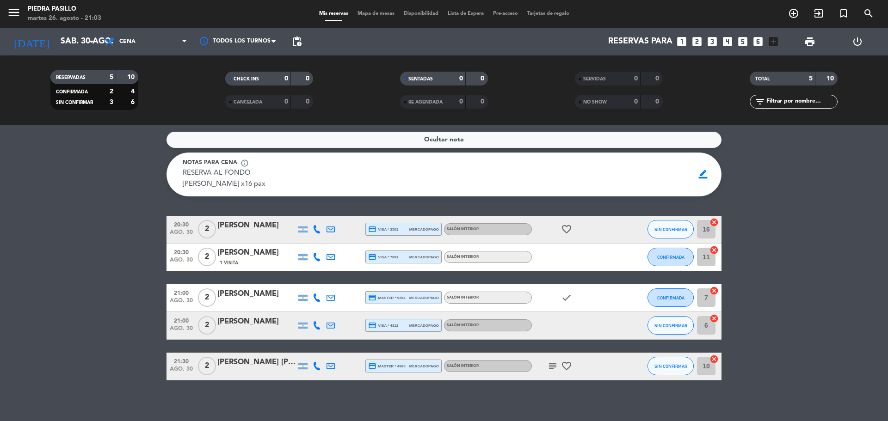
click at [409, 141] on div "Ocultar nota" at bounding box center [443, 140] width 555 height 16
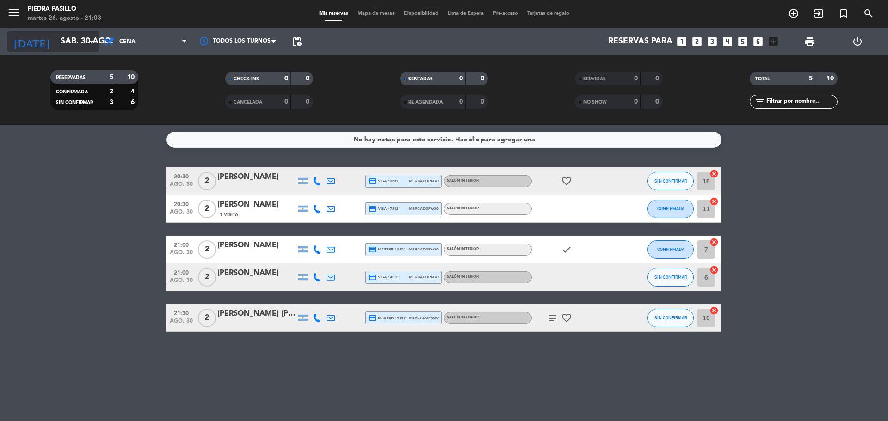
click at [56, 46] on input "sáb. 30 ago." at bounding box center [109, 41] width 107 height 18
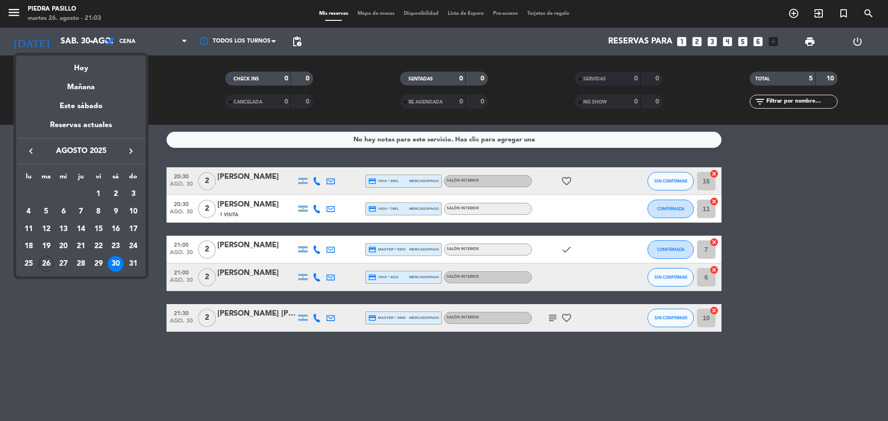
click at [52, 60] on div "Hoy" at bounding box center [80, 64] width 129 height 19
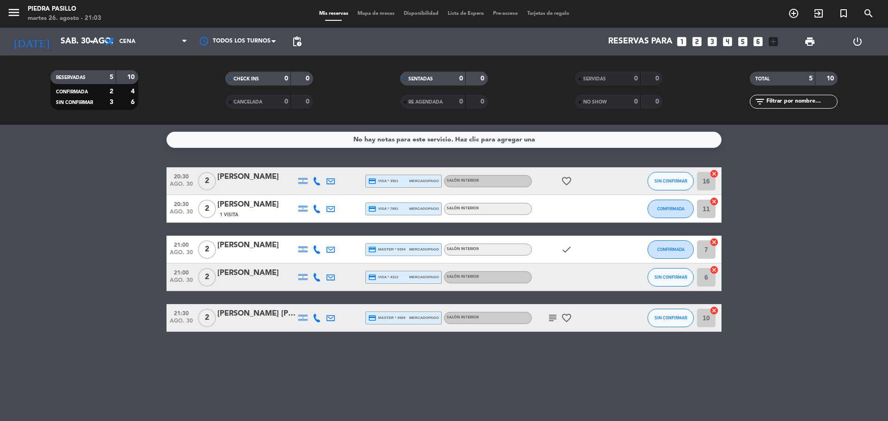
type input "[DATE] ago."
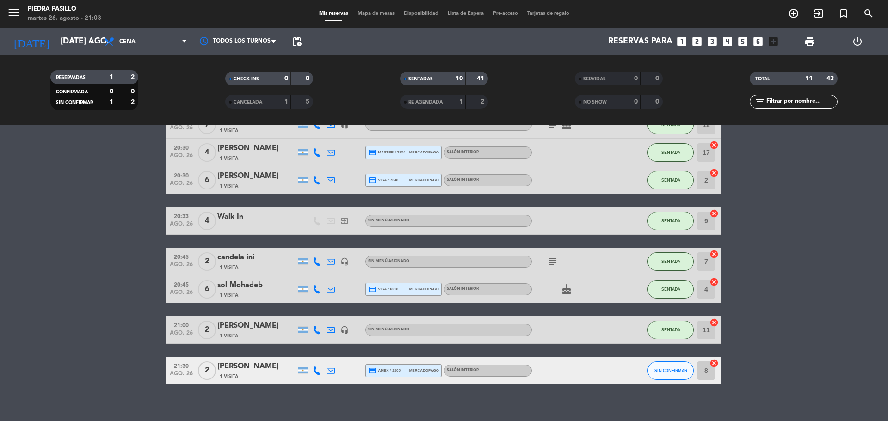
scroll to position [175, 0]
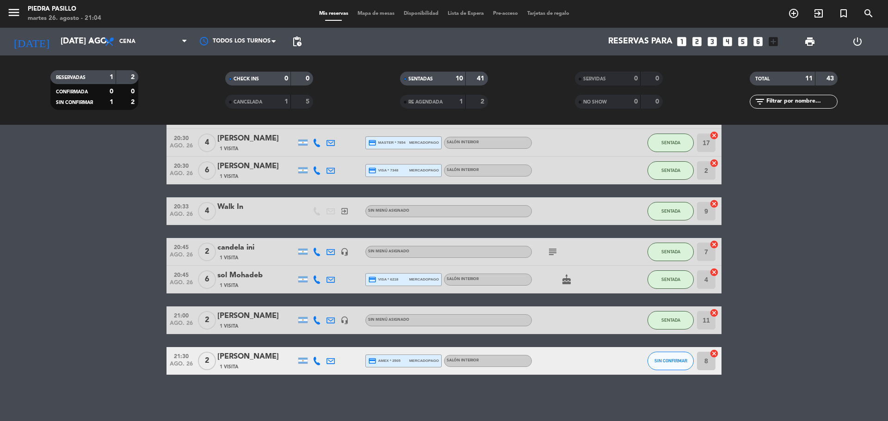
click at [810, 238] on bookings-row "20:00 ago. 26 2 [PERSON_NAME] ( big box bar ) 1 Visita headset_mic Sin menú asi…" at bounding box center [444, 183] width 888 height 383
click at [62, 256] on bookings-row "20:00 ago. 26 2 [PERSON_NAME] ( big box bar ) 1 Visita headset_mic Sin menú asi…" at bounding box center [444, 183] width 888 height 383
click at [80, 44] on input "[DATE] ago." at bounding box center [109, 41] width 107 height 18
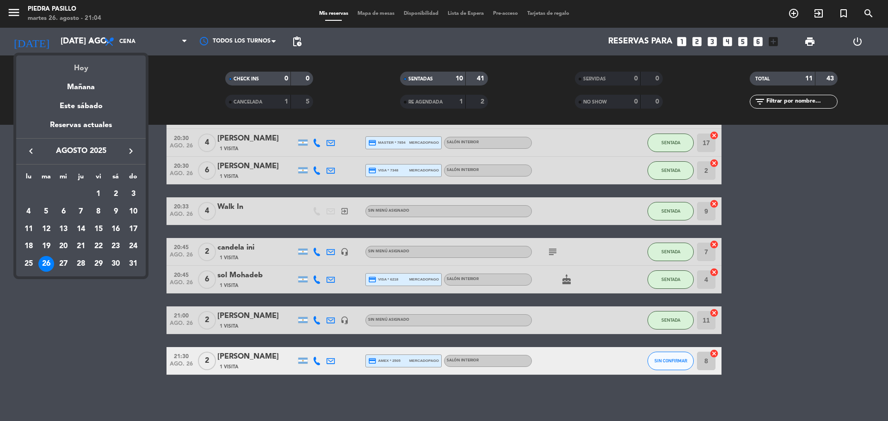
click at [77, 62] on div "Hoy" at bounding box center [80, 64] width 129 height 19
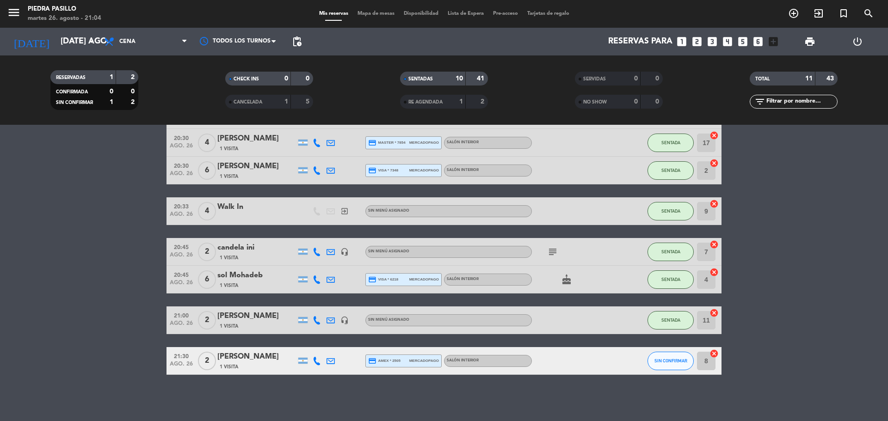
click at [141, 89] on filter-checkbox "RESERVADAS 1 2 CONFIRMADA 0 0 SIN CONFIRMAR 1 2" at bounding box center [94, 90] width 175 height 40
click at [820, 357] on bookings-row "20:00 ago. 26 2 [PERSON_NAME] ( big box bar ) 1 Visita headset_mic Sin menú asi…" at bounding box center [444, 183] width 888 height 383
click at [777, 273] on bookings-row "20:00 ago. 26 2 [PERSON_NAME] ( big box bar ) 1 Visita headset_mic Sin menú asi…" at bounding box center [444, 183] width 888 height 383
click at [376, 11] on span "Mapa de mesas" at bounding box center [376, 13] width 46 height 5
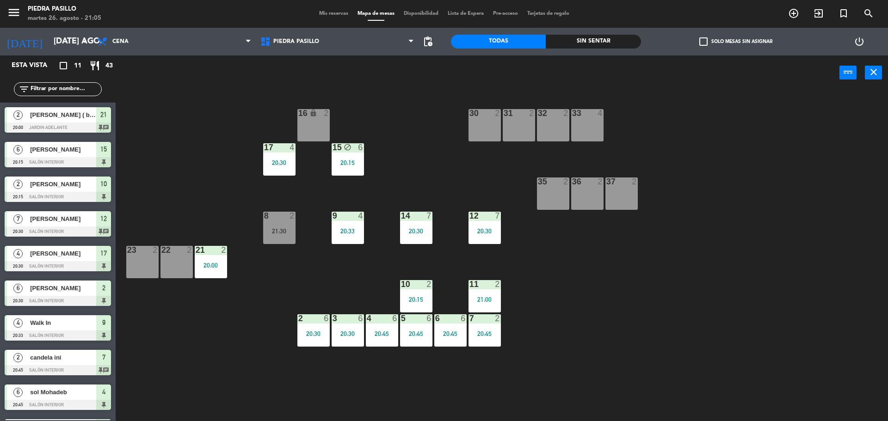
click at [392, 83] on div "power_input close" at bounding box center [478, 72] width 724 height 35
click at [392, 80] on div "power_input close" at bounding box center [478, 72] width 724 height 35
click at [393, 78] on div "power_input close" at bounding box center [478, 72] width 724 height 35
click at [484, 343] on div "7 2 20:45" at bounding box center [484, 330] width 32 height 32
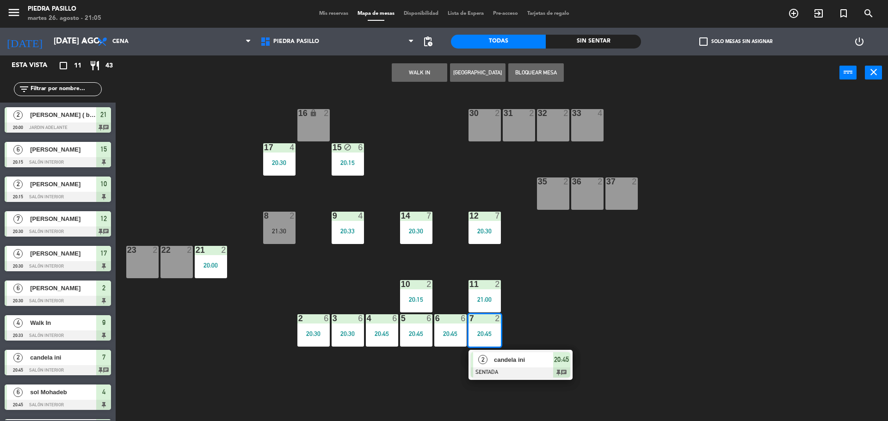
click at [506, 355] on span "candela ini" at bounding box center [523, 360] width 59 height 10
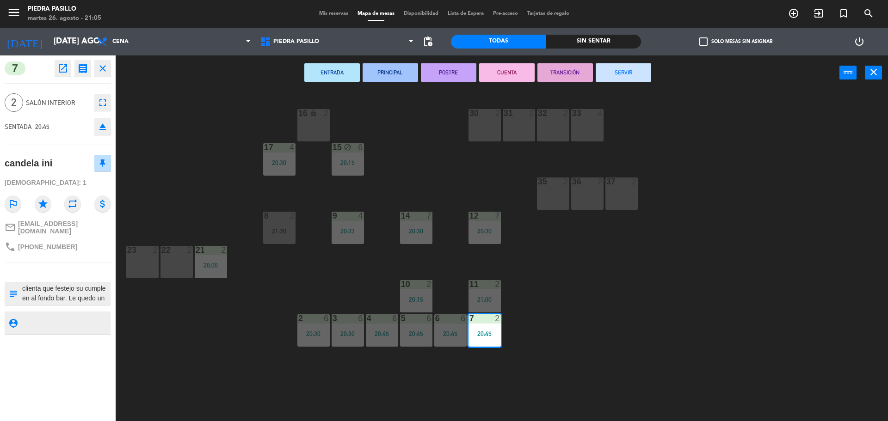
click at [642, 344] on div "16 lock 2 30 2 31 2 32 2 33 4 17 4 20:30 15 block 6 20:15 35 2 36 2 37 2 8 2 21…" at bounding box center [505, 257] width 763 height 331
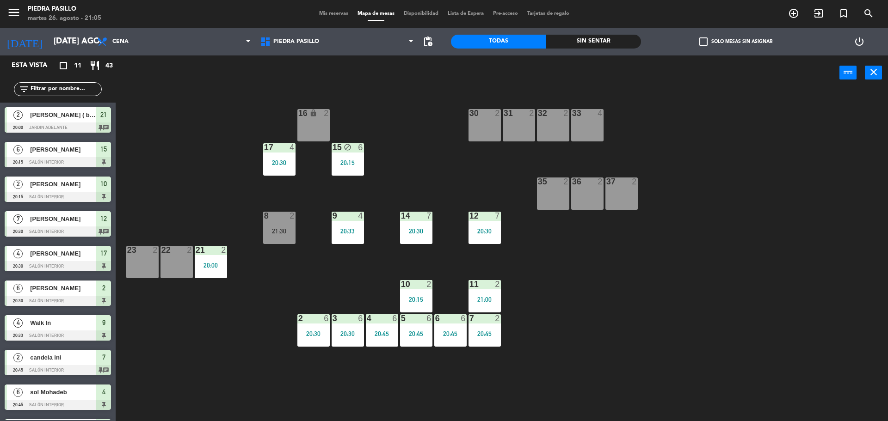
click at [331, 11] on span "Mis reservas" at bounding box center [333, 13] width 38 height 5
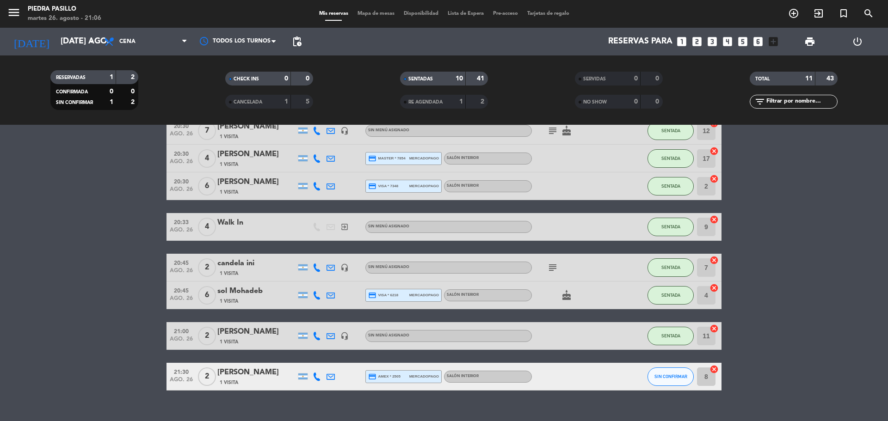
scroll to position [175, 0]
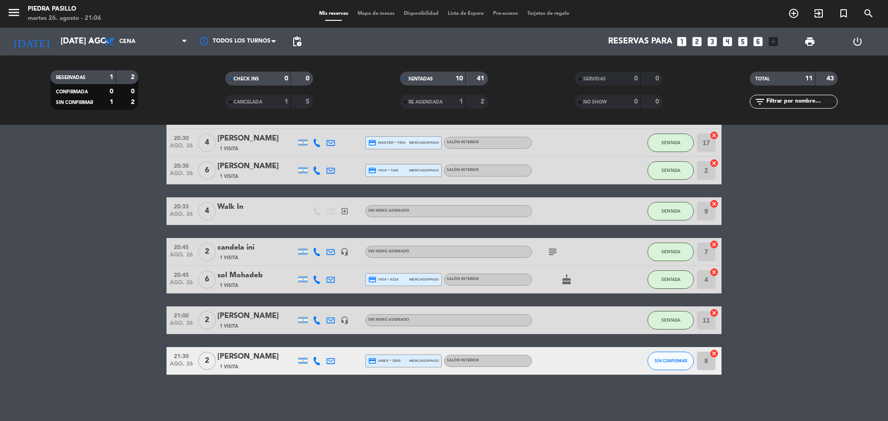
click at [887, 208] on bookings-row "20:00 ago. 26 2 [PERSON_NAME] ( big box bar ) 1 Visita headset_mic Sin menú asi…" at bounding box center [444, 183] width 888 height 383
click at [315, 322] on icon at bounding box center [317, 320] width 8 height 8
click at [336, 304] on span at bounding box center [339, 304] width 7 height 7
click at [75, 40] on input "[DATE] ago." at bounding box center [109, 41] width 107 height 18
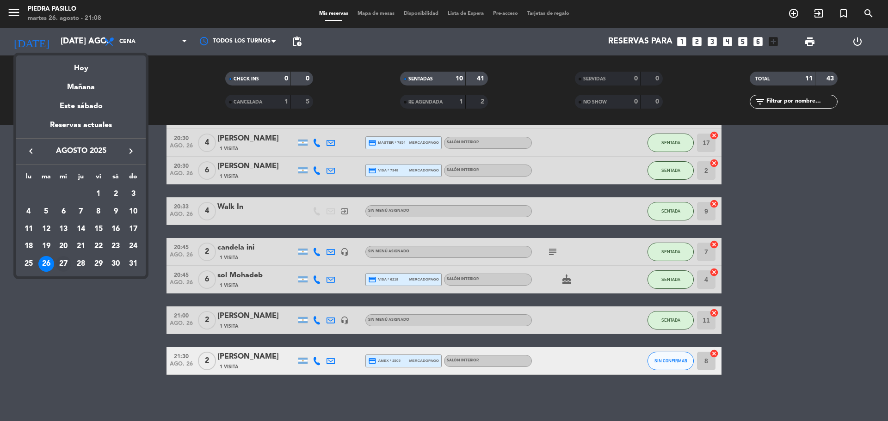
click at [62, 261] on div "27" at bounding box center [63, 264] width 16 height 16
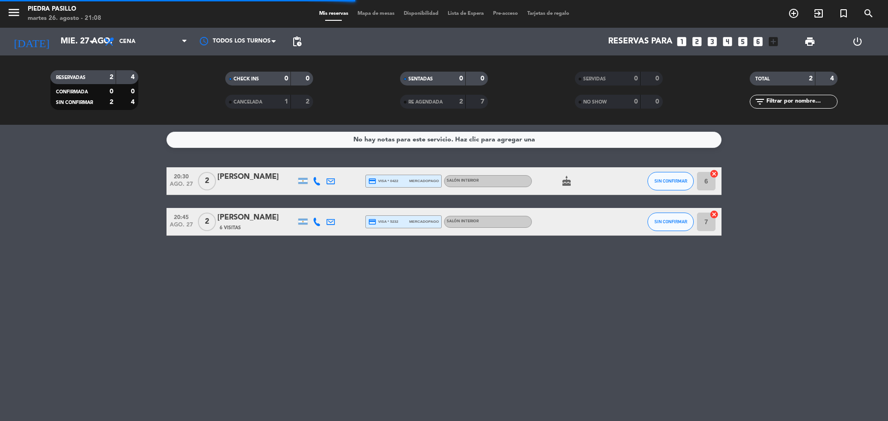
scroll to position [0, 0]
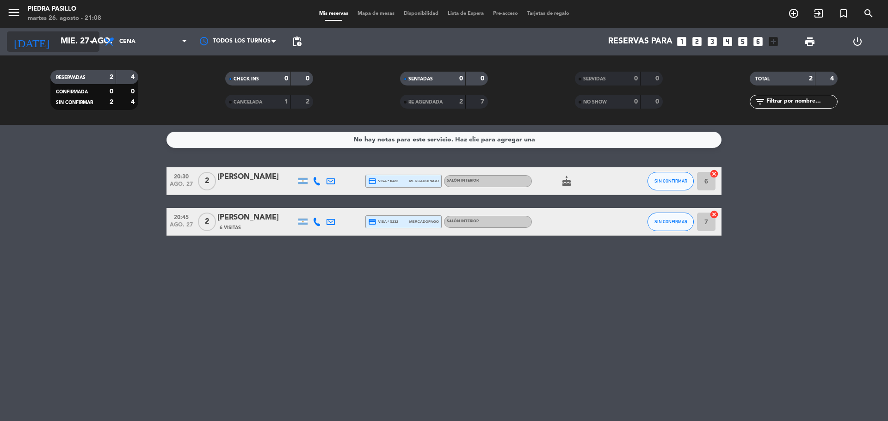
click at [81, 50] on input "mié. 27 ago." at bounding box center [109, 41] width 107 height 18
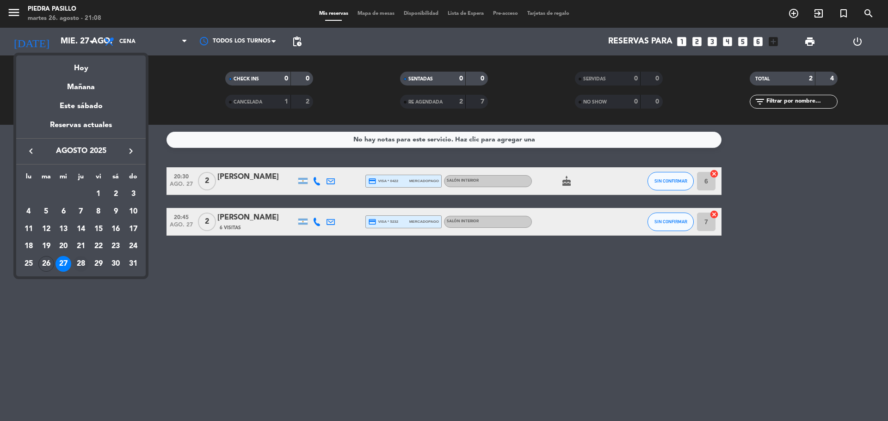
click at [78, 259] on div "28" at bounding box center [81, 264] width 16 height 16
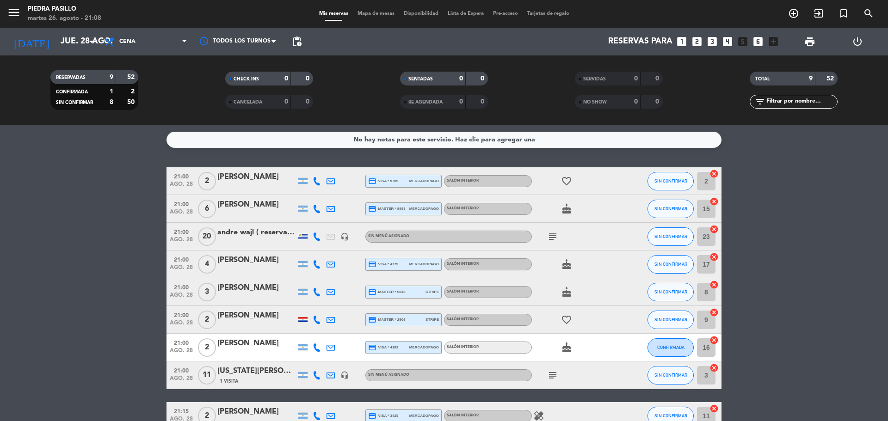
scroll to position [55, 0]
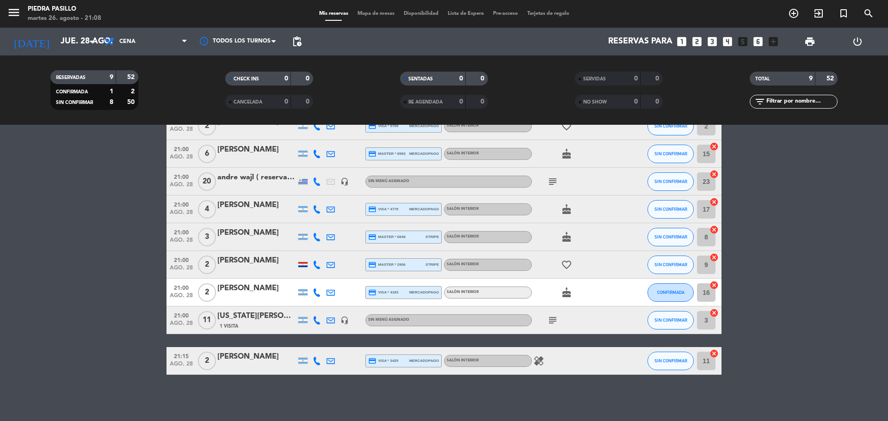
click at [549, 184] on icon "subject" at bounding box center [552, 181] width 11 height 11
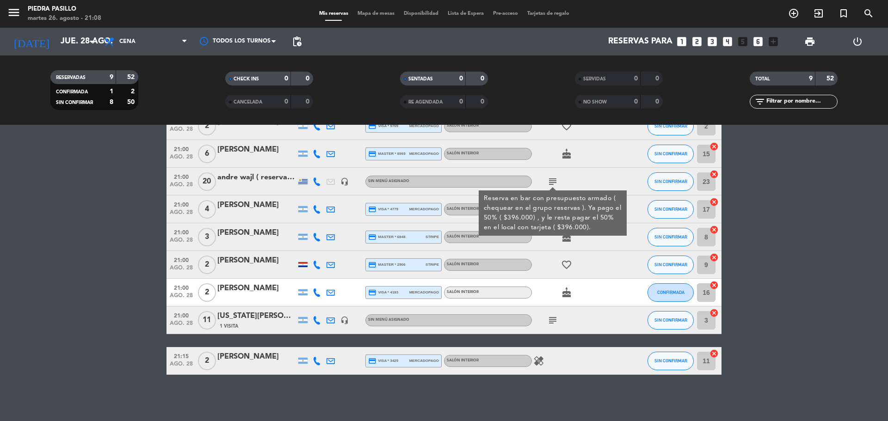
click at [556, 323] on icon "subject" at bounding box center [552, 320] width 11 height 11
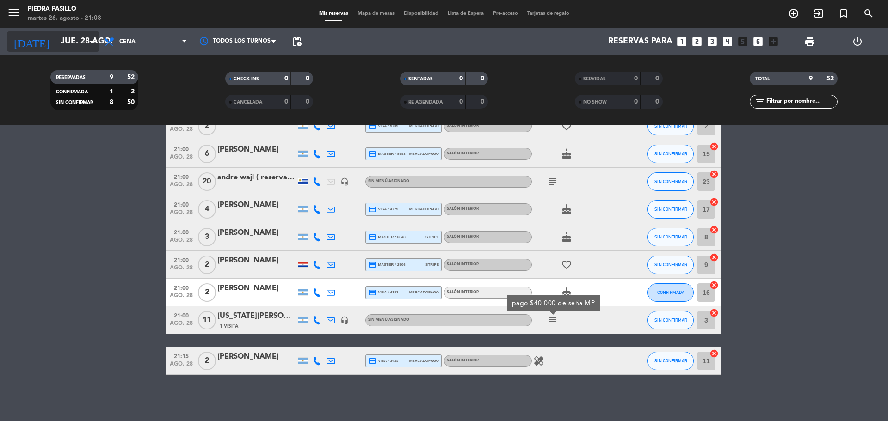
click at [70, 49] on input "jue. 28 ago." at bounding box center [109, 41] width 107 height 18
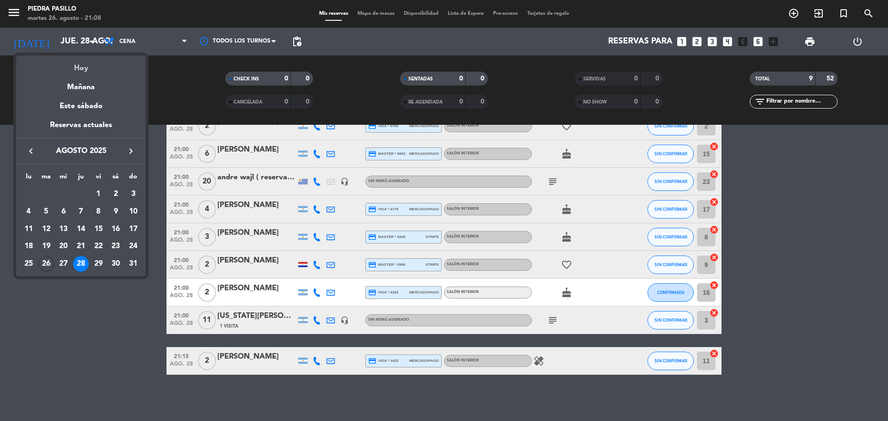
click at [76, 61] on div "Hoy" at bounding box center [80, 64] width 129 height 19
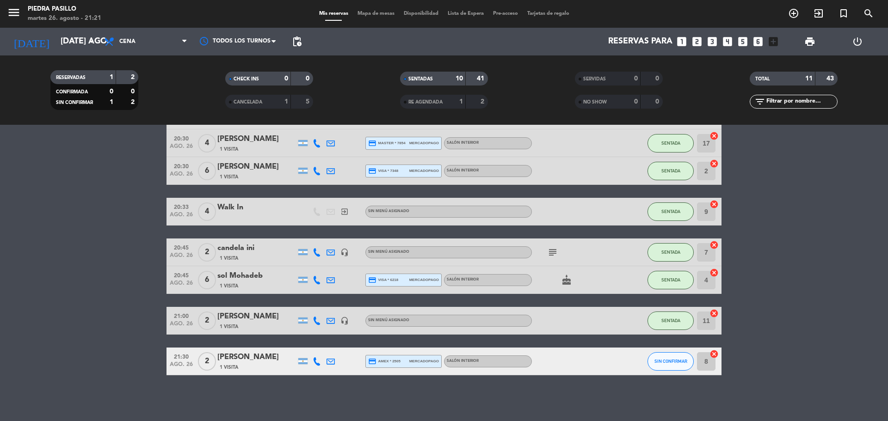
scroll to position [175, 0]
click at [766, 235] on bookings-row "20:00 ago. 26 2 [PERSON_NAME] ( big box bar ) 1 Visita headset_mic Sin menú asi…" at bounding box center [444, 183] width 888 height 383
click at [60, 37] on input "[DATE] ago." at bounding box center [109, 41] width 107 height 18
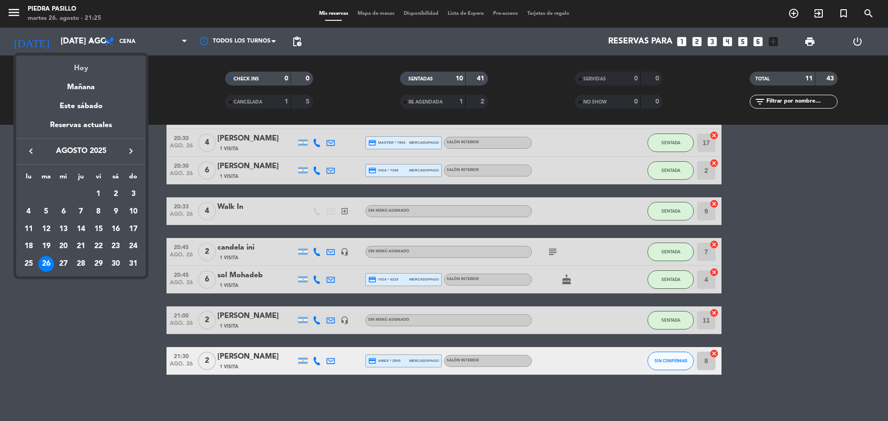
click at [83, 66] on div "Hoy" at bounding box center [80, 64] width 129 height 19
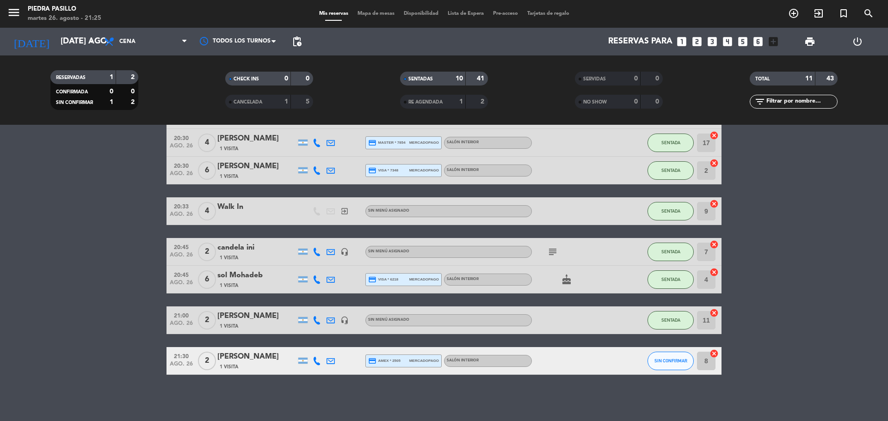
click at [172, 78] on filter-checkbox "RESERVADAS 1 2 CONFIRMADA 0 0 SIN CONFIRMAR 1 2" at bounding box center [94, 90] width 175 height 40
click at [66, 46] on input "[DATE] ago." at bounding box center [109, 41] width 107 height 18
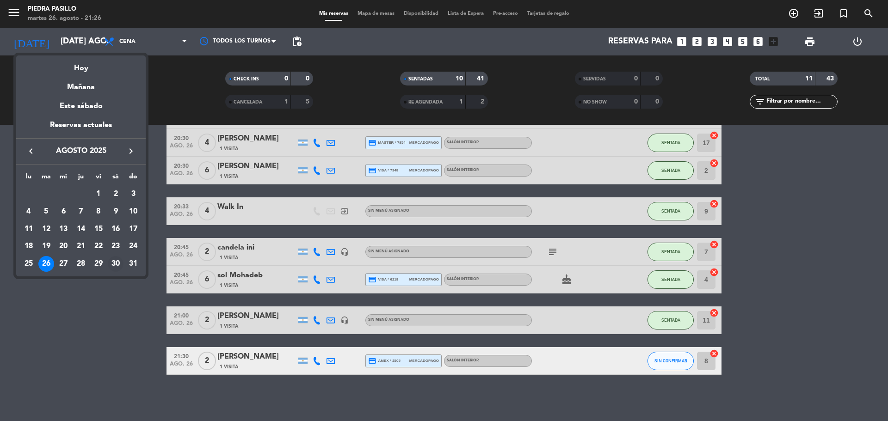
click at [118, 264] on div "30" at bounding box center [116, 264] width 16 height 16
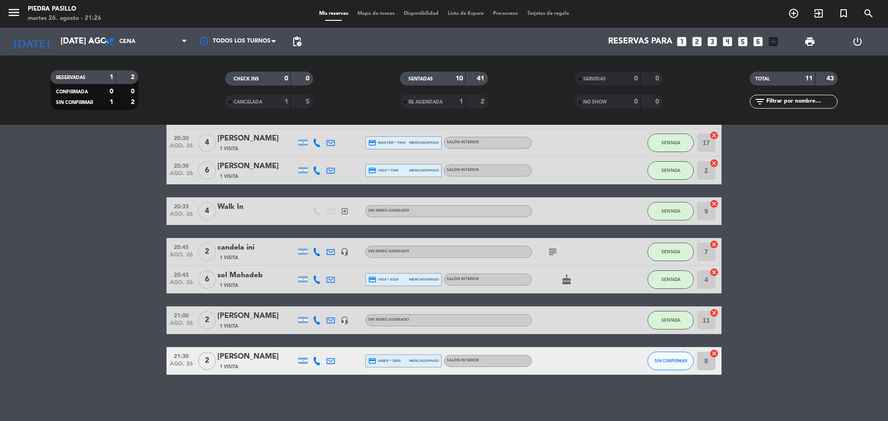
type input "sáb. 30 ago."
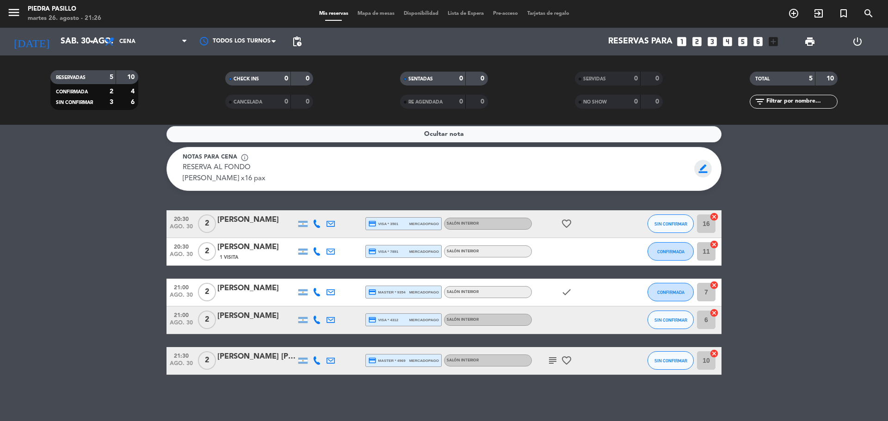
click at [702, 171] on span "border_color" at bounding box center [703, 169] width 18 height 18
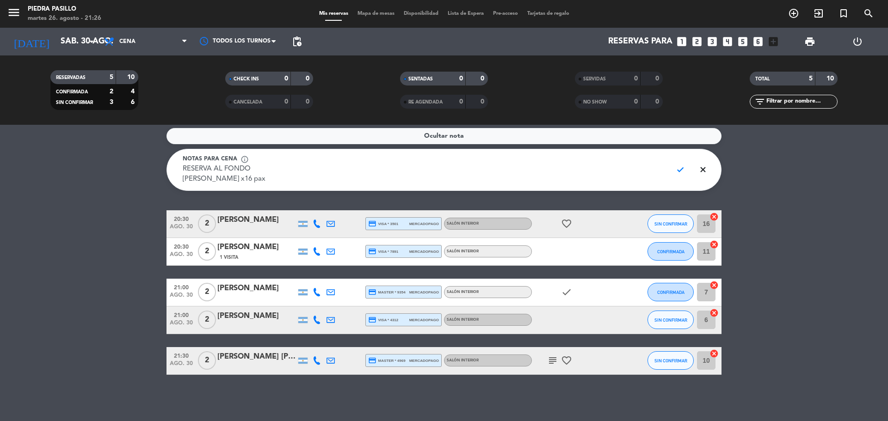
scroll to position [0, 0]
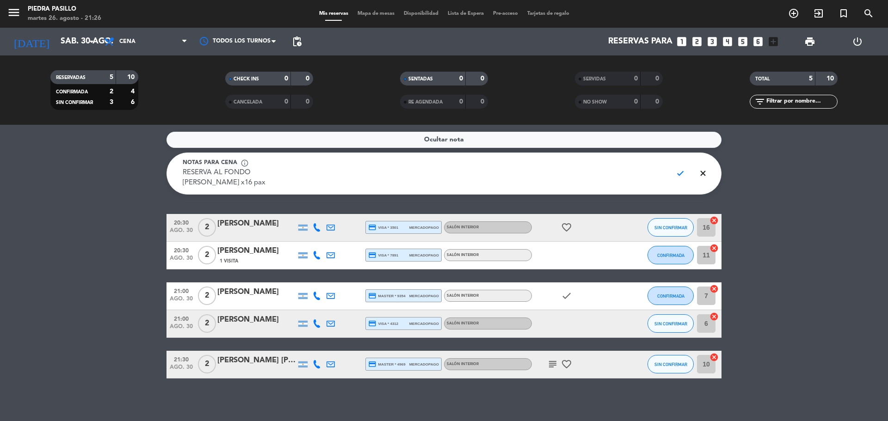
click at [522, 176] on textarea "RESERVA AL FONDO [PERSON_NAME] x16 pax" at bounding box center [424, 178] width 482 height 21
type textarea "RESERVA AL FONDO [PERSON_NAME] x16 pax seña de 48k x mp"
click at [681, 175] on span "check" at bounding box center [680, 174] width 18 height 18
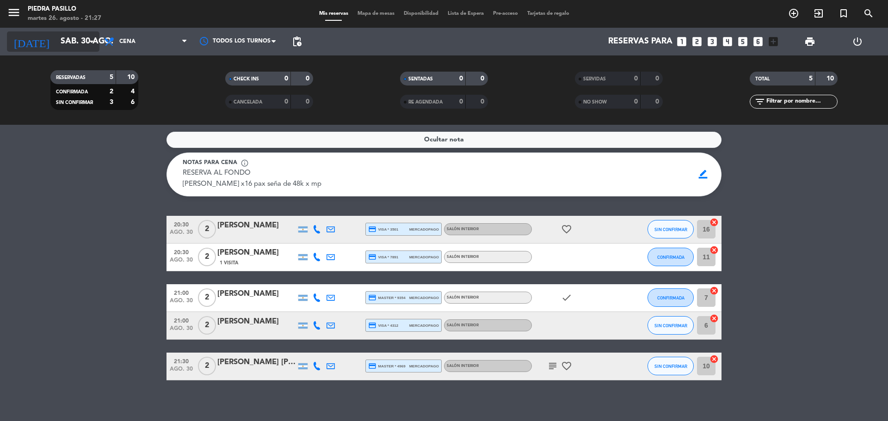
click at [76, 39] on input "sáb. 30 ago." at bounding box center [109, 41] width 107 height 18
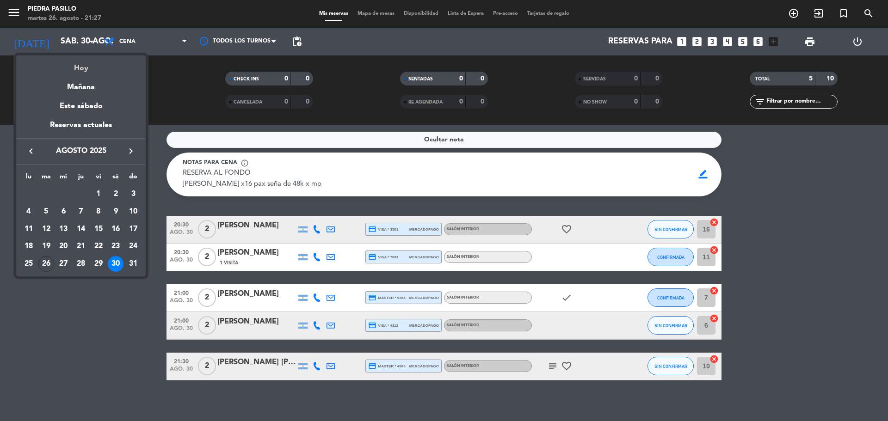
click at [81, 67] on div "Hoy" at bounding box center [80, 64] width 129 height 19
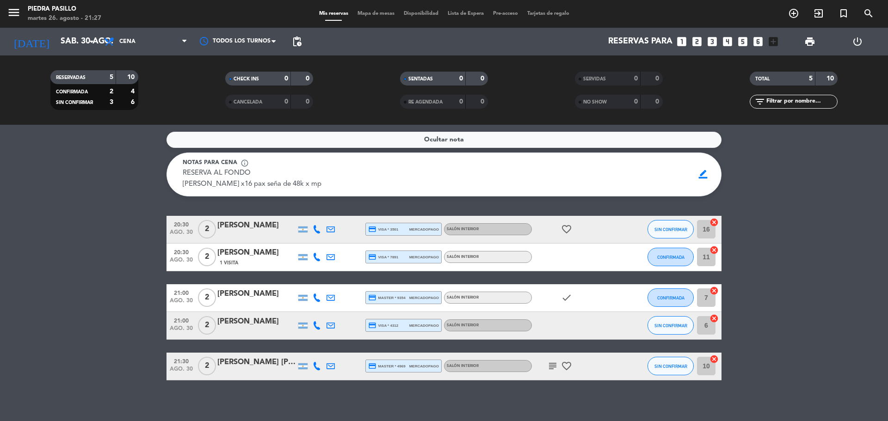
type input "[DATE] ago."
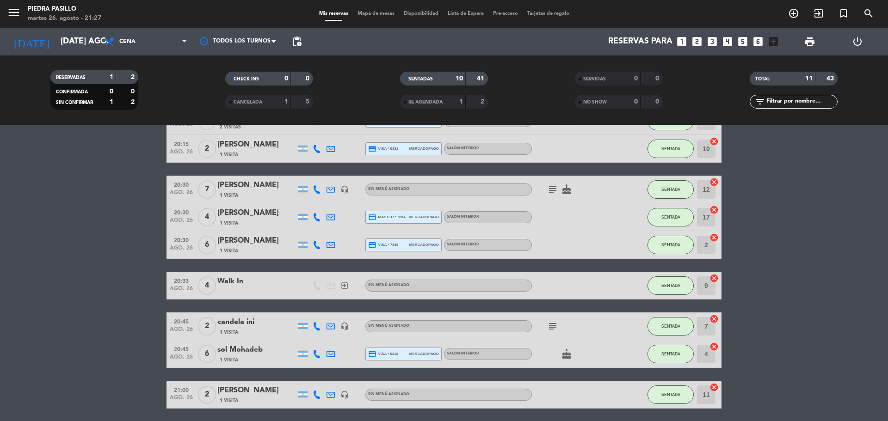
scroll to position [175, 0]
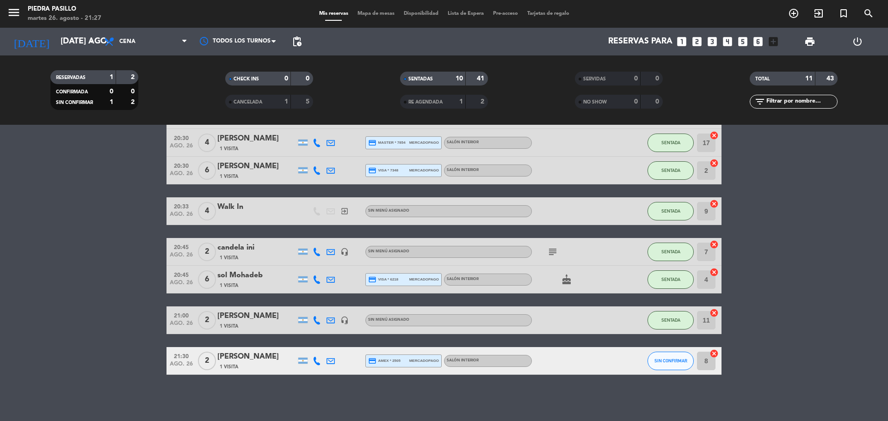
click at [240, 361] on div "[PERSON_NAME]" at bounding box center [256, 357] width 79 height 12
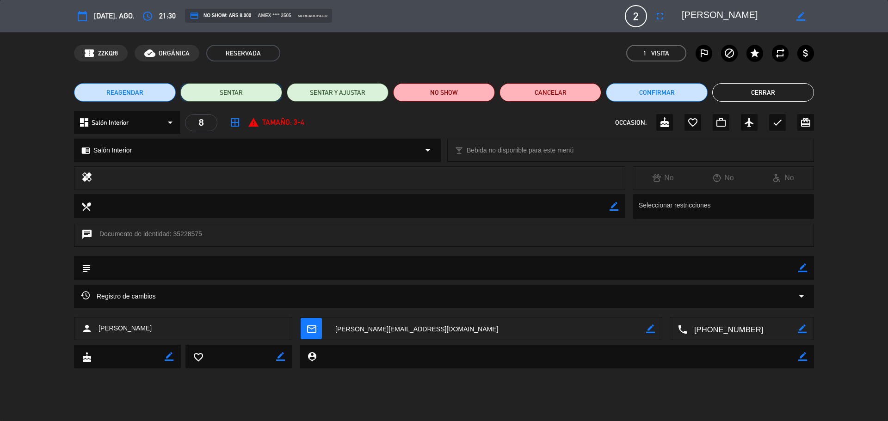
click at [235, 96] on button "SENTAR" at bounding box center [231, 92] width 102 height 18
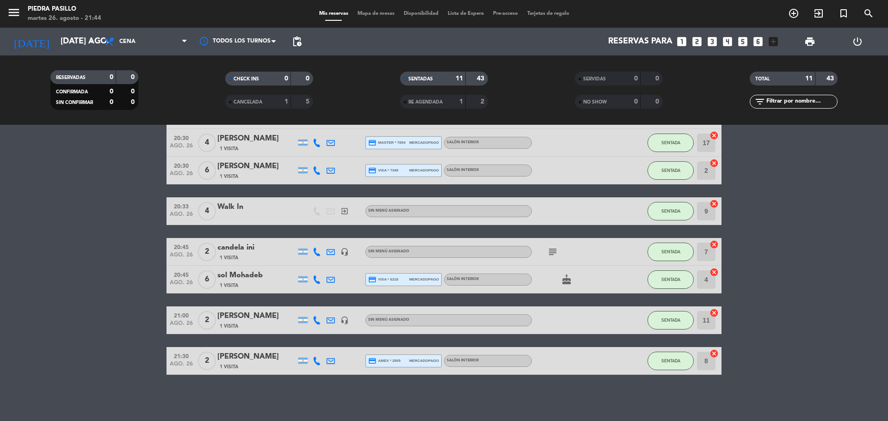
click at [375, 11] on span "Mapa de mesas" at bounding box center [376, 13] width 46 height 5
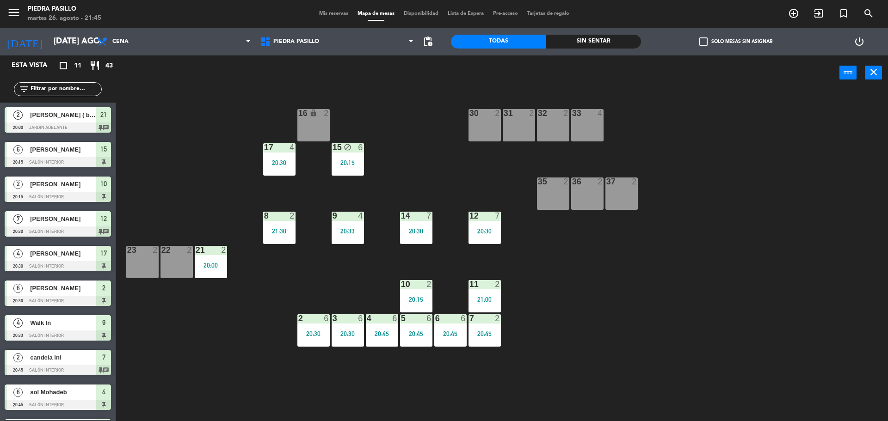
click at [438, 139] on div "16 lock 2 30 2 31 2 32 2 33 4 17 4 20:30 15 block 6 20:15 35 2 36 2 37 2 8 2 21…" at bounding box center [505, 257] width 763 height 331
click at [309, 134] on div "16 lock 2" at bounding box center [313, 125] width 32 height 32
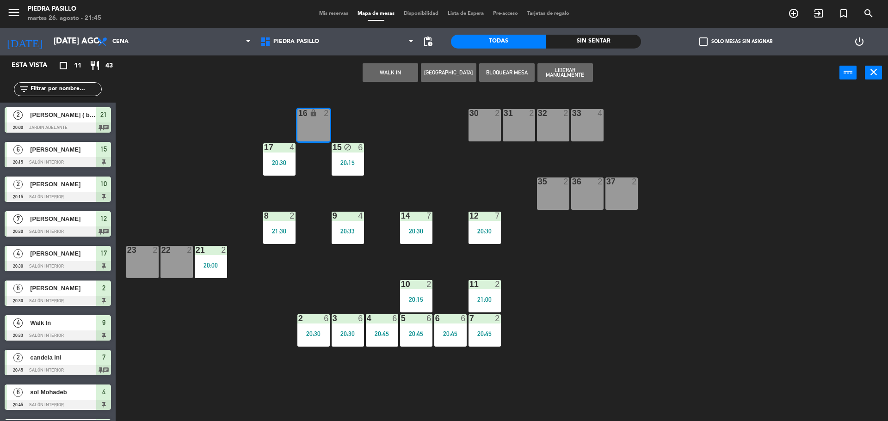
click at [391, 73] on button "WALK IN" at bounding box center [389, 72] width 55 height 18
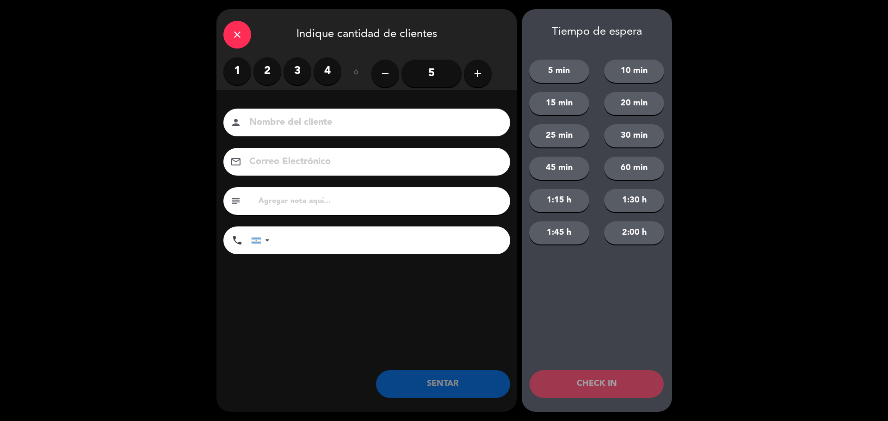
click at [269, 70] on label "2" at bounding box center [267, 71] width 28 height 28
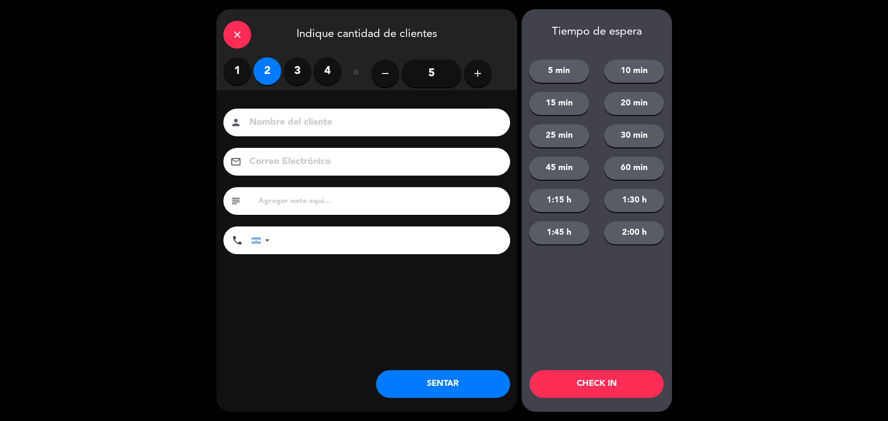
click at [386, 117] on input at bounding box center [373, 123] width 250 height 16
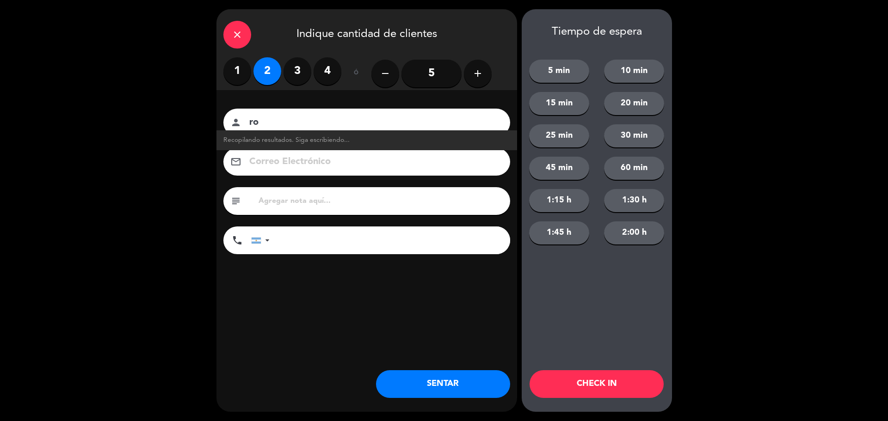
type input "r"
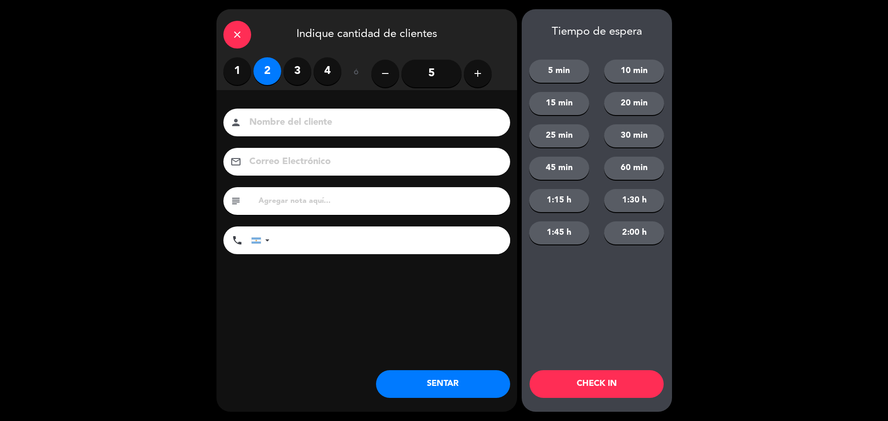
click at [651, 67] on button "10 min" at bounding box center [634, 71] width 60 height 23
click at [616, 391] on button "CHECK IN" at bounding box center [596, 384] width 134 height 28
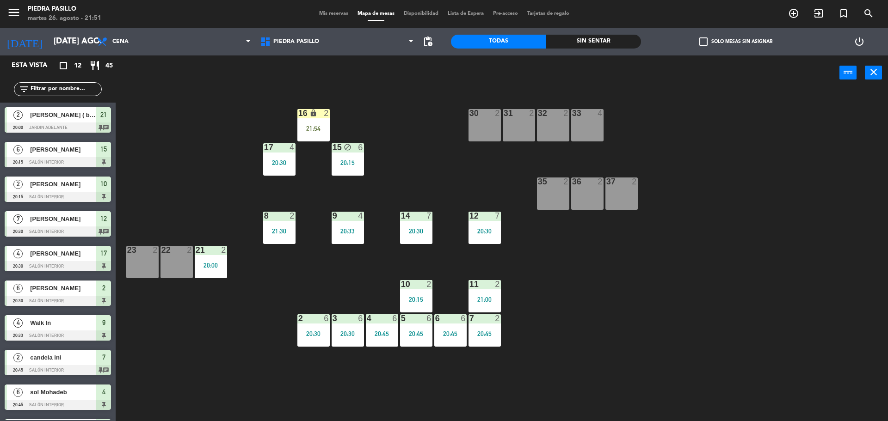
click at [399, 106] on div "16 lock 2 21:54 30 2 31 2 32 2 33 4 17 4 20:30 15 block 6 20:15 35 2 36 2 37 2 …" at bounding box center [505, 257] width 763 height 331
click at [711, 90] on div "power_input close" at bounding box center [478, 72] width 724 height 35
click at [404, 86] on div "power_input close" at bounding box center [478, 72] width 724 height 35
click at [408, 74] on div "power_input close" at bounding box center [478, 72] width 724 height 35
click at [322, 120] on div "16 lock 2 21:54" at bounding box center [313, 125] width 32 height 32
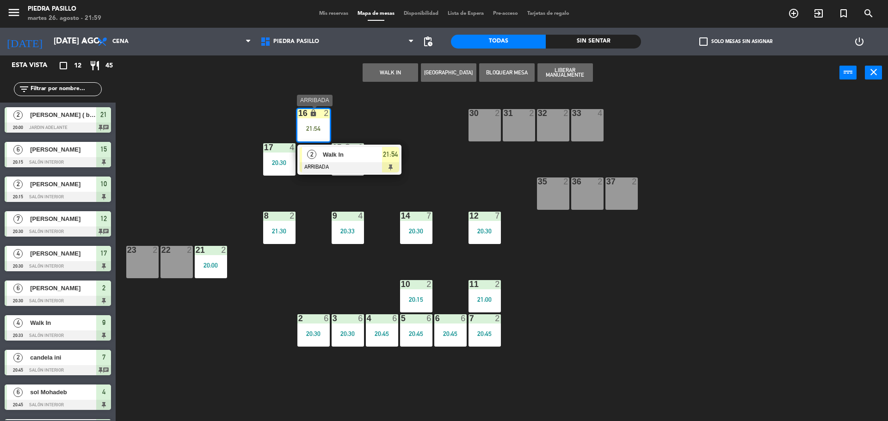
click at [357, 154] on span "Walk In" at bounding box center [352, 155] width 59 height 10
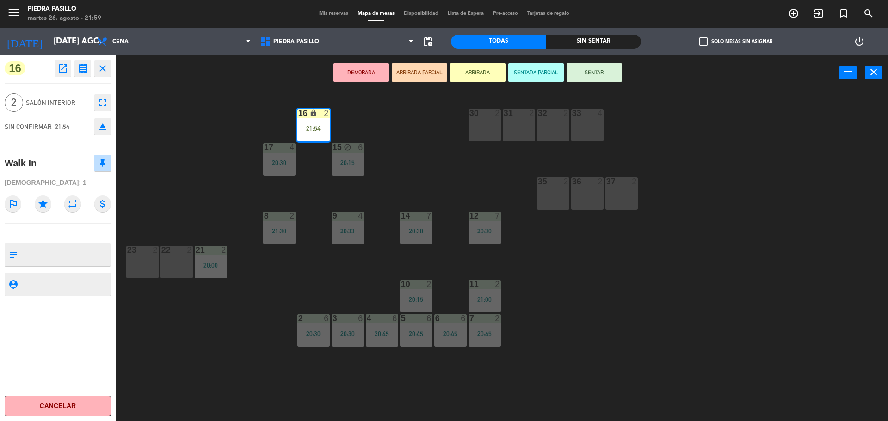
click at [600, 75] on button "SENTAR" at bounding box center [593, 72] width 55 height 18
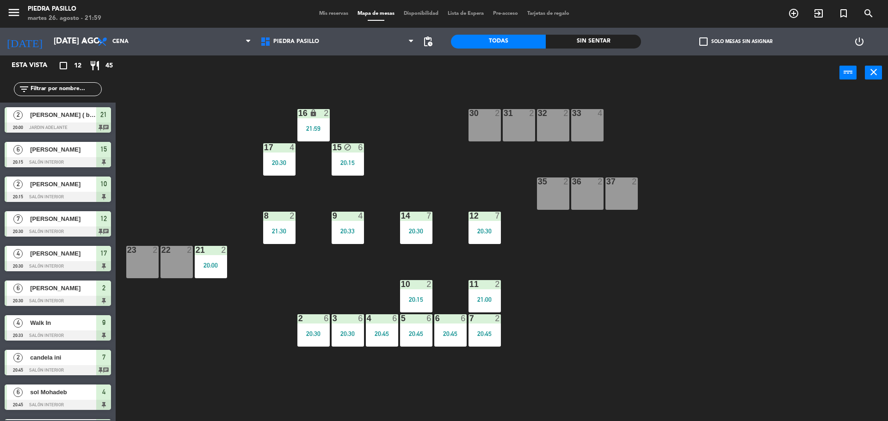
scroll to position [98, 0]
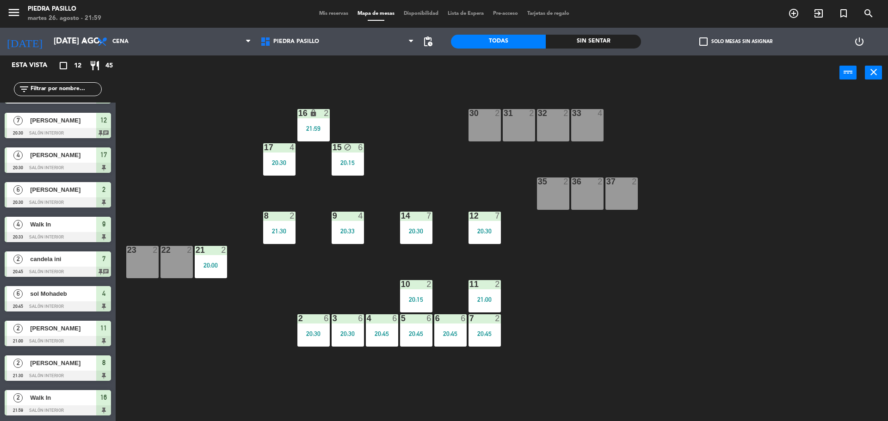
click at [494, 89] on div "power_input close" at bounding box center [478, 72] width 724 height 35
click at [209, 260] on div "21 2 20:00" at bounding box center [211, 262] width 32 height 32
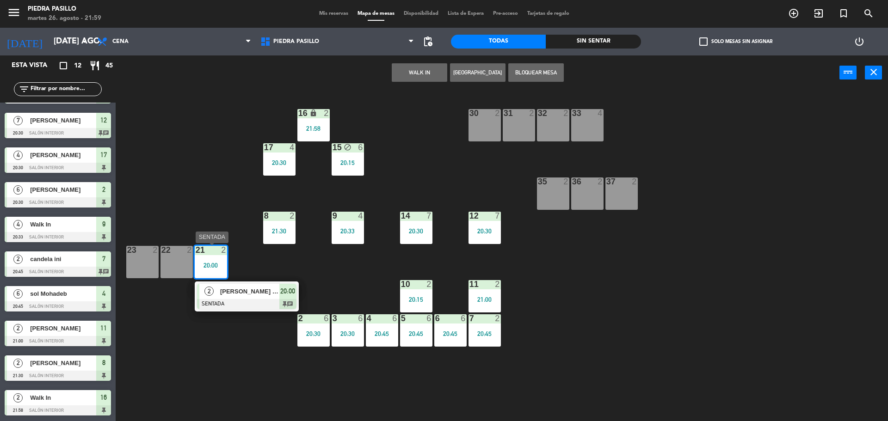
click at [239, 300] on div at bounding box center [246, 304] width 99 height 10
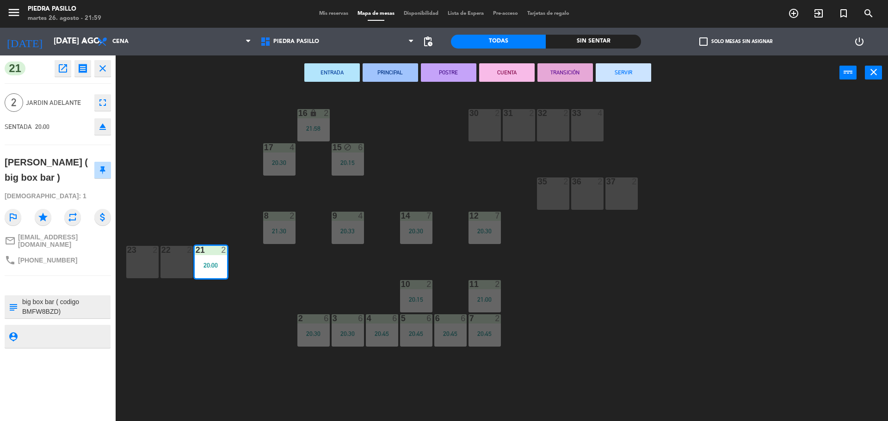
click at [620, 74] on button "SERVIR" at bounding box center [622, 72] width 55 height 18
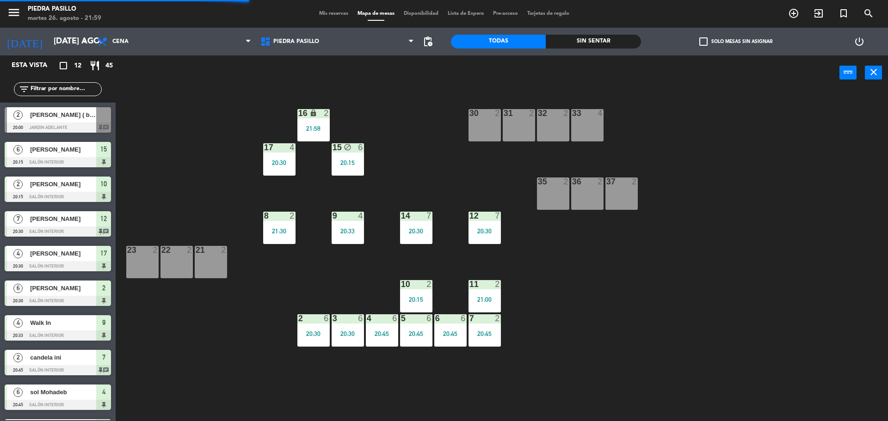
click at [711, 109] on div "16 lock 2 21:58 30 2 31 2 32 2 33 4 17 4 20:30 15 block 6 20:15 35 2 36 2 37 2 …" at bounding box center [505, 257] width 763 height 331
click at [329, 14] on span "Mis reservas" at bounding box center [333, 13] width 38 height 5
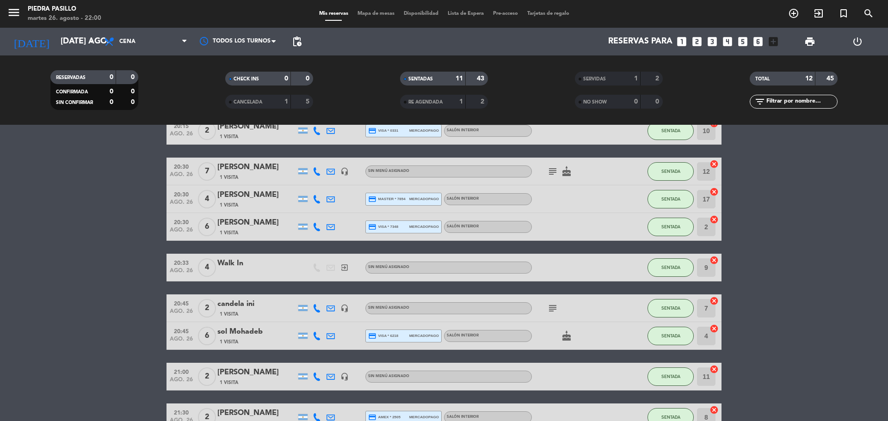
scroll to position [175, 0]
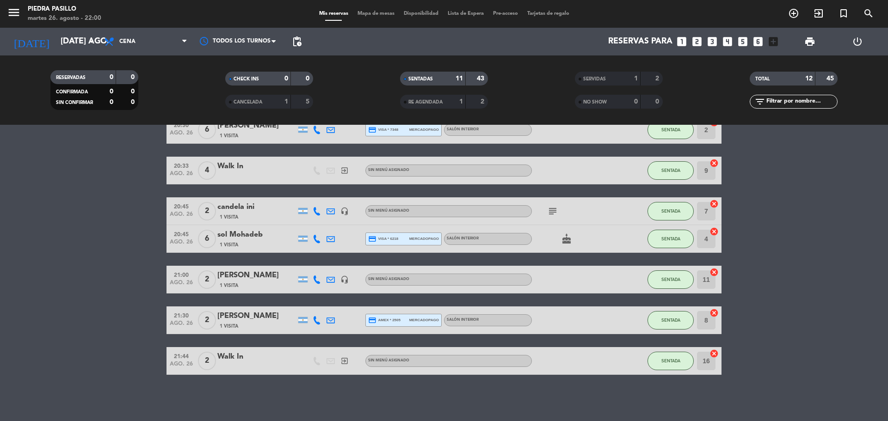
click at [845, 220] on bookings-row "20:15 ago. 26 6 [PERSON_NAME] 2 Visitas credit_card amex * 5005 mercadopago Sal…" at bounding box center [444, 183] width 888 height 383
click at [551, 212] on icon "subject" at bounding box center [552, 211] width 11 height 11
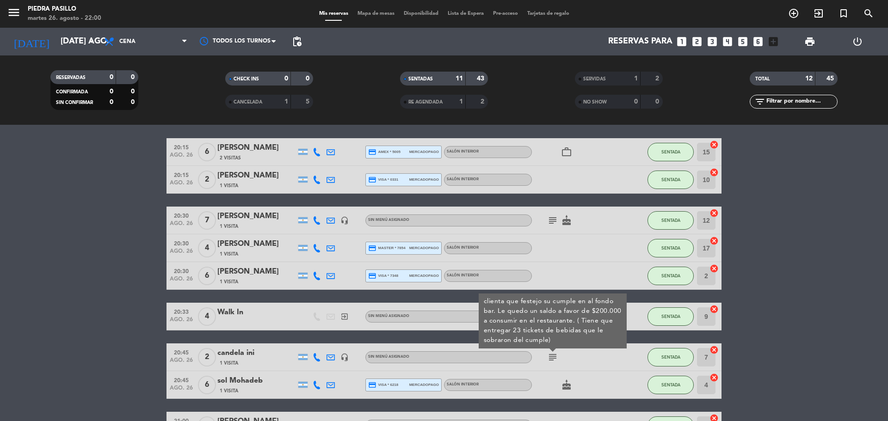
scroll to position [21, 0]
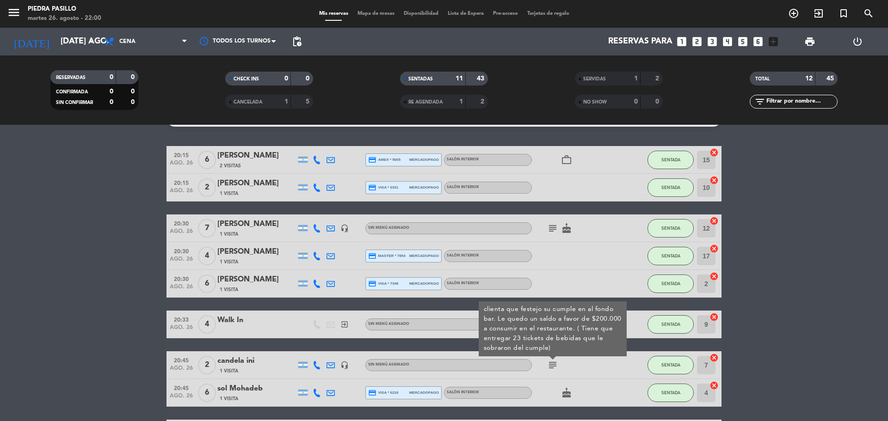
click at [550, 229] on icon "subject" at bounding box center [552, 228] width 11 height 11
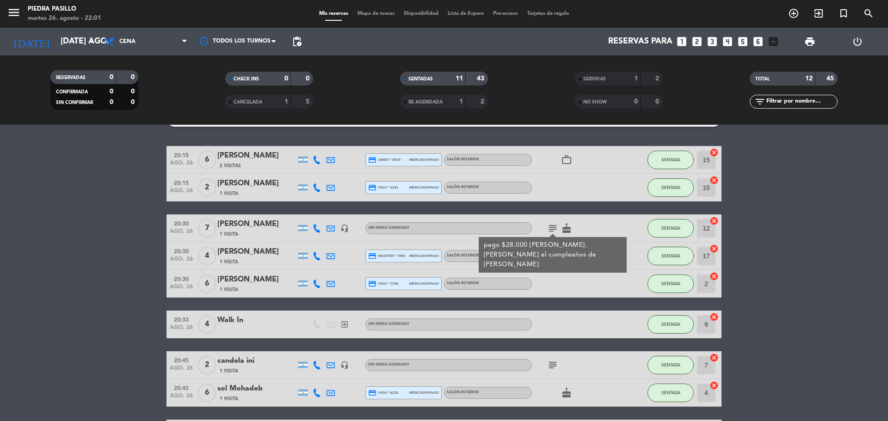
click at [314, 135] on div "No hay notas para este servicio. Haz clic para agregar una 20:15 ago. 26 6 [PER…" at bounding box center [444, 273] width 888 height 296
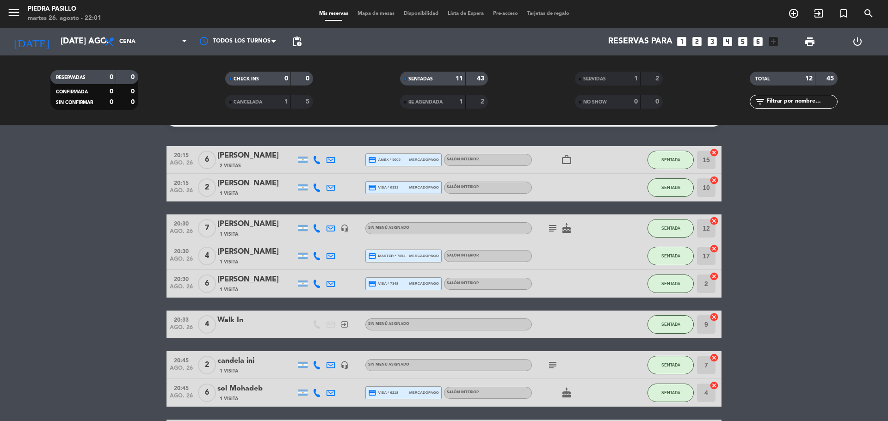
scroll to position [0, 0]
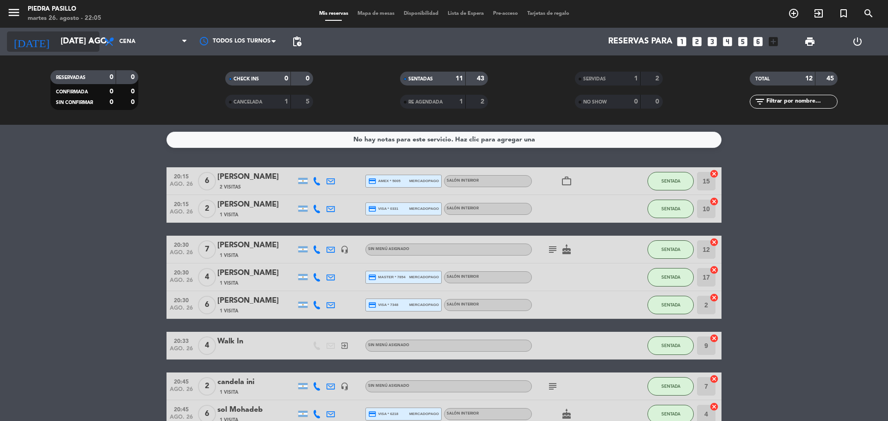
click at [63, 40] on input "[DATE] ago." at bounding box center [109, 41] width 107 height 18
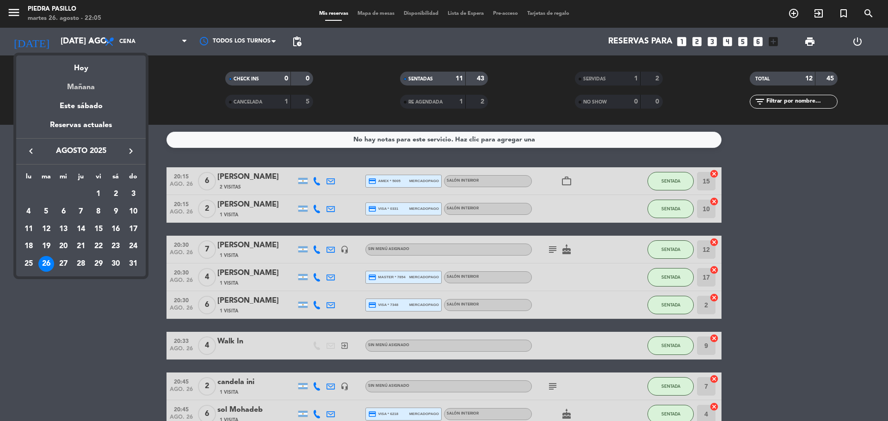
click at [68, 90] on div "Mañana" at bounding box center [80, 83] width 129 height 19
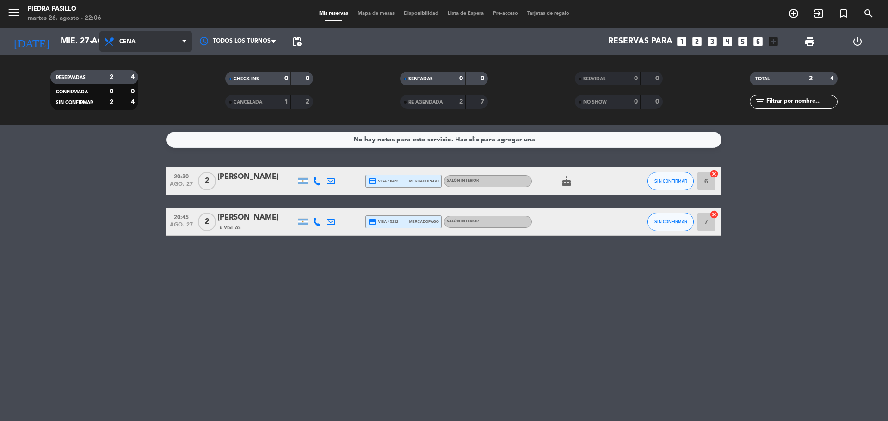
click at [101, 33] on span "Cena" at bounding box center [145, 41] width 92 height 20
click at [93, 35] on input "mié. 27 ago." at bounding box center [109, 41] width 107 height 18
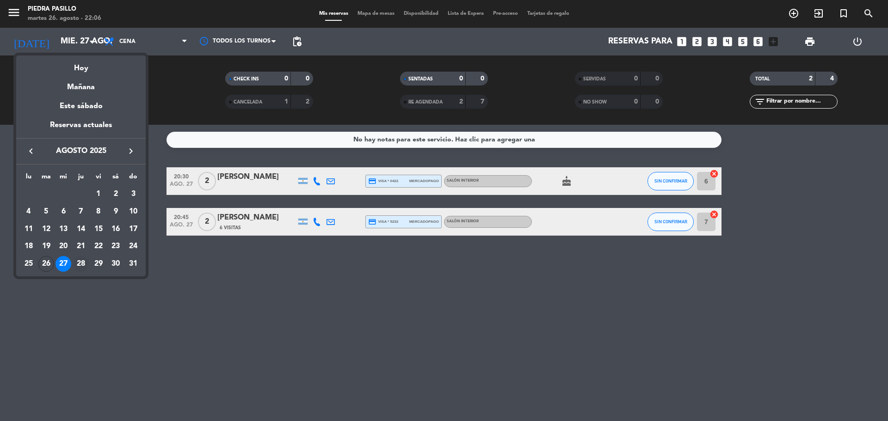
click at [81, 264] on div "28" at bounding box center [81, 264] width 16 height 16
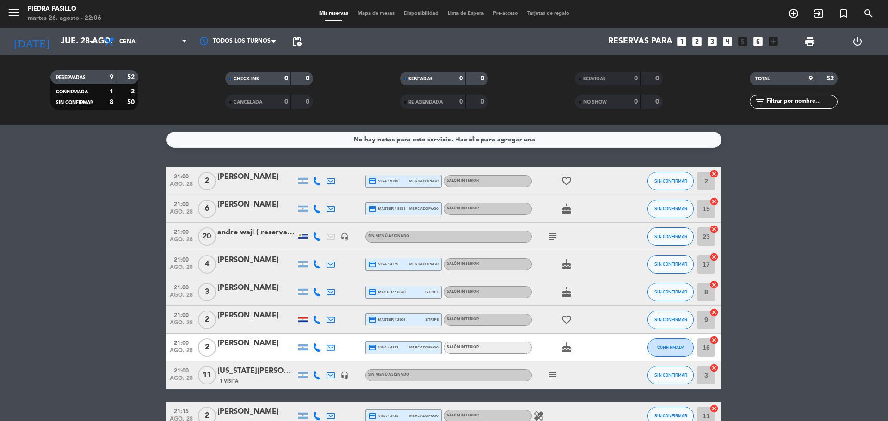
click at [252, 237] on div "andre wajl ( reserva bar )" at bounding box center [256, 233] width 79 height 12
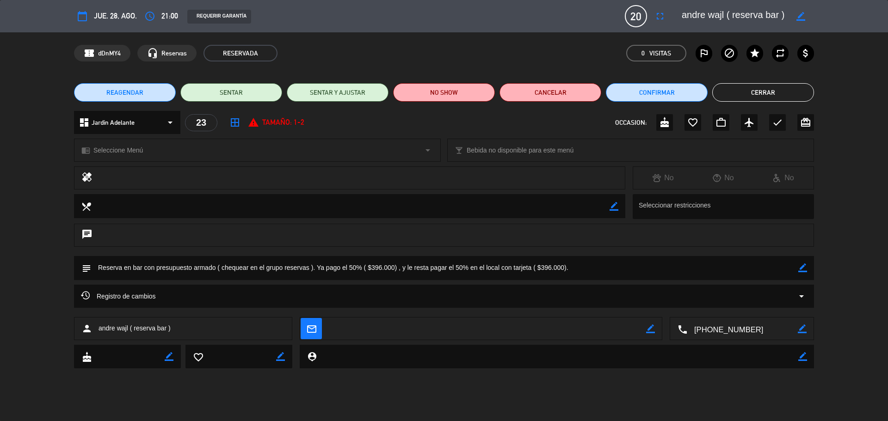
click at [757, 89] on button "Cerrar" at bounding box center [763, 92] width 102 height 18
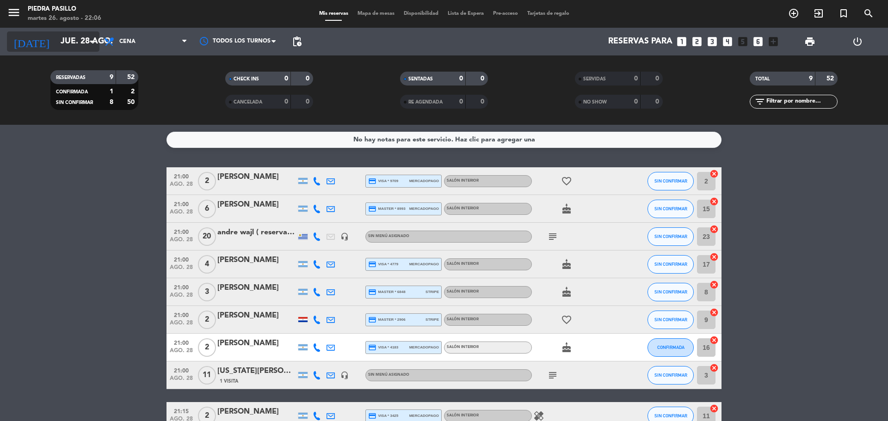
click at [66, 45] on input "jue. 28 ago." at bounding box center [109, 41] width 107 height 18
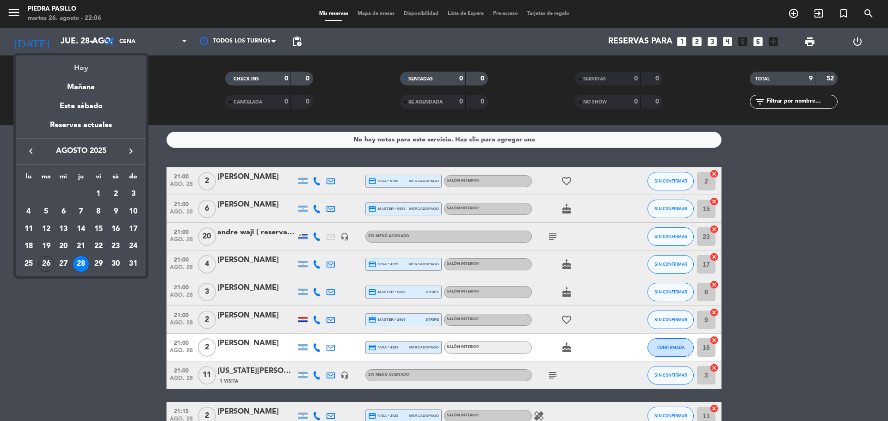
click at [71, 68] on div "Hoy" at bounding box center [80, 64] width 129 height 19
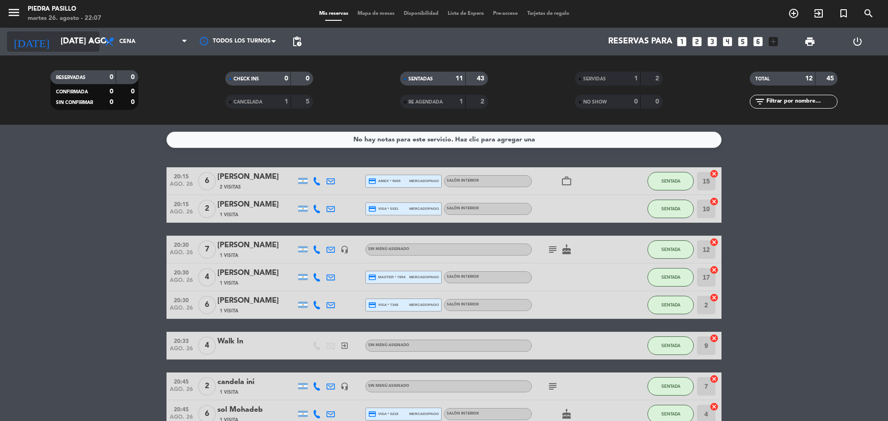
click at [76, 40] on input "[DATE] ago." at bounding box center [109, 41] width 107 height 18
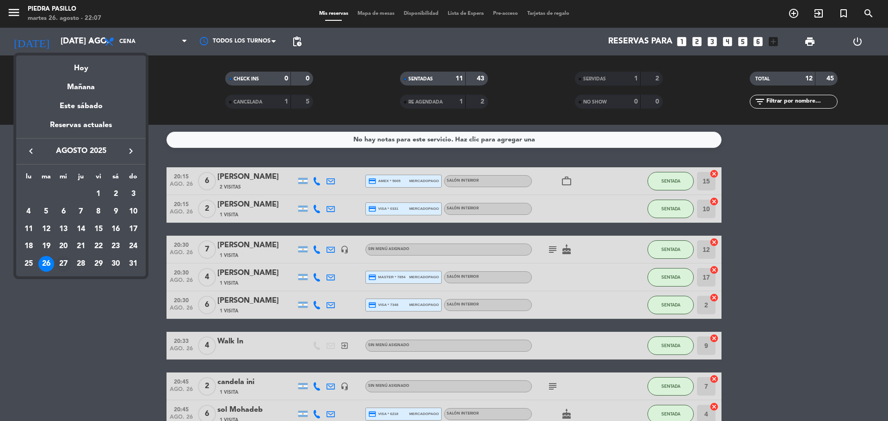
click at [64, 262] on div "27" at bounding box center [63, 264] width 16 height 16
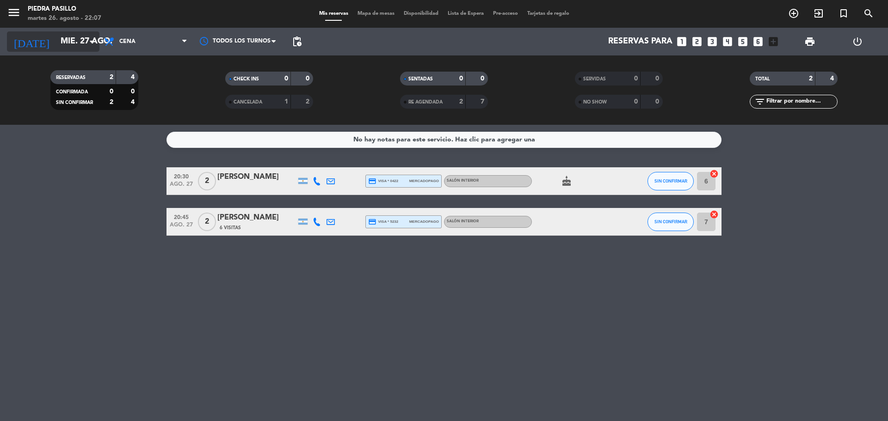
click at [80, 44] on input "mié. 27 ago." at bounding box center [109, 41] width 107 height 18
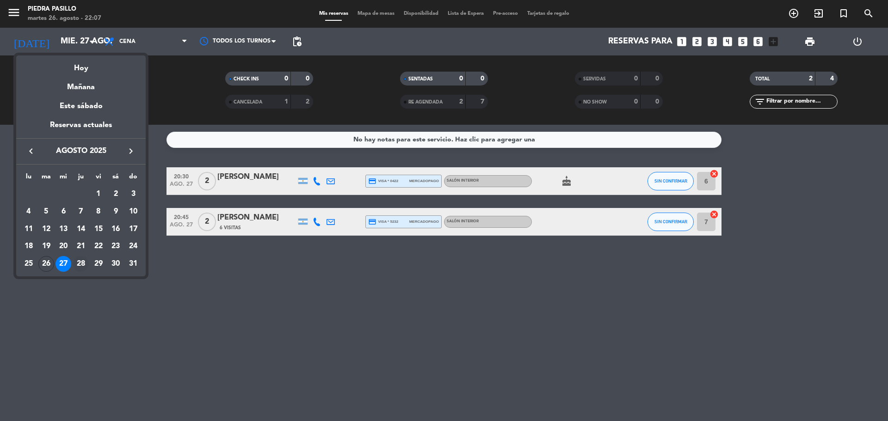
click at [78, 262] on div "28" at bounding box center [81, 264] width 16 height 16
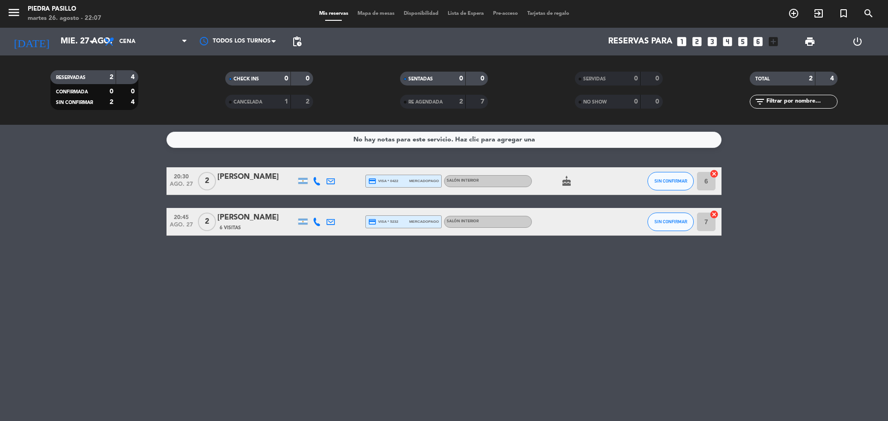
type input "jue. 28 ago."
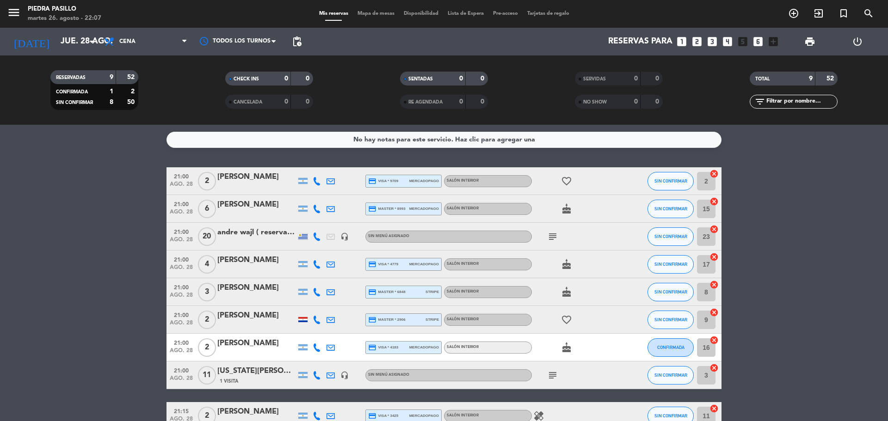
click at [419, 141] on div "No hay notas para este servicio. Haz clic para agregar una" at bounding box center [444, 140] width 182 height 11
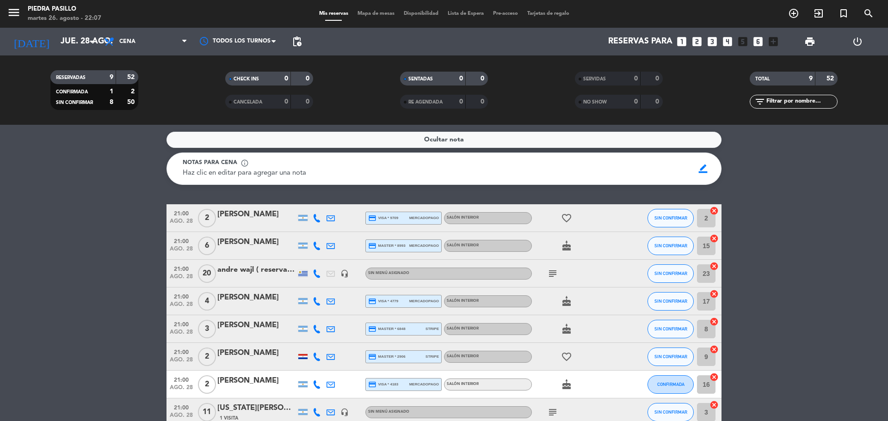
drag, startPoint x: 383, startPoint y: 159, endPoint x: 371, endPoint y: 168, distance: 15.2
click at [383, 159] on div "Notas para cena info_outline" at bounding box center [435, 163] width 505 height 9
drag, startPoint x: 371, startPoint y: 168, endPoint x: 700, endPoint y: 162, distance: 329.2
click at [371, 168] on div "Haz clic en editar para agregar una nota" at bounding box center [435, 173] width 505 height 11
click at [703, 167] on span "border_color" at bounding box center [703, 169] width 18 height 18
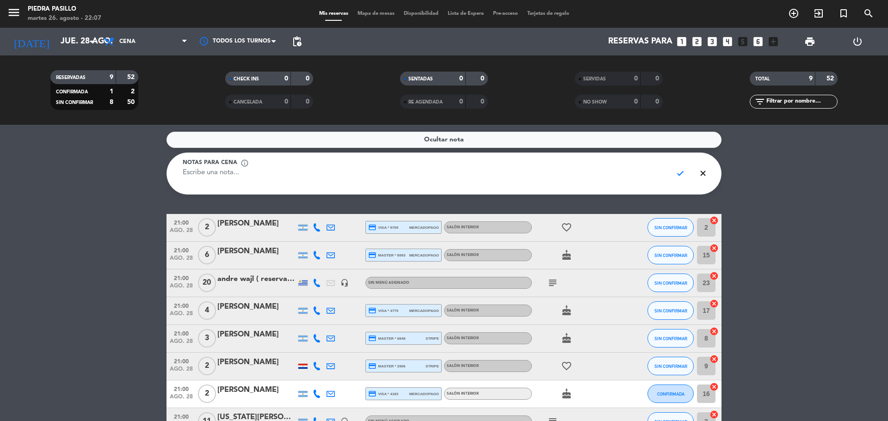
click at [627, 178] on textarea at bounding box center [424, 178] width 482 height 21
type textarea "r"
type textarea "RESERVA AL FONDO Andre Wajl x20"
click at [317, 282] on icon at bounding box center [317, 283] width 8 height 8
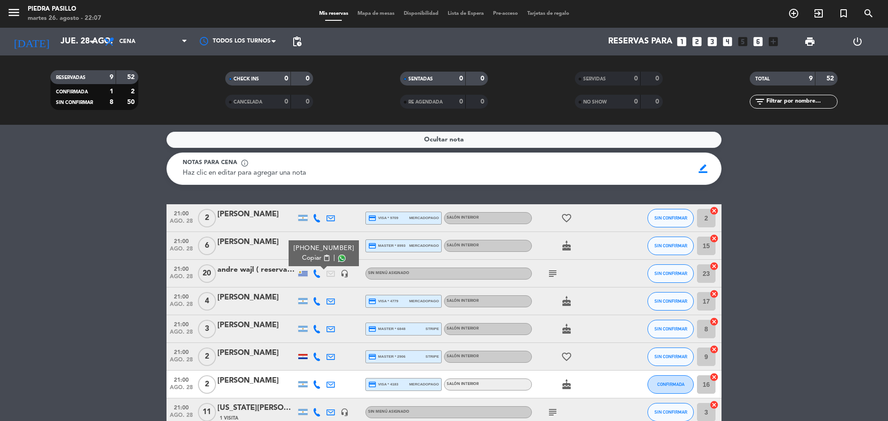
click at [323, 259] on span "content_paste" at bounding box center [326, 258] width 7 height 7
click at [275, 170] on span "Haz clic en editar para agregar una nota" at bounding box center [244, 173] width 123 height 7
click at [705, 167] on span "border_color" at bounding box center [703, 169] width 18 height 18
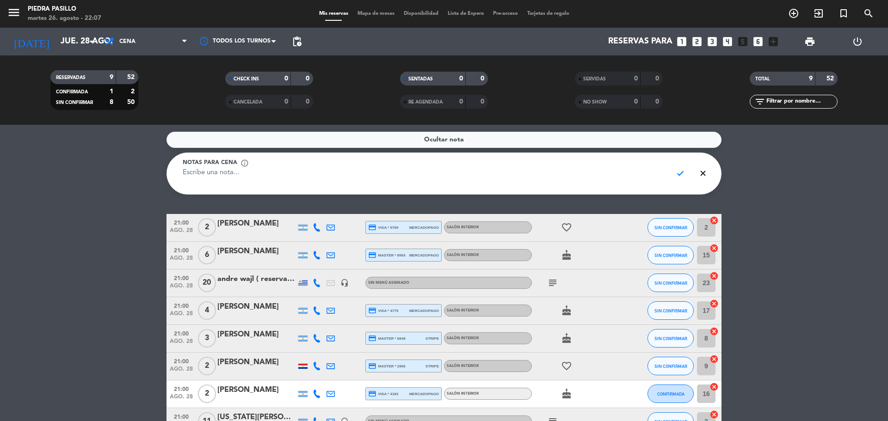
click at [462, 172] on textarea at bounding box center [424, 178] width 482 height 21
paste textarea "[PHONE_NUMBER]"
type textarea "RESERVA AL FONDO Andre Wajl x20 21hs / [PHONE_NUMBER]"
click at [677, 172] on span "check" at bounding box center [680, 174] width 18 height 18
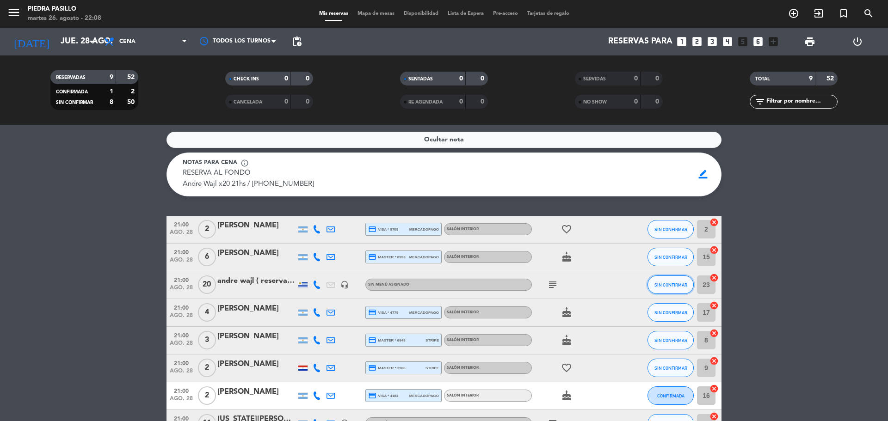
click at [681, 287] on span "SIN CONFIRMAR" at bounding box center [670, 284] width 33 height 5
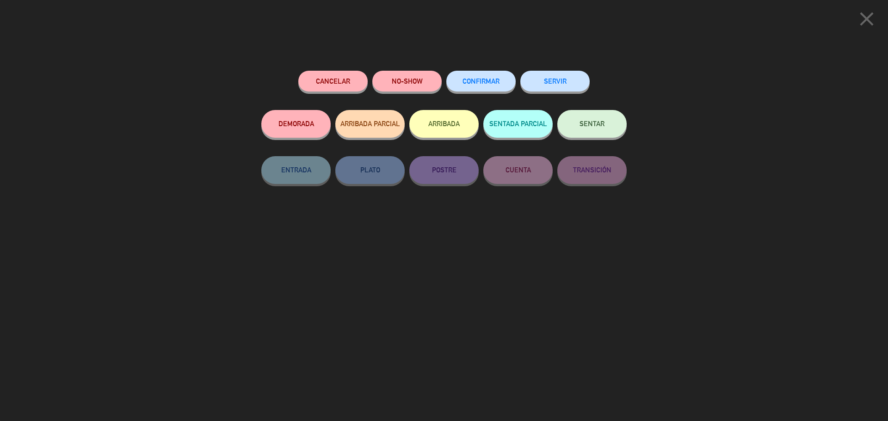
click at [334, 80] on button "Cancelar" at bounding box center [332, 81] width 69 height 21
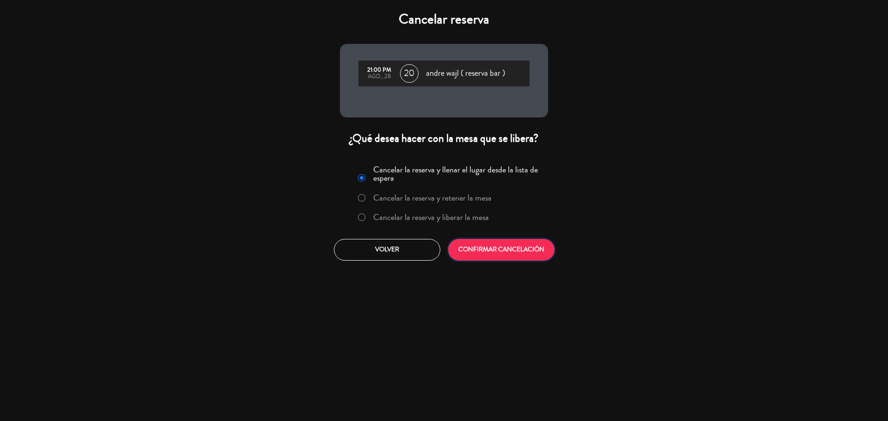
click at [486, 240] on button "CONFIRMAR CANCELACIÓN" at bounding box center [501, 250] width 106 height 22
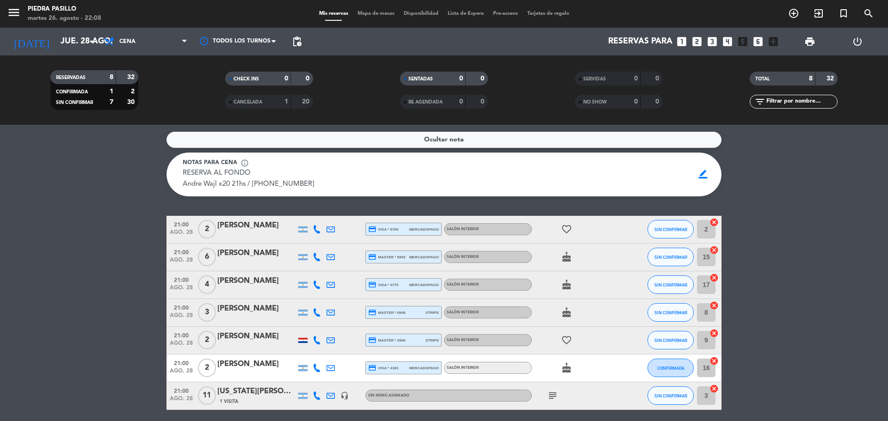
scroll to position [76, 0]
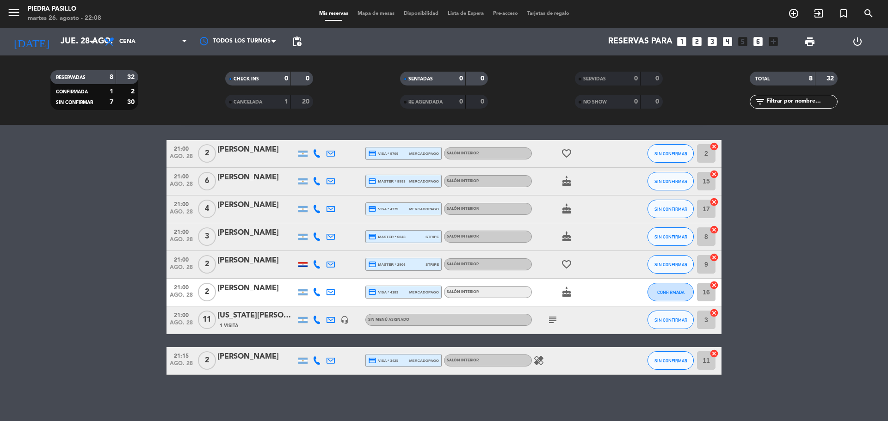
click at [552, 320] on icon "subject" at bounding box center [552, 319] width 11 height 11
click at [551, 320] on icon "subject" at bounding box center [552, 319] width 11 height 11
click at [380, 9] on div "menu Piedra Pasillo martes 26. agosto - 22:08 Mis reservas Mapa de mesas Dispon…" at bounding box center [444, 14] width 888 height 28
click at [379, 11] on span "Mapa de mesas" at bounding box center [376, 13] width 46 height 5
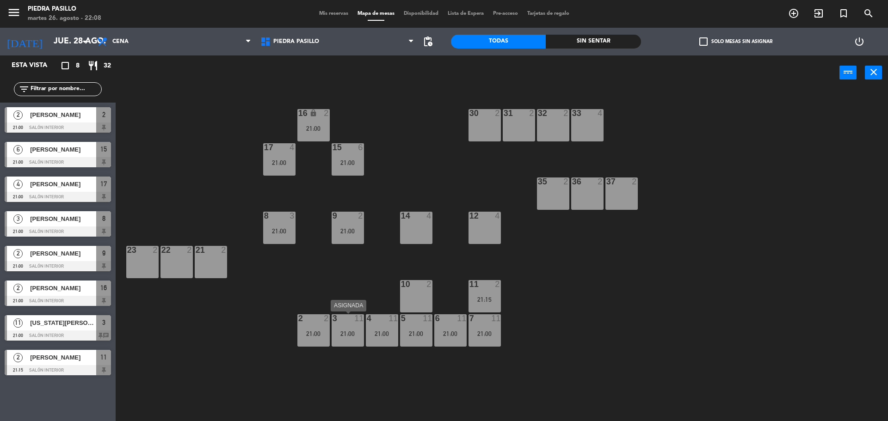
click at [338, 327] on div "3 11 21:00" at bounding box center [348, 330] width 32 height 32
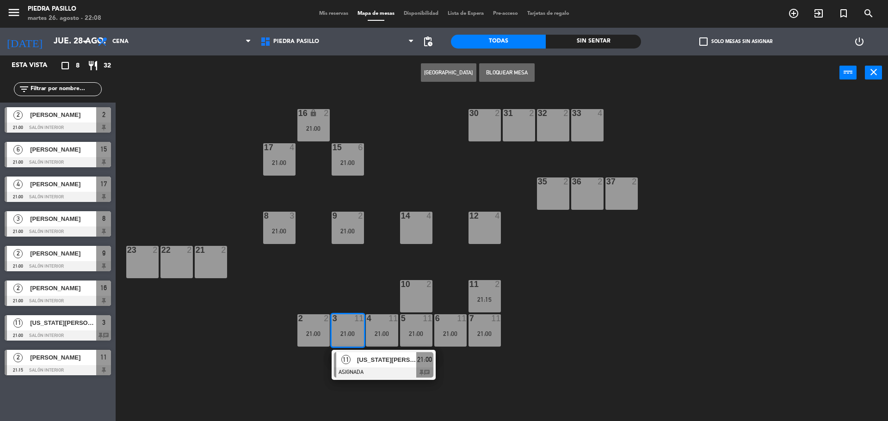
click at [362, 295] on div "16 lock 2 21:00 30 2 31 2 32 2 33 4 17 4 21:00 15 6 21:00 35 2 36 2 37 2 8 3 21…" at bounding box center [505, 257] width 763 height 331
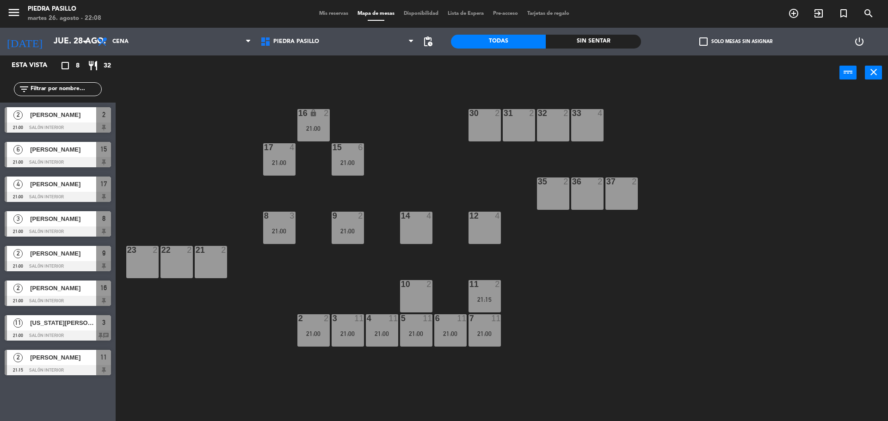
click at [350, 324] on div "3 11 21:00" at bounding box center [348, 330] width 32 height 32
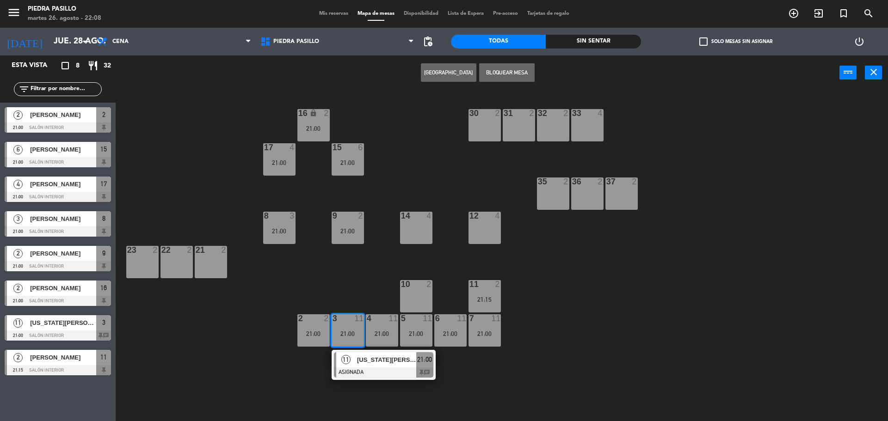
click at [376, 363] on span "[US_STATE][PERSON_NAME]" at bounding box center [386, 360] width 59 height 10
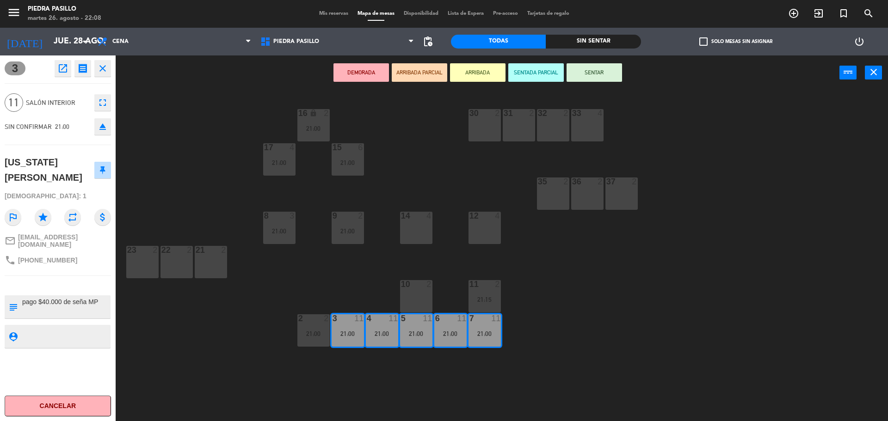
click at [359, 274] on div "16 lock 2 21:00 30 2 31 2 32 2 33 4 17 4 21:00 15 6 21:00 35 2 36 2 37 2 8 3 21…" at bounding box center [505, 257] width 763 height 331
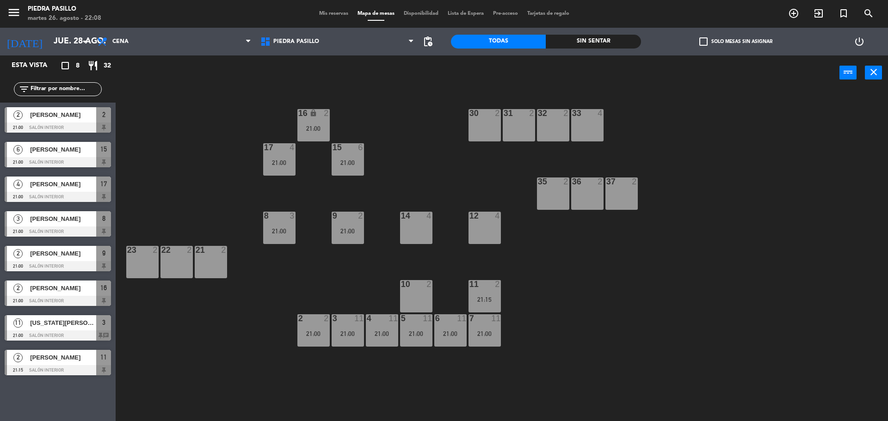
click at [380, 334] on div "21:00" at bounding box center [382, 334] width 32 height 6
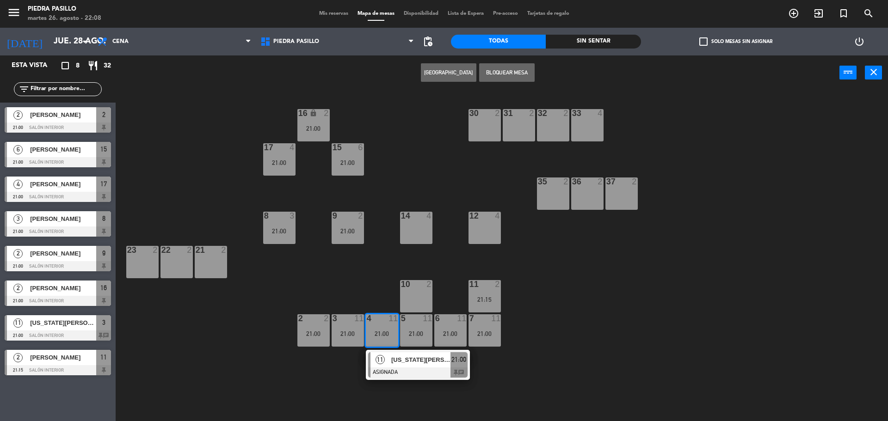
click at [364, 287] on div "16 lock 2 21:00 30 2 31 2 32 2 33 4 17 4 21:00 15 6 21:00 35 2 36 2 37 2 8 3 21…" at bounding box center [505, 257] width 763 height 331
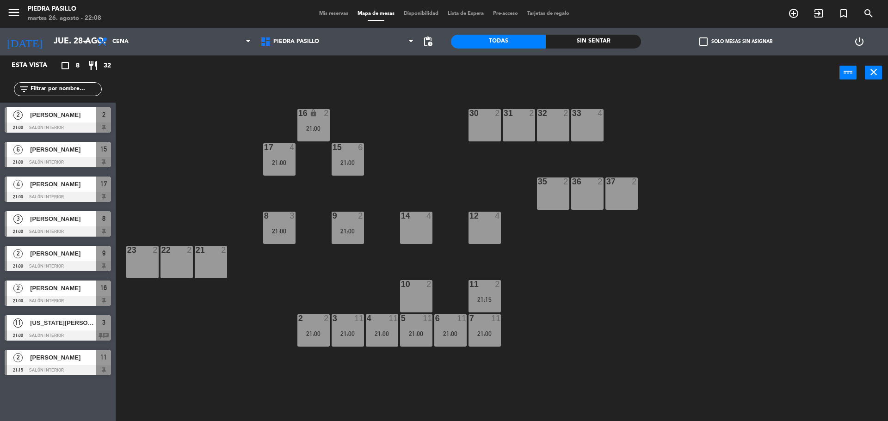
click at [591, 322] on div "16 lock 2 21:00 30 2 31 2 32 2 33 4 17 4 21:00 15 6 21:00 35 2 36 2 37 2 8 3 21…" at bounding box center [505, 257] width 763 height 331
click at [487, 369] on div "16 lock 2 21:00 30 2 31 2 32 2 33 4 17 4 21:00 15 6 21:00 35 2 36 2 37 2 8 3 21…" at bounding box center [505, 257] width 763 height 331
click at [485, 339] on div "7 11 21:00" at bounding box center [484, 330] width 32 height 32
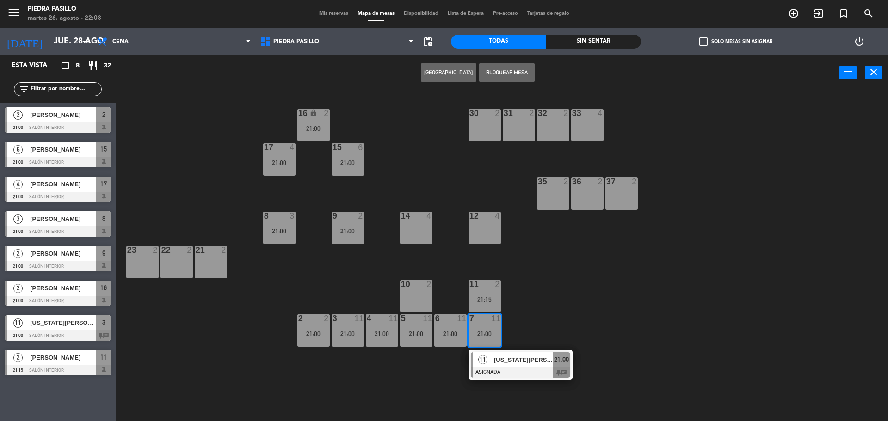
click at [521, 359] on span "[US_STATE][PERSON_NAME]" at bounding box center [523, 360] width 59 height 10
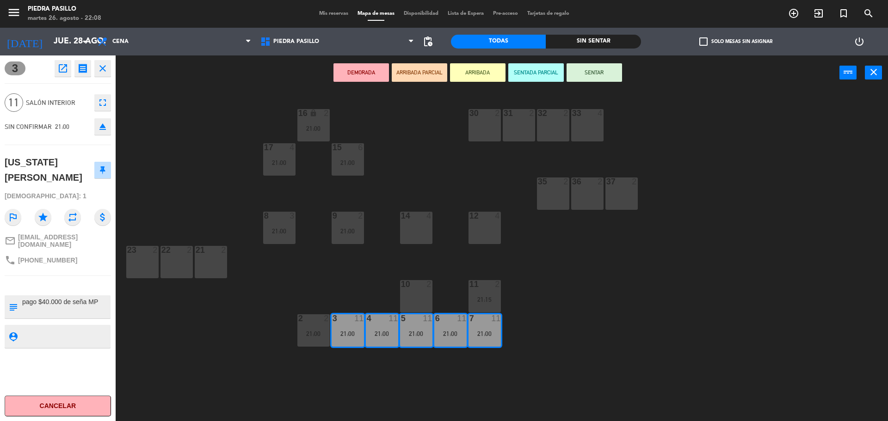
click at [534, 274] on div "16 lock 2 21:00 30 2 31 2 32 2 33 4 17 4 21:00 15 6 21:00 35 2 36 2 37 2 8 3 21…" at bounding box center [505, 257] width 763 height 331
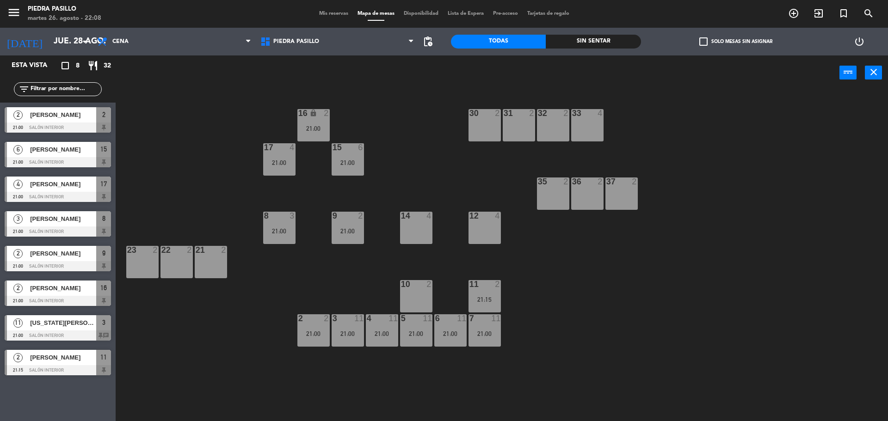
click at [585, 314] on div "16 lock 2 21:00 30 2 31 2 32 2 33 4 17 4 21:00 15 6 21:00 35 2 36 2 37 2 8 3 21…" at bounding box center [505, 257] width 763 height 331
click at [486, 327] on div "7 11 21:00" at bounding box center [484, 330] width 32 height 32
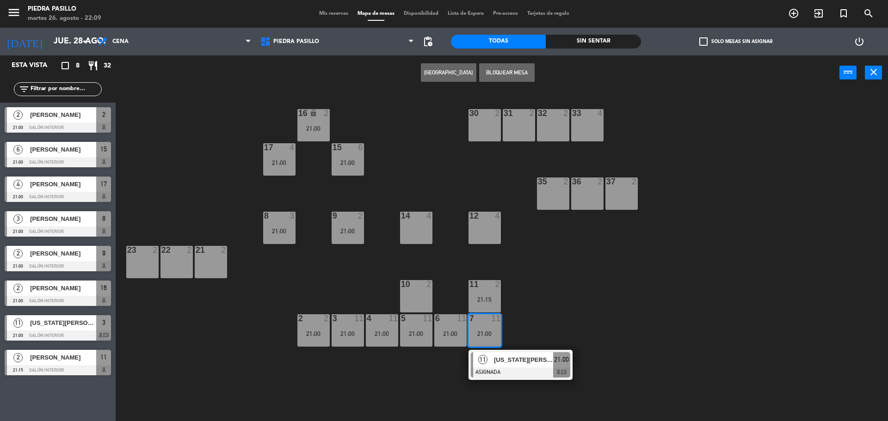
click at [679, 316] on div "16 lock 2 21:00 30 2 31 2 32 2 33 4 17 4 21:00 15 6 21:00 35 2 36 2 37 2 8 3 21…" at bounding box center [505, 257] width 763 height 331
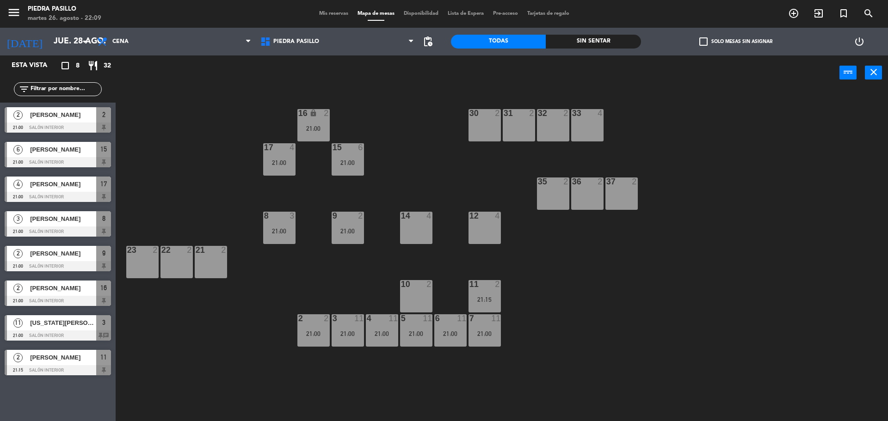
drag, startPoint x: 551, startPoint y: 311, endPoint x: 513, endPoint y: 325, distance: 40.1
click at [551, 311] on div "16 lock 2 21:00 30 2 31 2 32 2 33 4 17 4 21:00 15 6 21:00 35 2 36 2 37 2 8 3 21…" at bounding box center [505, 257] width 763 height 331
click at [467, 336] on div "16 lock 2 21:00 30 2 31 2 32 2 33 4 17 4 21:00 15 6 21:00 35 2 36 2 37 2 8 3 21…" at bounding box center [505, 257] width 763 height 331
click at [455, 337] on div "21:00" at bounding box center [450, 334] width 32 height 6
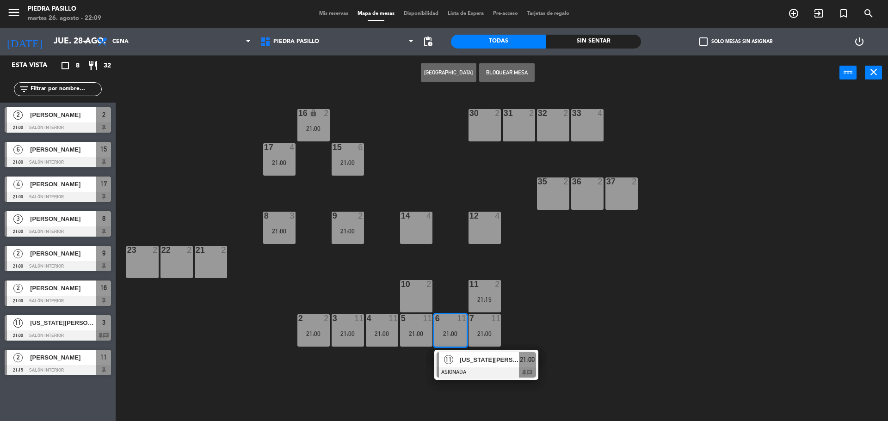
click at [562, 314] on div "16 lock 2 21:00 30 2 31 2 32 2 33 4 17 4 21:00 15 6 21:00 35 2 36 2 37 2 8 3 21…" at bounding box center [505, 257] width 763 height 331
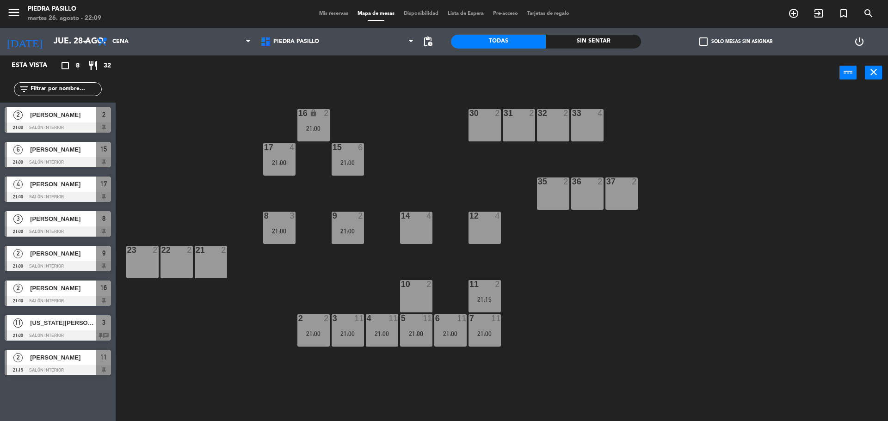
click at [438, 343] on div "6 11 21:00" at bounding box center [450, 330] width 32 height 32
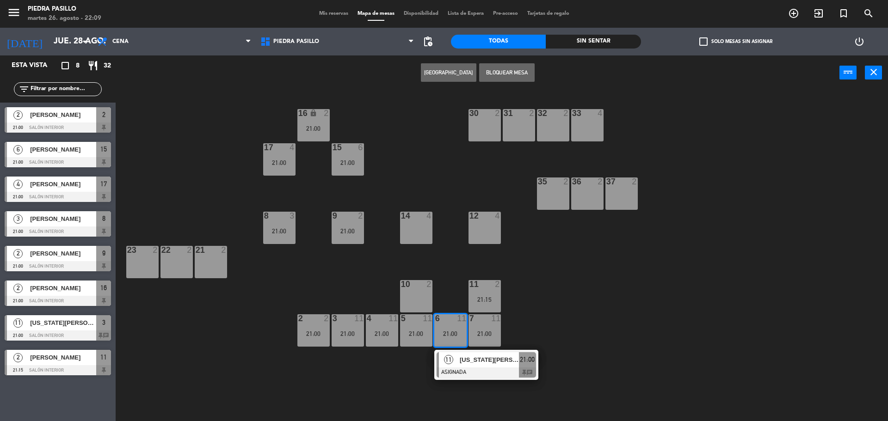
click at [614, 307] on div "16 lock 2 21:00 30 2 31 2 32 2 33 4 17 4 21:00 15 6 21:00 35 2 36 2 37 2 8 3 21…" at bounding box center [505, 257] width 763 height 331
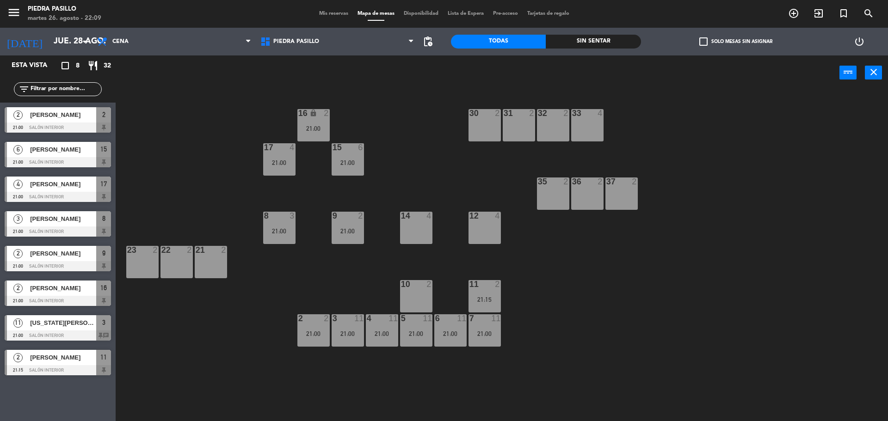
click at [328, 13] on span "Mis reservas" at bounding box center [333, 13] width 38 height 5
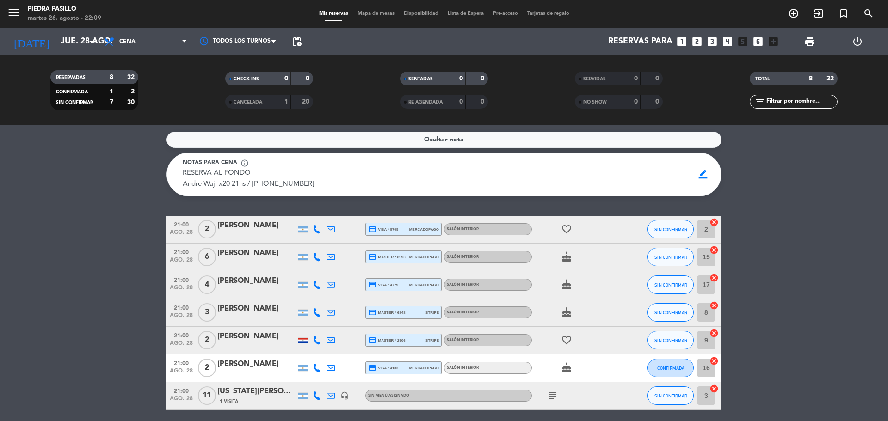
click at [571, 257] on icon "cake" at bounding box center [566, 257] width 11 height 11
click at [566, 286] on icon "cake" at bounding box center [566, 284] width 11 height 11
click at [567, 314] on icon "cake" at bounding box center [566, 312] width 11 height 11
click at [569, 254] on icon "cake" at bounding box center [566, 257] width 11 height 11
click at [565, 284] on icon "cake" at bounding box center [566, 284] width 11 height 11
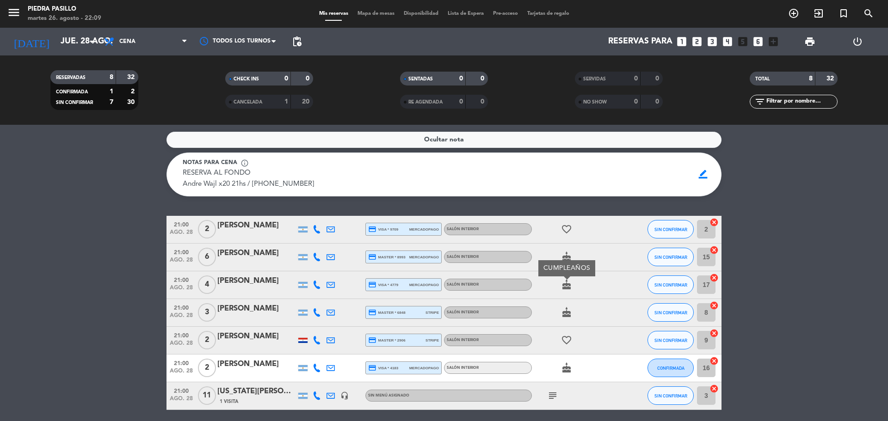
click at [567, 316] on icon "cake" at bounding box center [566, 312] width 11 height 11
click at [568, 370] on icon "cake" at bounding box center [566, 367] width 11 height 11
click at [563, 393] on div "subject" at bounding box center [573, 395] width 83 height 27
click at [554, 393] on icon "subject" at bounding box center [552, 395] width 11 height 11
click at [763, 314] on bookings-row "21:00 ago. 28 2 [PERSON_NAME] credit_card visa * 9709 mercadopago Salón Interio…" at bounding box center [444, 333] width 888 height 235
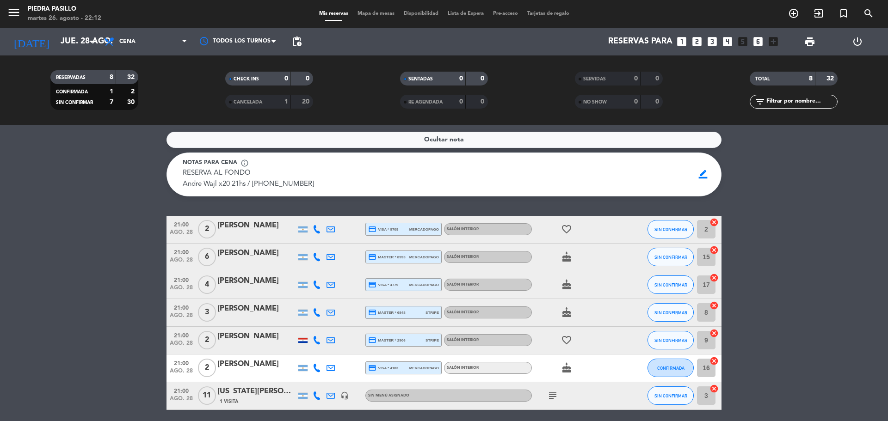
click at [467, 140] on div "Ocultar nota" at bounding box center [443, 140] width 555 height 16
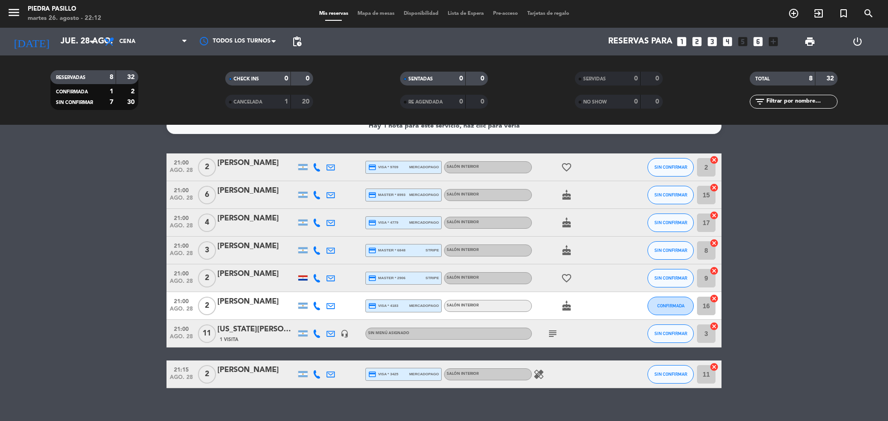
scroll to position [27, 0]
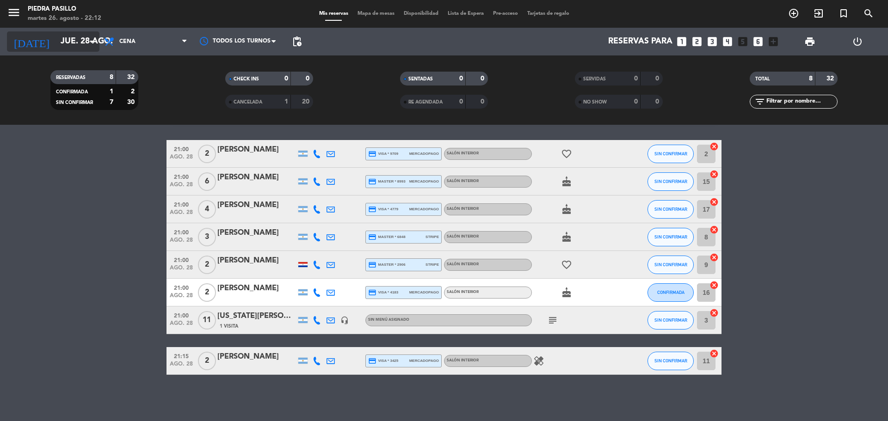
click at [56, 35] on input "jue. 28 ago." at bounding box center [109, 41] width 107 height 18
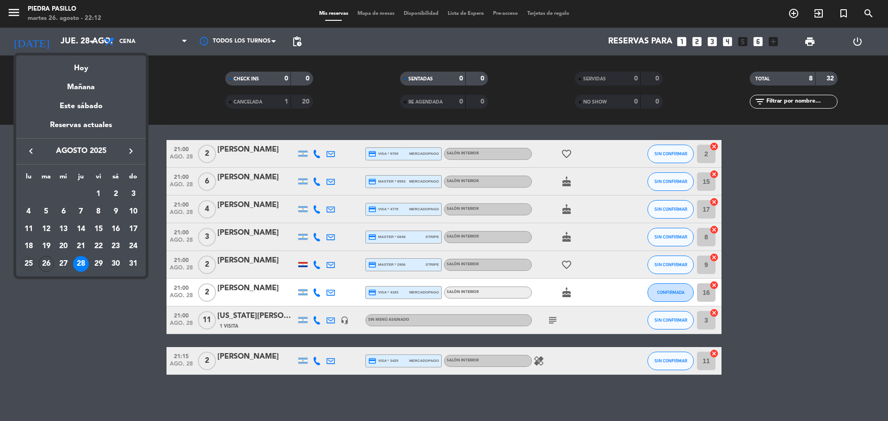
click at [26, 262] on div "25" at bounding box center [29, 264] width 16 height 16
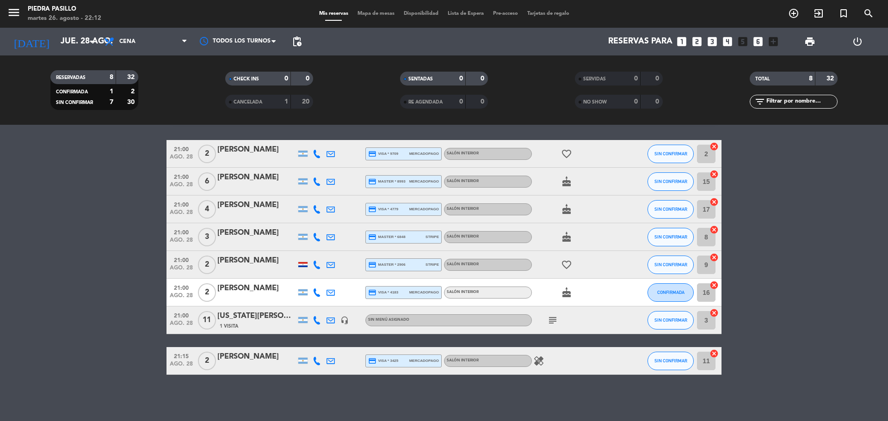
type input "lun. 25 ago."
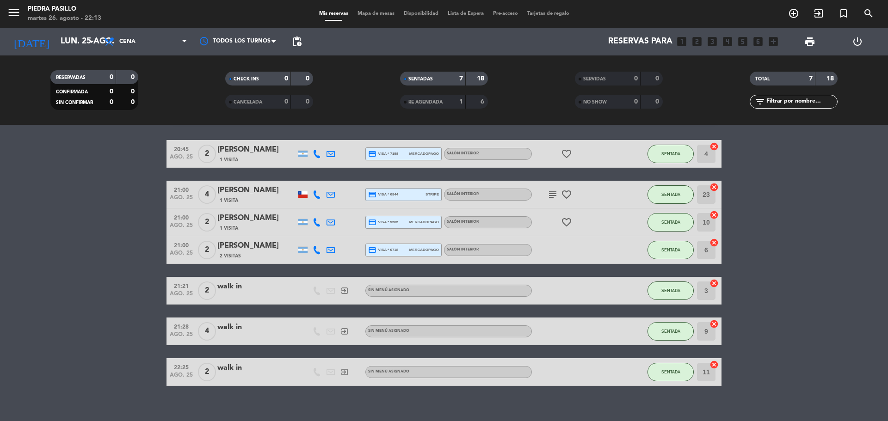
click at [370, 18] on div "Mis reservas Mapa de mesas Disponibilidad Lista de Espera Pre-acceso Tarjetas d…" at bounding box center [443, 14] width 259 height 8
click at [371, 16] on span "Mapa de mesas" at bounding box center [376, 13] width 46 height 5
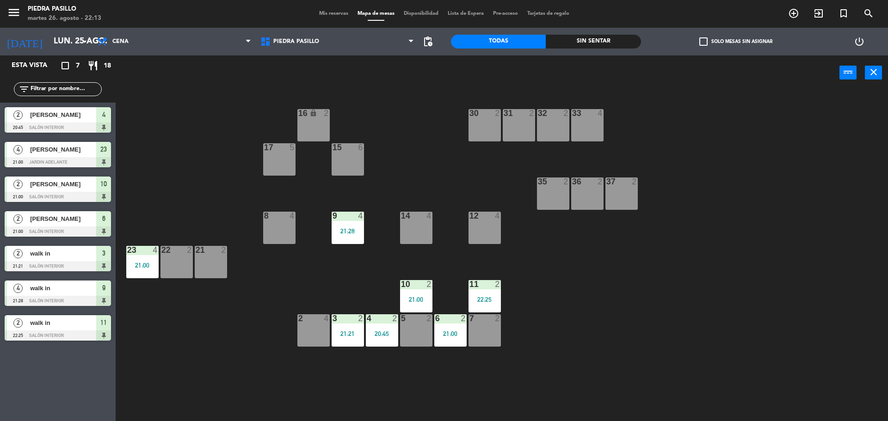
click at [406, 116] on div "16 lock 2 30 2 31 2 32 2 33 4 17 5 15 6 35 2 36 2 37 2 8 4 9 4 21:28 14 4 12 4 …" at bounding box center [505, 257] width 763 height 331
click at [407, 141] on div "16 lock 2 30 2 31 2 32 2 33 4 17 5 15 6 35 2 36 2 37 2 8 4 9 4 21:28 14 4 12 4 …" at bounding box center [505, 257] width 763 height 331
click at [406, 136] on div "16 lock 2 30 2 31 2 32 2 33 4 17 5 15 6 35 2 36 2 37 2 8 4 9 4 21:28 14 4 12 4 …" at bounding box center [505, 257] width 763 height 331
click at [183, 189] on div "16 lock 2 30 2 31 2 32 2 33 4 17 5 15 6 35 2 36 2 37 2 8 4 9 4 21:28 14 4 12 4 …" at bounding box center [505, 257] width 763 height 331
click at [138, 277] on div "23 4 21:00" at bounding box center [142, 262] width 32 height 32
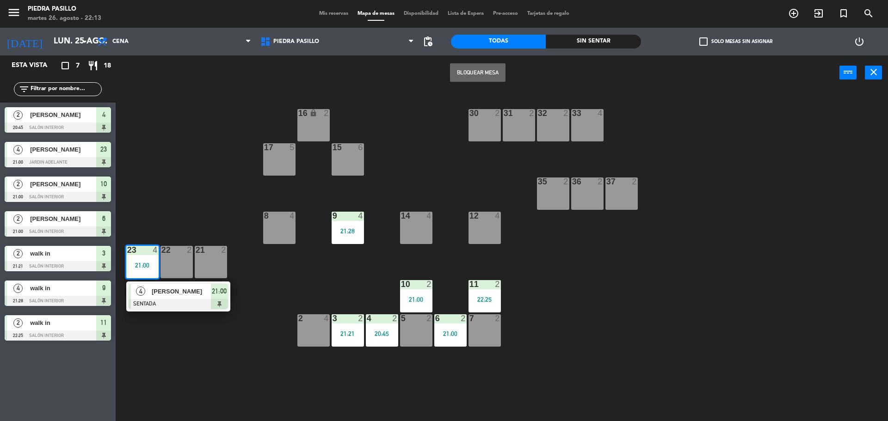
click at [145, 294] on div "4" at bounding box center [141, 291] width 20 height 15
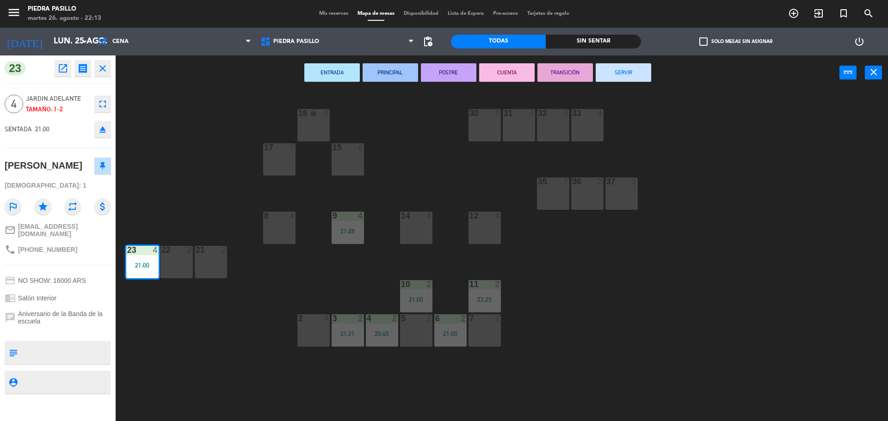
click at [190, 148] on div "16 lock 2 30 2 31 2 32 2 33 4 17 5 15 6 35 2 36 2 37 2 8 4 9 4 21:28 14 4 12 4 …" at bounding box center [505, 257] width 763 height 331
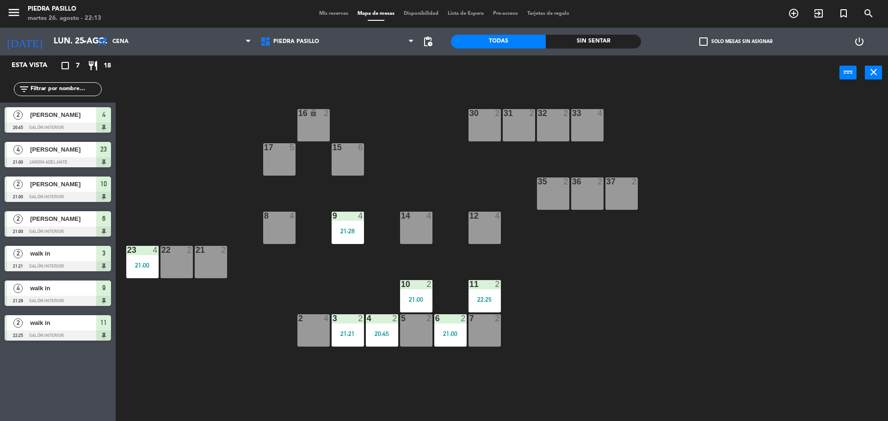
click at [47, 52] on div "[DATE] lun. 25 ago. arrow_drop_down" at bounding box center [46, 42] width 92 height 28
click at [52, 41] on input "lun. 25 ago." at bounding box center [102, 41] width 107 height 18
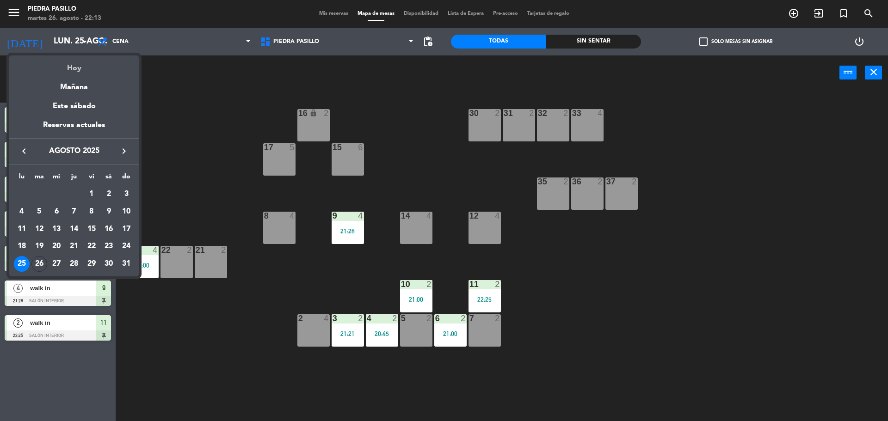
click at [61, 61] on div "Hoy" at bounding box center [73, 64] width 129 height 19
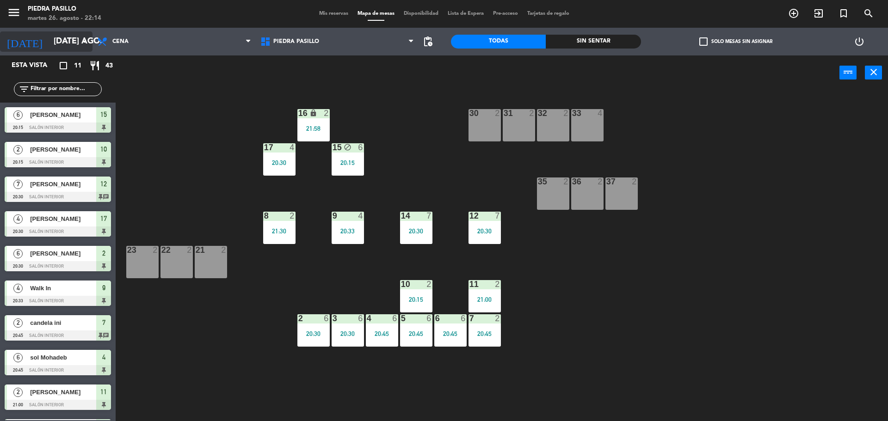
click at [49, 39] on input "[DATE] ago." at bounding box center [102, 41] width 107 height 18
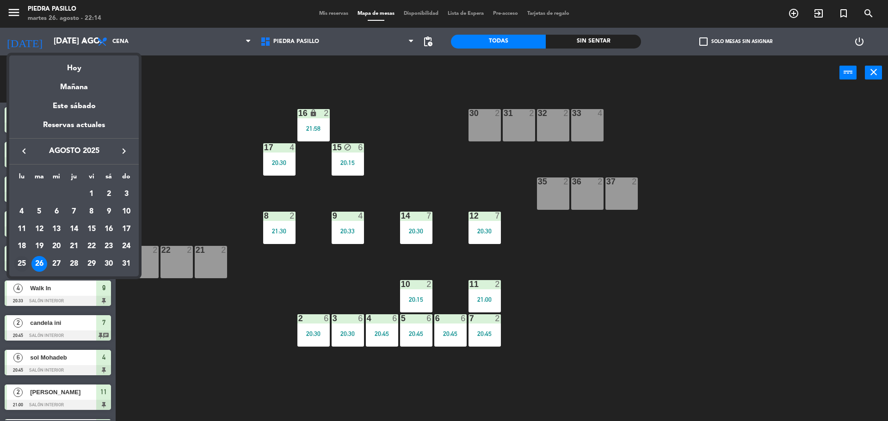
click at [20, 266] on div "25" at bounding box center [22, 264] width 16 height 16
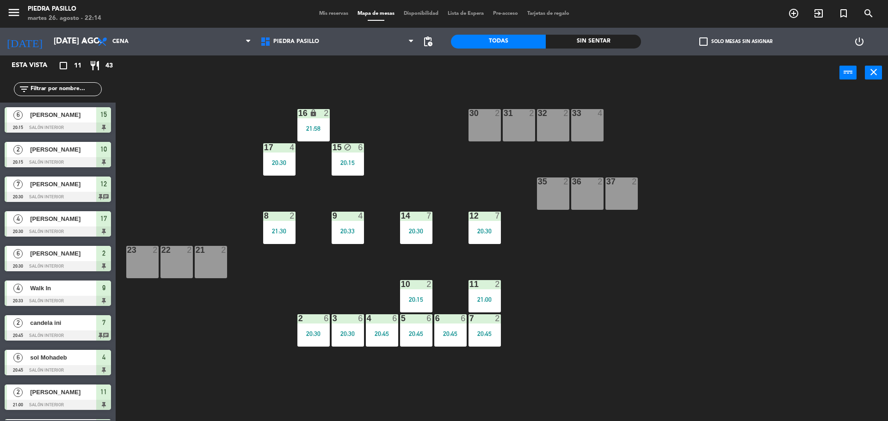
type input "lun. 25 ago."
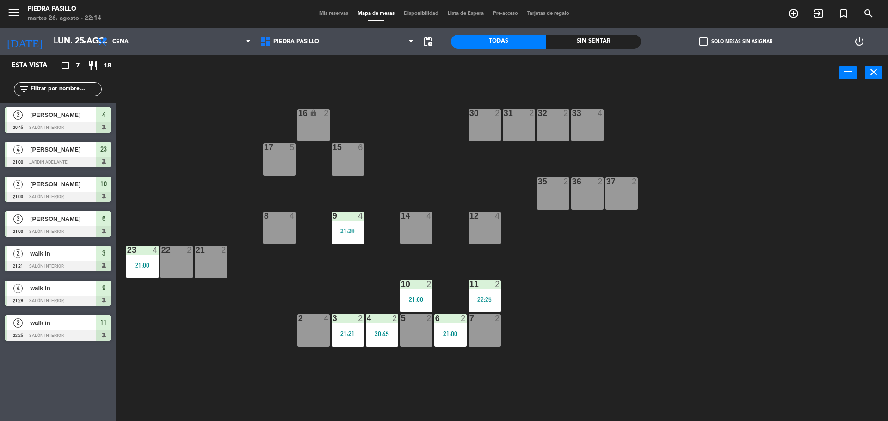
click at [335, 14] on span "Mis reservas" at bounding box center [333, 13] width 38 height 5
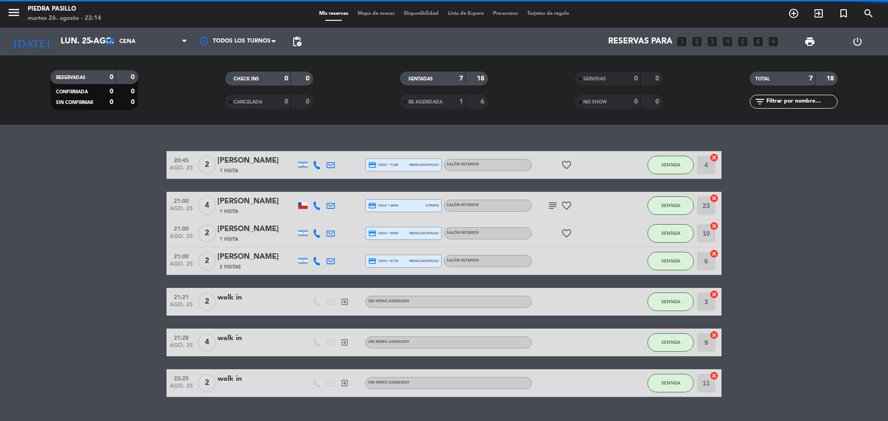
click at [366, 14] on span "Mapa de mesas" at bounding box center [376, 13] width 46 height 5
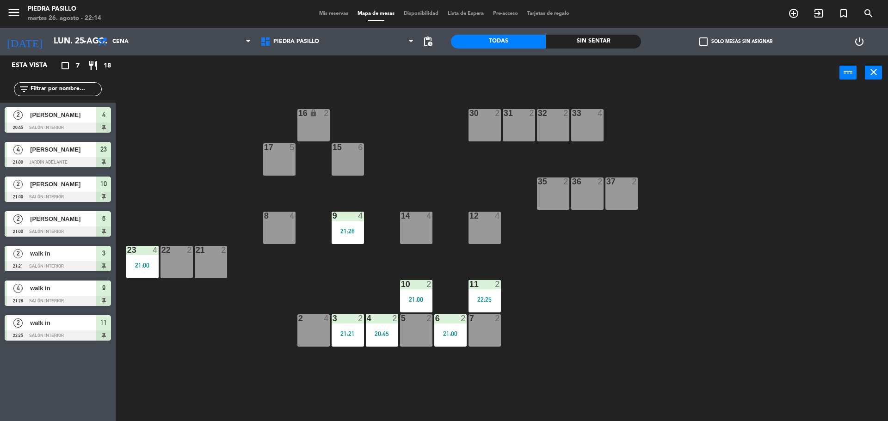
click at [566, 291] on div "16 lock 2 30 2 31 2 32 2 33 4 17 5 15 6 35 2 36 2 37 2 8 4 9 4 21:28 14 4 12 4 …" at bounding box center [505, 257] width 763 height 331
click at [203, 194] on div "16 lock 2 30 2 31 2 32 2 33 4 17 5 15 6 35 2 36 2 37 2 8 4 9 4 21:28 14 4 12 4 …" at bounding box center [505, 257] width 763 height 331
click at [138, 265] on div "21:00" at bounding box center [142, 265] width 32 height 6
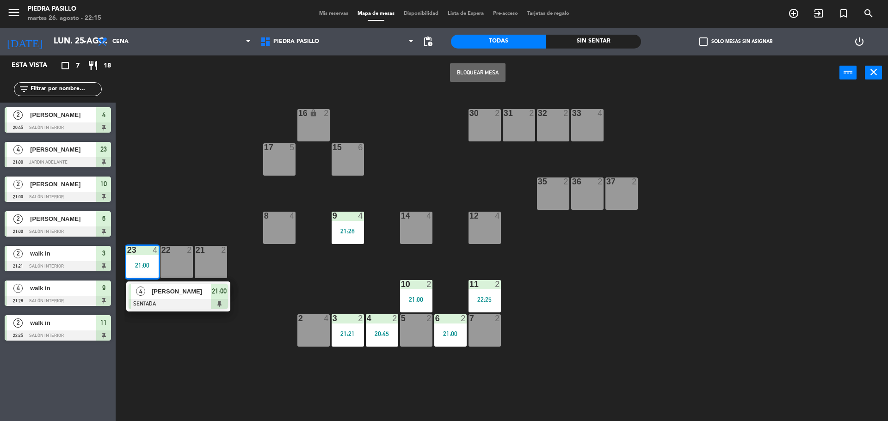
click at [204, 177] on div "16 lock 2 30 2 31 2 32 2 33 4 17 5 15 6 35 2 36 2 37 2 8 4 9 4 21:28 14 4 12 4 …" at bounding box center [505, 257] width 763 height 331
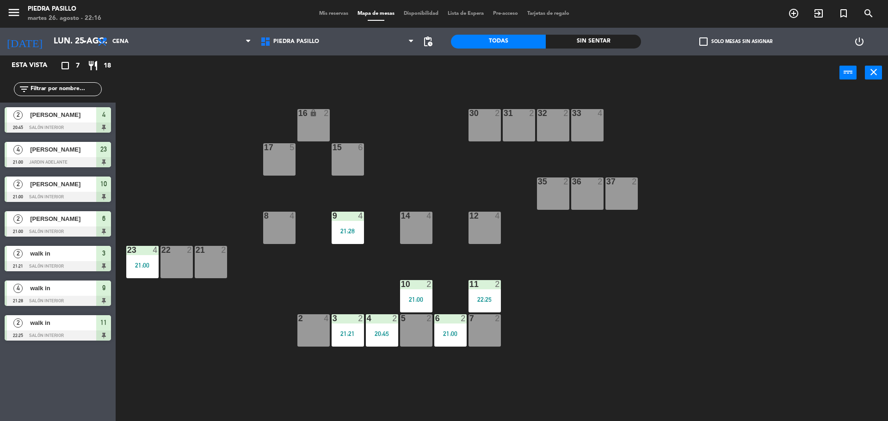
click at [187, 129] on div "16 lock 2 30 2 31 2 32 2 33 4 17 5 15 6 35 2 36 2 37 2 8 4 9 4 21:28 14 4 12 4 …" at bounding box center [505, 257] width 763 height 331
click at [157, 165] on div "16 lock 2 30 2 31 2 32 2 33 4 17 5 15 6 35 2 36 2 37 2 8 4 9 4 21:28 14 4 12 4 …" at bounding box center [505, 257] width 763 height 331
drag, startPoint x: 137, startPoint y: 273, endPoint x: 143, endPoint y: 263, distance: 12.2
click at [141, 268] on div "23 4 21:00" at bounding box center [142, 262] width 32 height 32
click at [175, 178] on div "16 lock 2 30 2 31 2 32 2 33 4 17 5 15 6 35 2 36 2 37 2 8 4 9 4 21:28 14 4 12 4 …" at bounding box center [505, 257] width 763 height 331
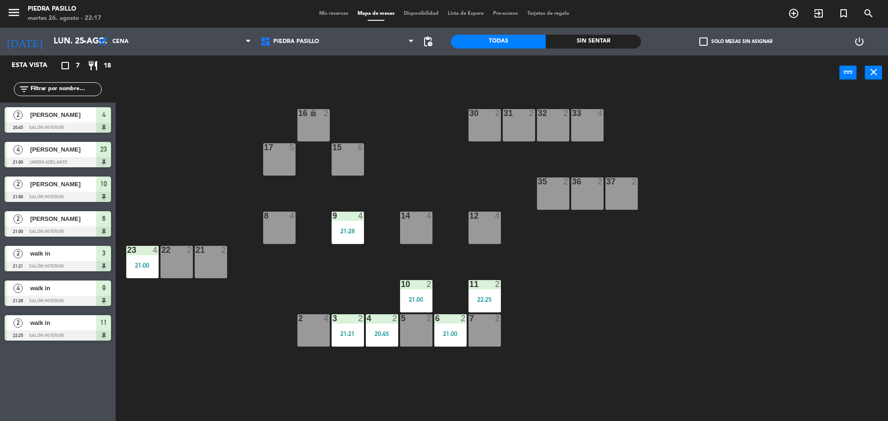
click at [456, 150] on div "16 lock 2 30 2 31 2 32 2 33 4 17 5 15 6 35 2 36 2 37 2 8 4 9 4 21:28 14 4 12 4 …" at bounding box center [505, 257] width 763 height 331
click at [427, 137] on div "16 lock 2 30 2 31 2 32 2 33 4 17 5 15 6 35 2 36 2 37 2 8 4 9 4 21:28 14 4 12 4 …" at bounding box center [505, 257] width 763 height 331
click at [424, 123] on div "16 lock 2 30 2 31 2 32 2 33 4 17 5 15 6 35 2 36 2 37 2 8 4 9 4 21:28 14 4 12 4 …" at bounding box center [505, 257] width 763 height 331
click at [407, 141] on div "16 lock 2 30 2 31 2 32 2 33 4 17 5 15 6 35 2 36 2 37 2 8 4 9 4 21:28 14 4 12 4 …" at bounding box center [505, 257] width 763 height 331
click at [155, 220] on div "16 lock 2 30 2 31 2 32 2 33 4 17 5 15 6 35 2 36 2 37 2 8 4 9 4 21:28 14 4 12 4 …" at bounding box center [505, 257] width 763 height 331
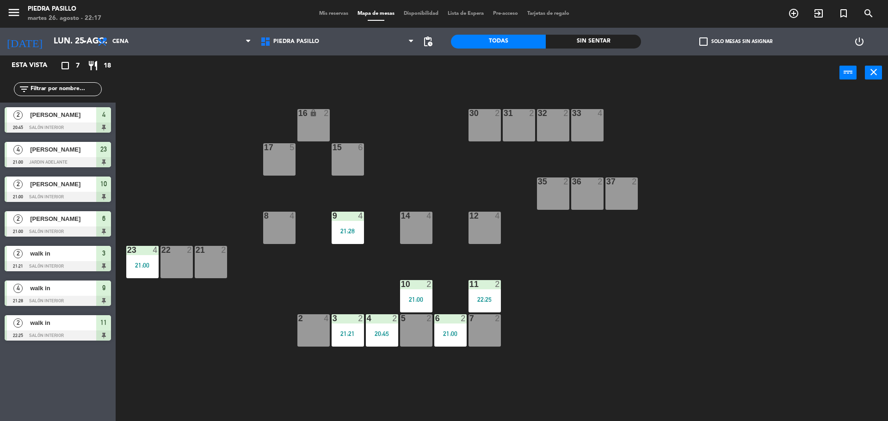
click at [155, 225] on div "16 lock 2 30 2 31 2 32 2 33 4 17 5 15 6 35 2 36 2 37 2 8 4 9 4 21:28 14 4 12 4 …" at bounding box center [505, 257] width 763 height 331
click at [618, 321] on div "16 lock 2 30 2 31 2 32 2 33 4 17 5 15 6 35 2 36 2 37 2 8 4 9 4 21:28 14 4 12 4 …" at bounding box center [505, 257] width 763 height 331
click at [425, 117] on div "16 lock 2 30 2 31 2 32 2 33 4 17 5 15 6 35 2 36 2 37 2 8 4 9 4 21:28 14 4 12 4 …" at bounding box center [505, 257] width 763 height 331
click at [57, 48] on input "lun. 25 ago." at bounding box center [102, 41] width 107 height 18
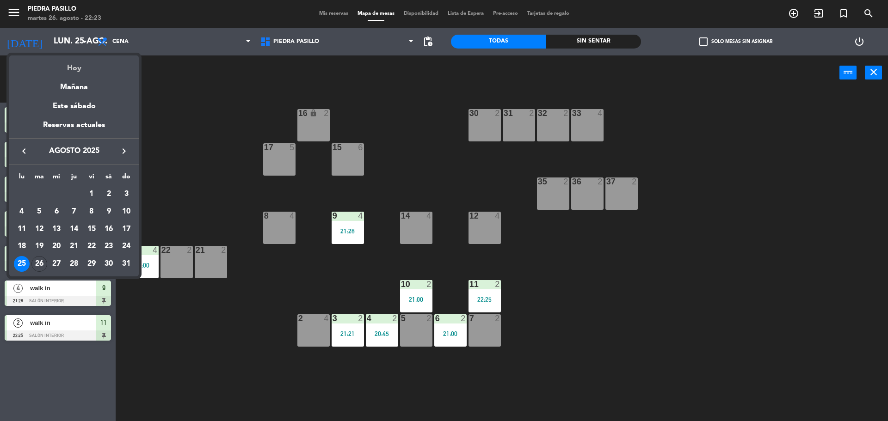
click at [77, 61] on div "Hoy" at bounding box center [73, 64] width 129 height 19
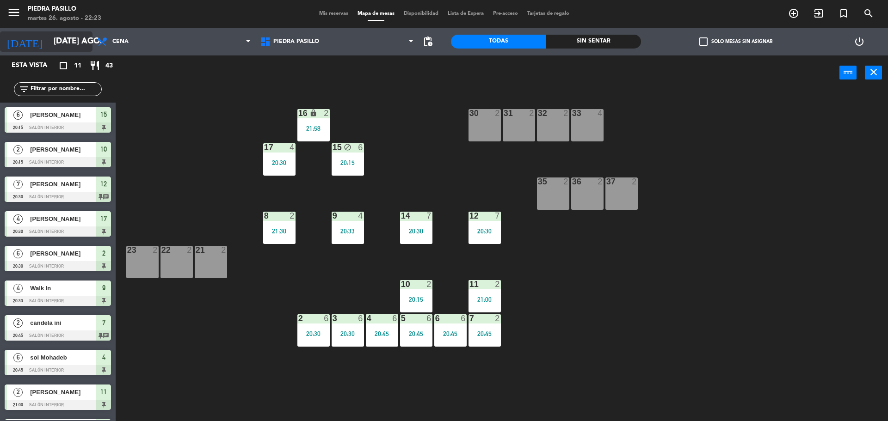
click at [72, 47] on input "[DATE] ago." at bounding box center [102, 41] width 107 height 18
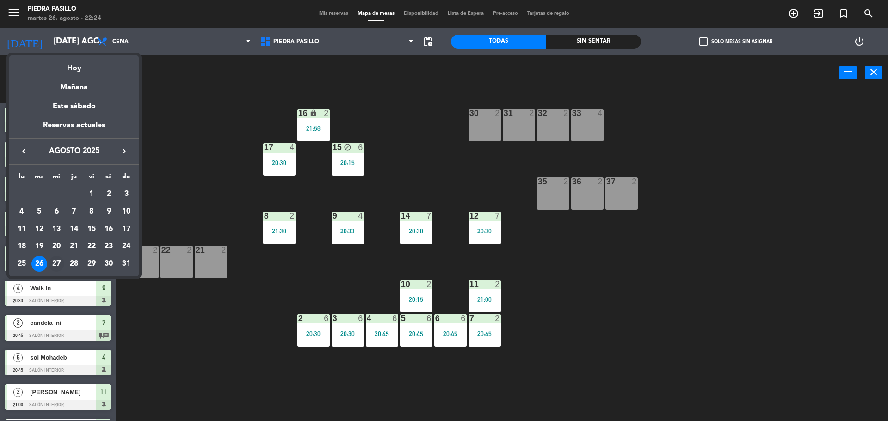
click at [53, 261] on div "27" at bounding box center [57, 264] width 16 height 16
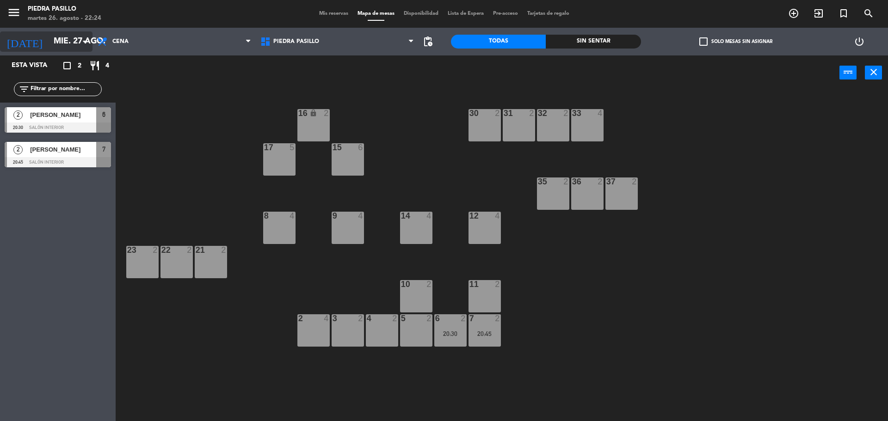
click at [80, 42] on icon "arrow_drop_down" at bounding box center [84, 41] width 11 height 11
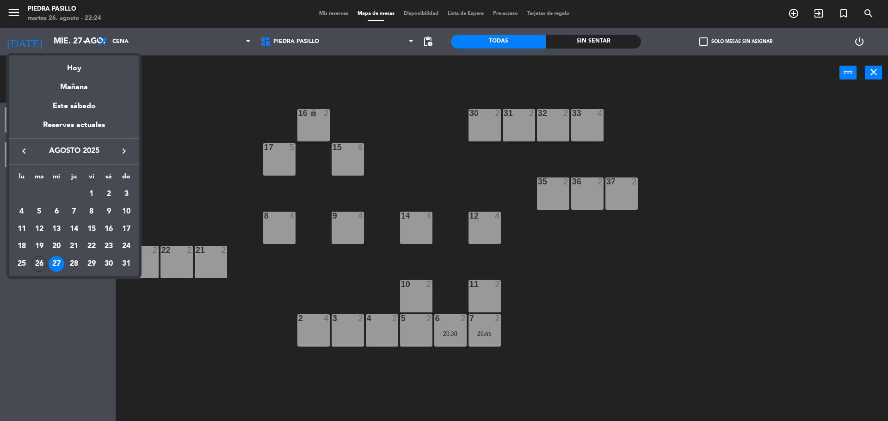
click at [202, 97] on div at bounding box center [444, 210] width 888 height 421
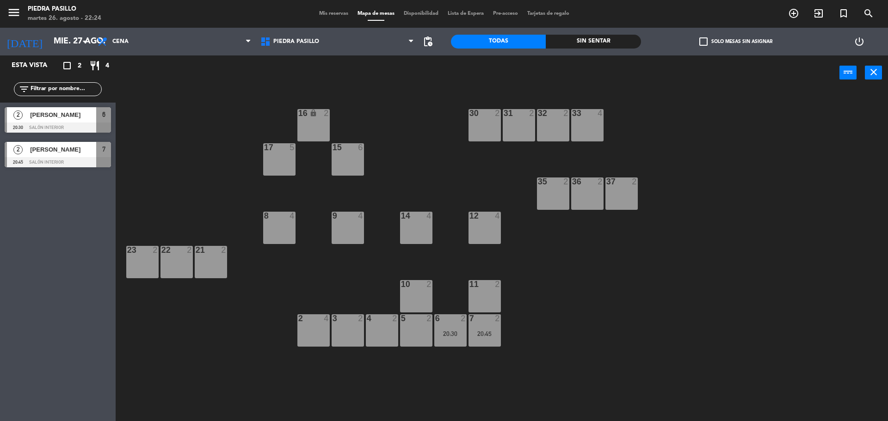
click at [195, 74] on div "power_input close" at bounding box center [478, 72] width 724 height 35
click at [56, 33] on input "mié. 27 ago." at bounding box center [102, 41] width 107 height 18
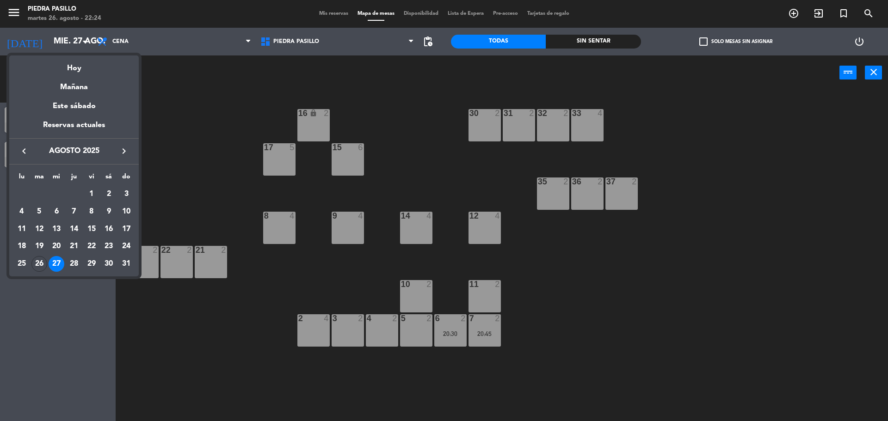
click at [41, 262] on div "26" at bounding box center [39, 264] width 16 height 16
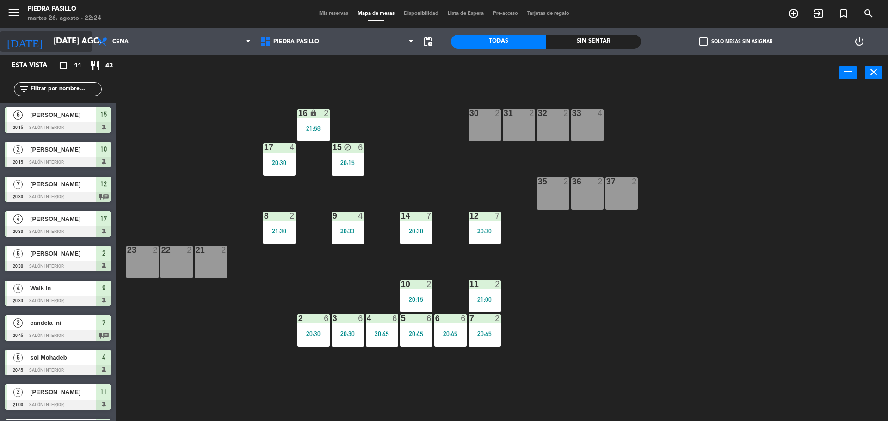
click at [89, 42] on icon "arrow_drop_down" at bounding box center [84, 41] width 11 height 11
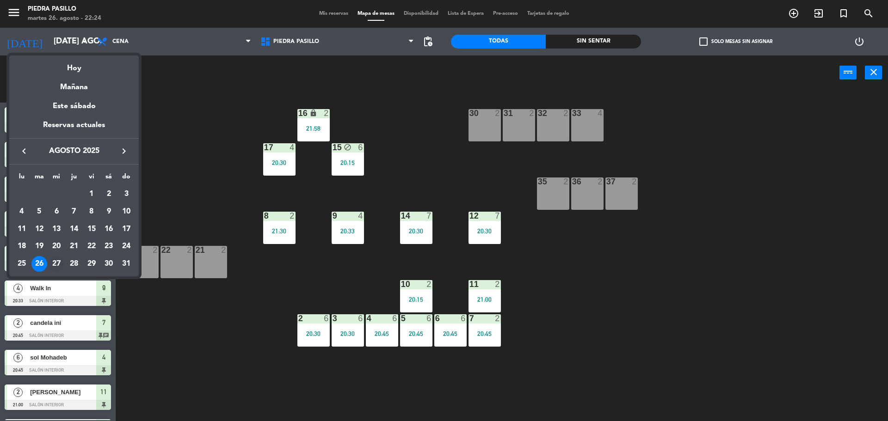
click at [55, 267] on div "27" at bounding box center [57, 264] width 16 height 16
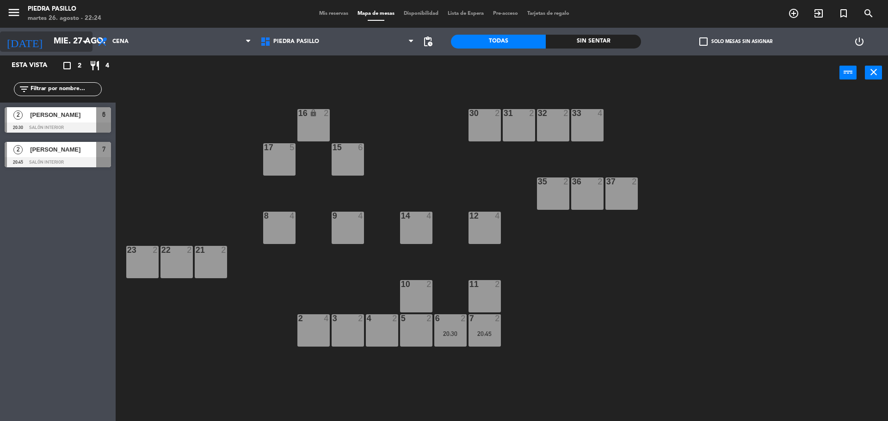
click at [72, 31] on div "[DATE] mié. 27 ago. arrow_drop_down" at bounding box center [46, 41] width 92 height 20
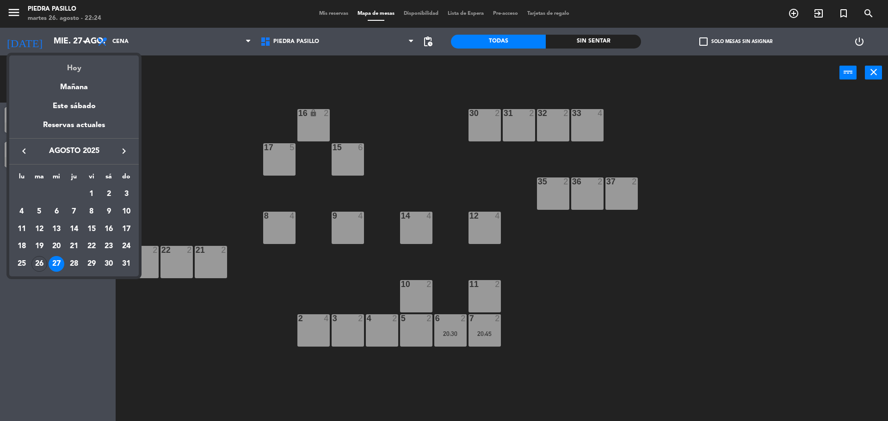
click at [77, 65] on div "Hoy" at bounding box center [73, 64] width 129 height 19
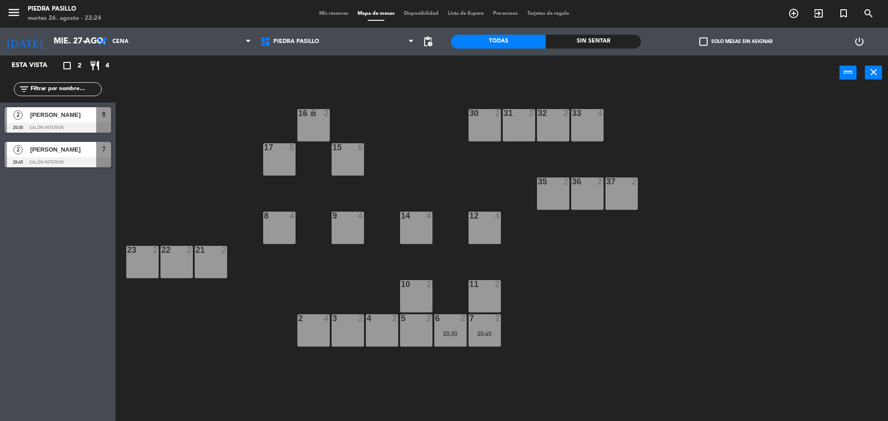
type input "[DATE] ago."
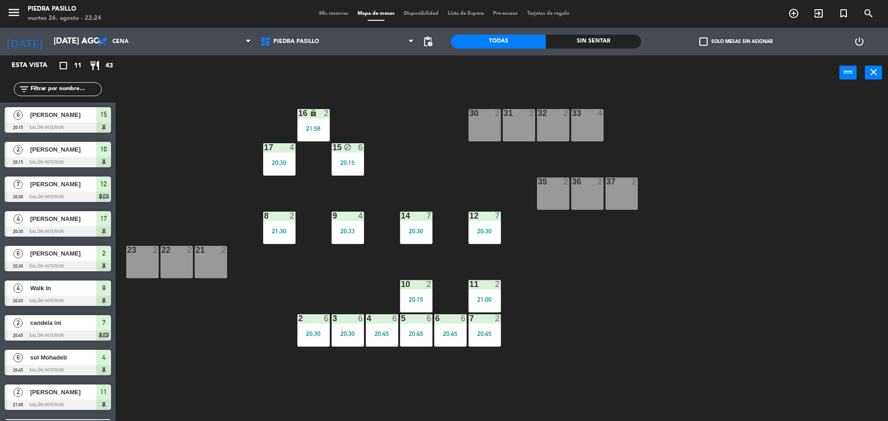
click at [418, 139] on div "16 lock 2 21:58 30 2 31 2 32 2 33 4 17 4 20:30 15 block 6 20:15 35 2 36 2 37 2 …" at bounding box center [505, 257] width 763 height 331
